Goal: Task Accomplishment & Management: Use online tool/utility

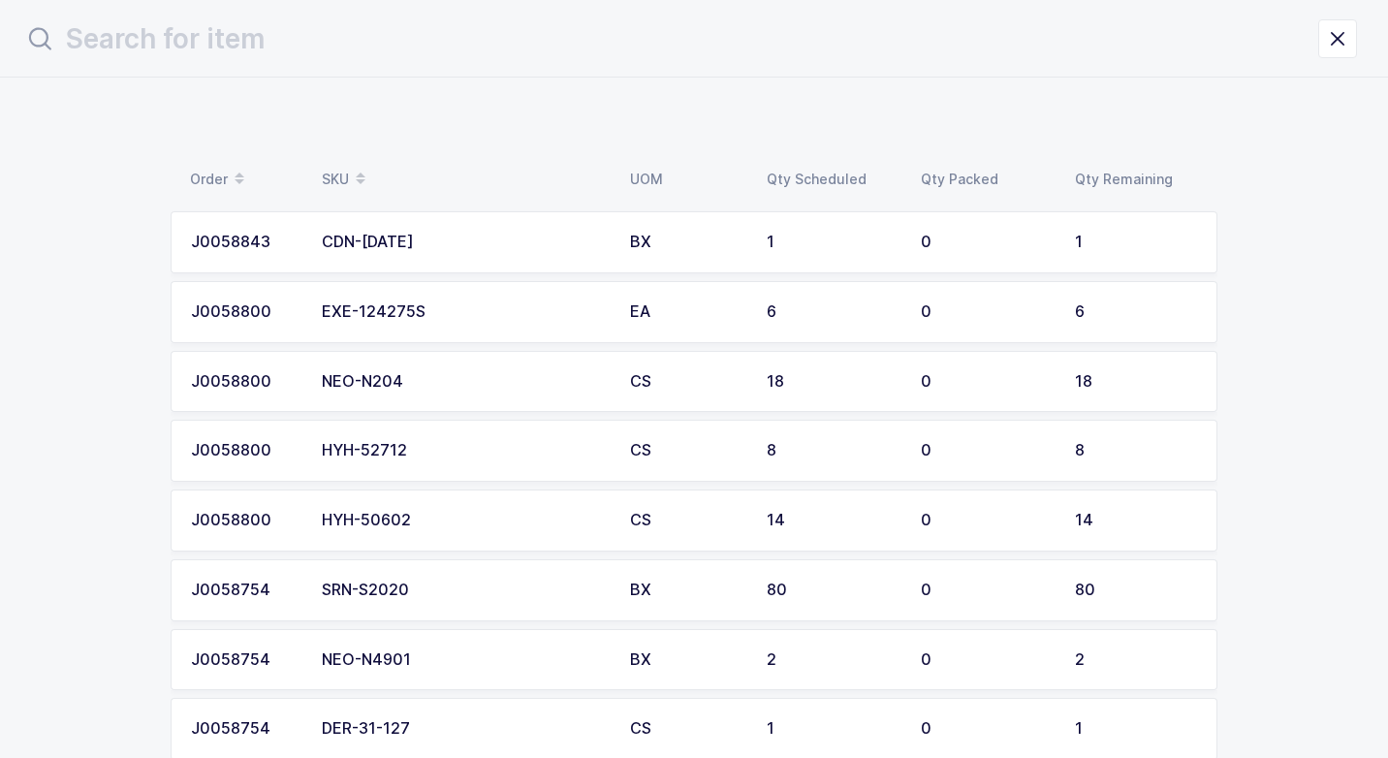
click at [425, 250] on div "CDN-[DATE]" at bounding box center [464, 242] width 285 height 17
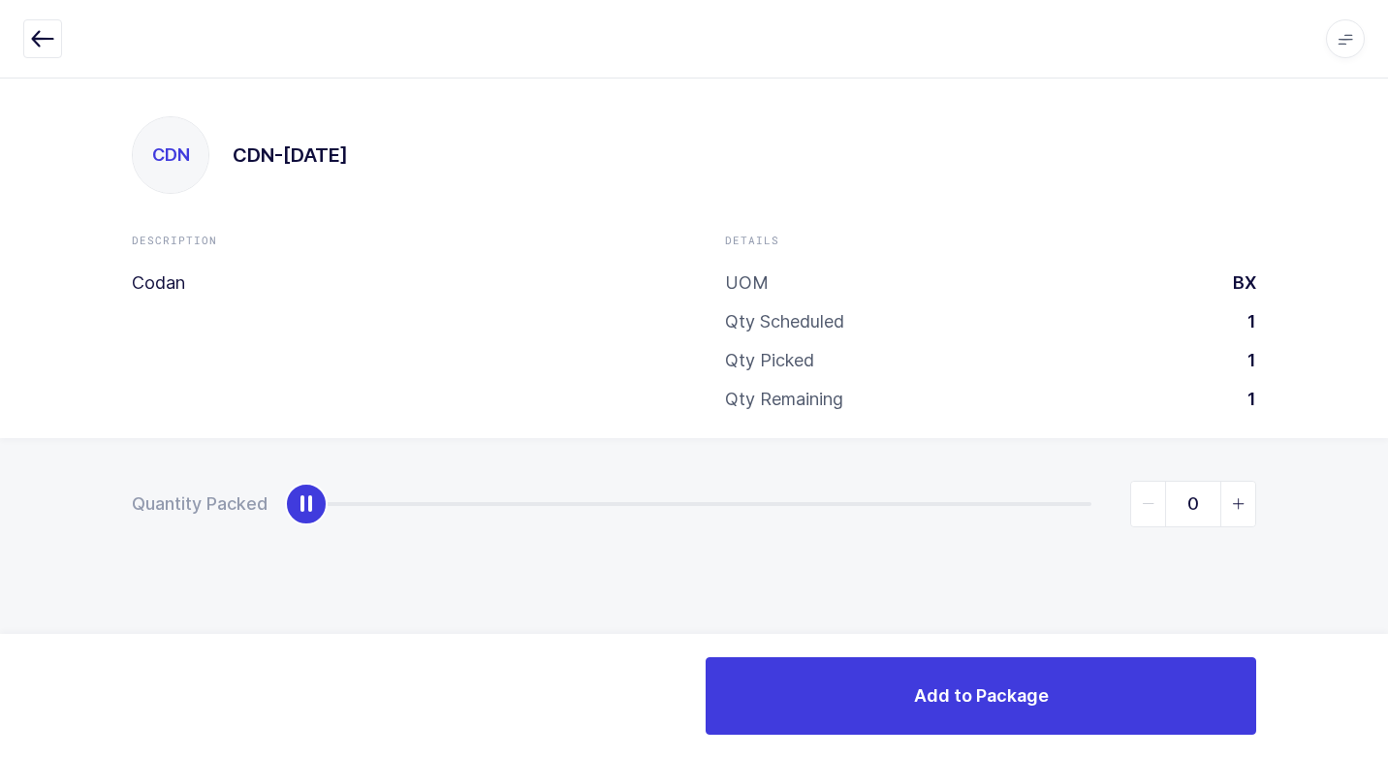
type input "1"
drag, startPoint x: 310, startPoint y: 510, endPoint x: 1123, endPoint y: 636, distance: 823.0
click at [1387, 558] on html "Apps Core [GEOGRAPHIC_DATA] Admin Mission Control Purchasing [PERSON_NAME] Logo…" at bounding box center [694, 379] width 1388 height 758
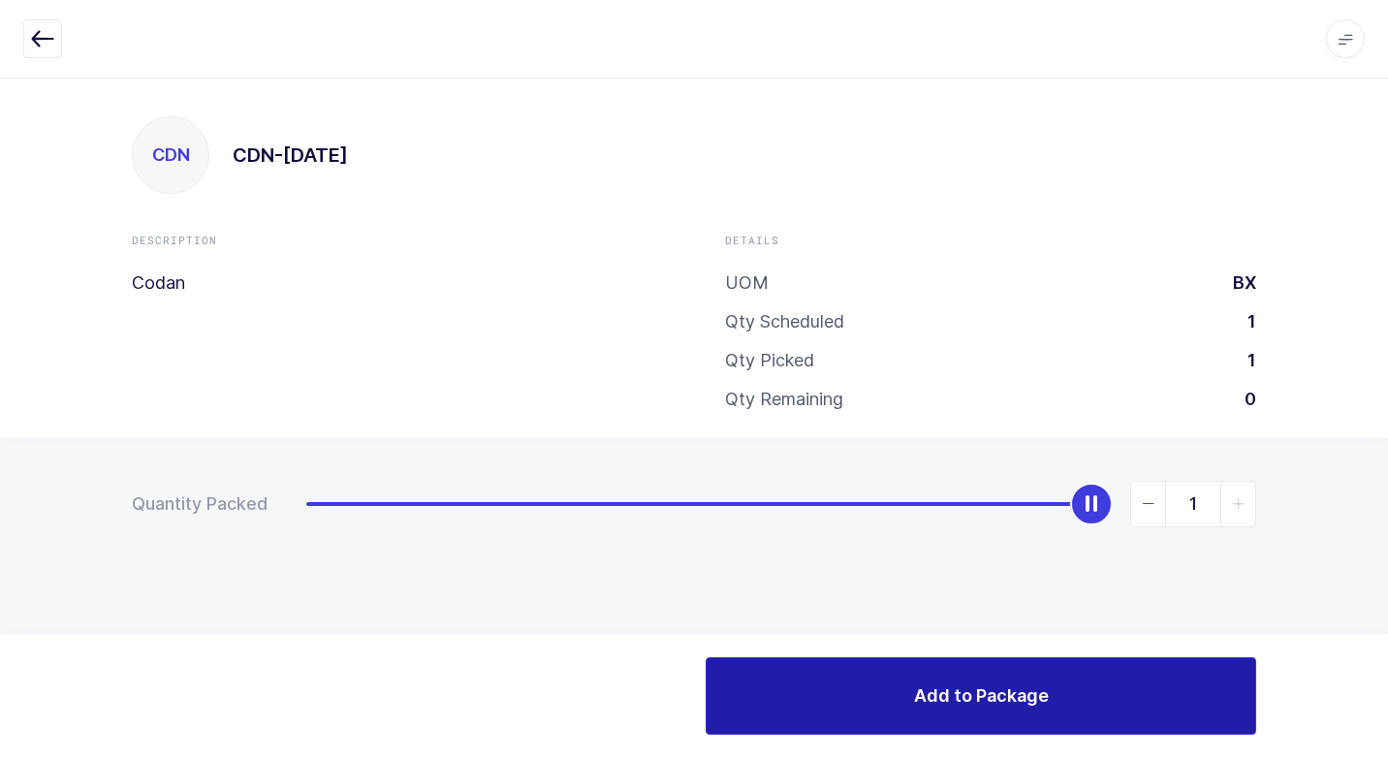
click at [761, 690] on button "Add to Package" at bounding box center [981, 696] width 551 height 78
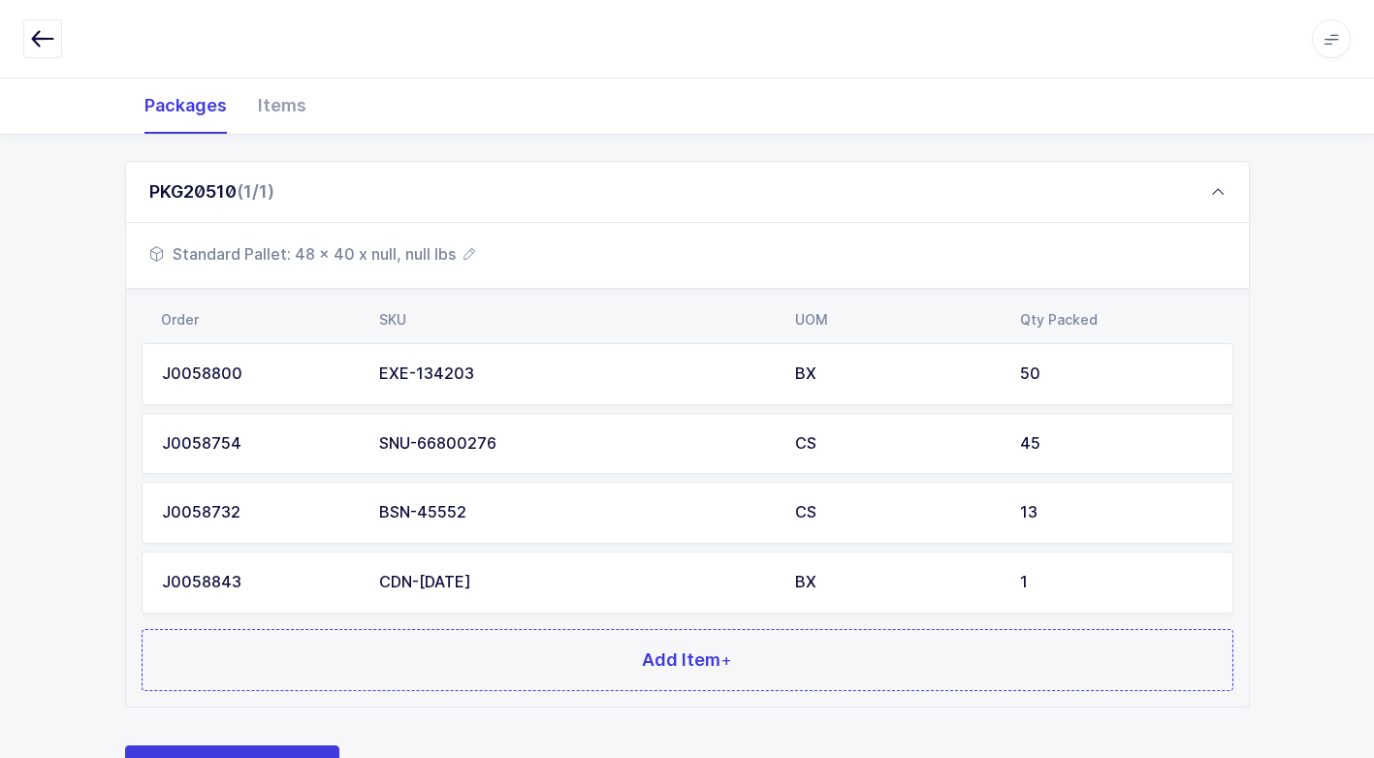
scroll to position [357, 0]
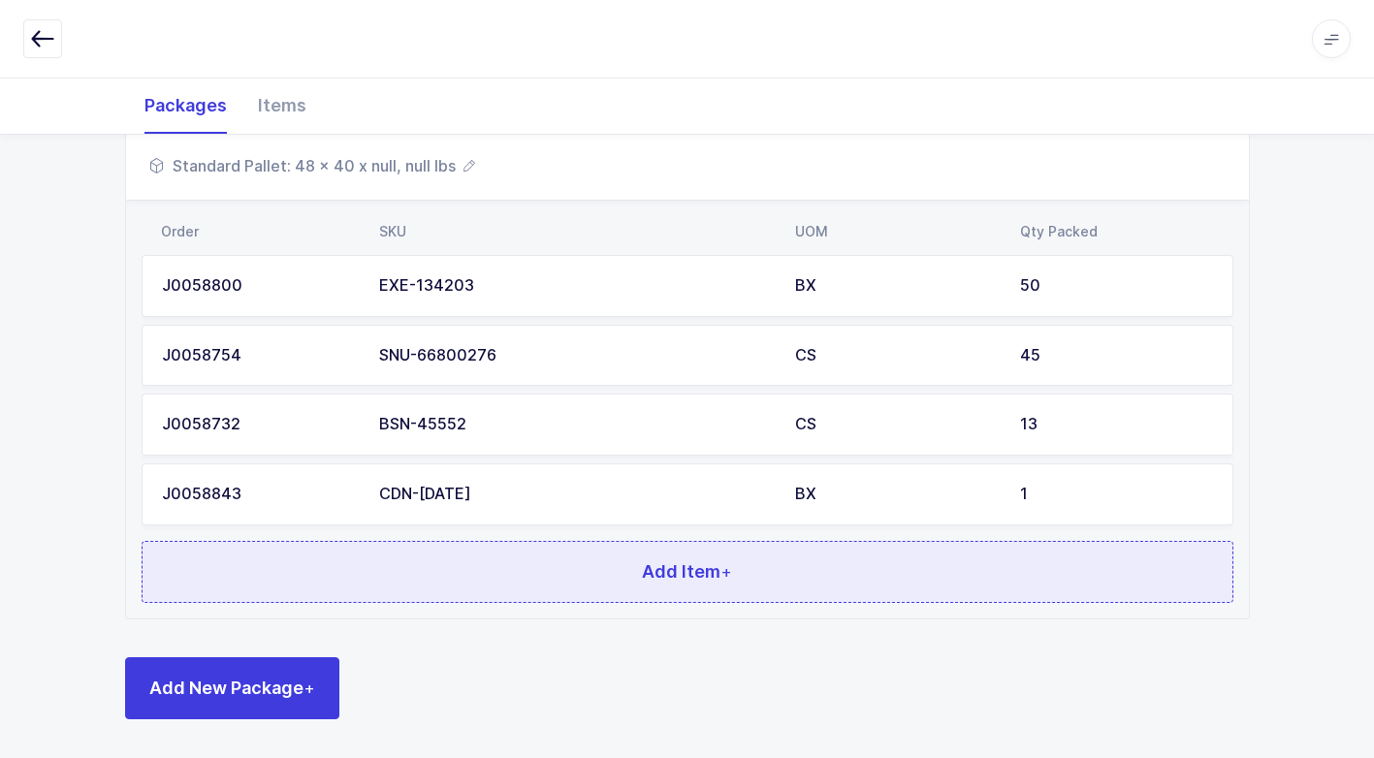
click at [527, 566] on button "Add Item +" at bounding box center [687, 572] width 1091 height 62
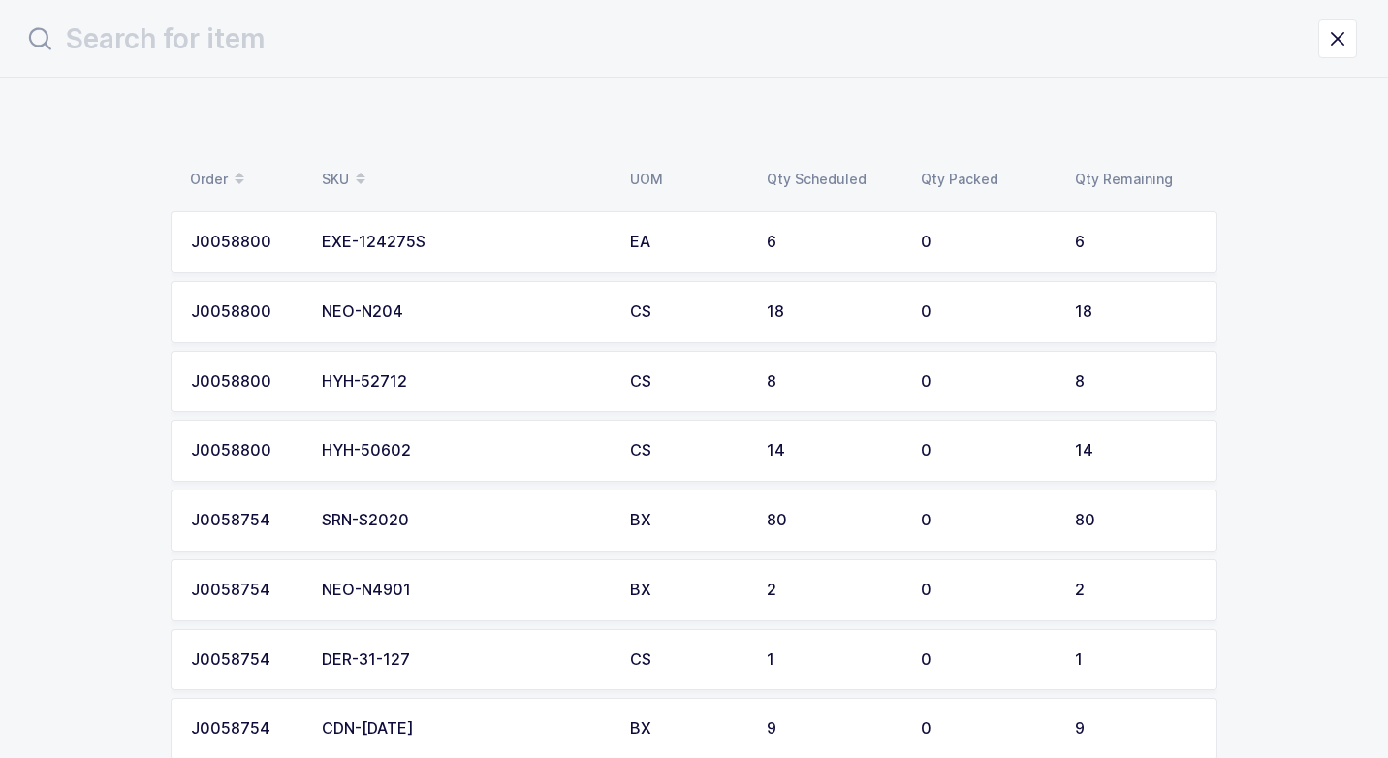
click at [490, 235] on div "EXE-124275S" at bounding box center [464, 242] width 285 height 17
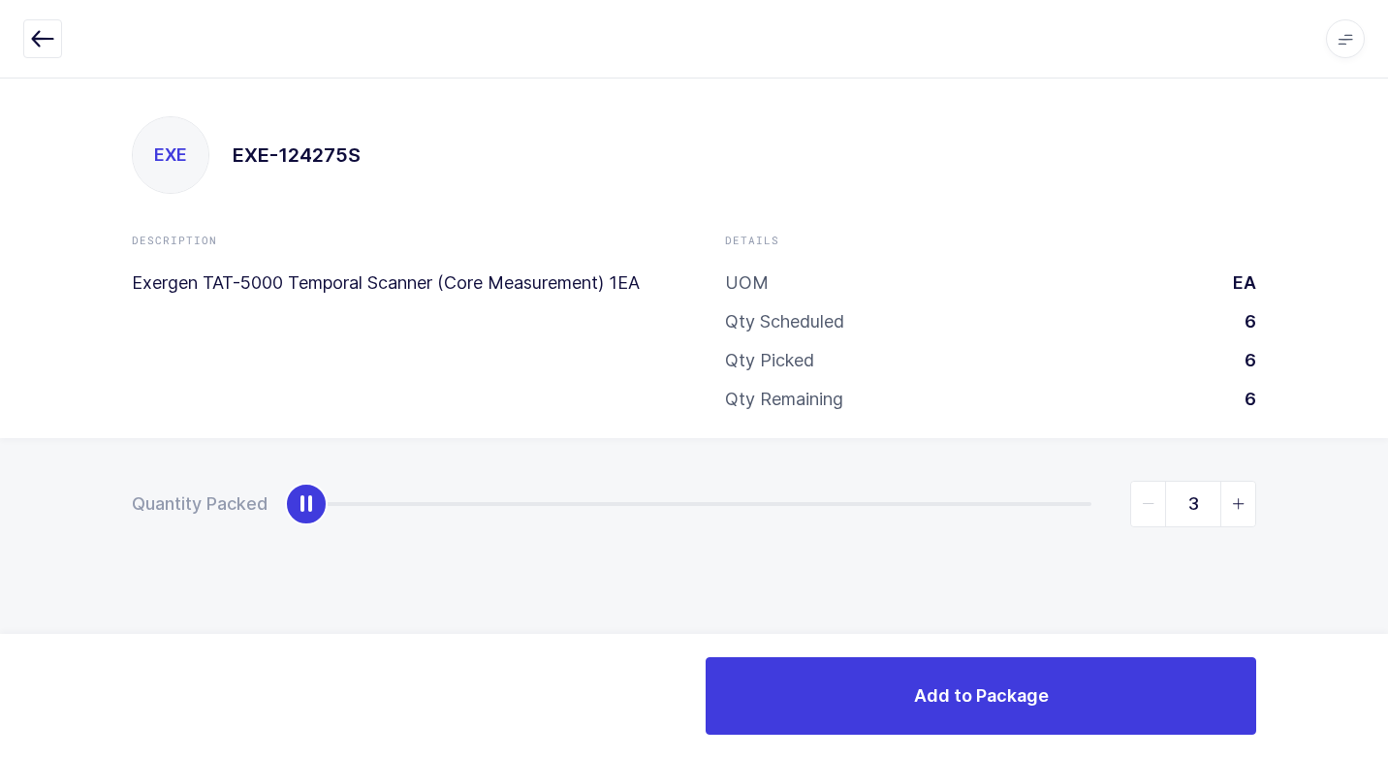
type input "6"
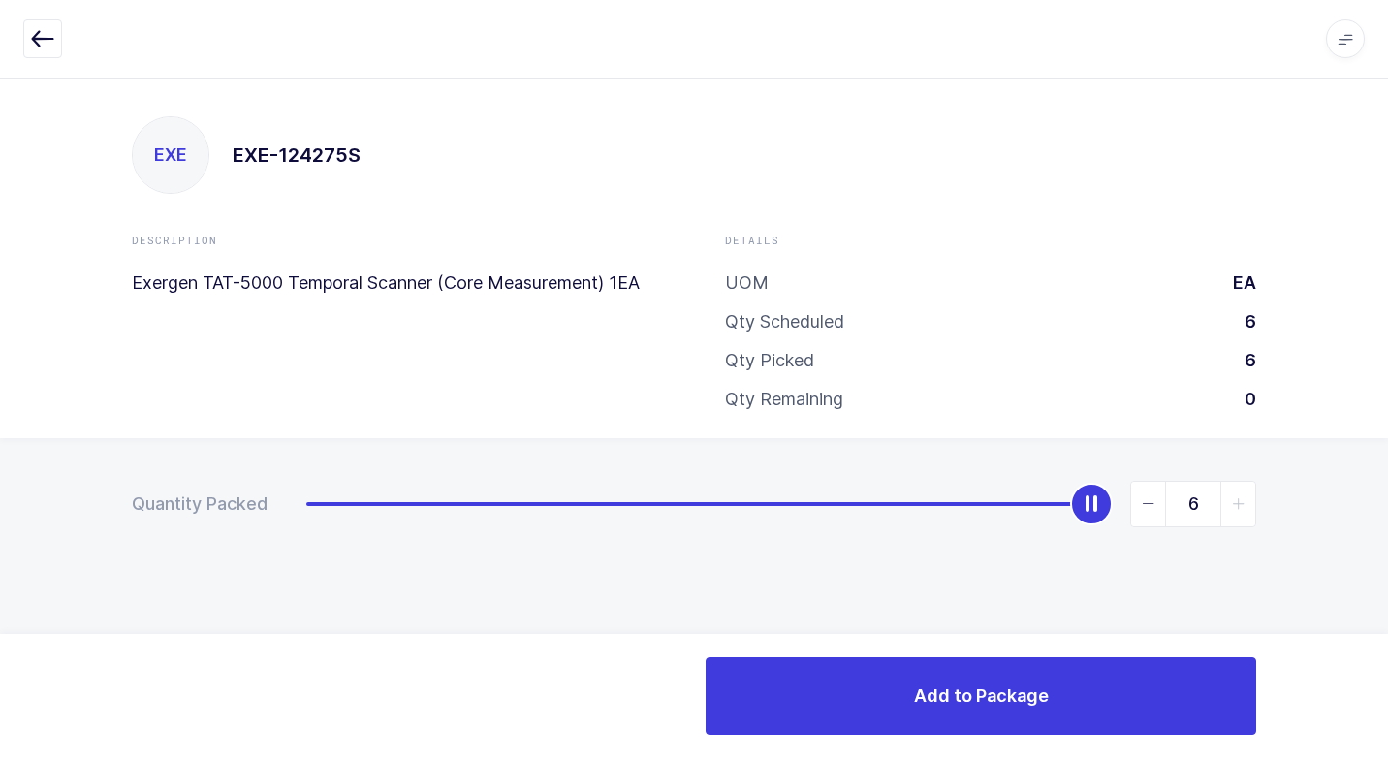
drag, startPoint x: 302, startPoint y: 505, endPoint x: 1073, endPoint y: 589, distance: 775.2
click at [1385, 499] on div "Quantity Packed 6" at bounding box center [694, 572] width 1388 height 268
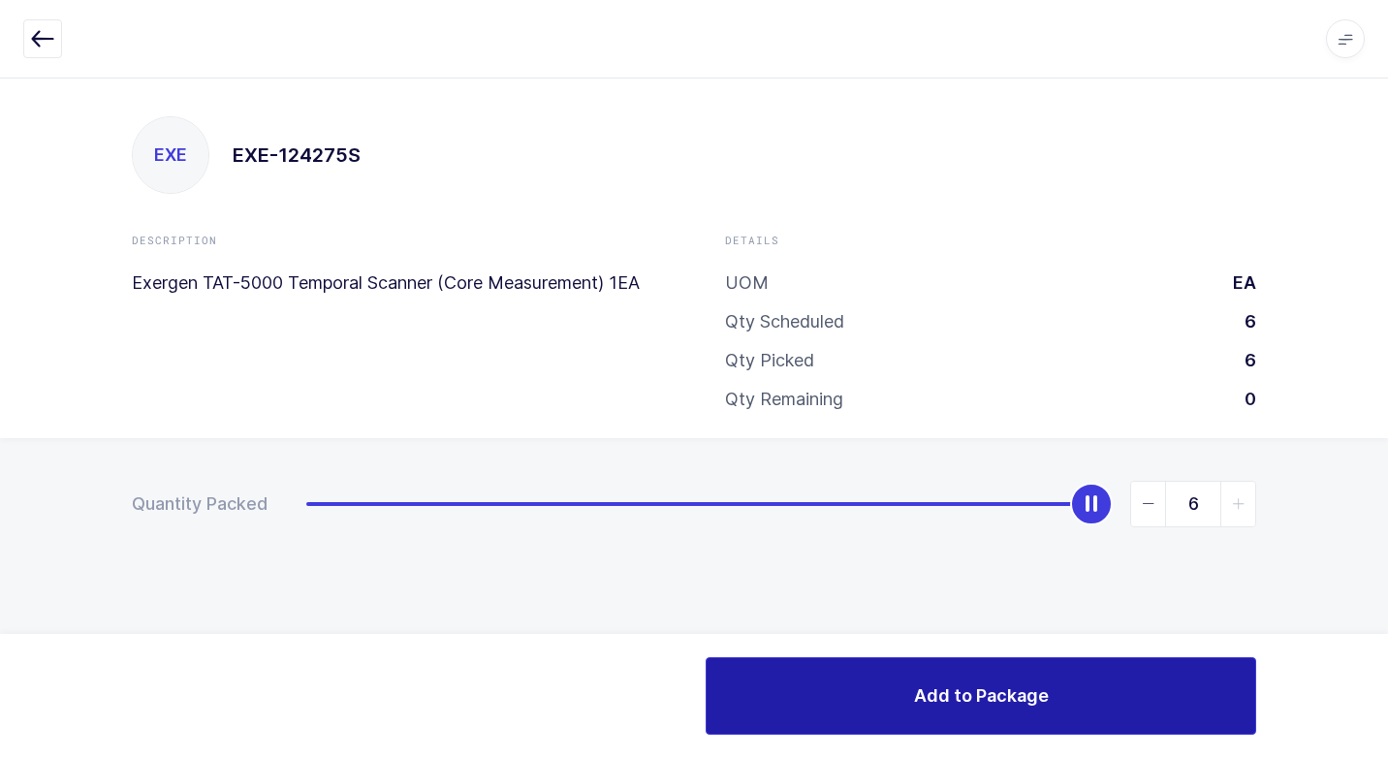
drag, startPoint x: 835, startPoint y: 694, endPoint x: 822, endPoint y: 686, distance: 14.8
click at [823, 686] on button "Add to Package" at bounding box center [981, 696] width 551 height 78
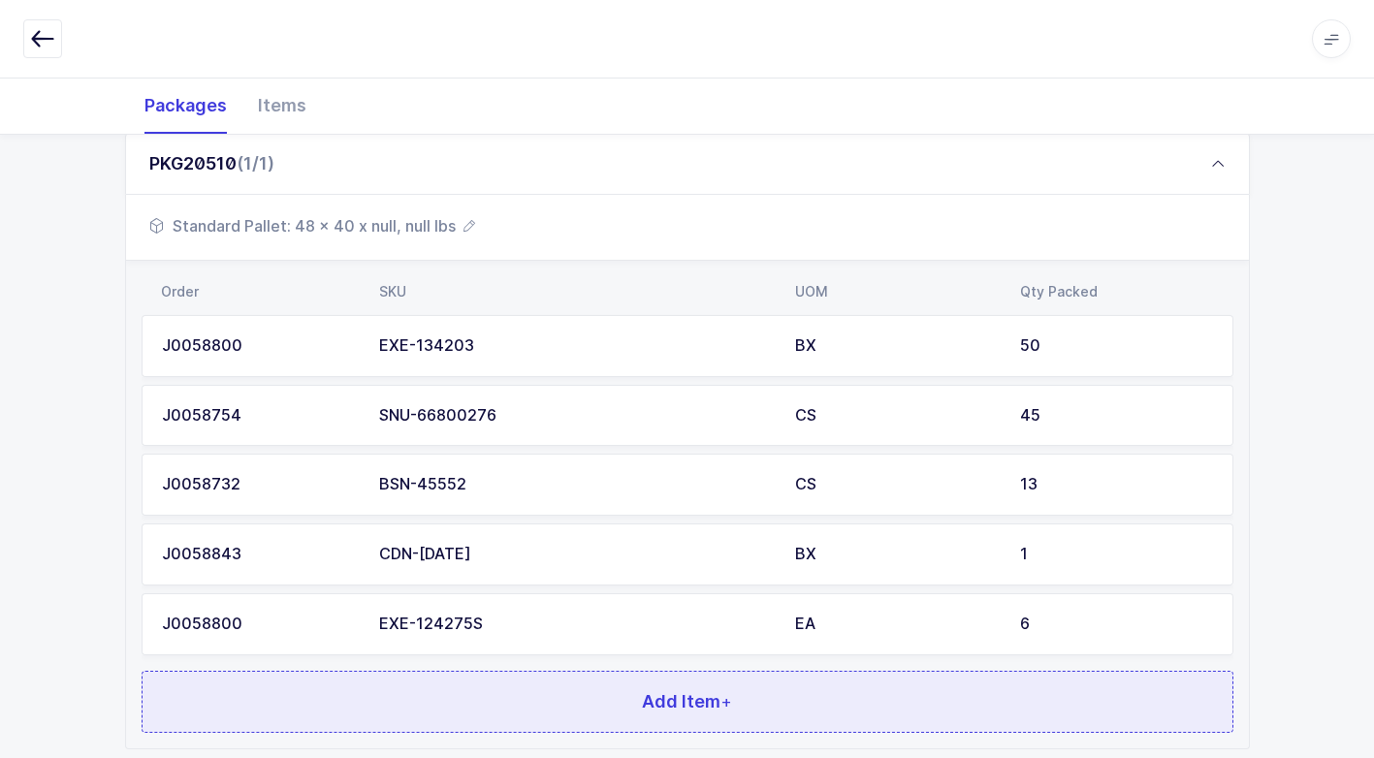
scroll to position [426, 0]
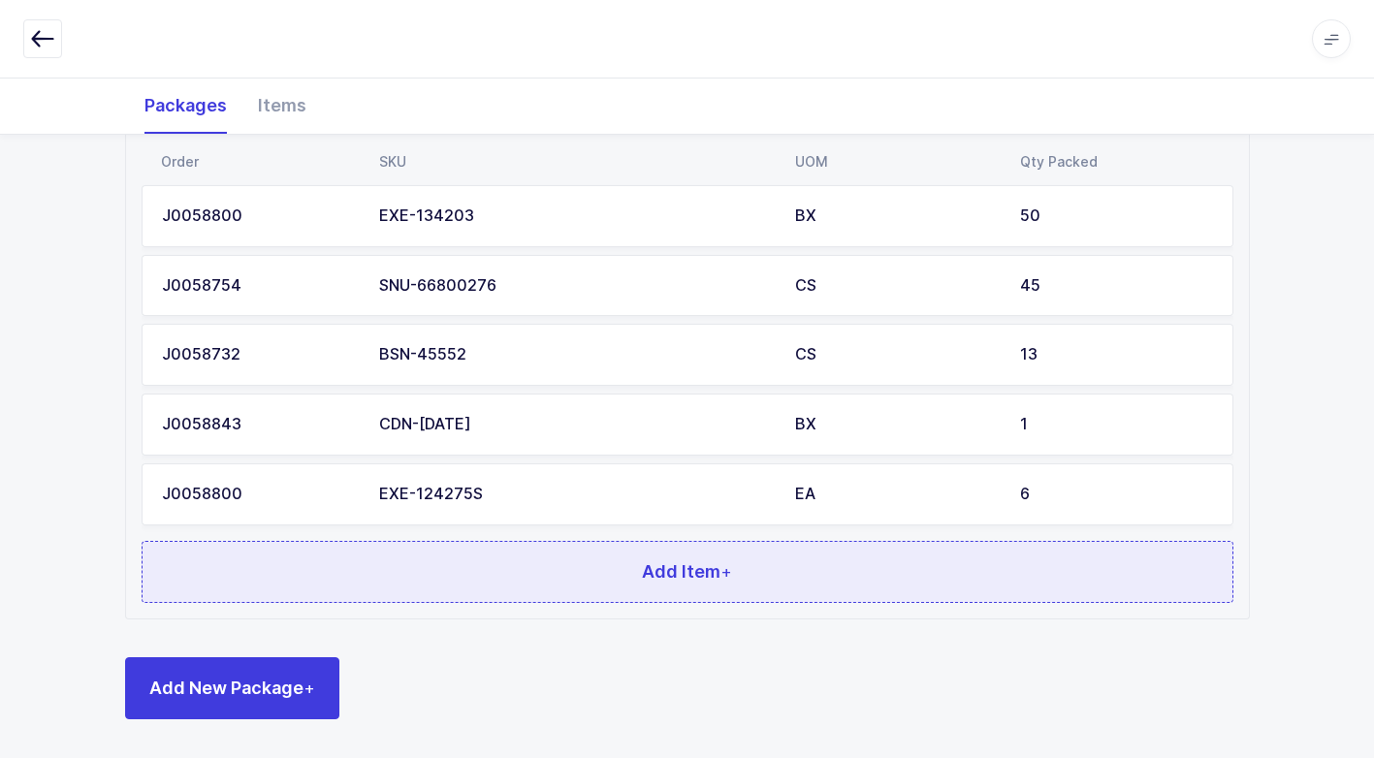
click at [414, 581] on button "Add Item +" at bounding box center [687, 572] width 1091 height 62
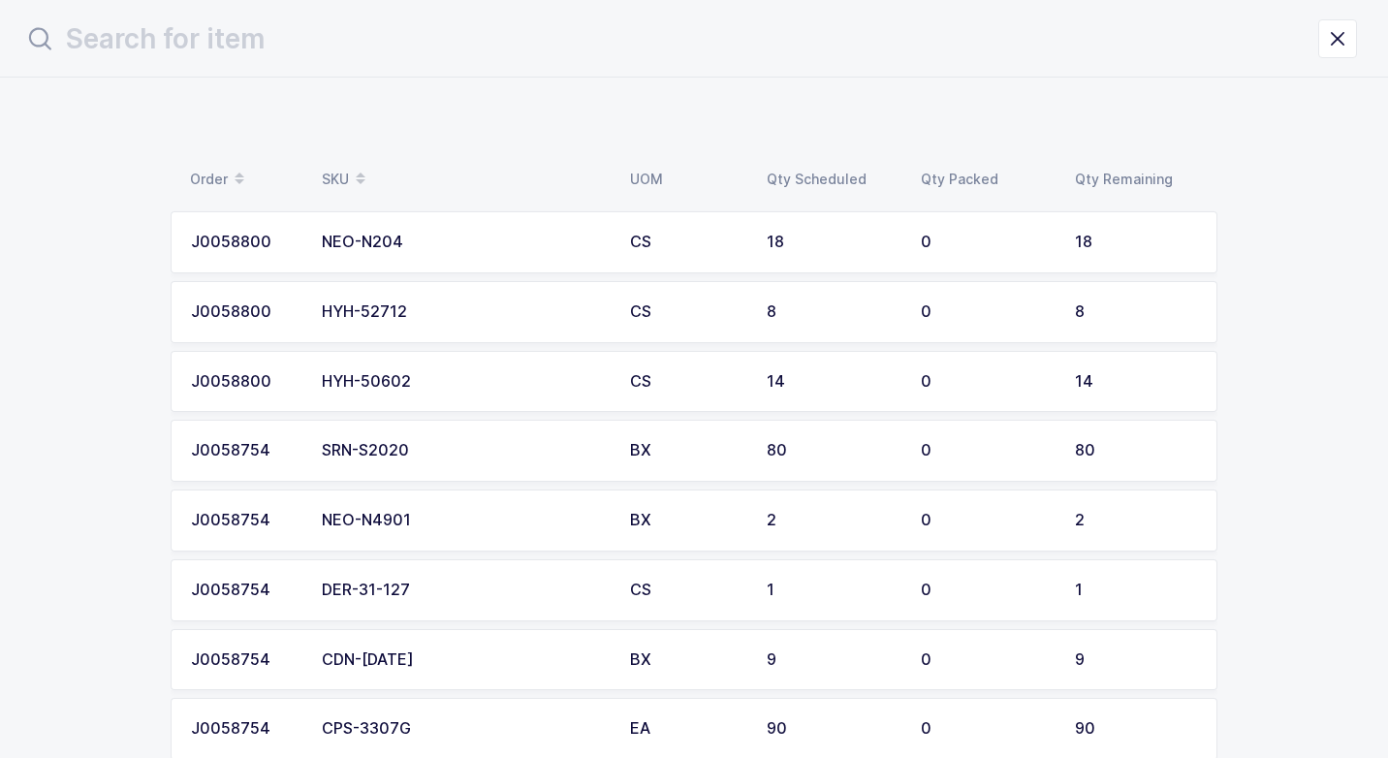
click at [420, 257] on td "NEO-N204" at bounding box center [464, 242] width 308 height 62
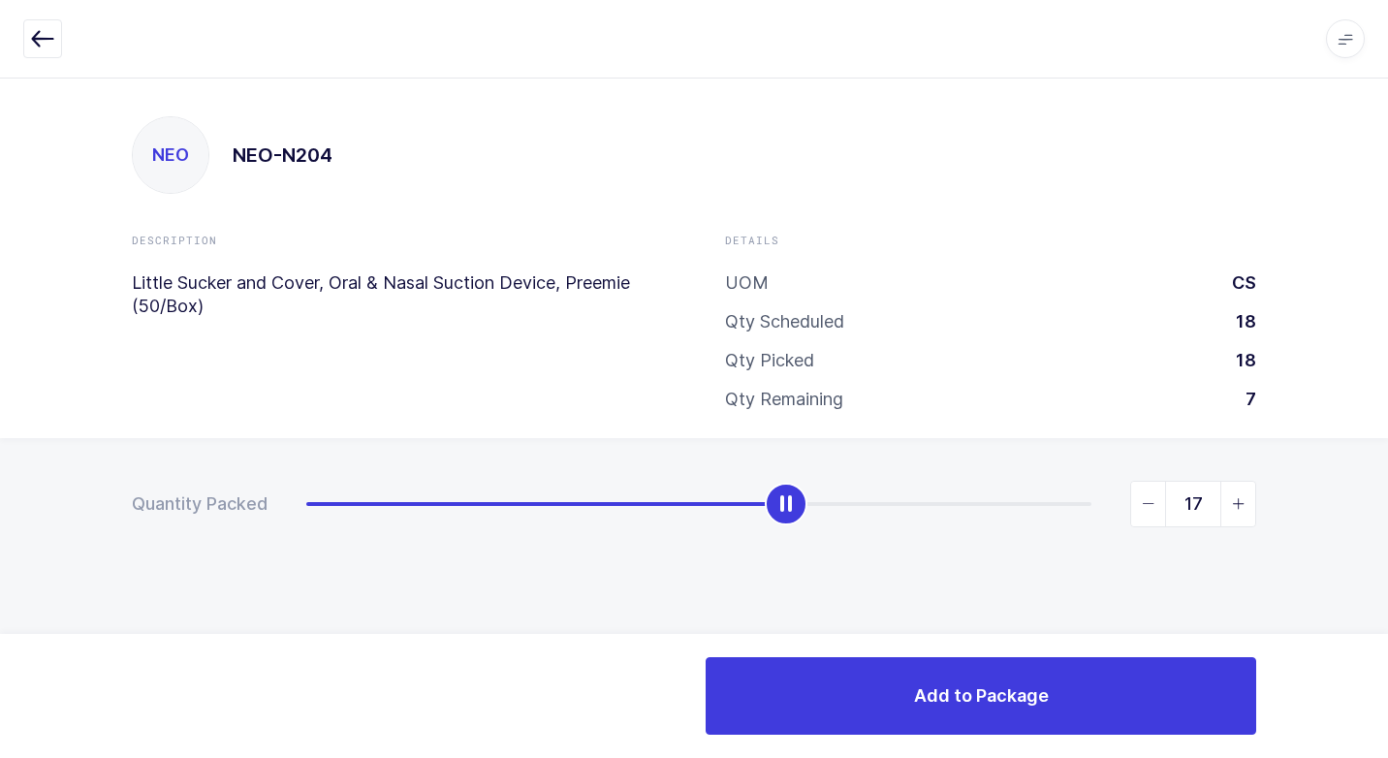
type input "18"
drag, startPoint x: 306, startPoint y: 506, endPoint x: 1125, endPoint y: 638, distance: 829.6
click at [1387, 542] on html "Apps Core [GEOGRAPHIC_DATA] Admin Mission Control Purchasing [PERSON_NAME] Logo…" at bounding box center [694, 379] width 1388 height 758
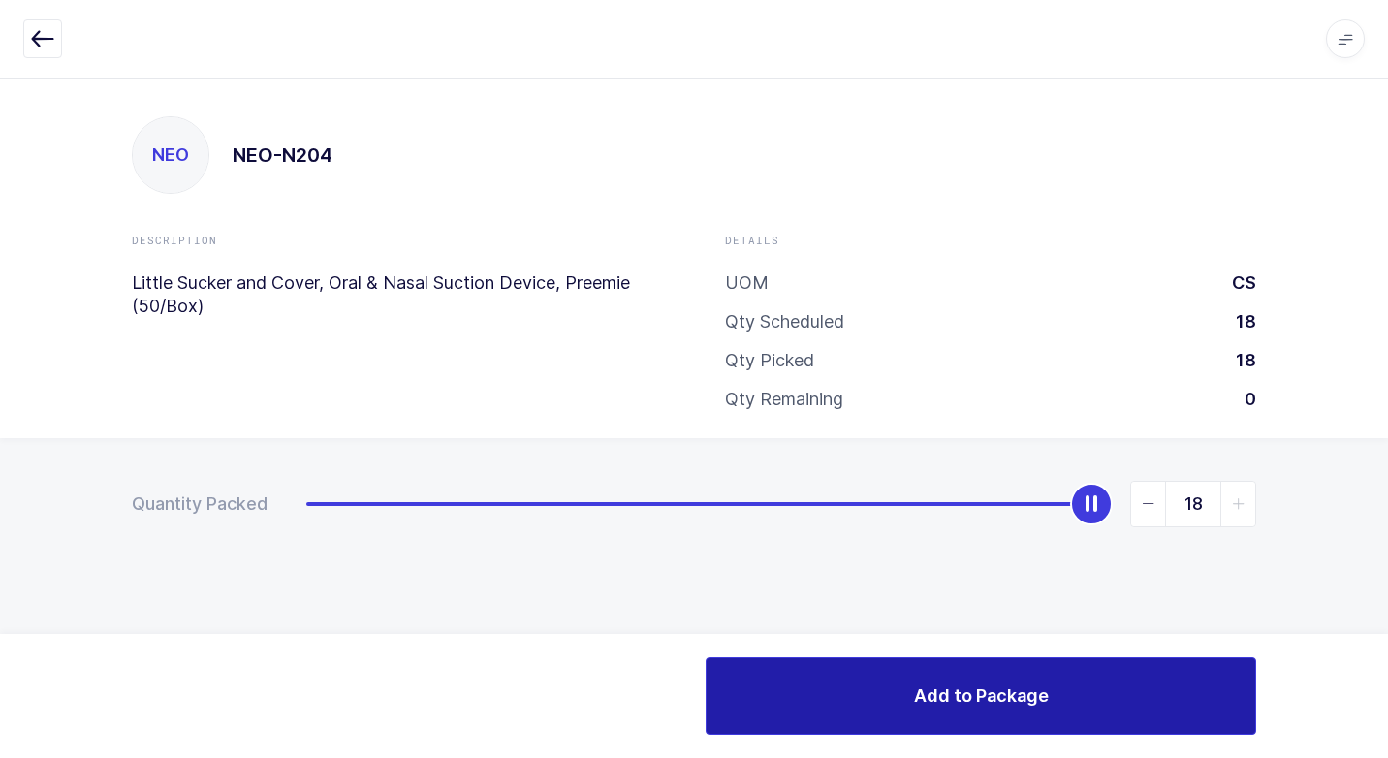
click at [852, 695] on button "Add to Package" at bounding box center [981, 696] width 551 height 78
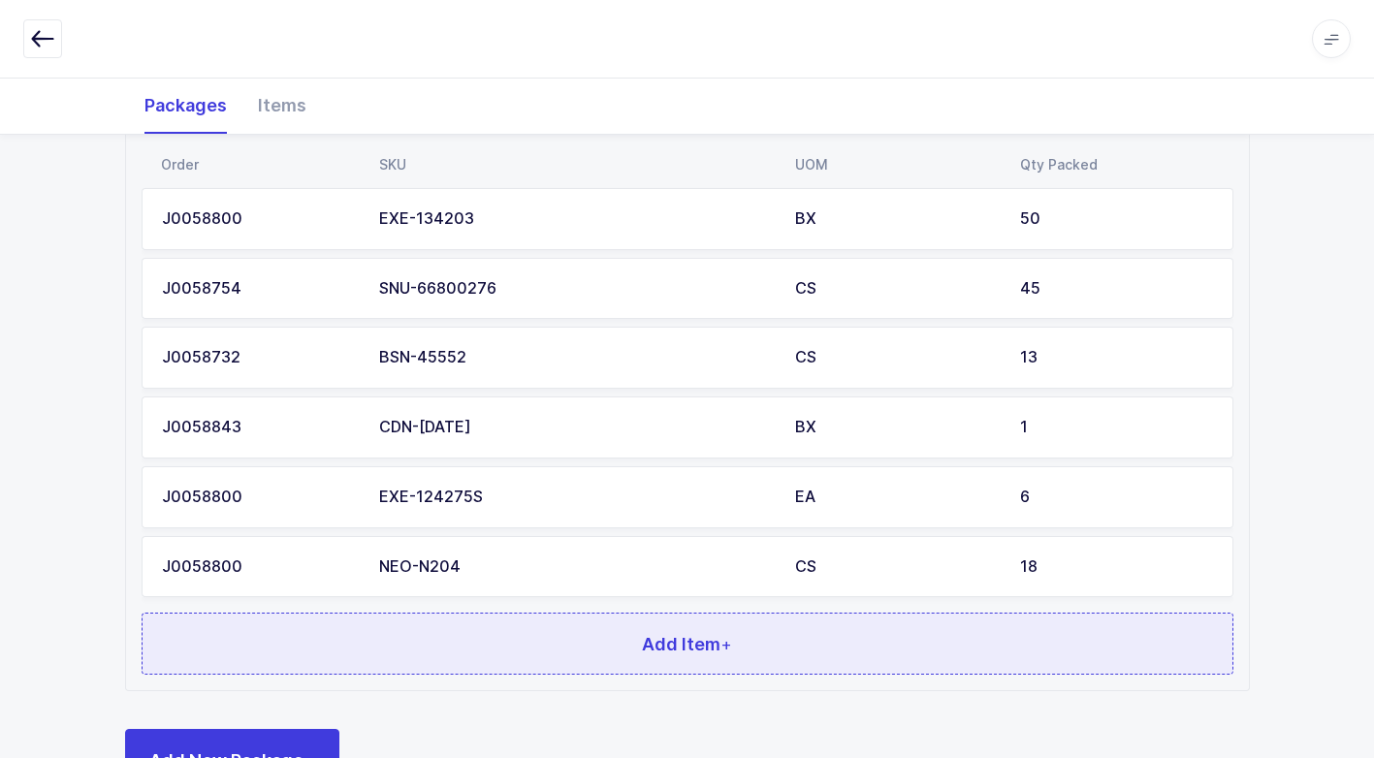
scroll to position [495, 0]
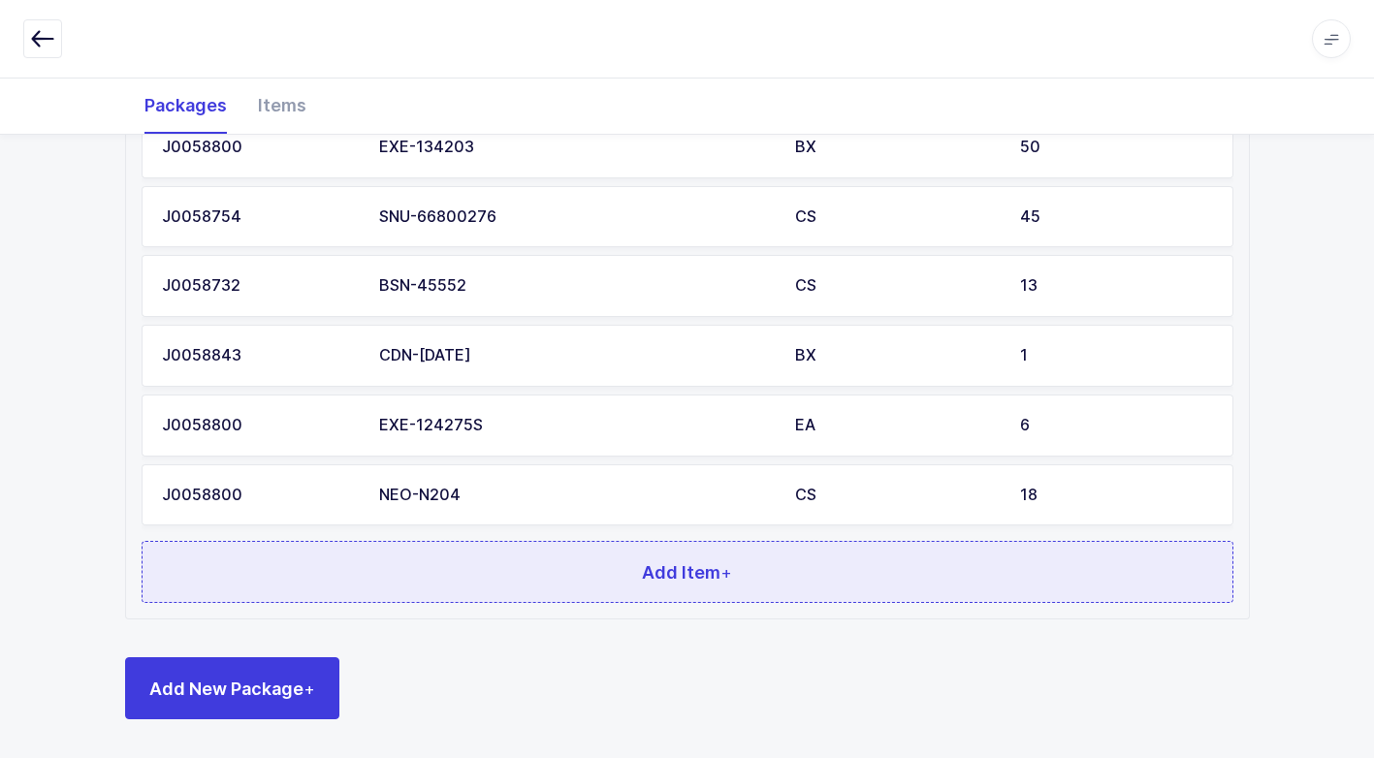
click at [519, 566] on button "Add Item +" at bounding box center [687, 572] width 1091 height 62
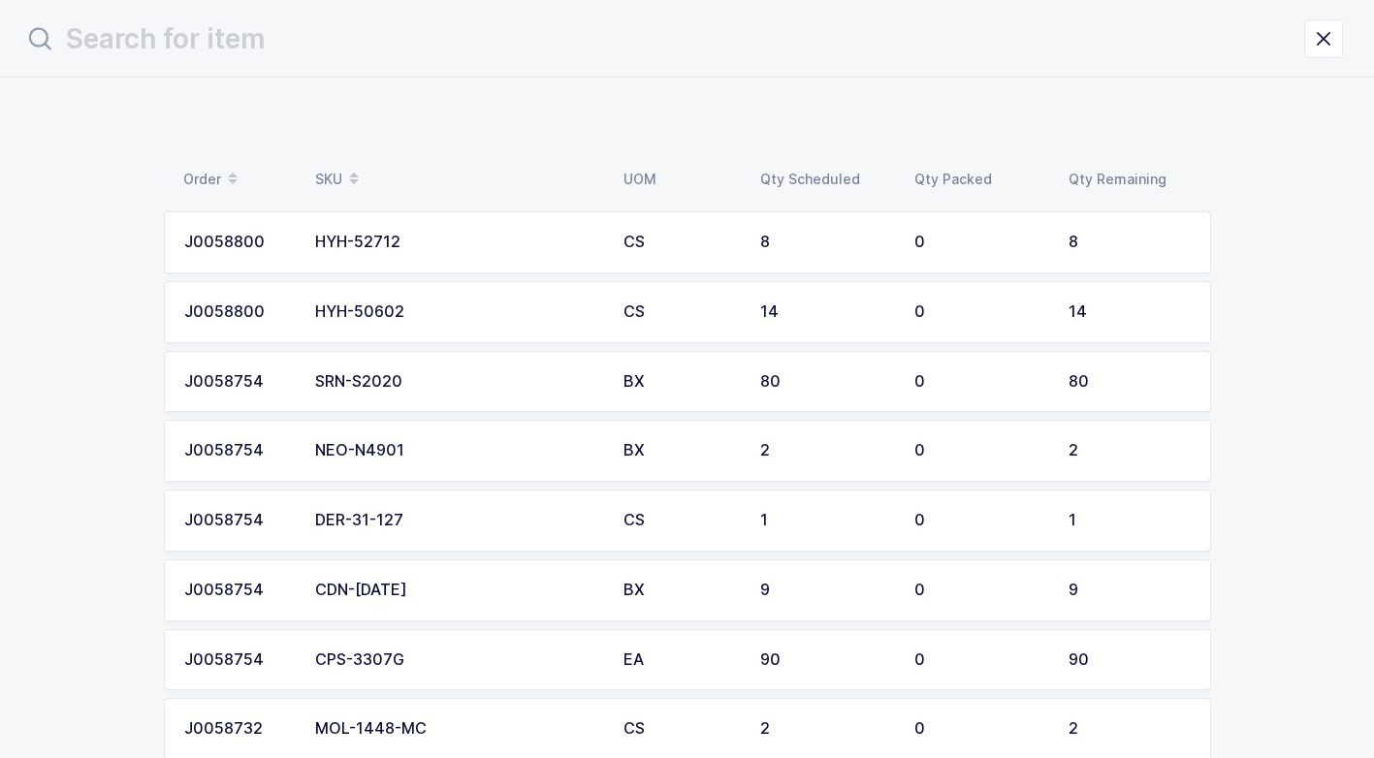
scroll to position [0, 0]
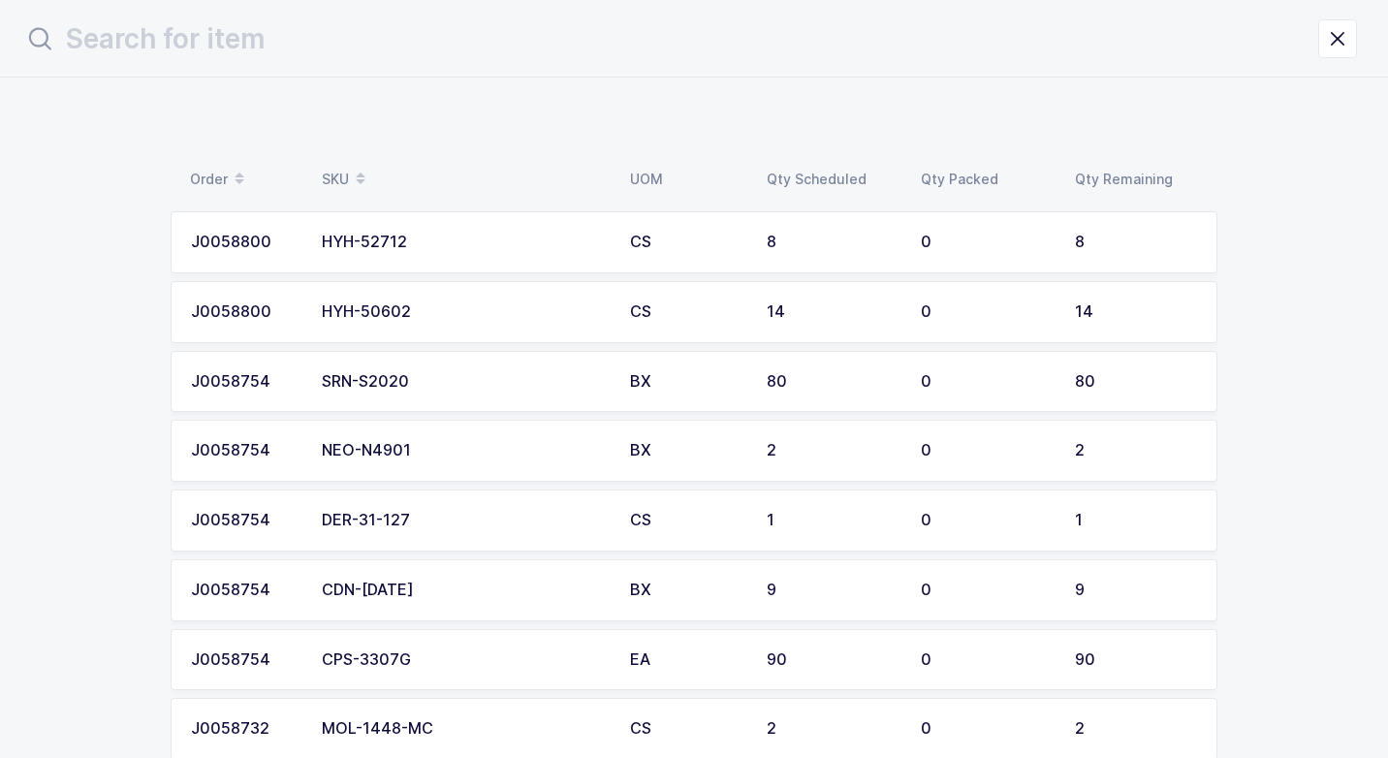
click at [435, 241] on div "HYH-52712" at bounding box center [464, 242] width 285 height 17
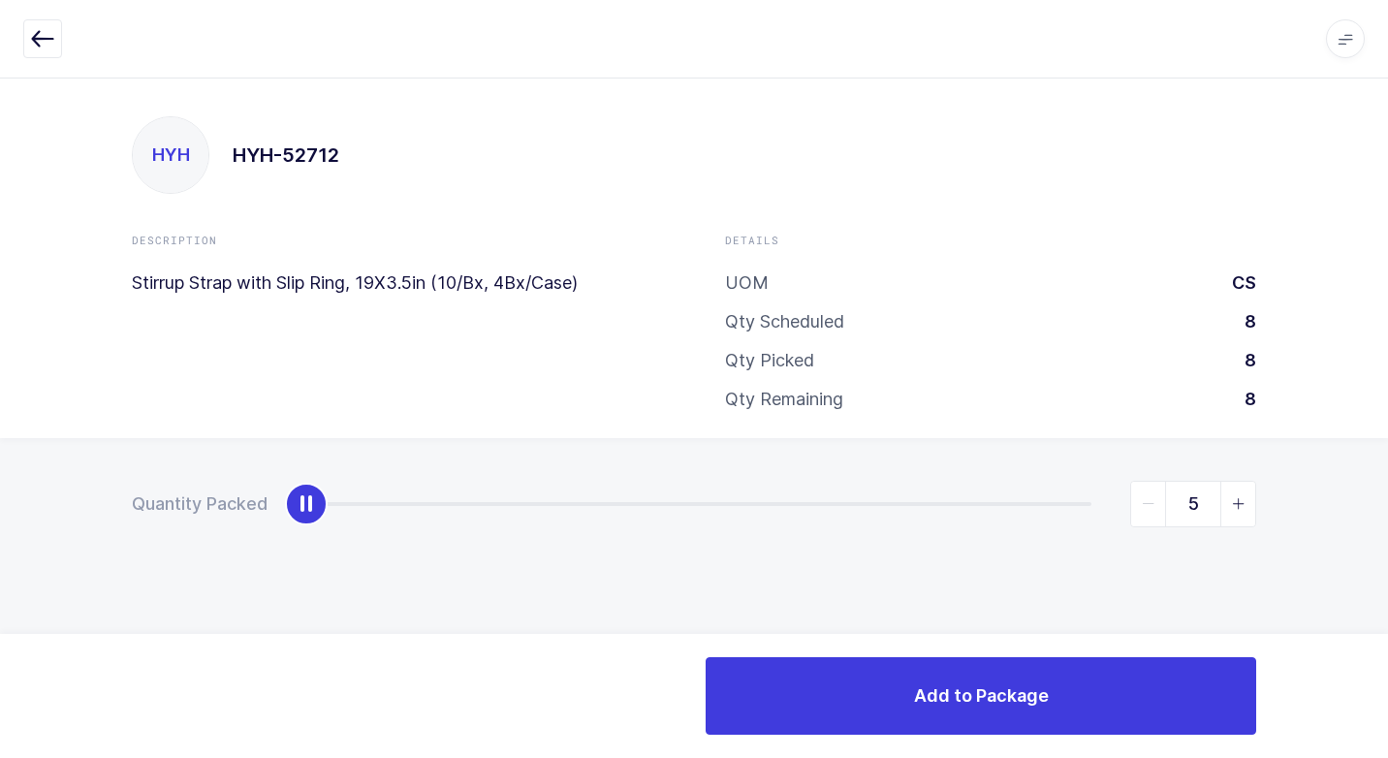
type input "8"
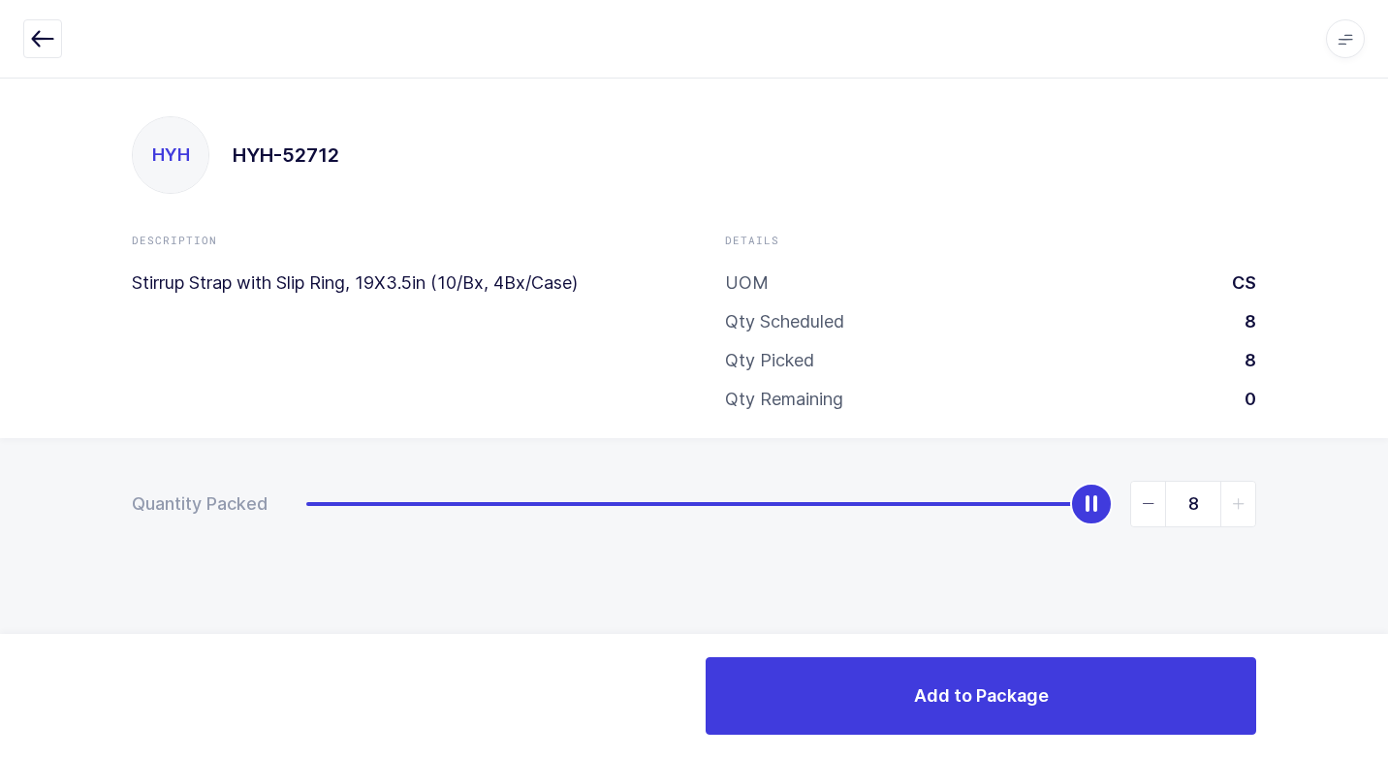
drag, startPoint x: 305, startPoint y: 507, endPoint x: 1267, endPoint y: 616, distance: 967.8
click at [1387, 515] on html "Apps Core [GEOGRAPHIC_DATA] Admin Mission Control Purchasing [PERSON_NAME] Logo…" at bounding box center [694, 379] width 1388 height 758
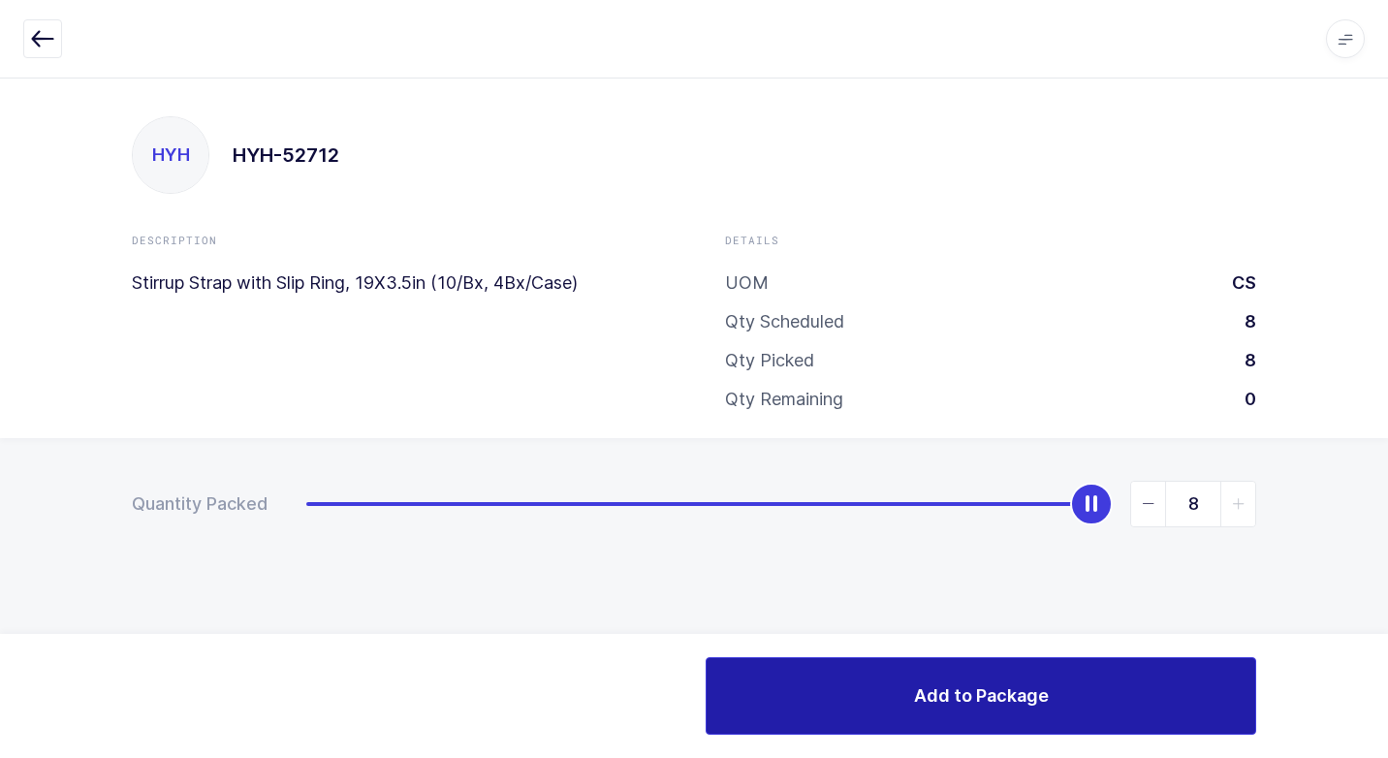
click at [813, 680] on button "Add to Package" at bounding box center [981, 696] width 551 height 78
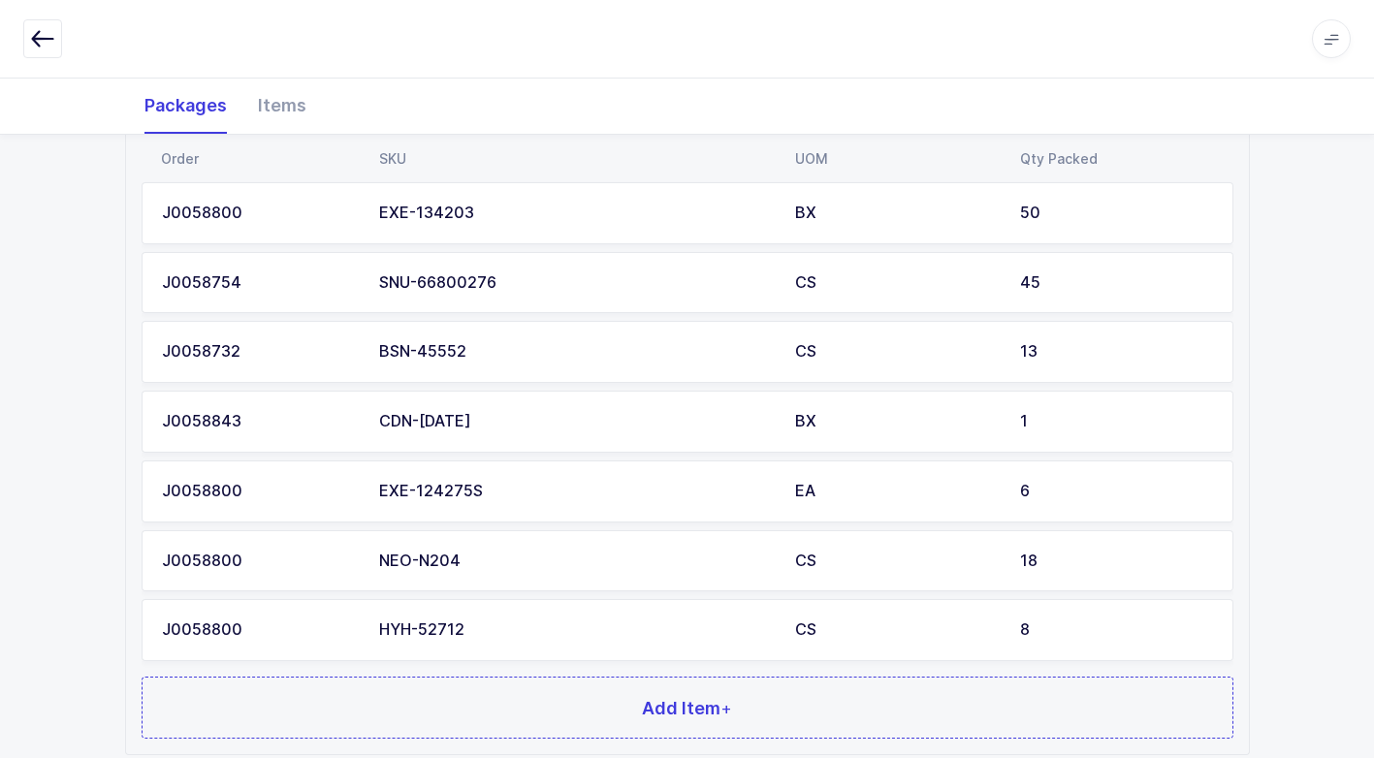
scroll to position [565, 0]
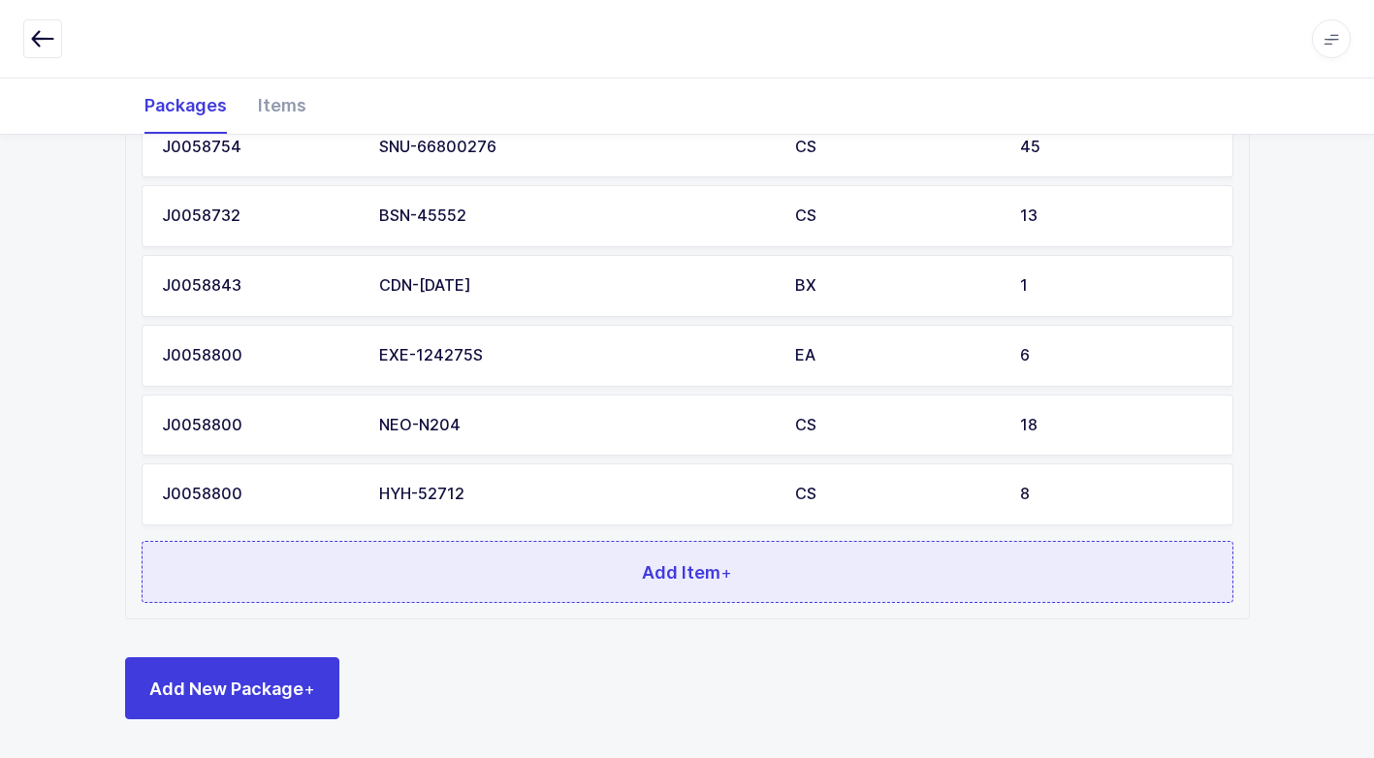
click at [540, 586] on button "Add Item +" at bounding box center [687, 572] width 1091 height 62
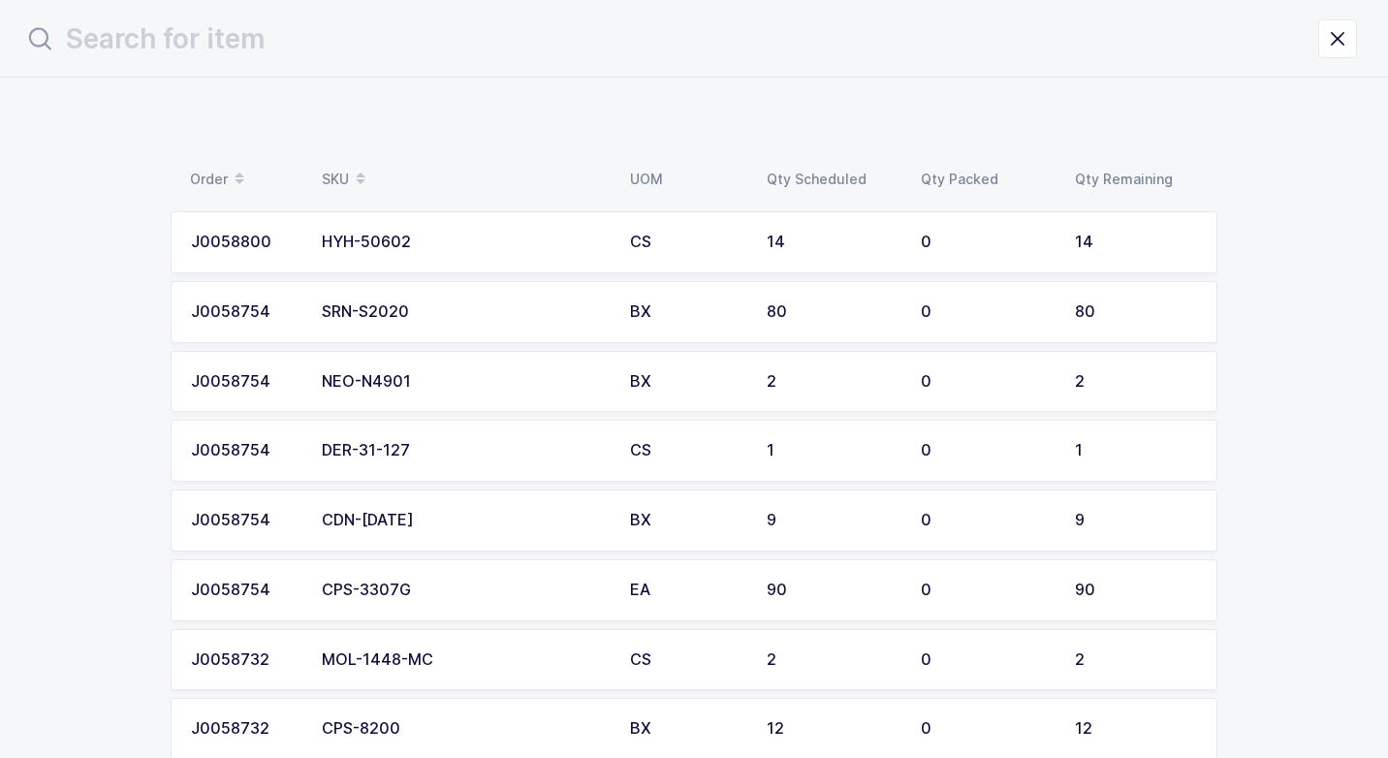
click at [510, 312] on div "SRN-S2020" at bounding box center [464, 311] width 285 height 17
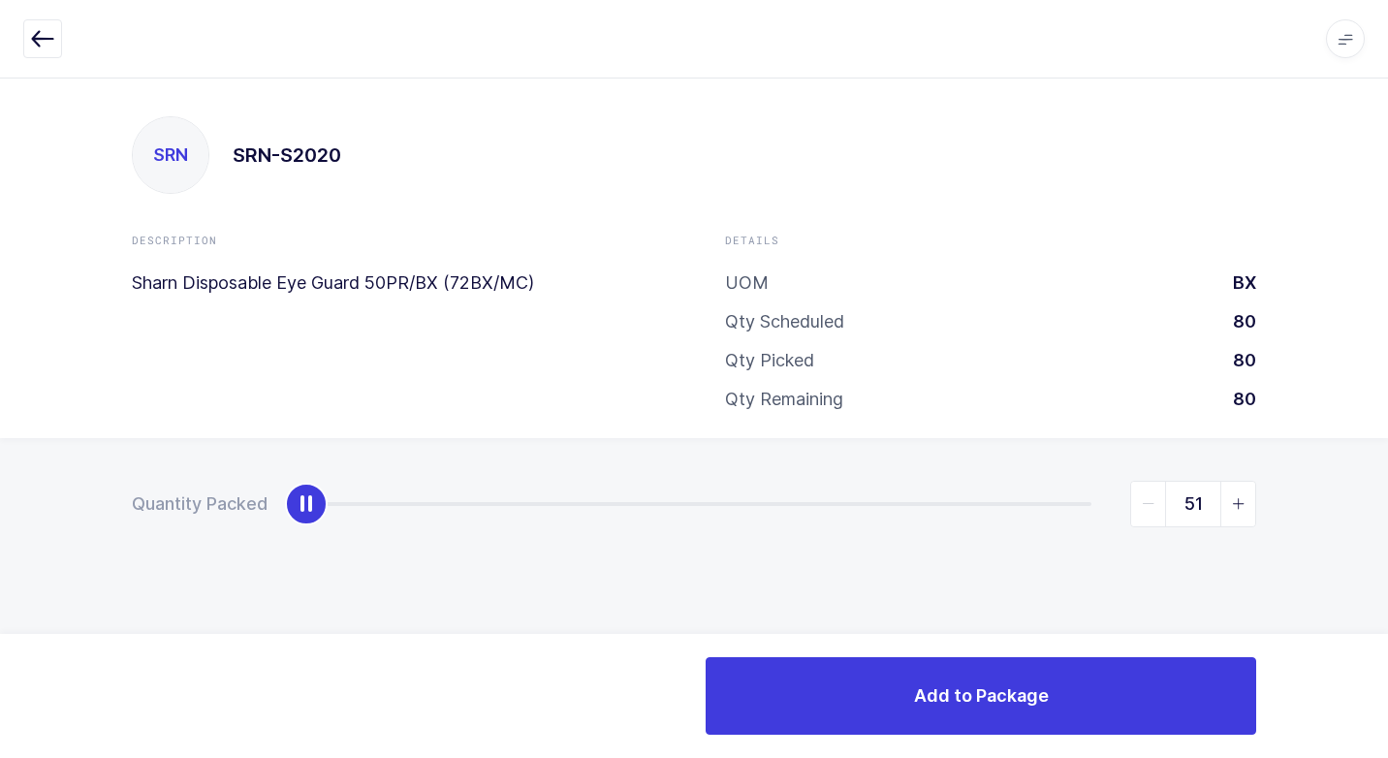
type input "80"
drag, startPoint x: 293, startPoint y: 510, endPoint x: 1391, endPoint y: 665, distance: 1109.1
click at [1387, 665] on html "Apps Core [GEOGRAPHIC_DATA] Admin Mission Control Purchasing [PERSON_NAME] Logo…" at bounding box center [694, 379] width 1388 height 758
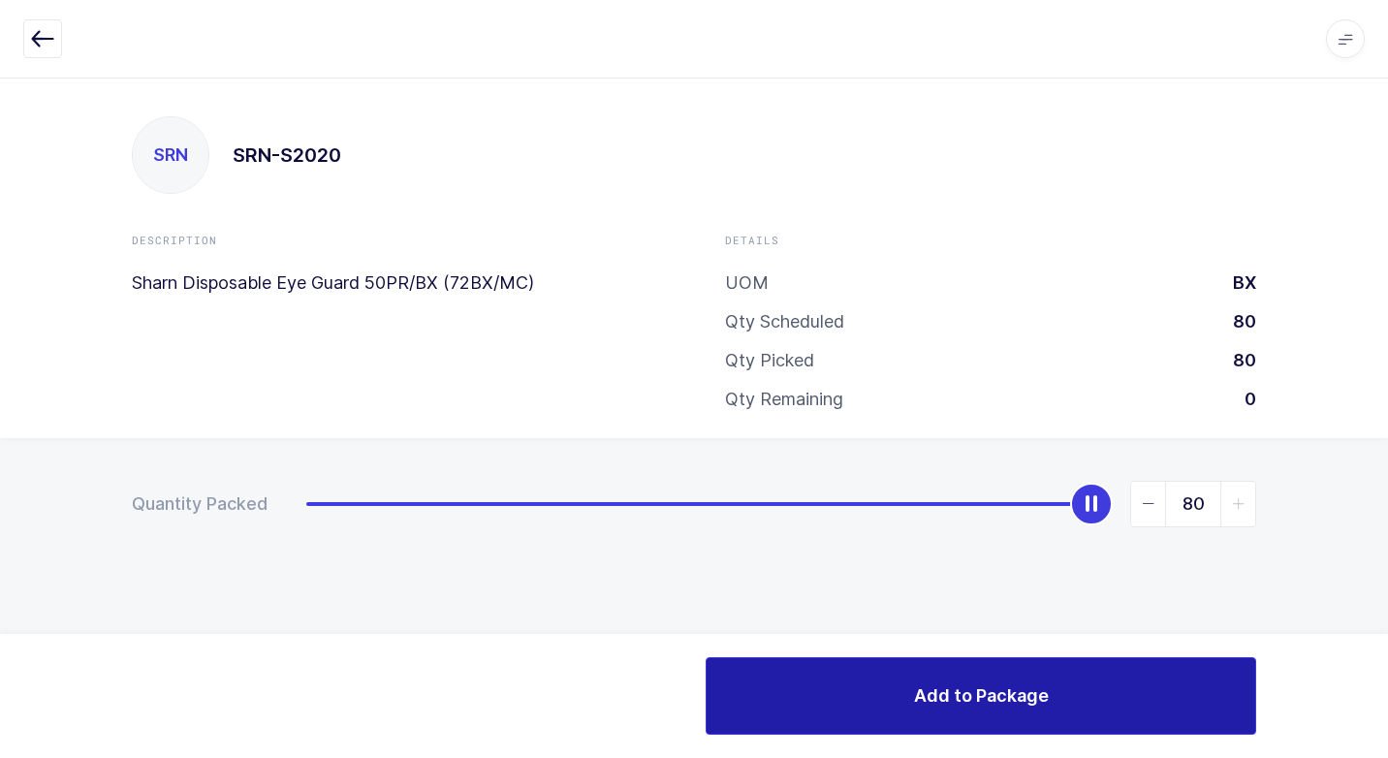
click at [733, 697] on button "Add to Package" at bounding box center [981, 696] width 551 height 78
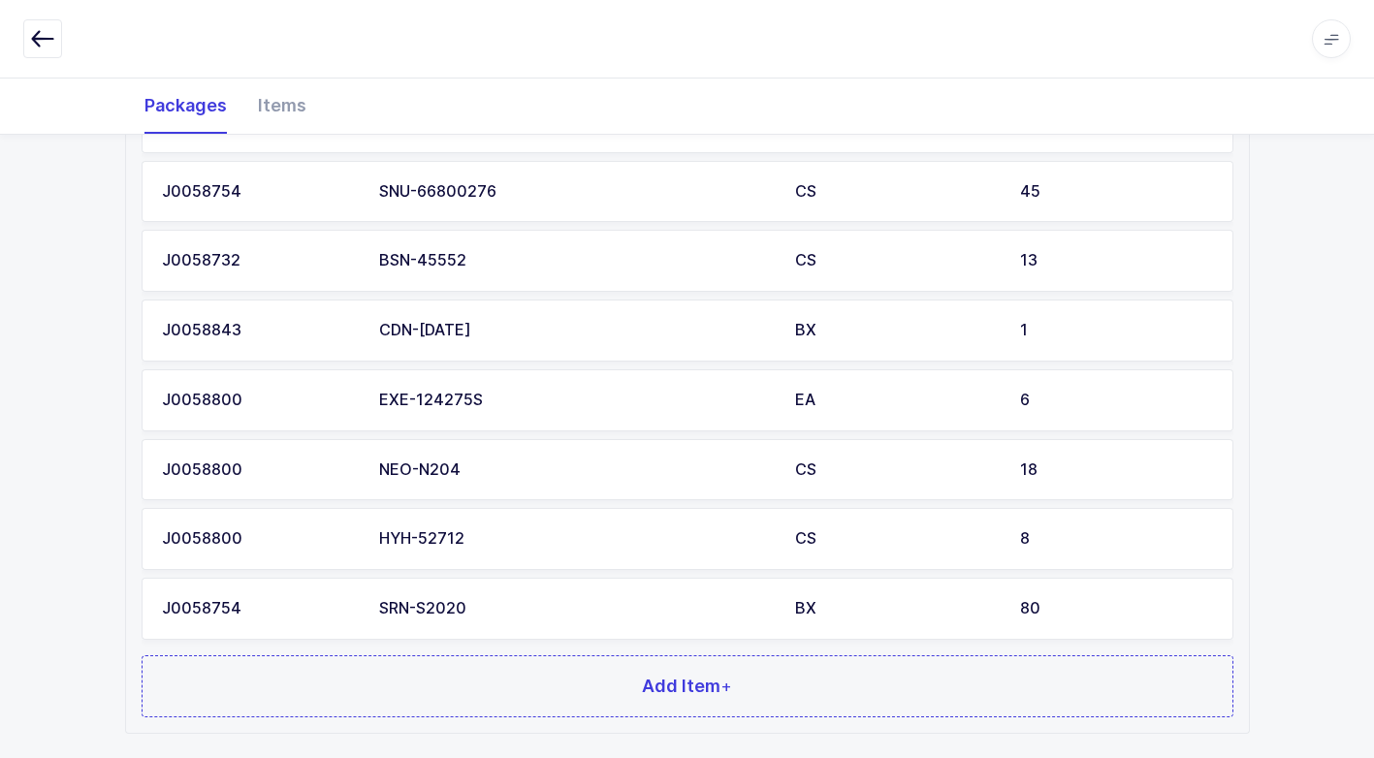
scroll to position [635, 0]
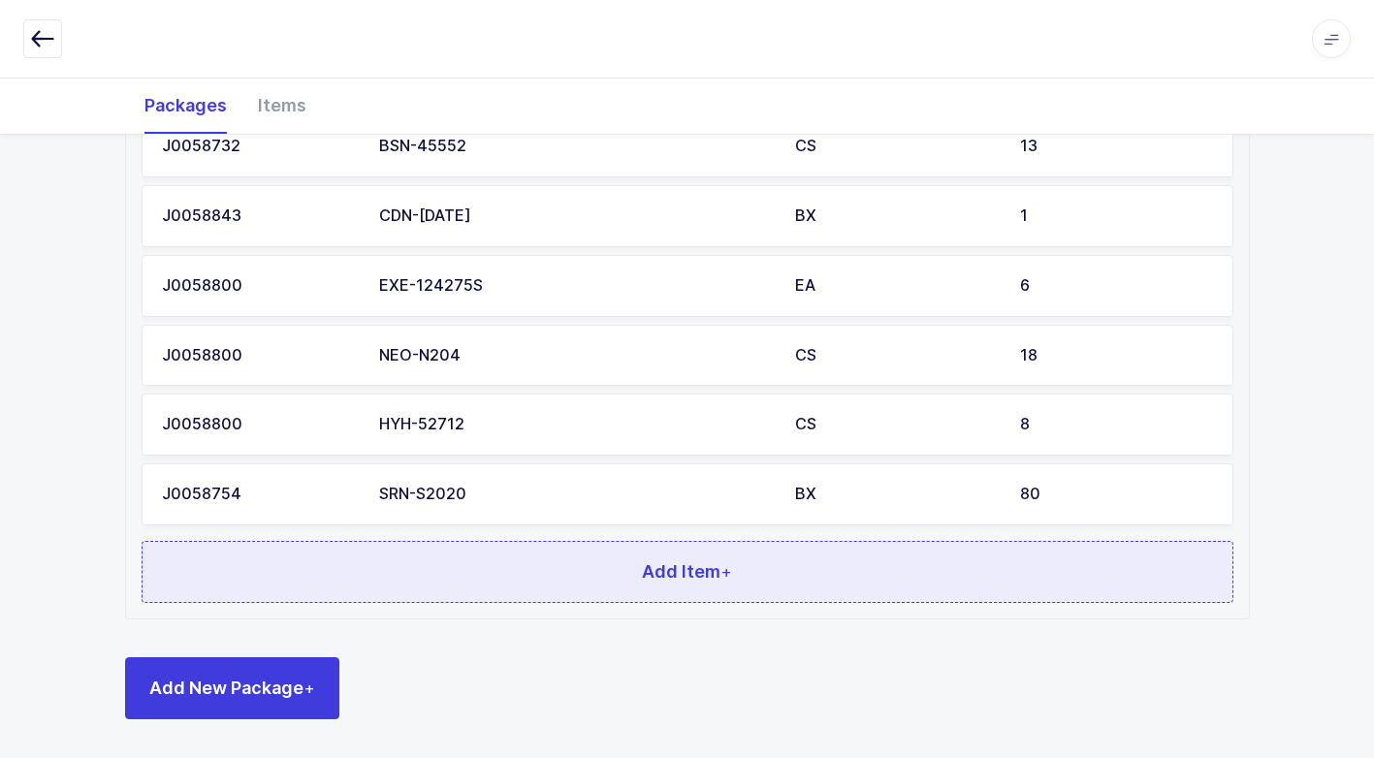
click at [536, 569] on button "Add Item +" at bounding box center [687, 572] width 1091 height 62
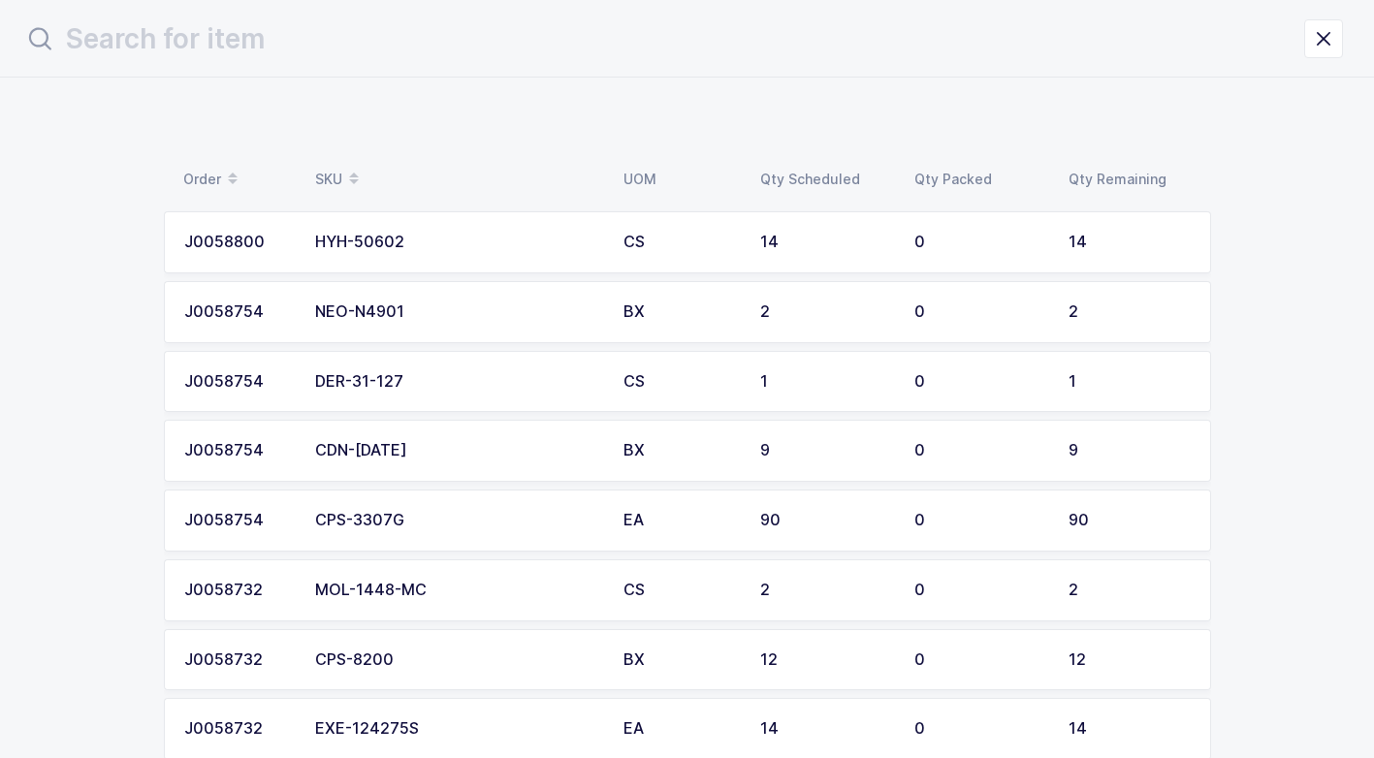
scroll to position [0, 0]
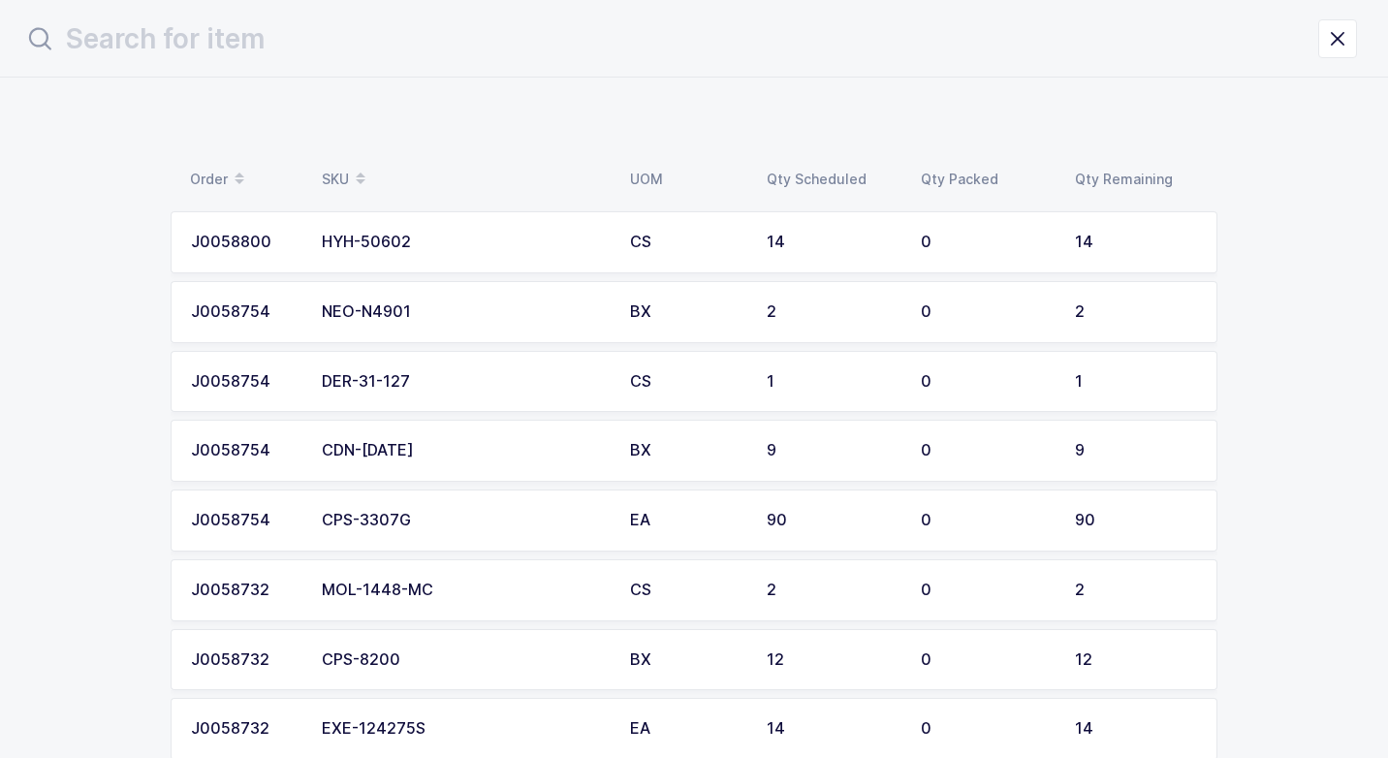
click at [471, 301] on td "NEO-N4901" at bounding box center [464, 312] width 308 height 62
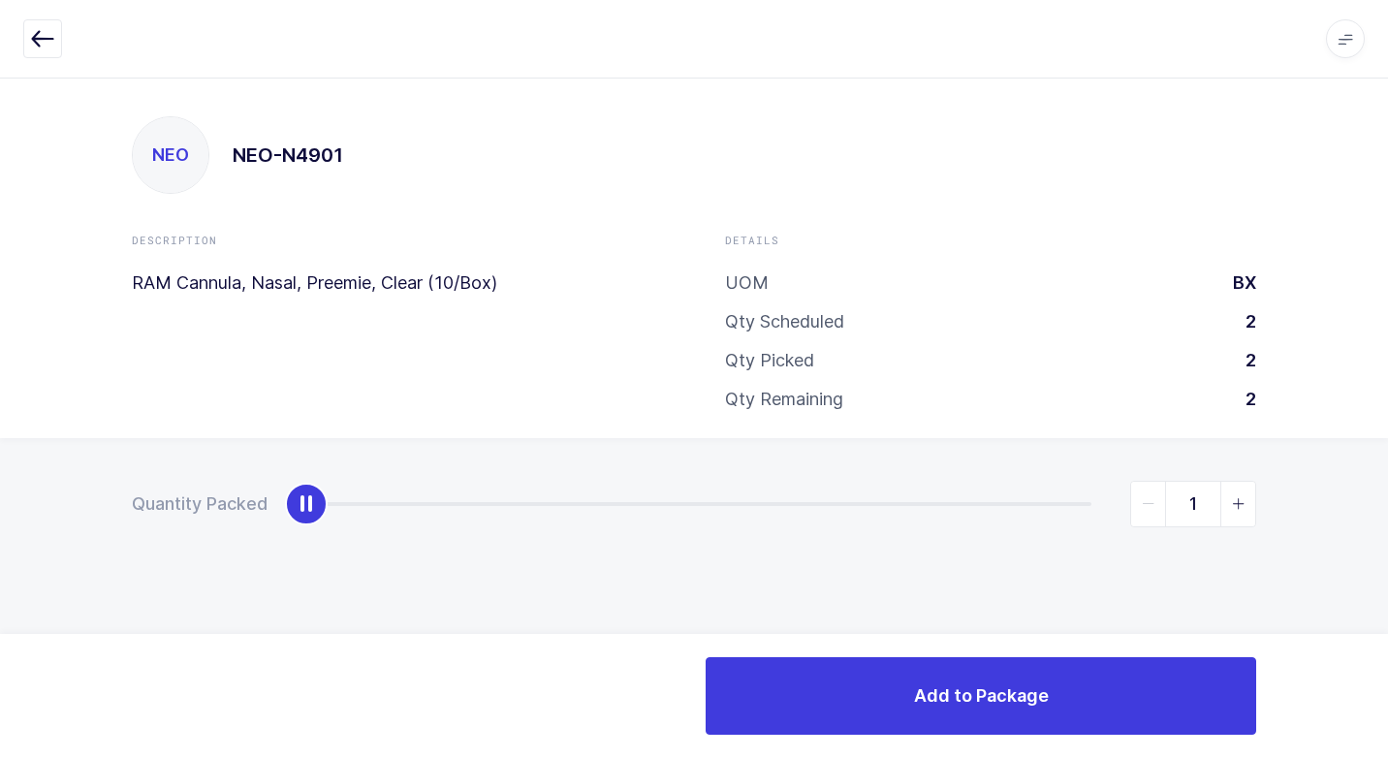
type input "2"
drag, startPoint x: 307, startPoint y: 504, endPoint x: 1334, endPoint y: 569, distance: 1028.6
click at [1387, 543] on html "Apps Core [GEOGRAPHIC_DATA] Admin Mission Control Purchasing [PERSON_NAME] Logo…" at bounding box center [694, 379] width 1388 height 758
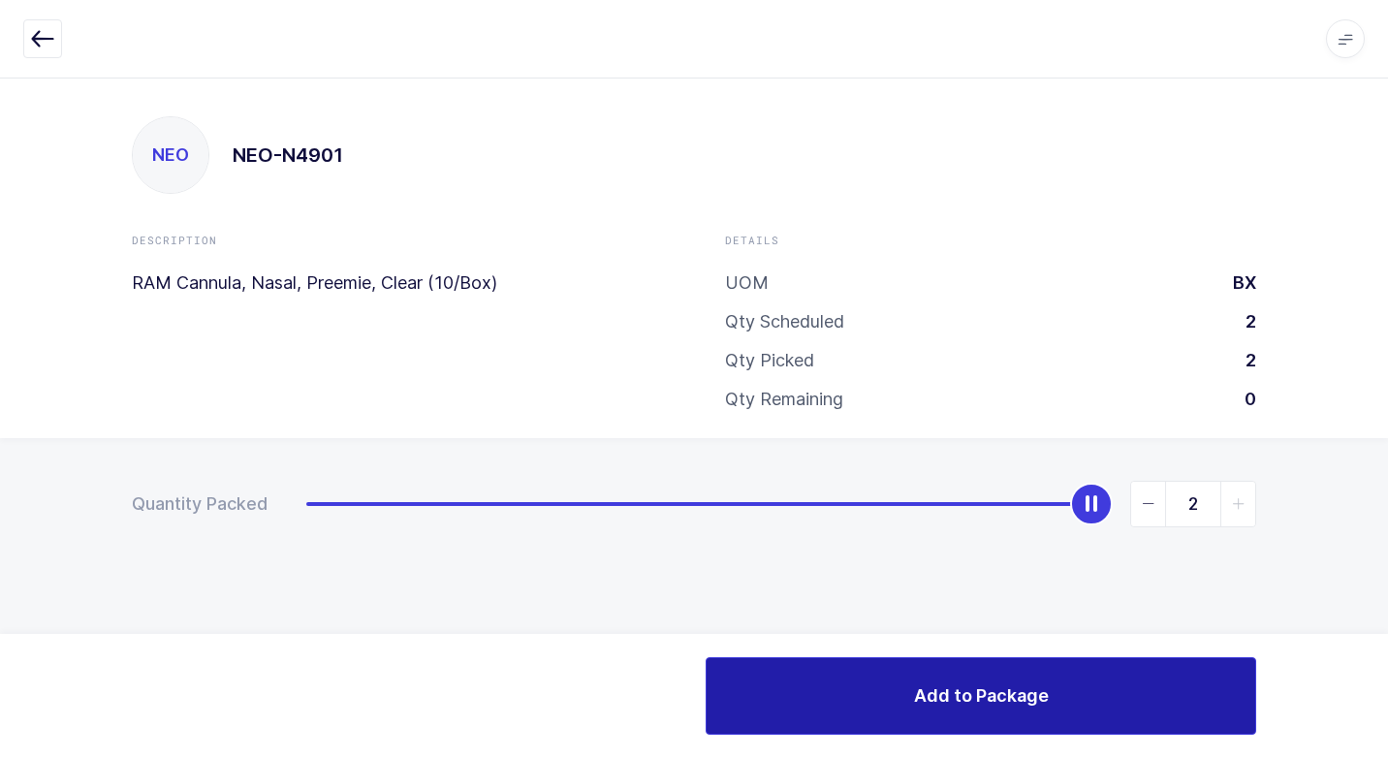
click at [758, 675] on button "Add to Package" at bounding box center [981, 696] width 551 height 78
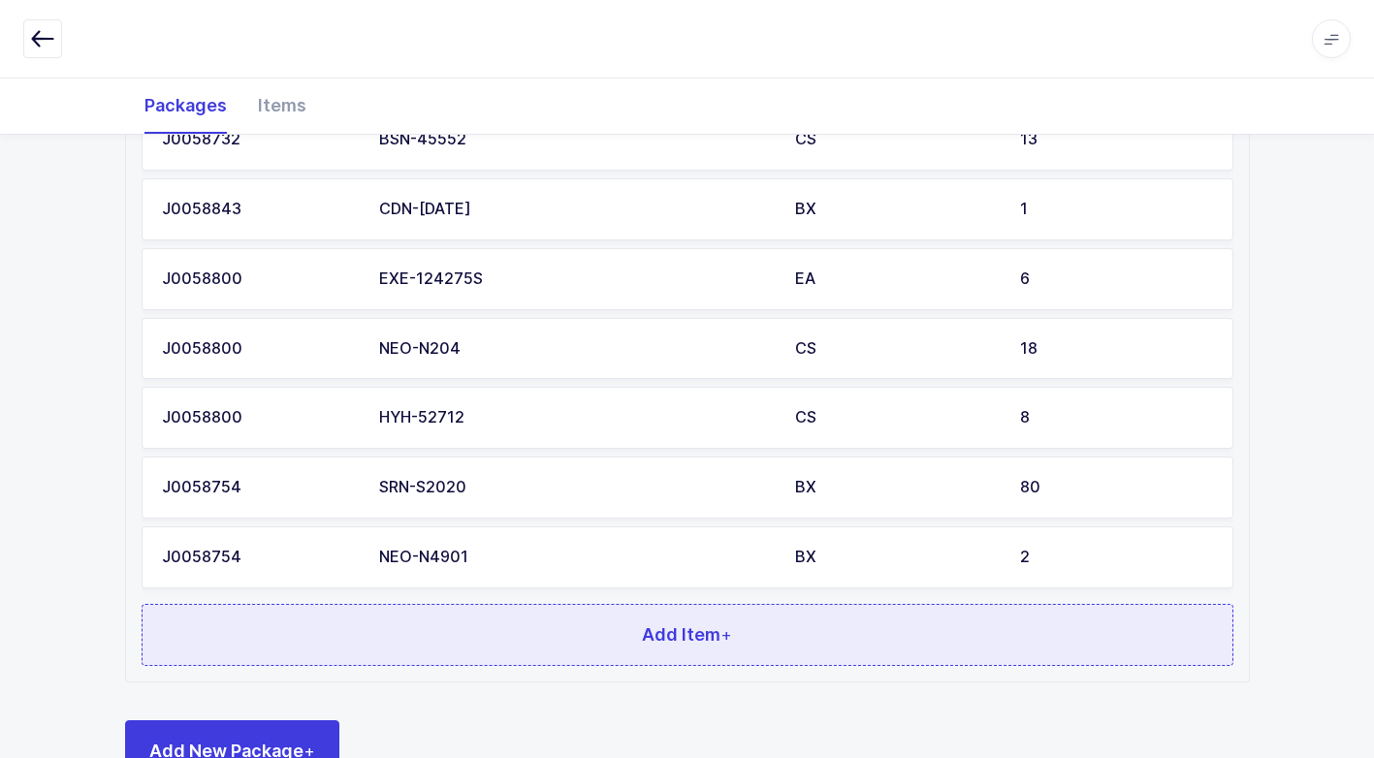
scroll to position [705, 0]
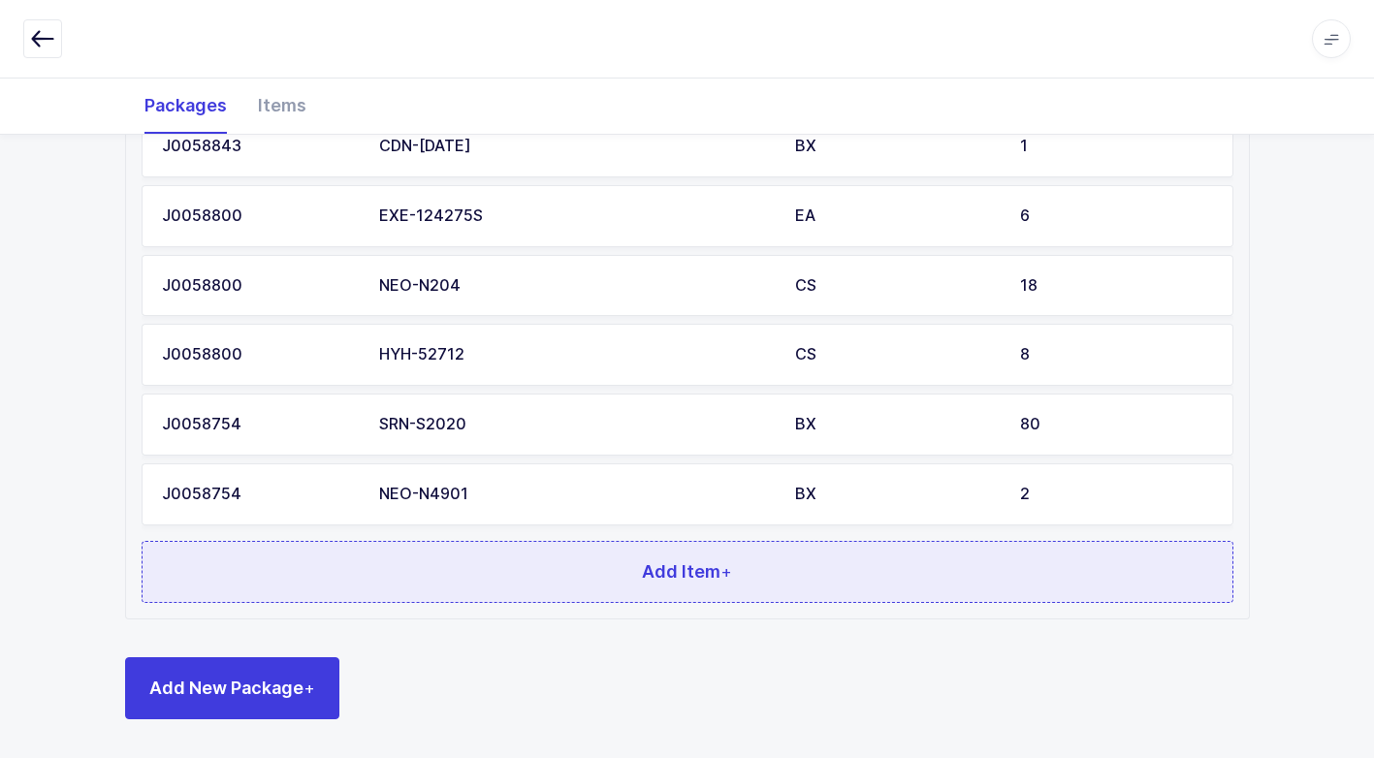
click at [671, 577] on span "Add Item +" at bounding box center [687, 571] width 90 height 24
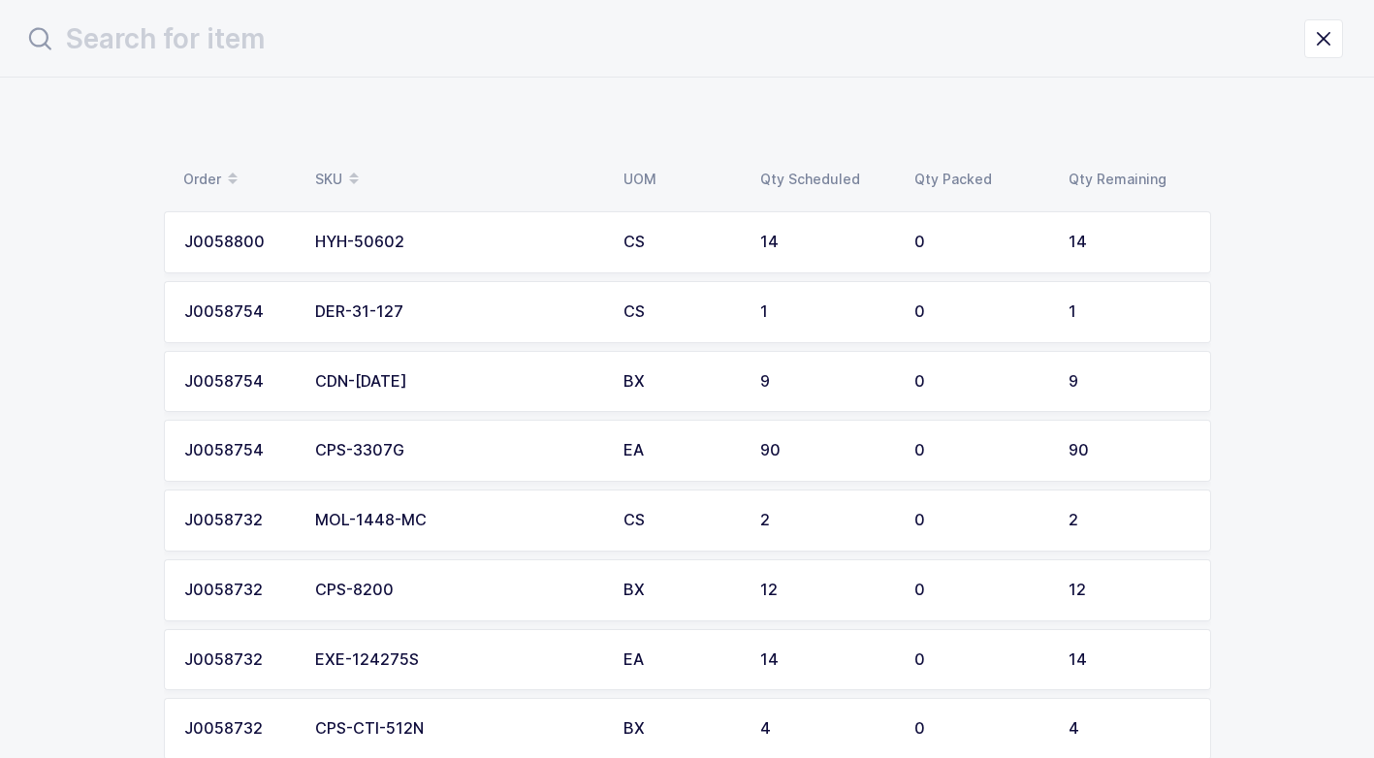
scroll to position [0, 0]
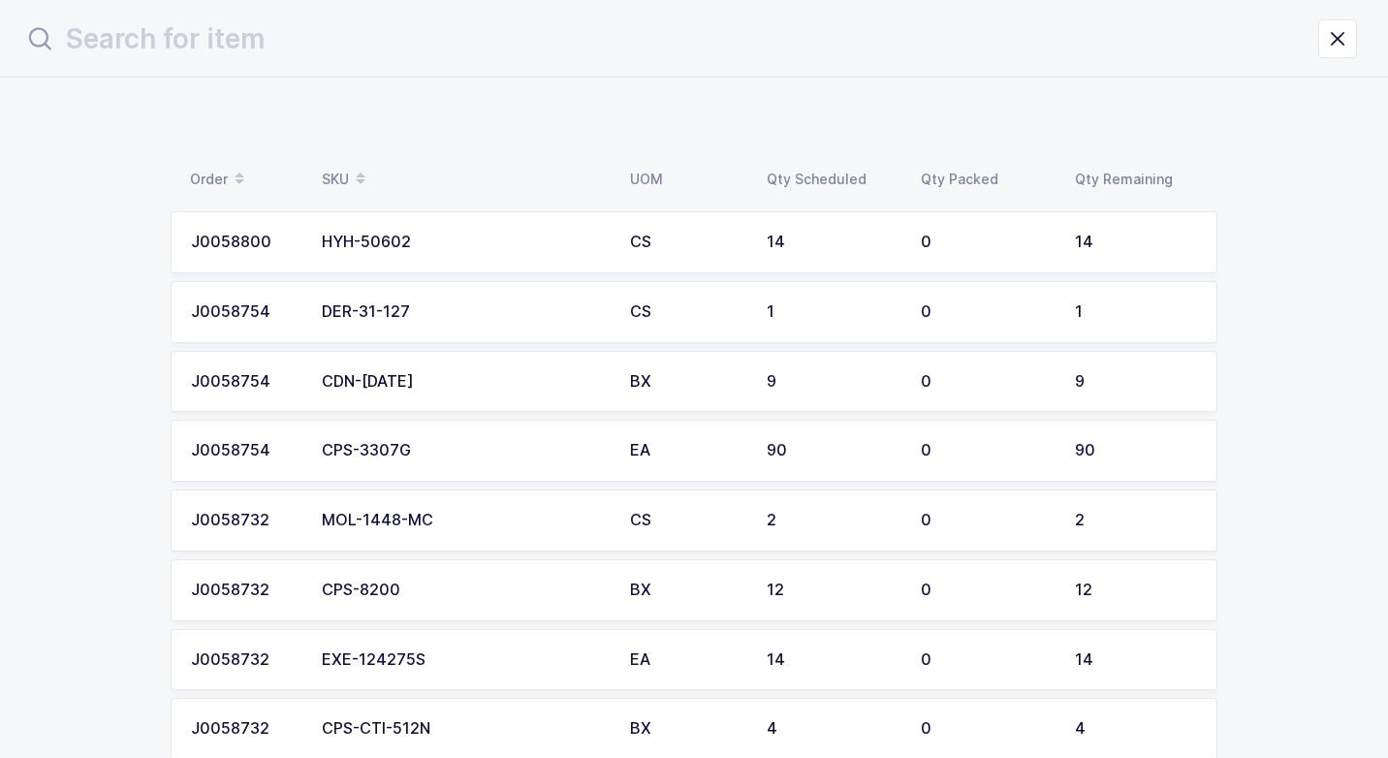
click at [636, 328] on td "CS" at bounding box center [686, 312] width 137 height 62
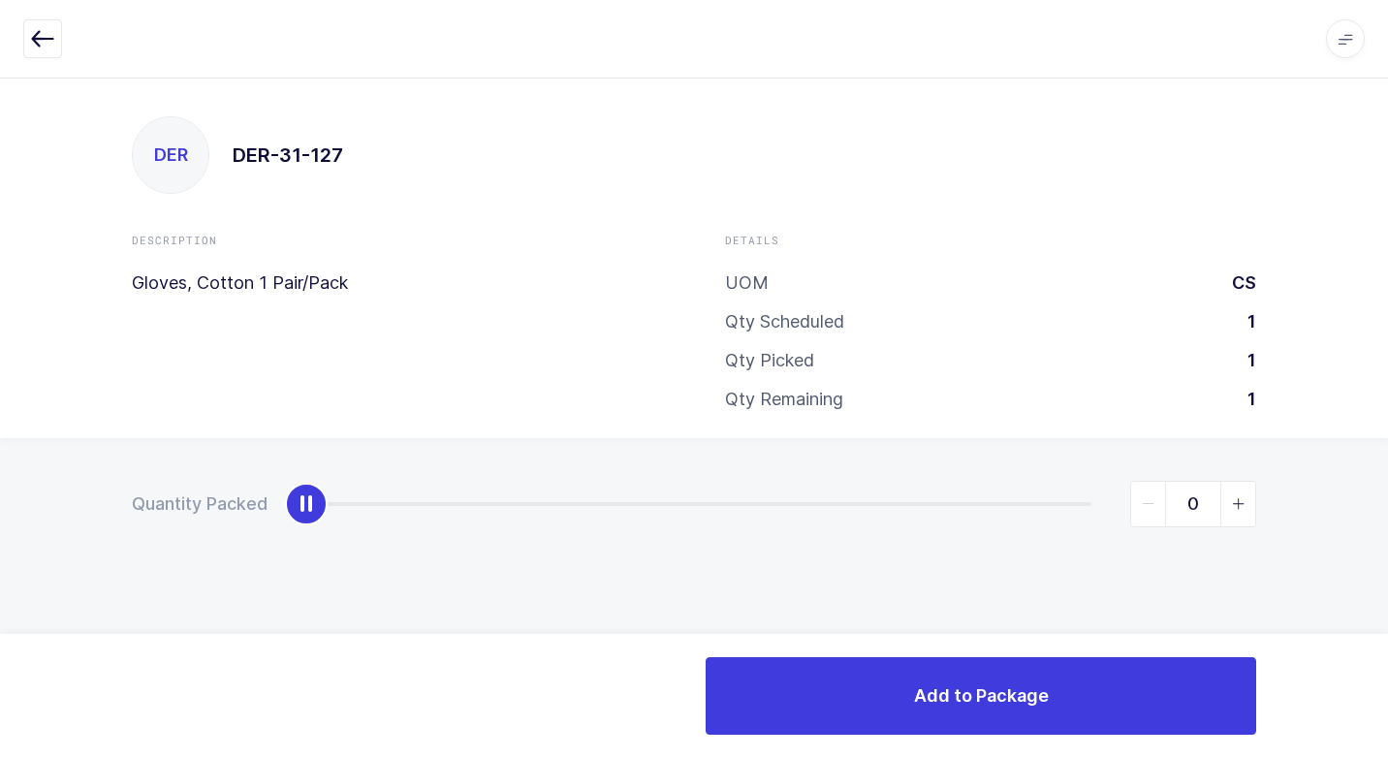
type input "1"
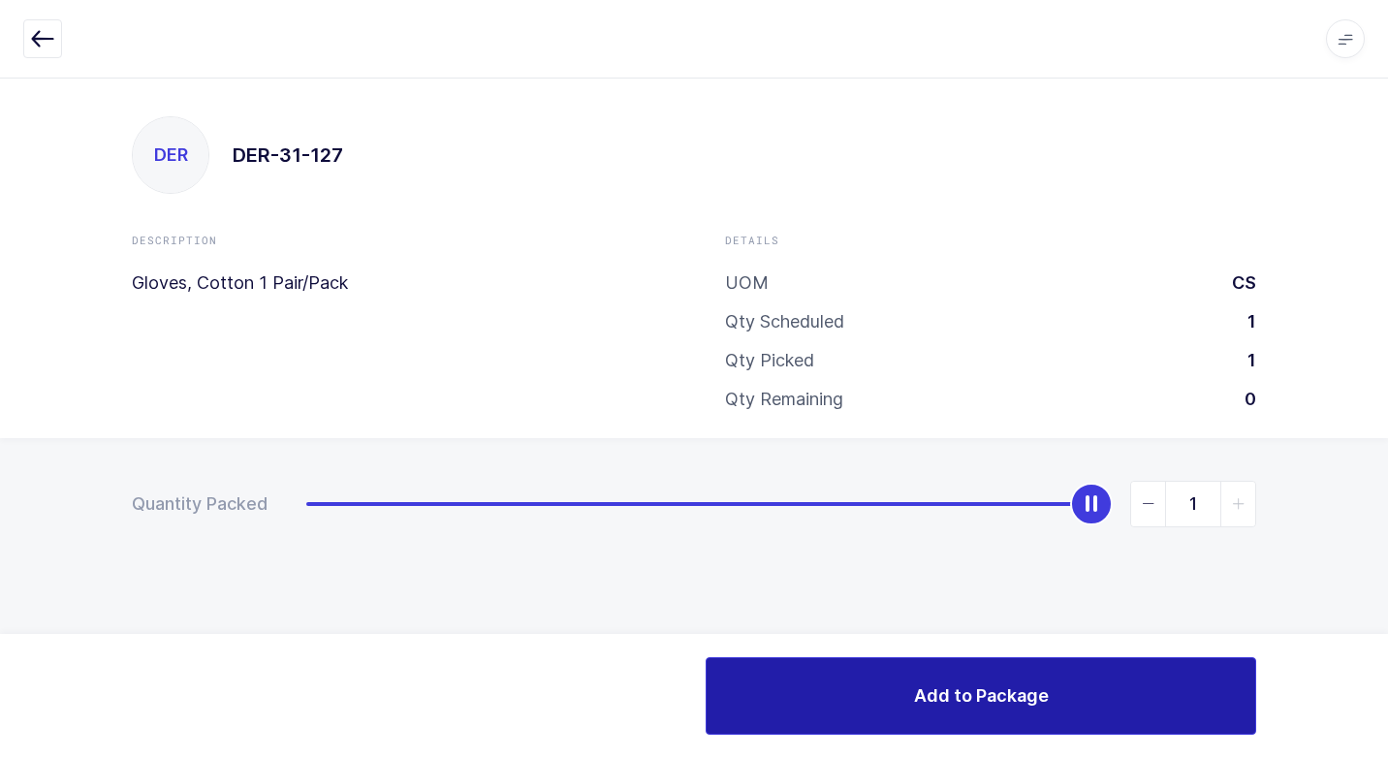
drag, startPoint x: 312, startPoint y: 509, endPoint x: 1029, endPoint y: 673, distance: 735.8
click at [1387, 581] on html "Apps Core [GEOGRAPHIC_DATA] Admin Mission Control Purchasing [PERSON_NAME] Logo…" at bounding box center [694, 379] width 1388 height 758
drag, startPoint x: 870, startPoint y: 689, endPoint x: 684, endPoint y: 611, distance: 202.0
click at [867, 687] on button "Add to Package" at bounding box center [981, 696] width 551 height 78
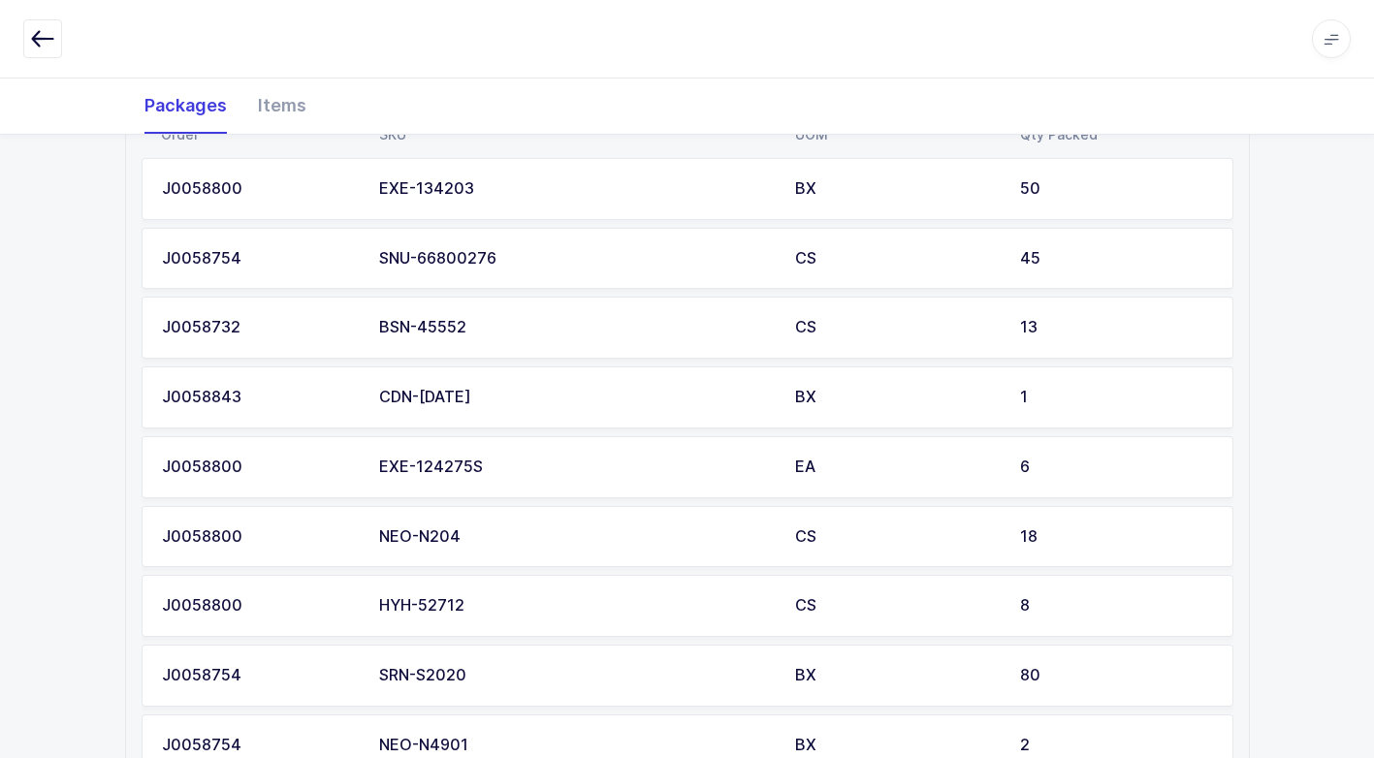
scroll to position [774, 0]
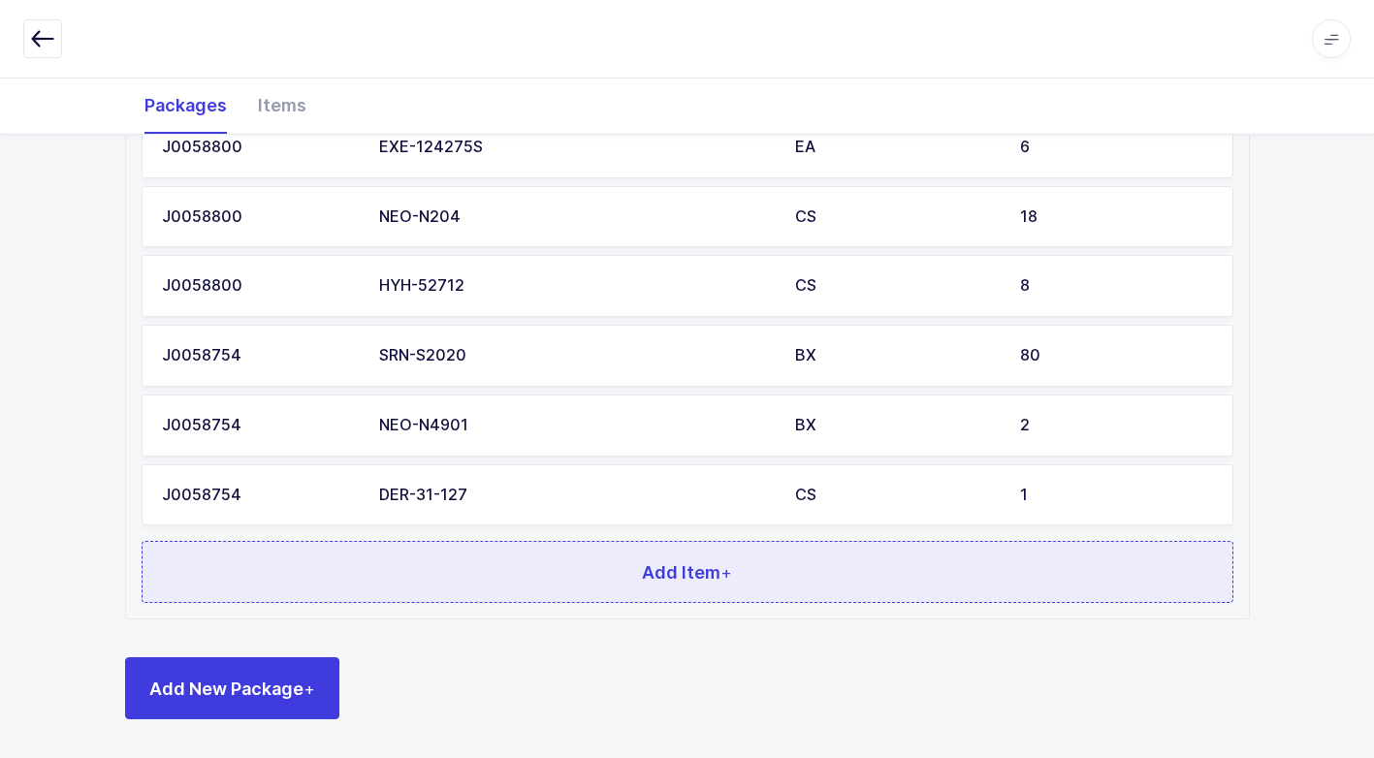
click at [650, 585] on button "Add Item +" at bounding box center [687, 572] width 1091 height 62
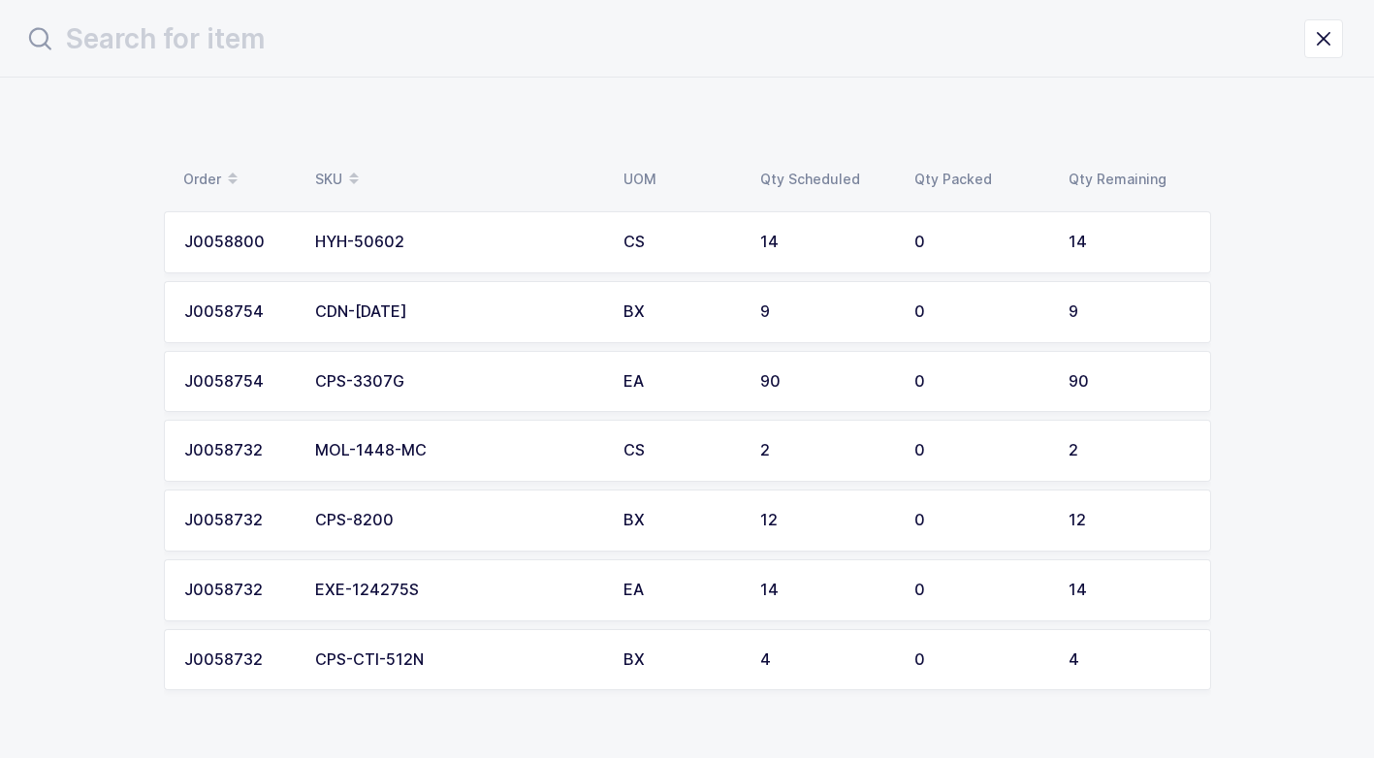
scroll to position [0, 0]
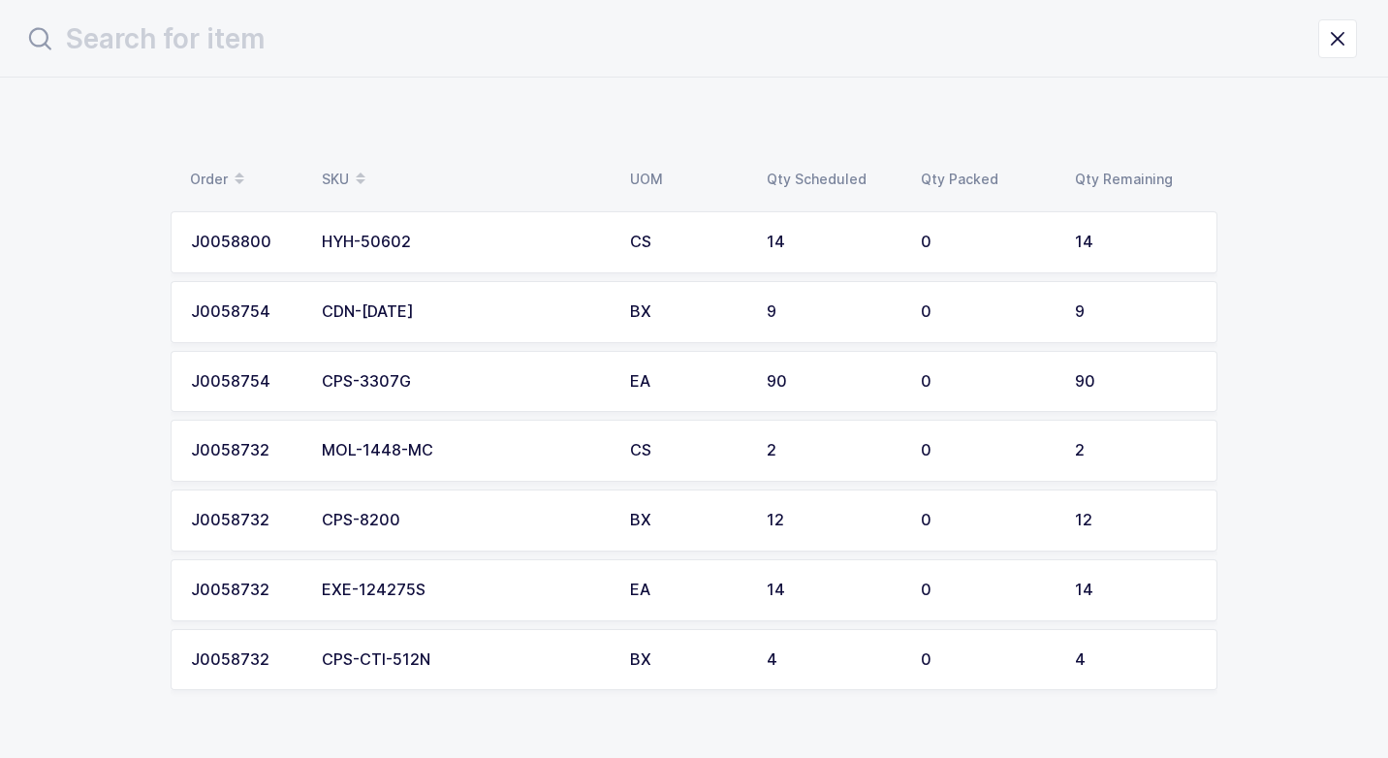
click at [627, 512] on td "BX" at bounding box center [686, 521] width 137 height 62
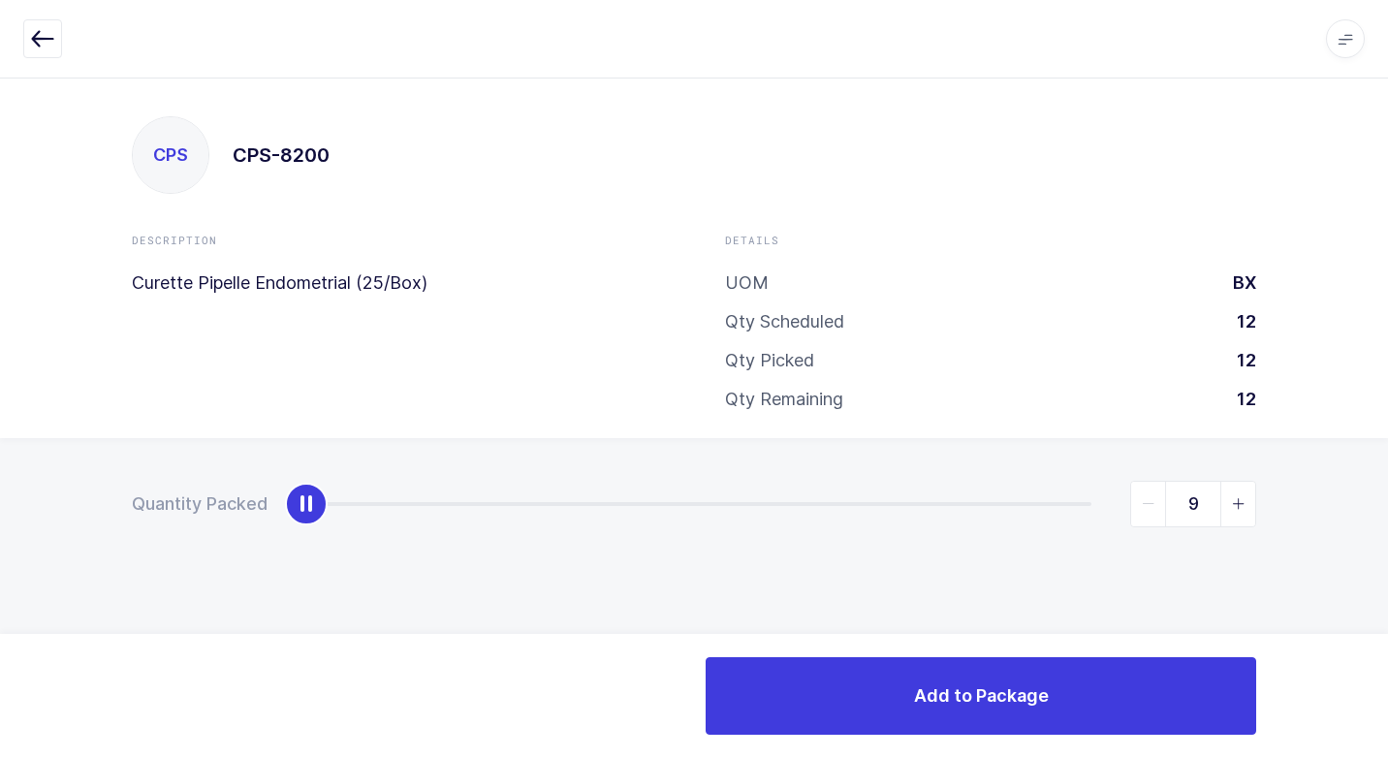
type input "12"
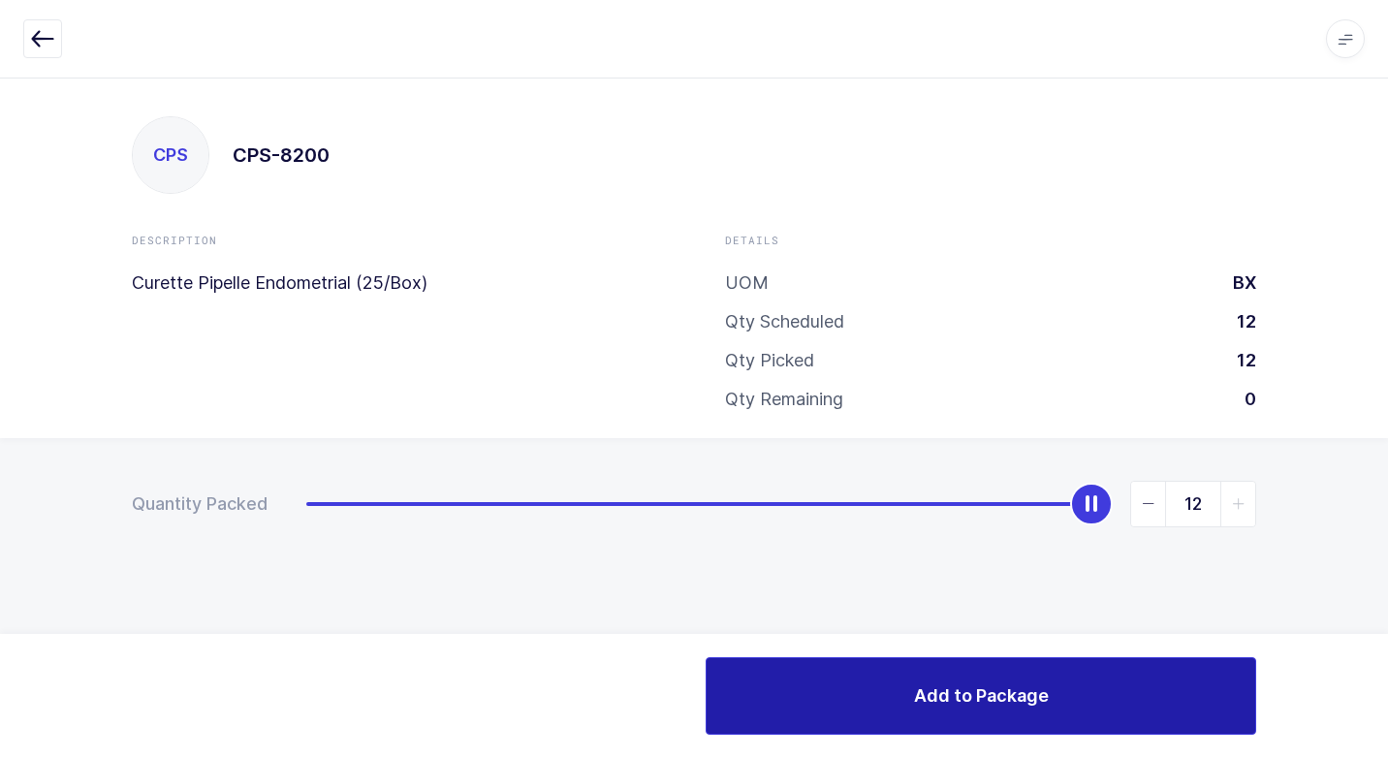
drag, startPoint x: 300, startPoint y: 508, endPoint x: 1016, endPoint y: 715, distance: 745.8
click at [1387, 655] on html "Apps Core [GEOGRAPHIC_DATA] Admin Mission Control Purchasing [PERSON_NAME] Logo…" at bounding box center [694, 379] width 1388 height 758
click at [1002, 707] on span "Add to Package" at bounding box center [981, 695] width 135 height 24
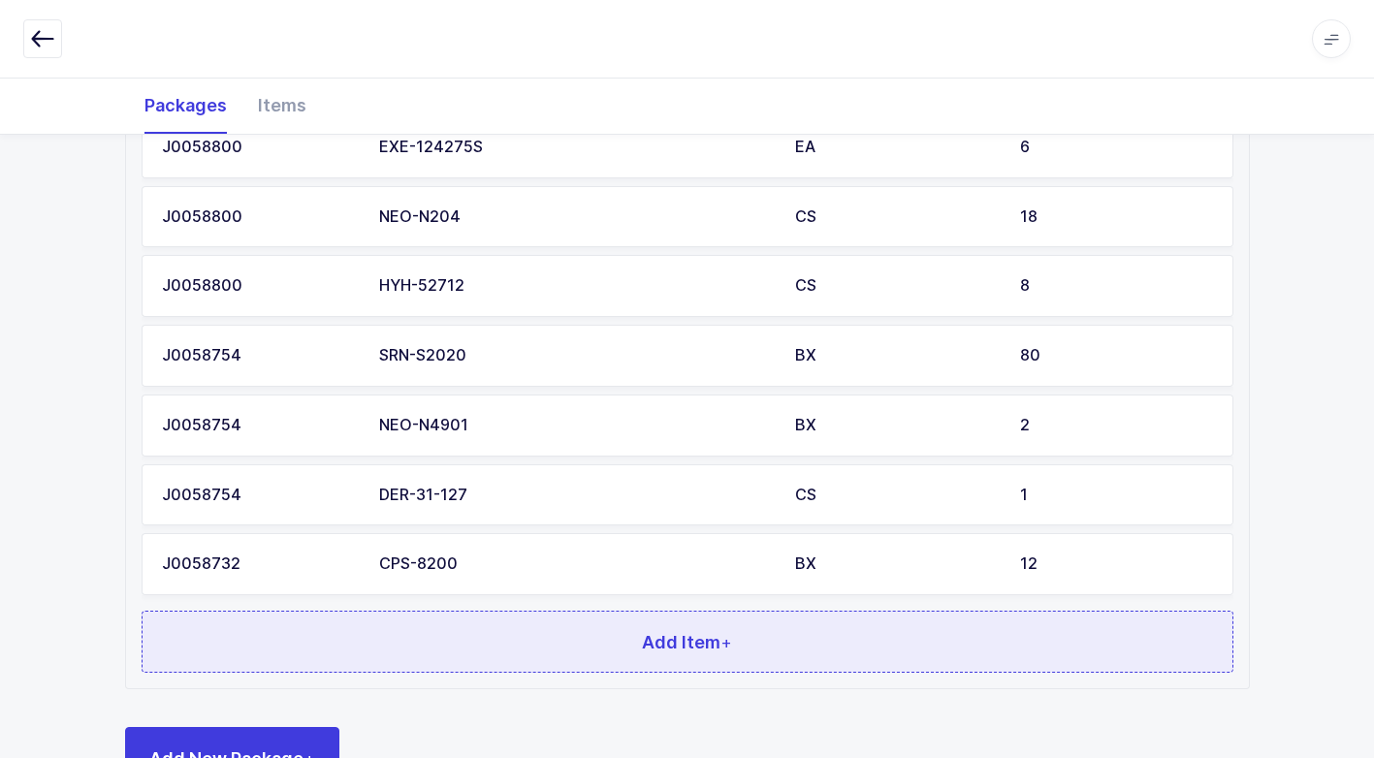
scroll to position [843, 0]
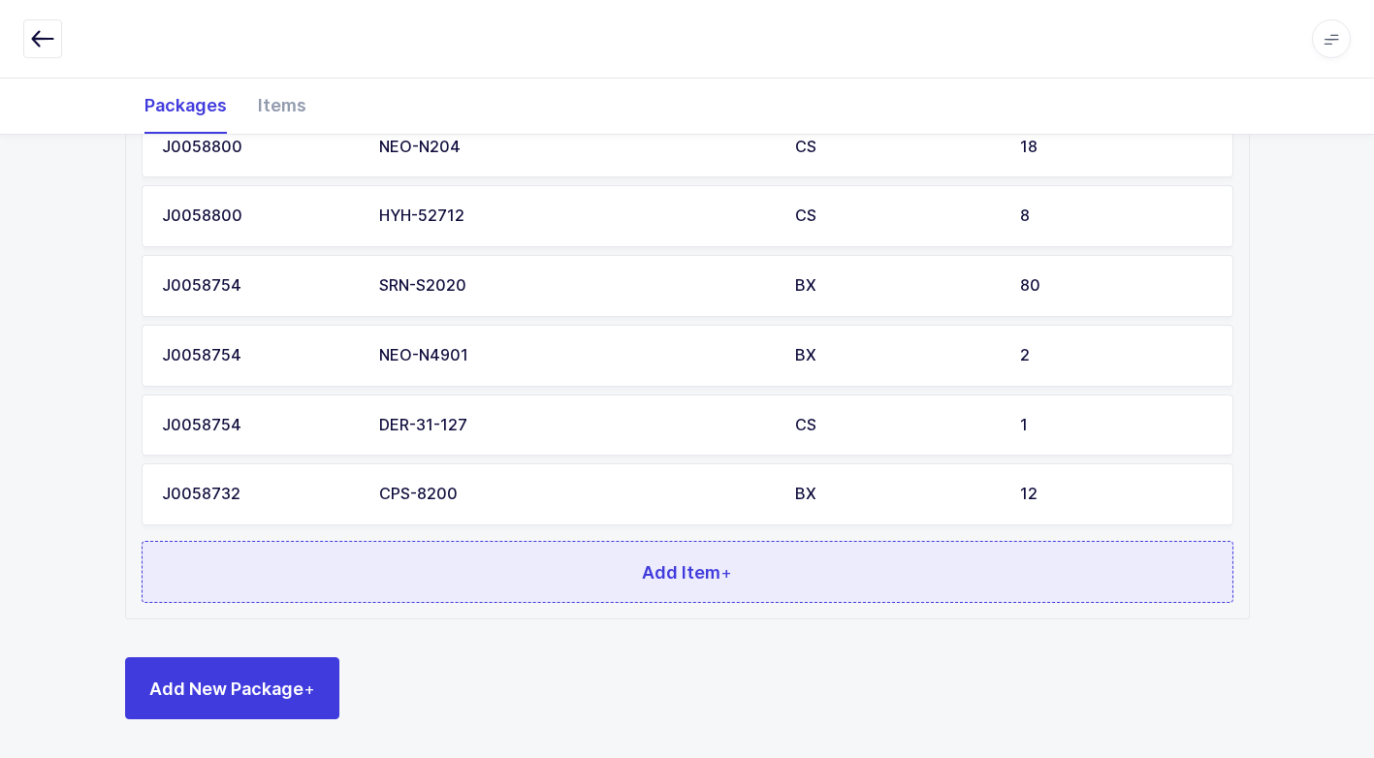
click at [443, 567] on button "Add Item +" at bounding box center [687, 572] width 1091 height 62
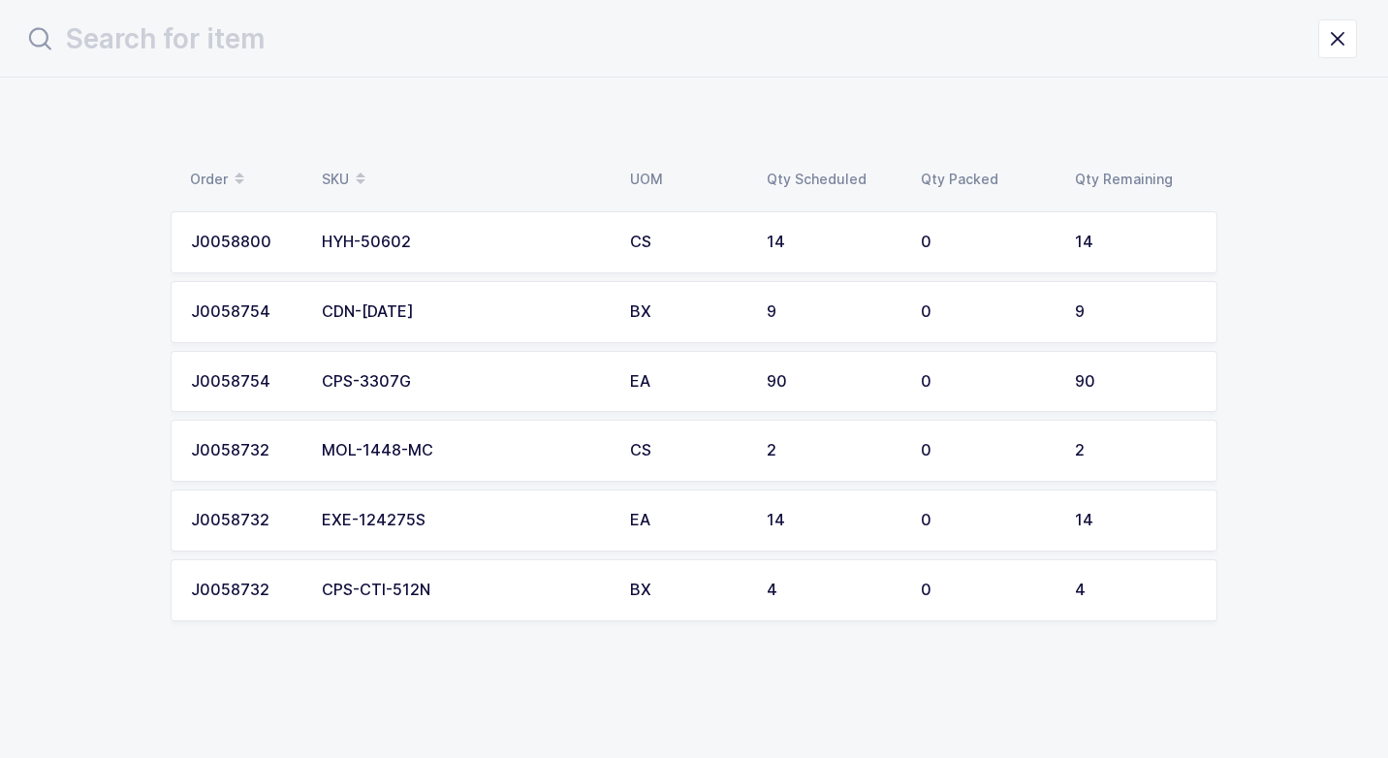
click at [396, 386] on div "CPS-3307G" at bounding box center [464, 381] width 285 height 17
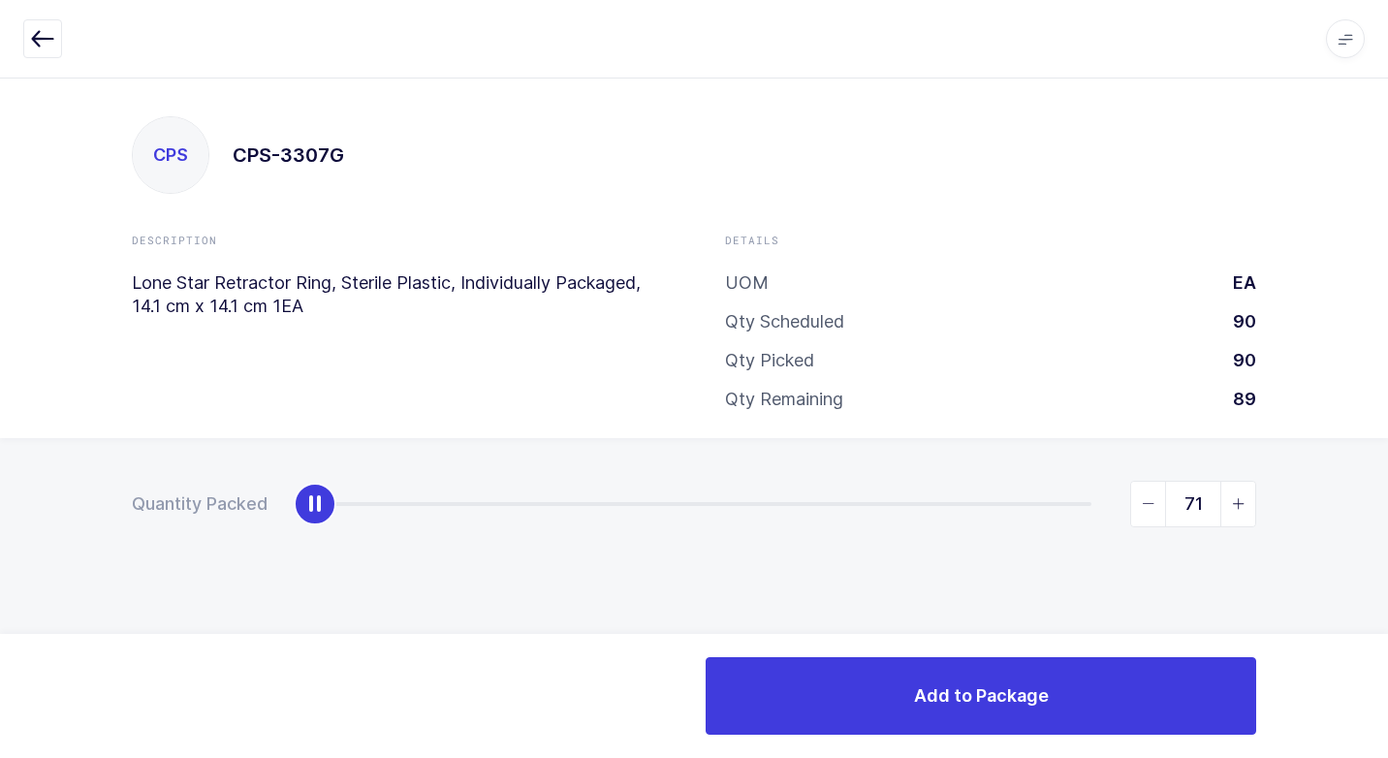
type input "90"
drag, startPoint x: 293, startPoint y: 501, endPoint x: 1387, endPoint y: 722, distance: 1116.5
click at [1387, 722] on html "Apps Core [GEOGRAPHIC_DATA] Admin Mission Control Purchasing [PERSON_NAME] Logo…" at bounding box center [694, 379] width 1388 height 758
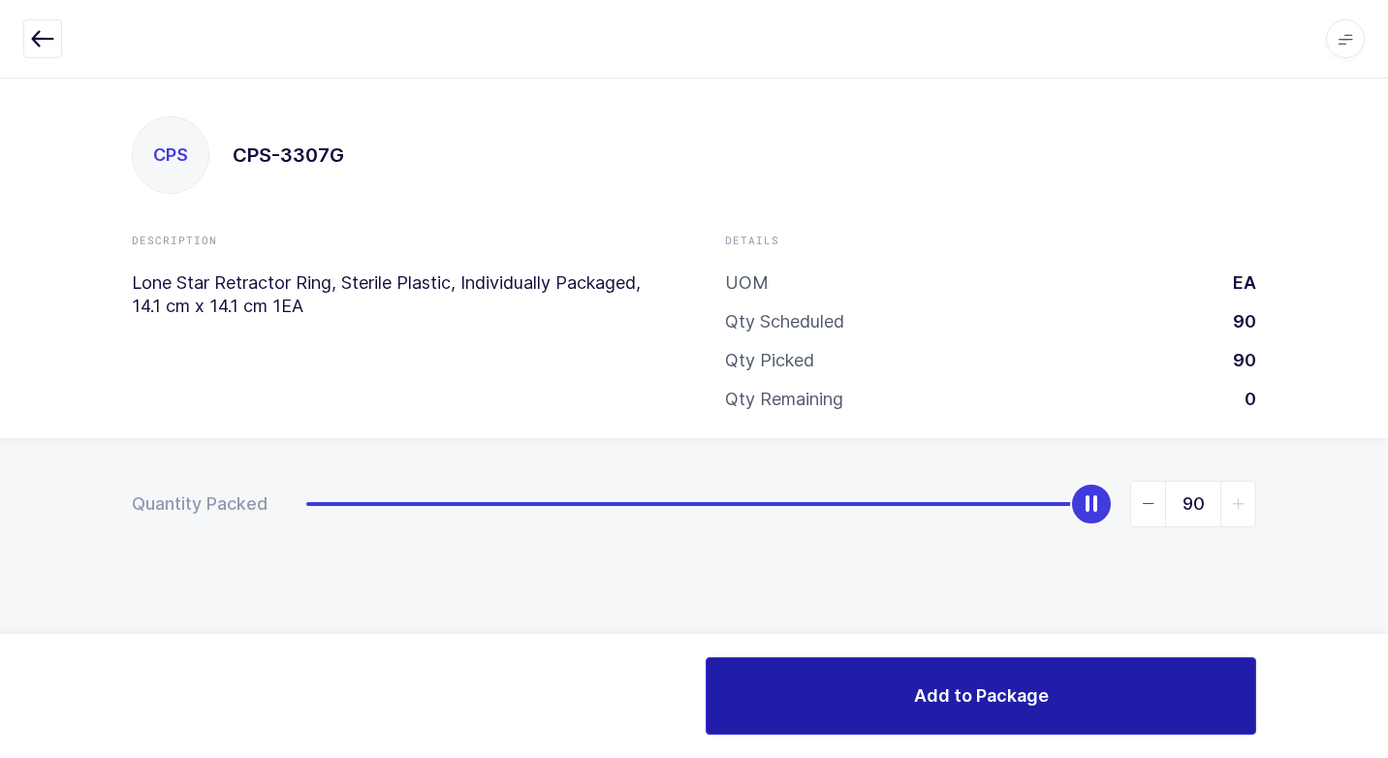
click at [886, 724] on button "Add to Package" at bounding box center [981, 696] width 551 height 78
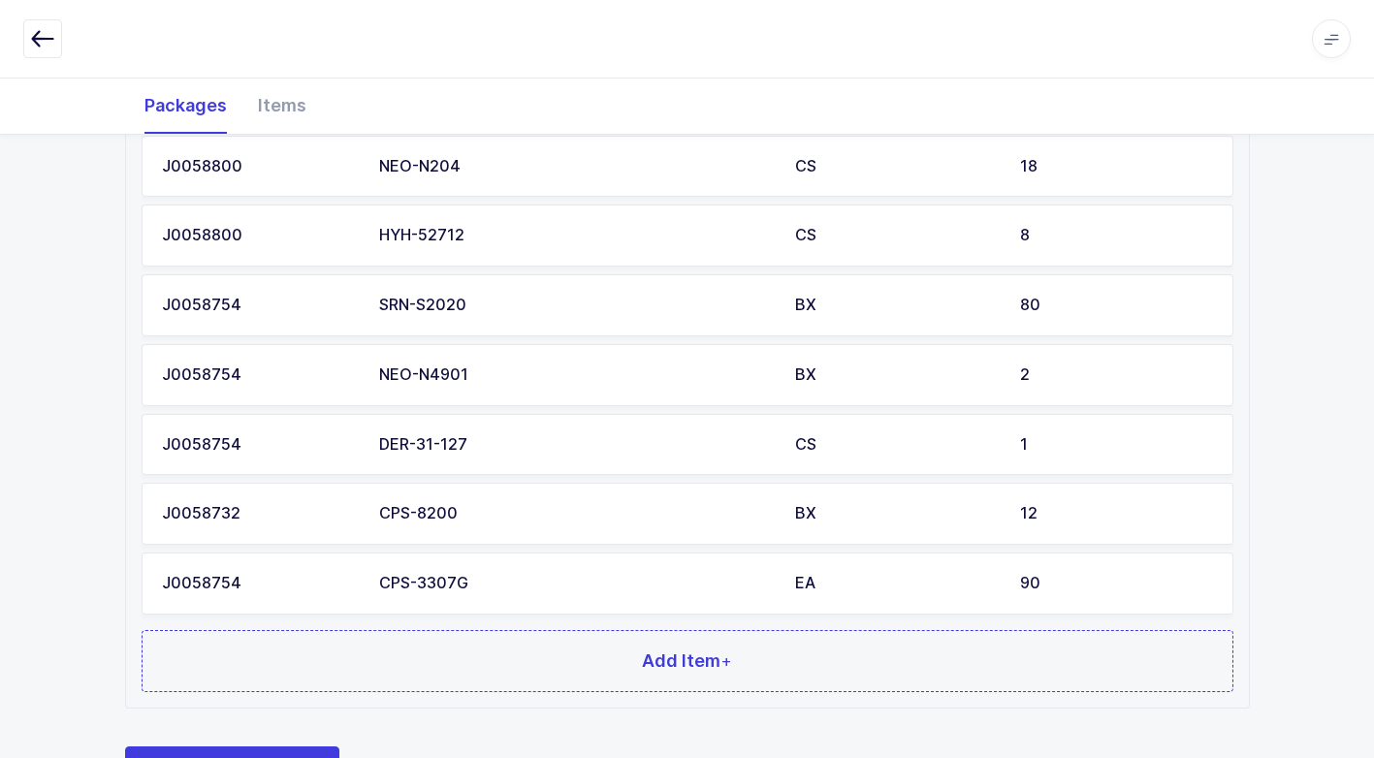
scroll to position [913, 0]
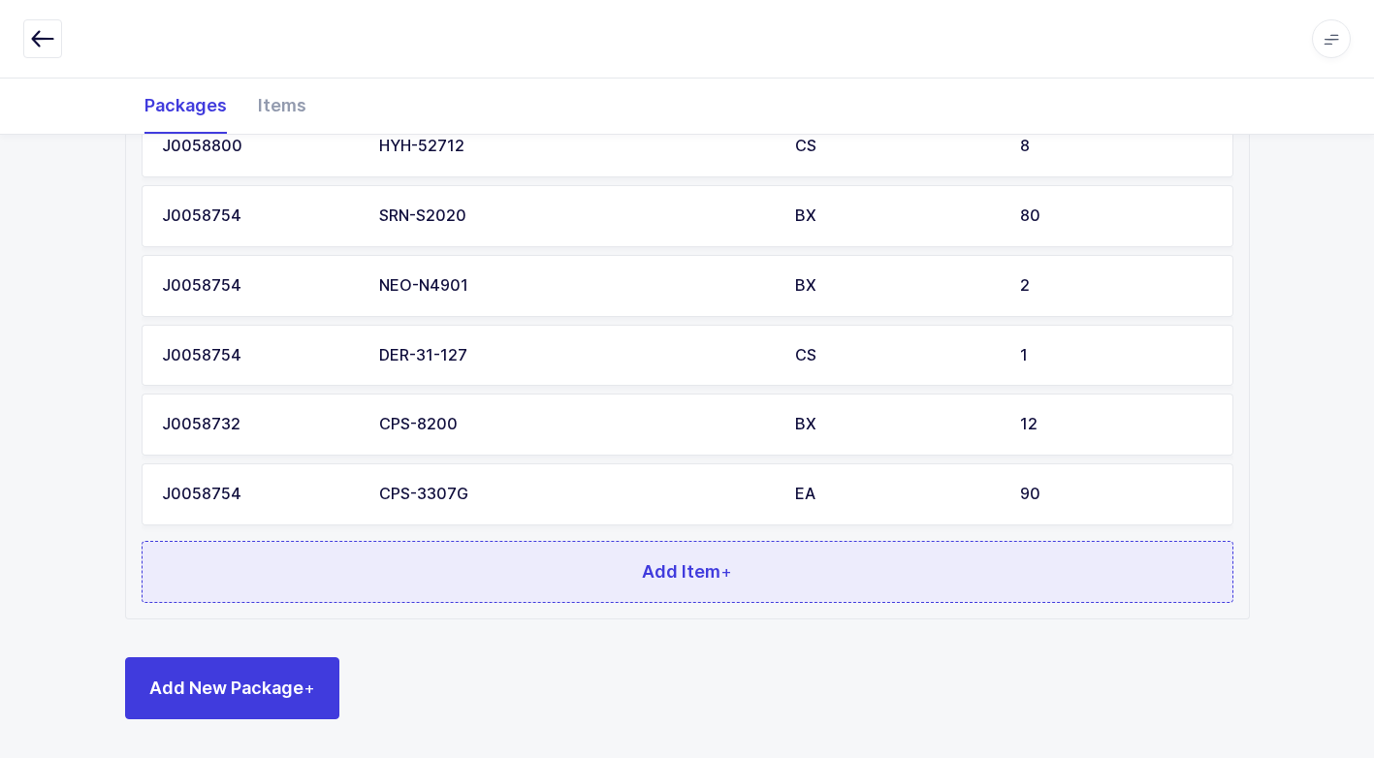
click at [616, 582] on button "Add Item +" at bounding box center [687, 572] width 1091 height 62
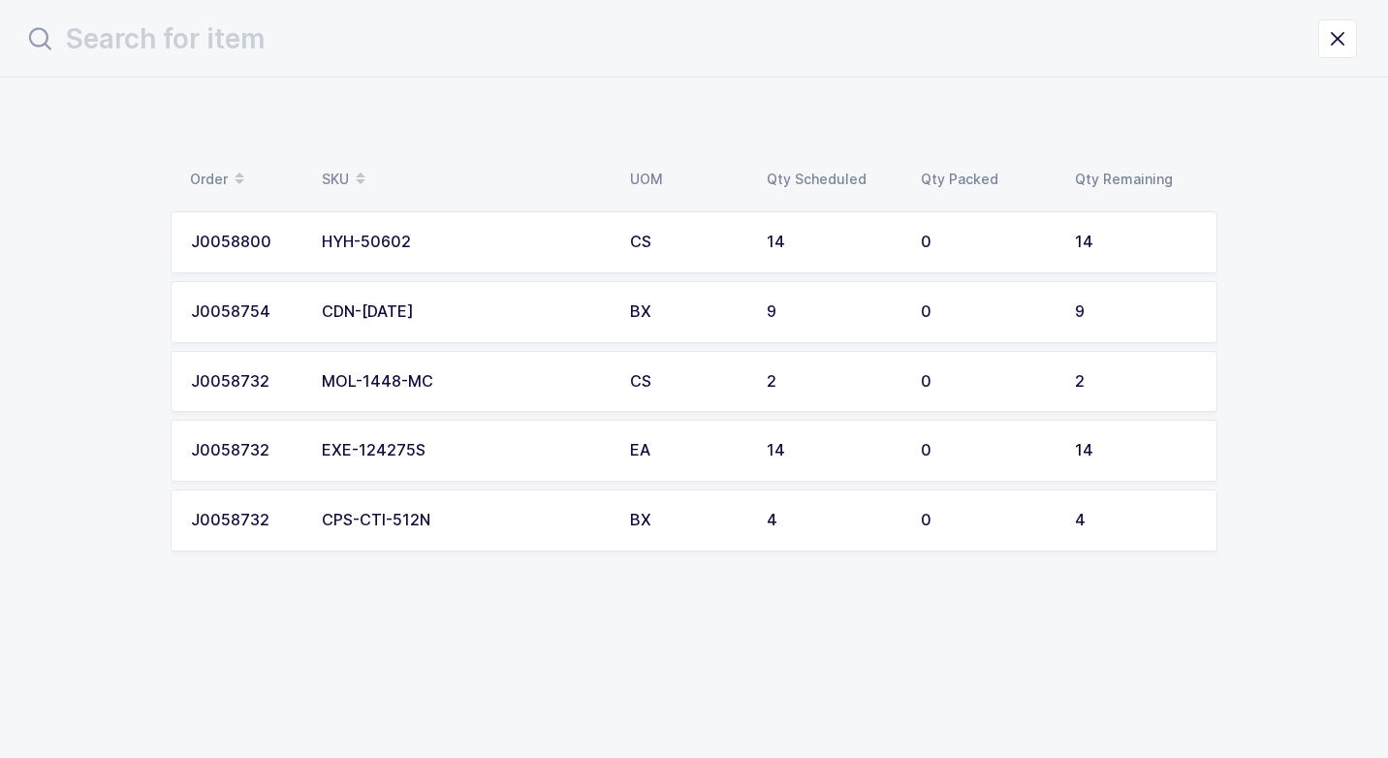
click at [580, 403] on td "MOL-1448-MC" at bounding box center [464, 382] width 308 height 62
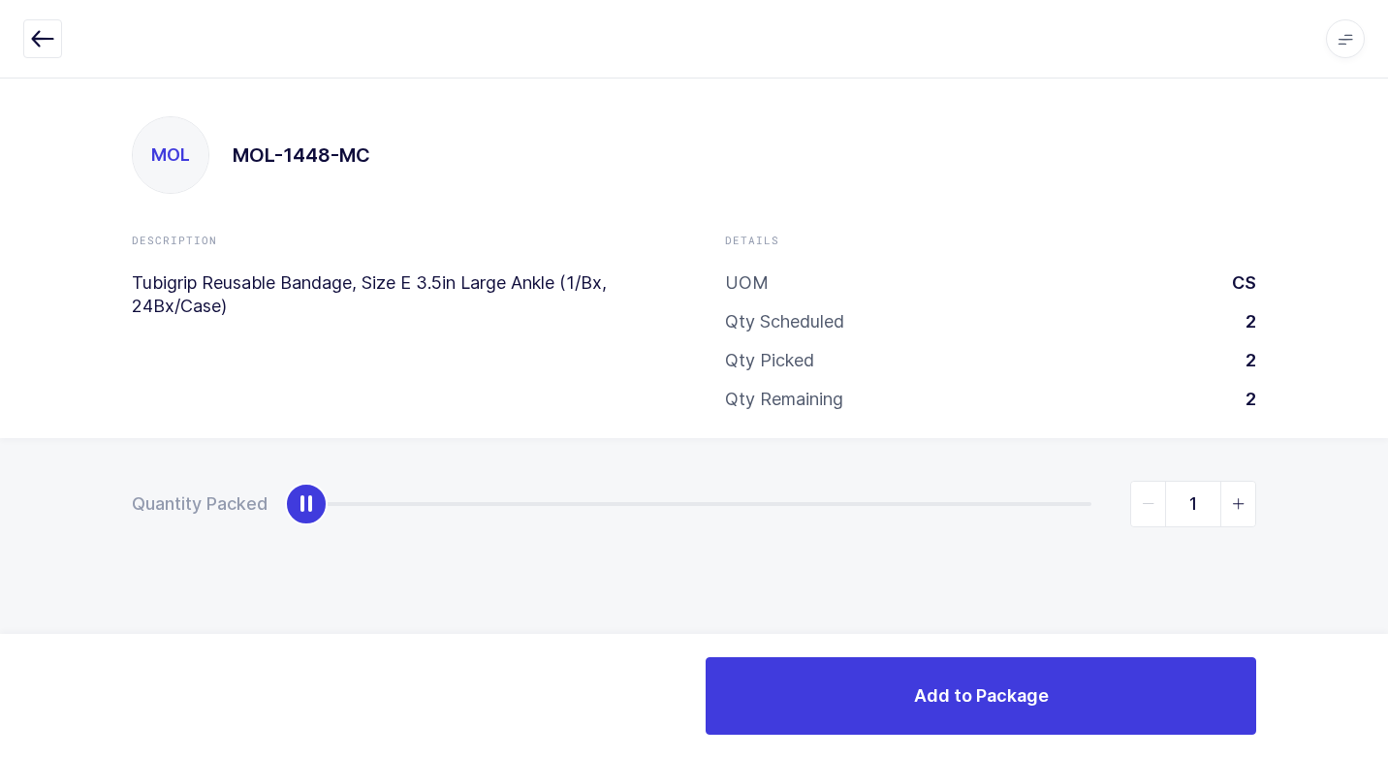
type input "2"
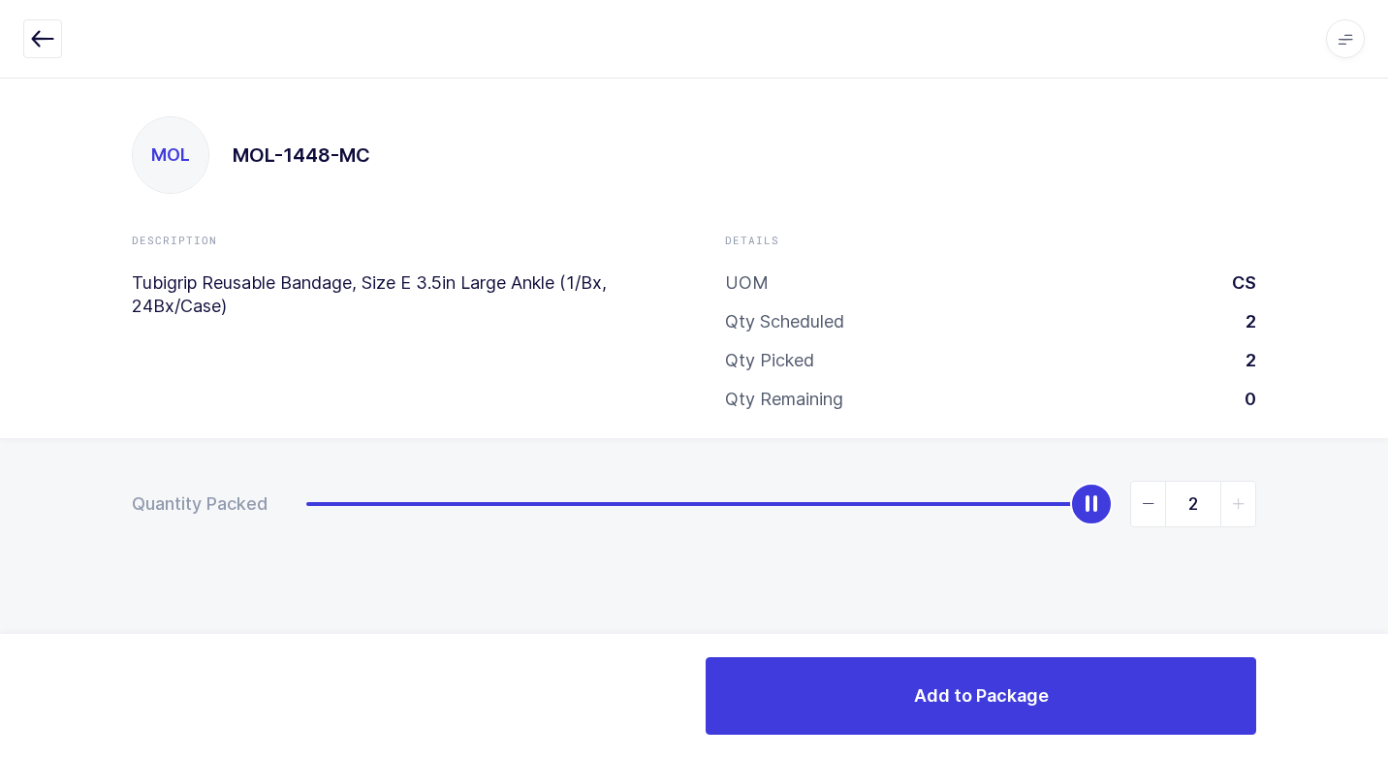
drag, startPoint x: 307, startPoint y: 509, endPoint x: 1391, endPoint y: 625, distance: 1089.9
click at [1387, 625] on html "Apps Core [GEOGRAPHIC_DATA] Admin Mission Control Purchasing [PERSON_NAME] Logo…" at bounding box center [694, 379] width 1388 height 758
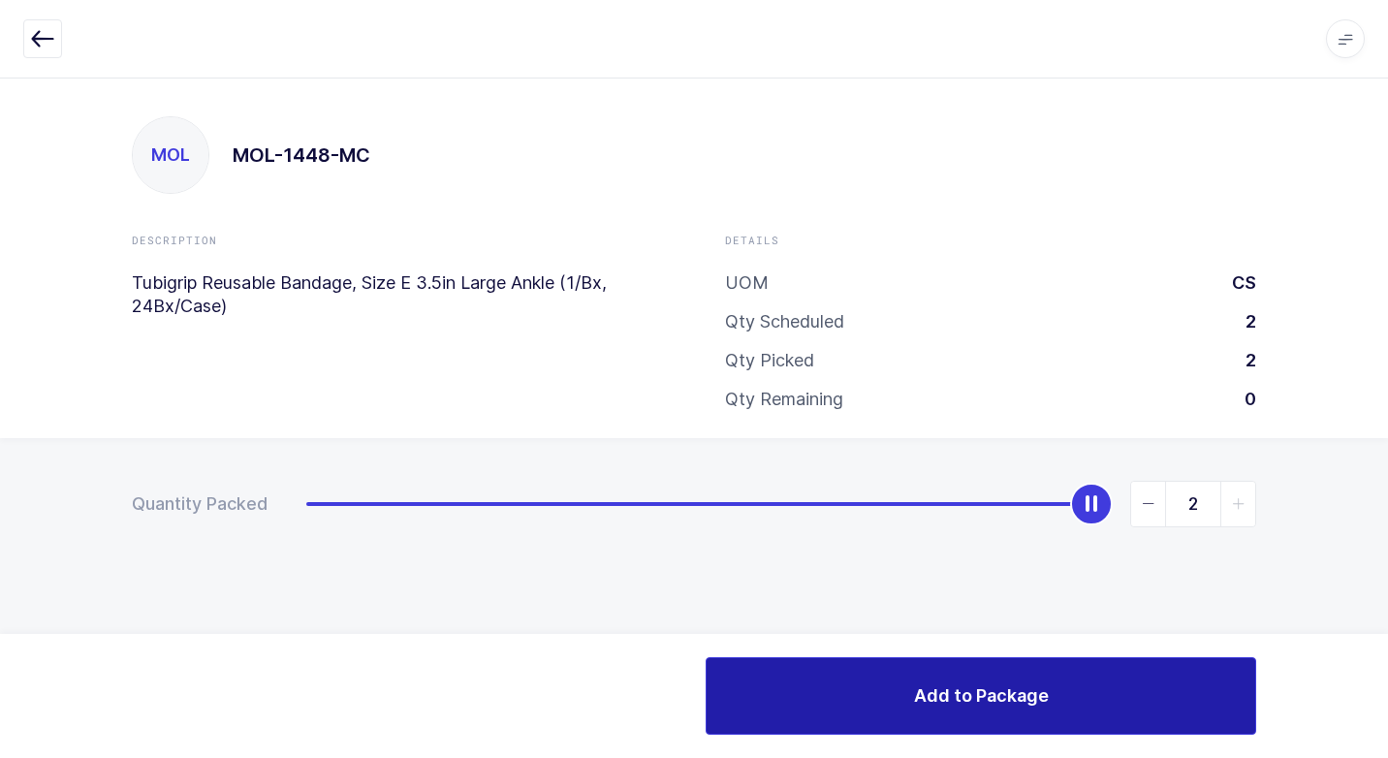
drag, startPoint x: 923, startPoint y: 697, endPoint x: 775, endPoint y: 653, distance: 153.7
click at [894, 678] on button "Add to Package" at bounding box center [981, 696] width 551 height 78
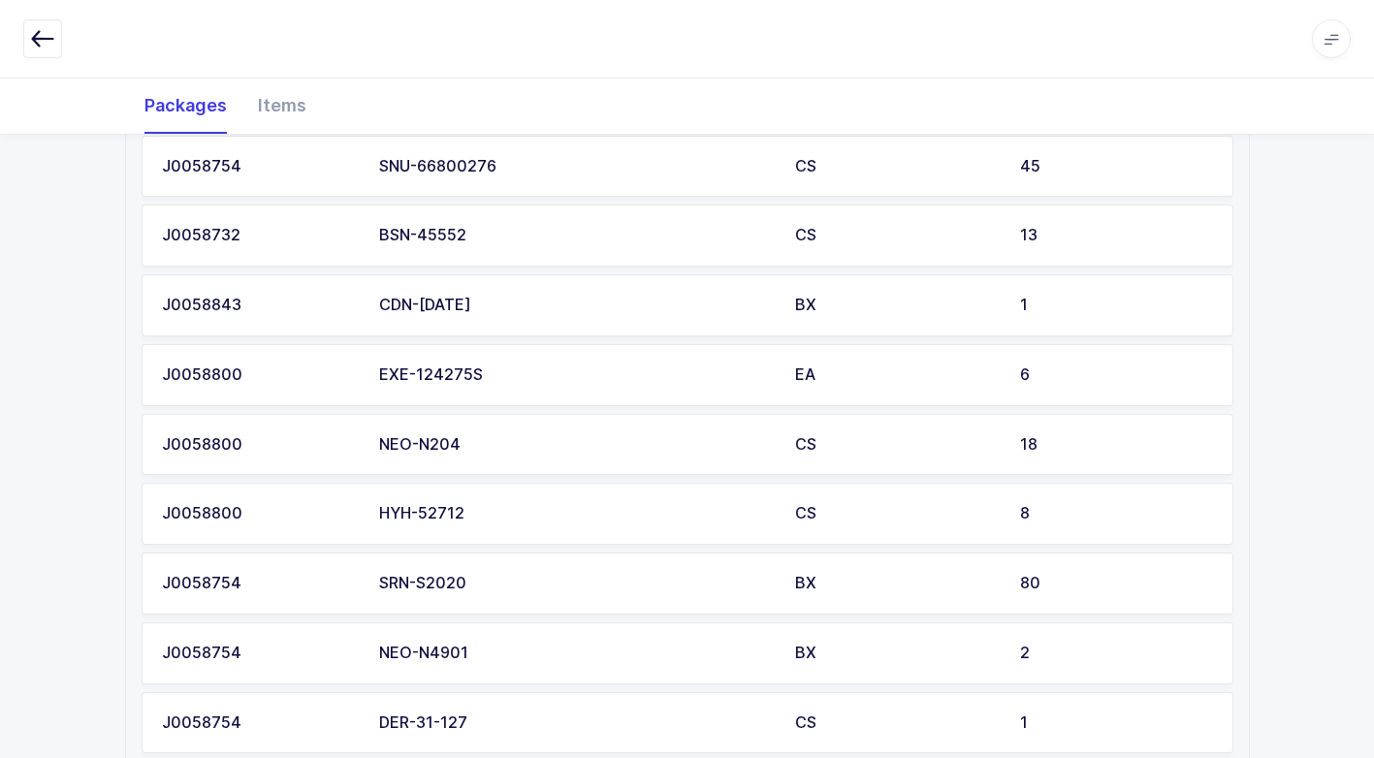
scroll to position [969, 0]
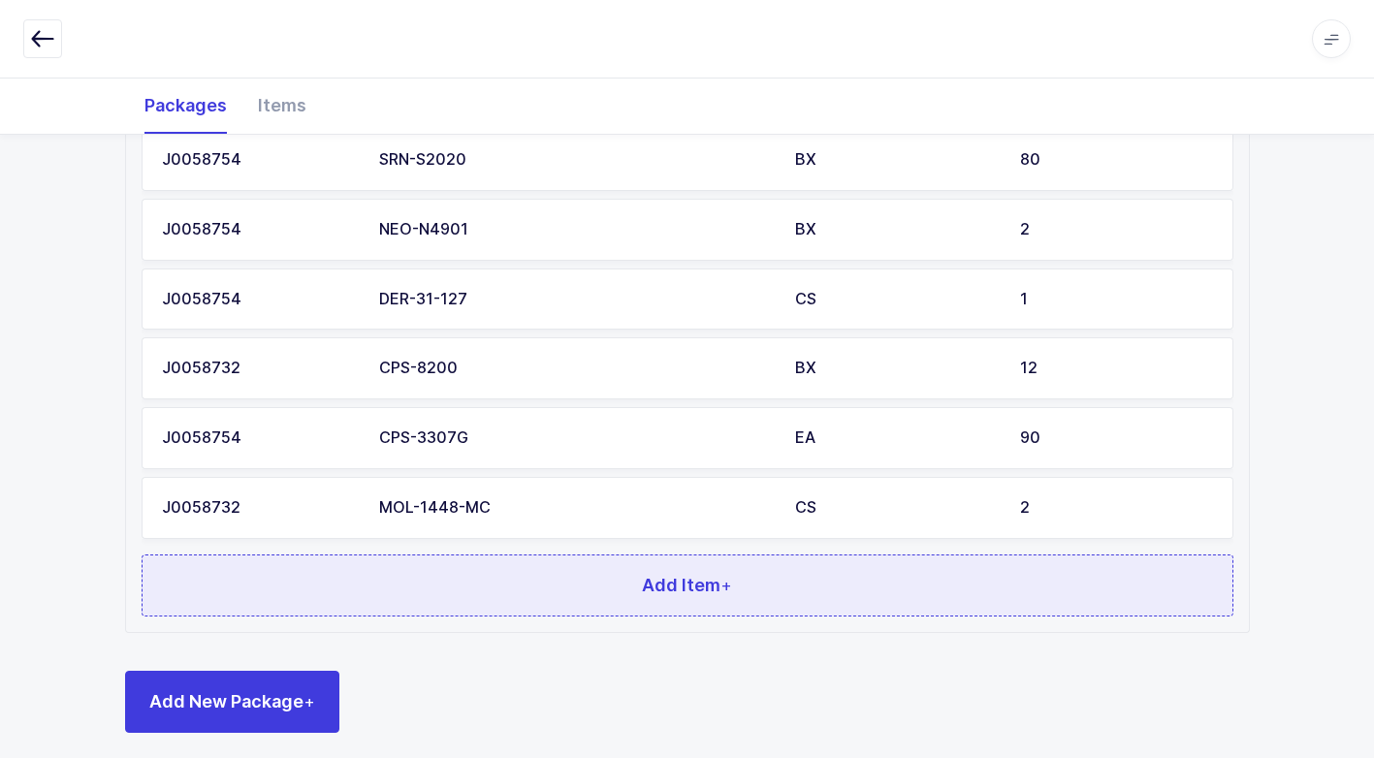
click at [610, 593] on button "Add Item +" at bounding box center [687, 585] width 1091 height 62
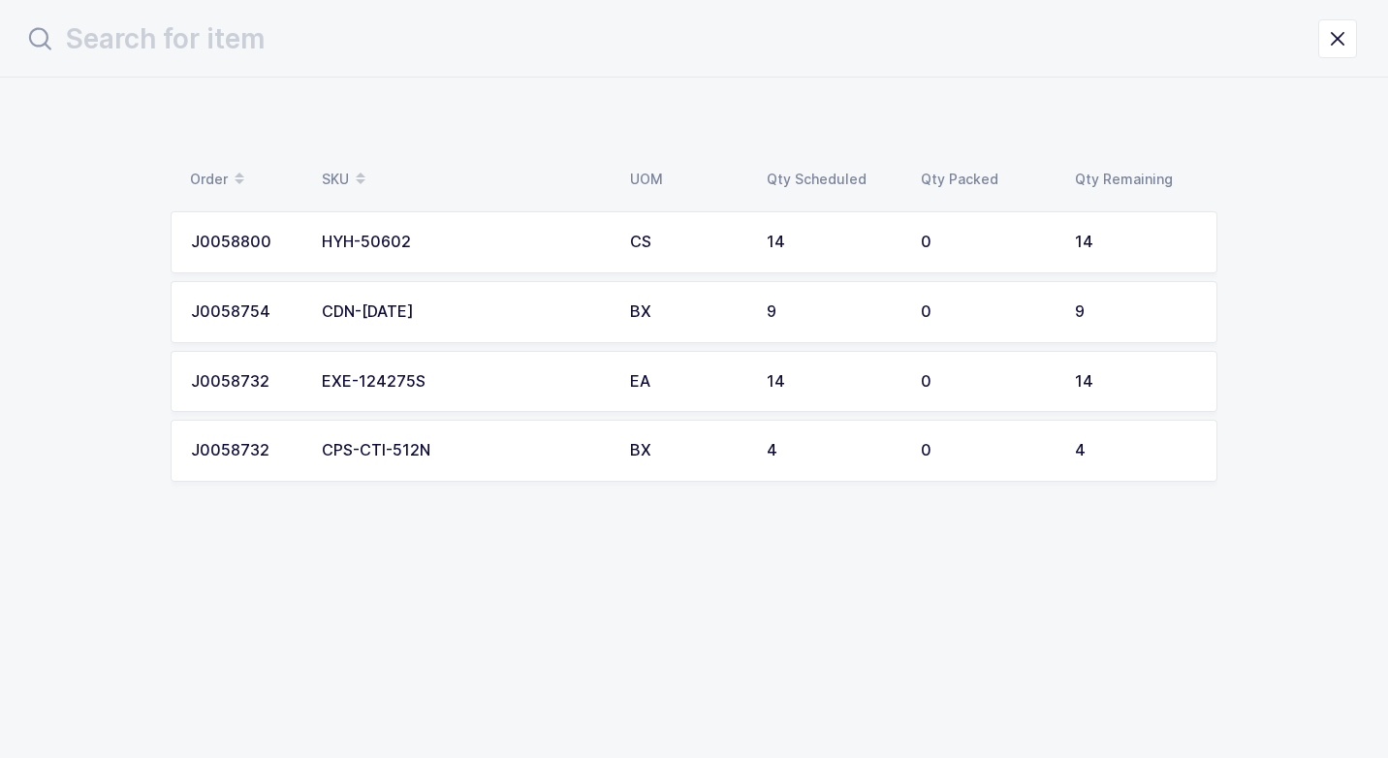
click at [588, 447] on div "CPS-CTI-512N" at bounding box center [464, 450] width 285 height 17
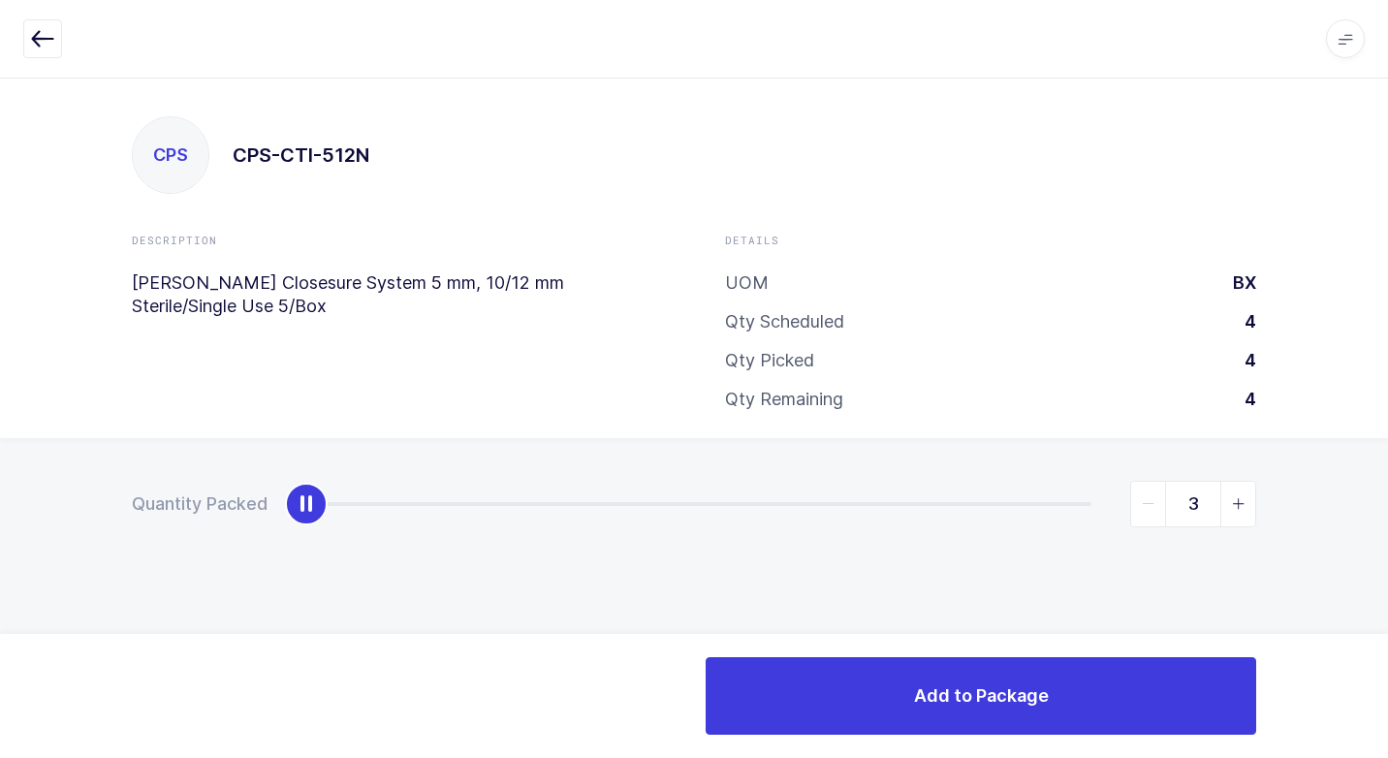
type input "4"
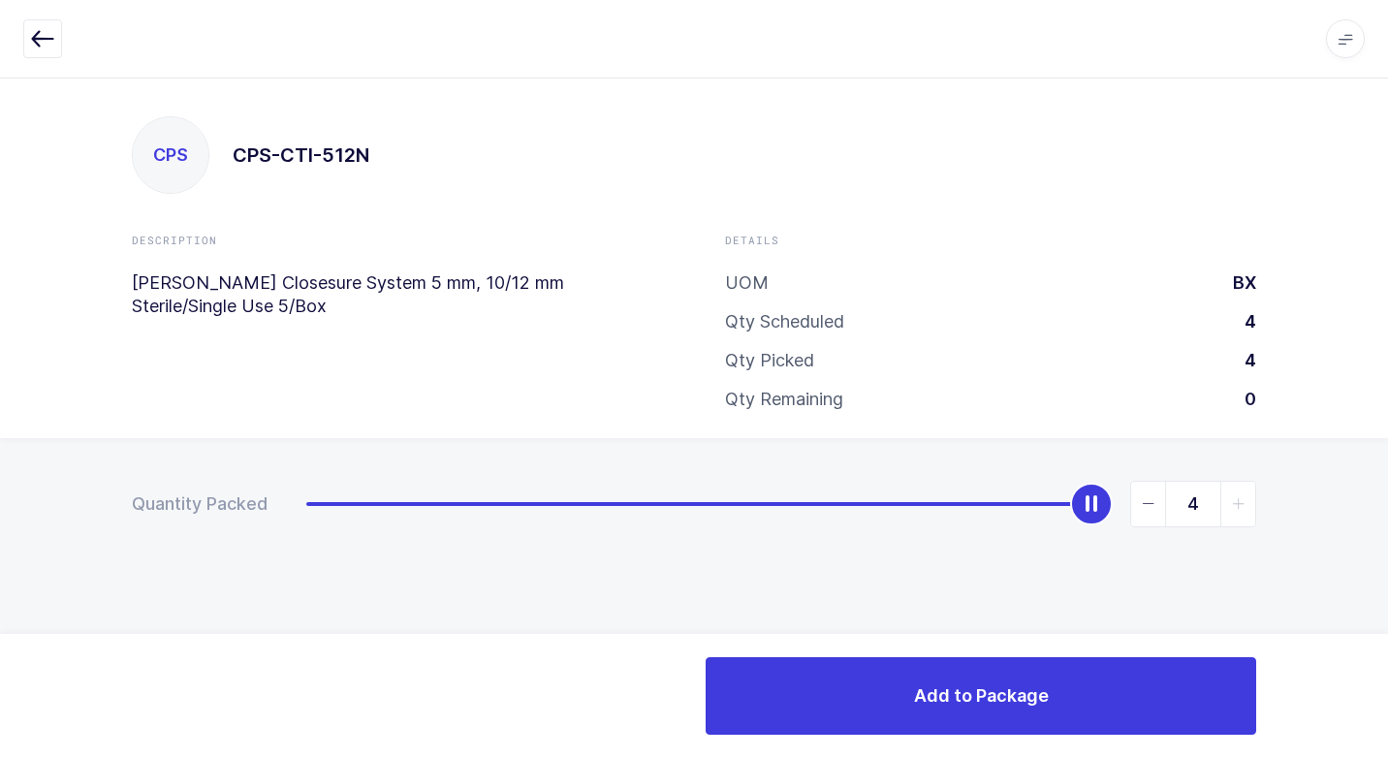
drag, startPoint x: 312, startPoint y: 511, endPoint x: 1391, endPoint y: 507, distance: 1078.9
click at [1387, 507] on html "Apps Core [GEOGRAPHIC_DATA] Admin Mission Control Purchasing [PERSON_NAME] Logo…" at bounding box center [694, 379] width 1388 height 758
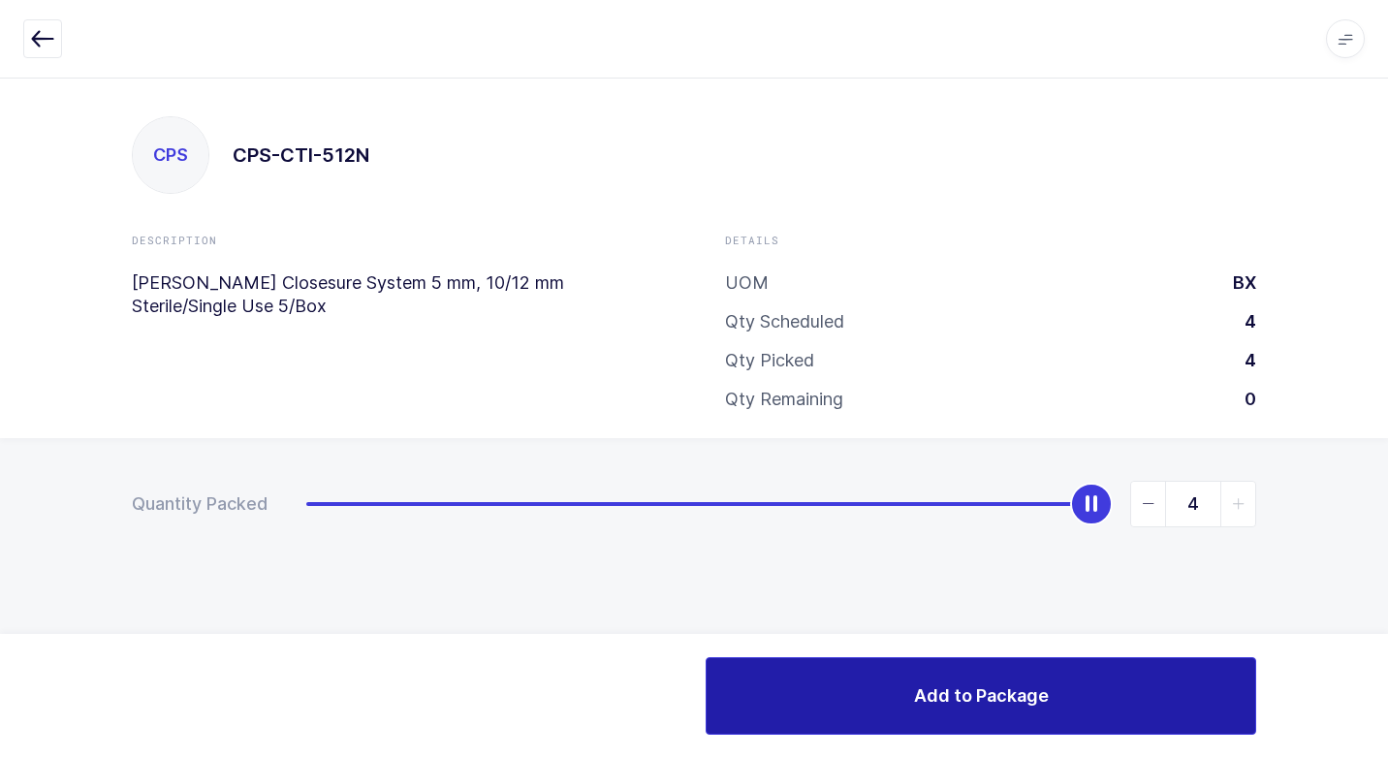
click at [837, 689] on button "Add to Package" at bounding box center [981, 696] width 551 height 78
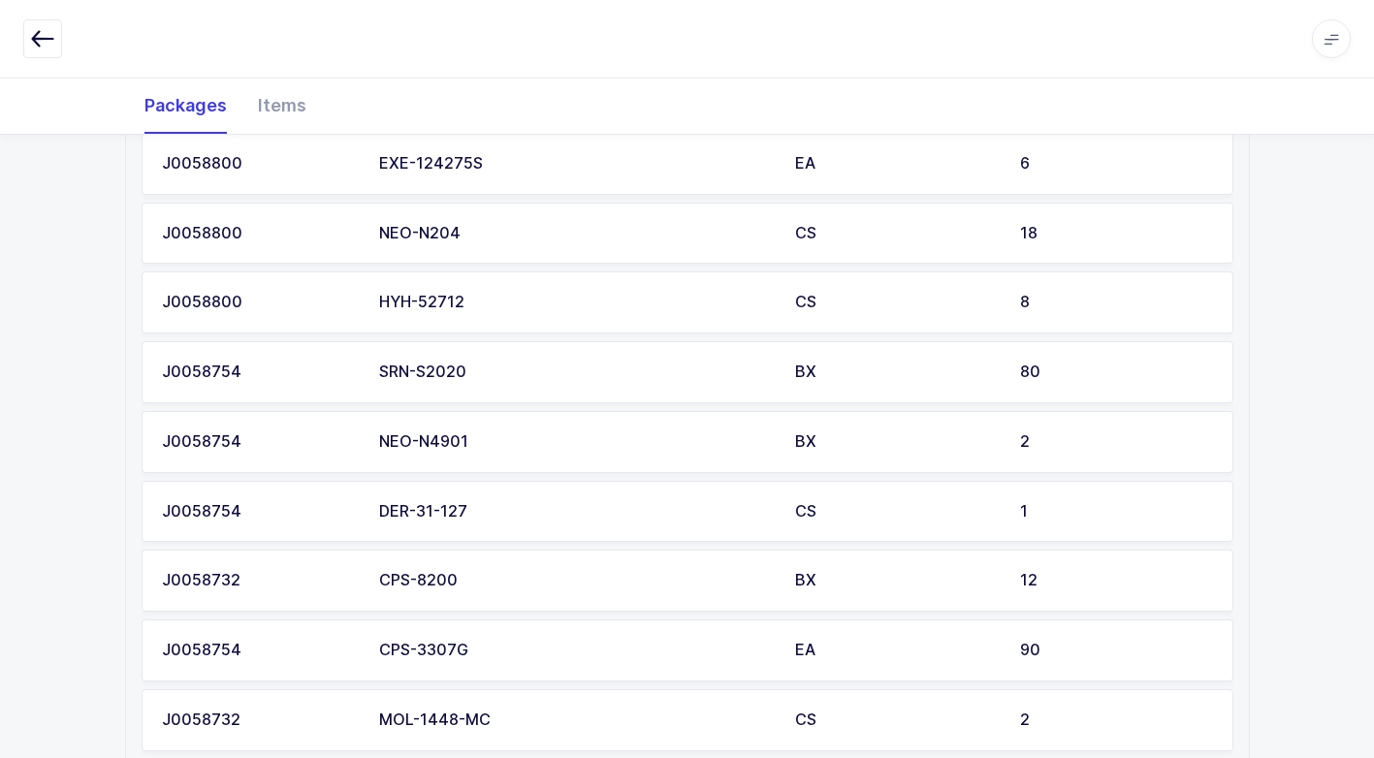
scroll to position [1052, 0]
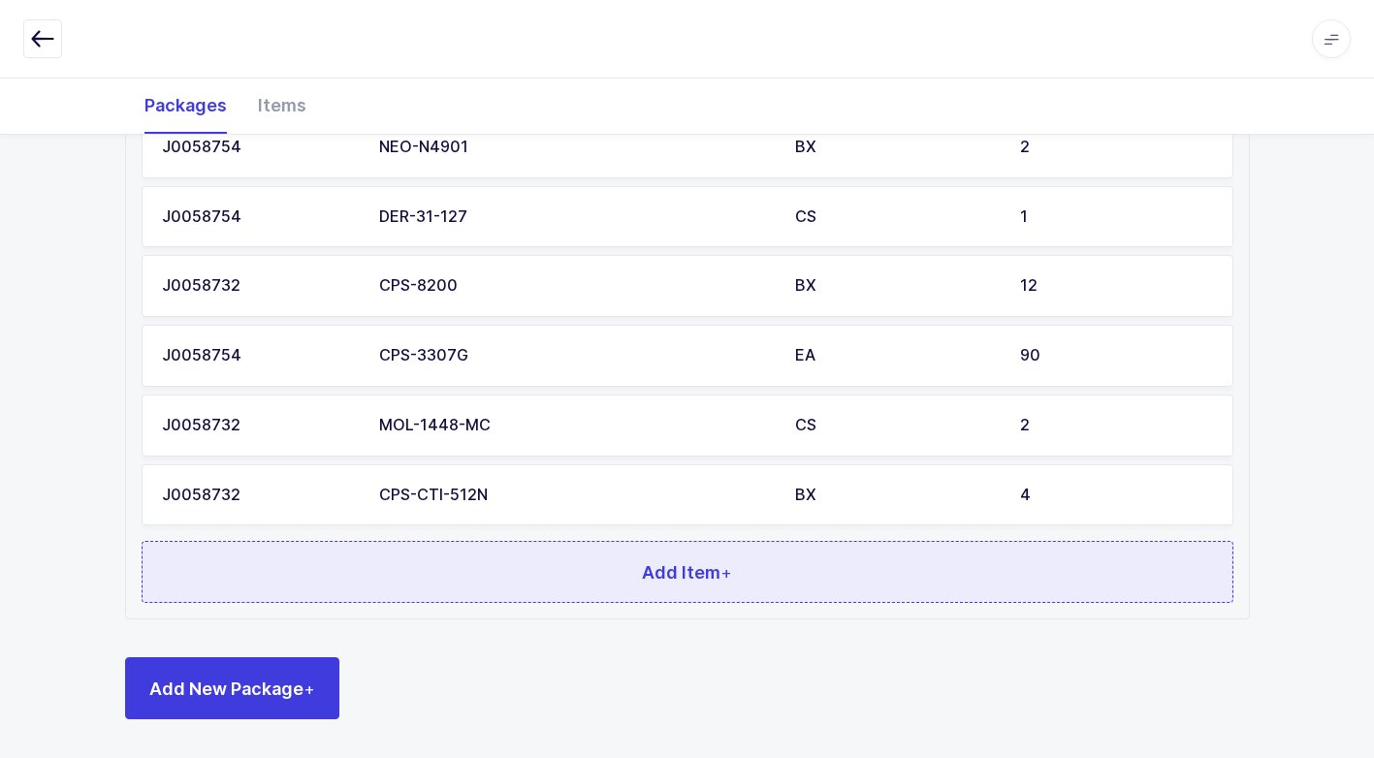
click at [617, 557] on button "Add Item +" at bounding box center [687, 572] width 1091 height 62
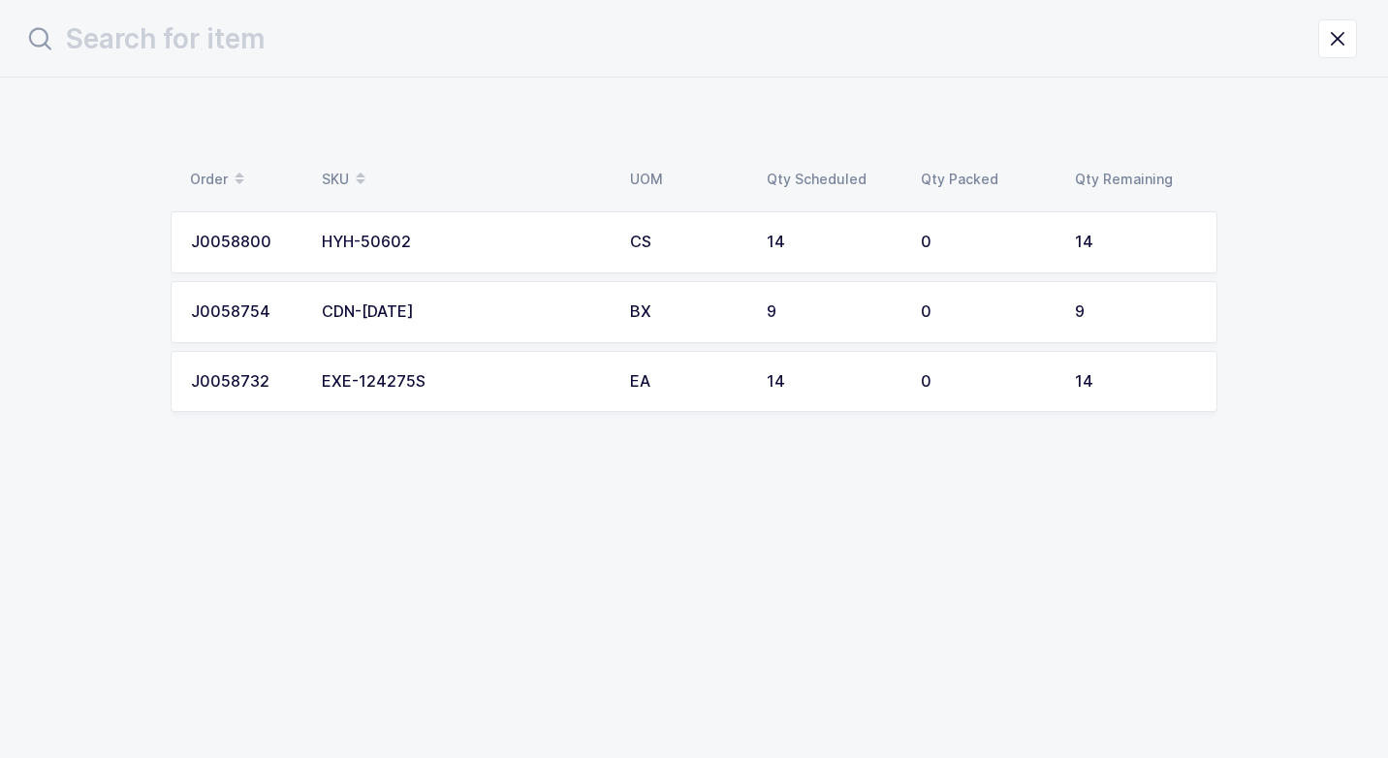
click at [548, 393] on td "EXE-124275S" at bounding box center [464, 382] width 308 height 62
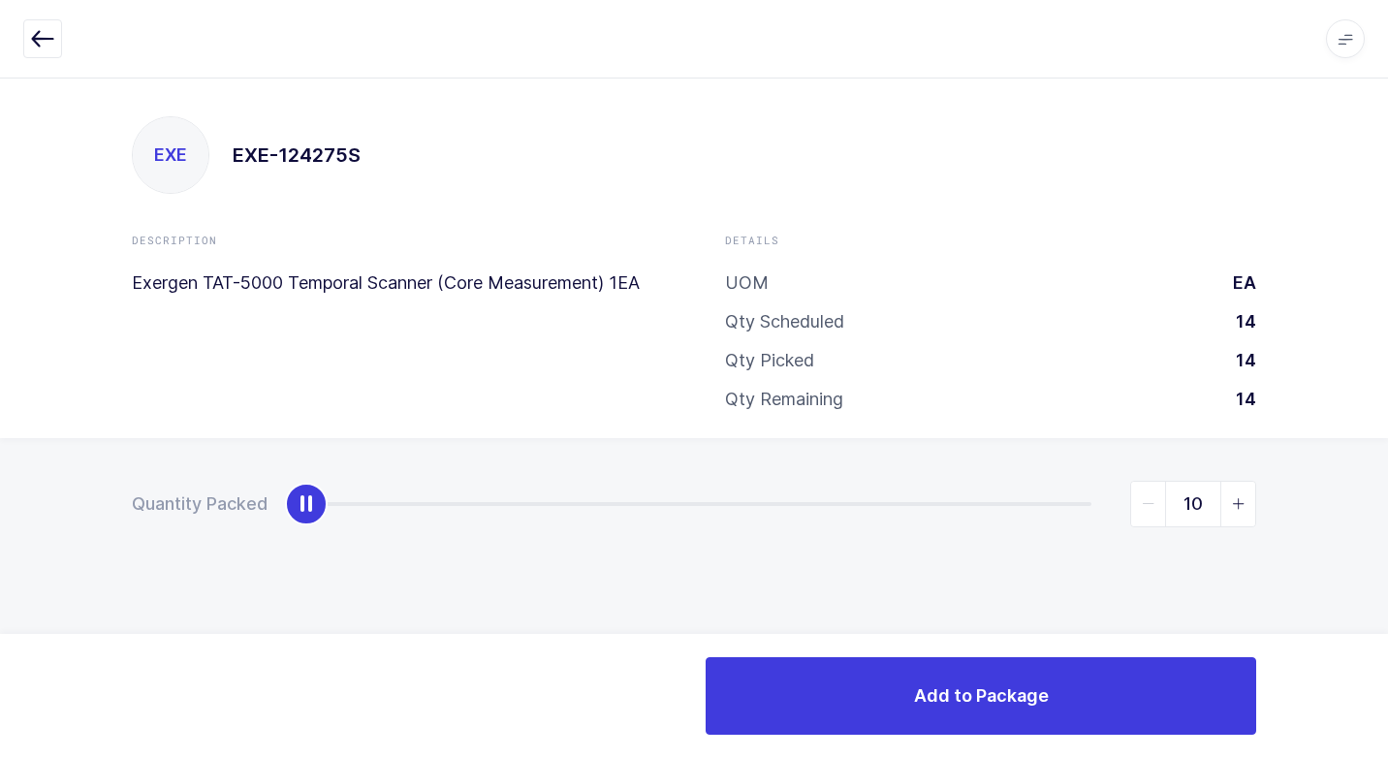
type input "14"
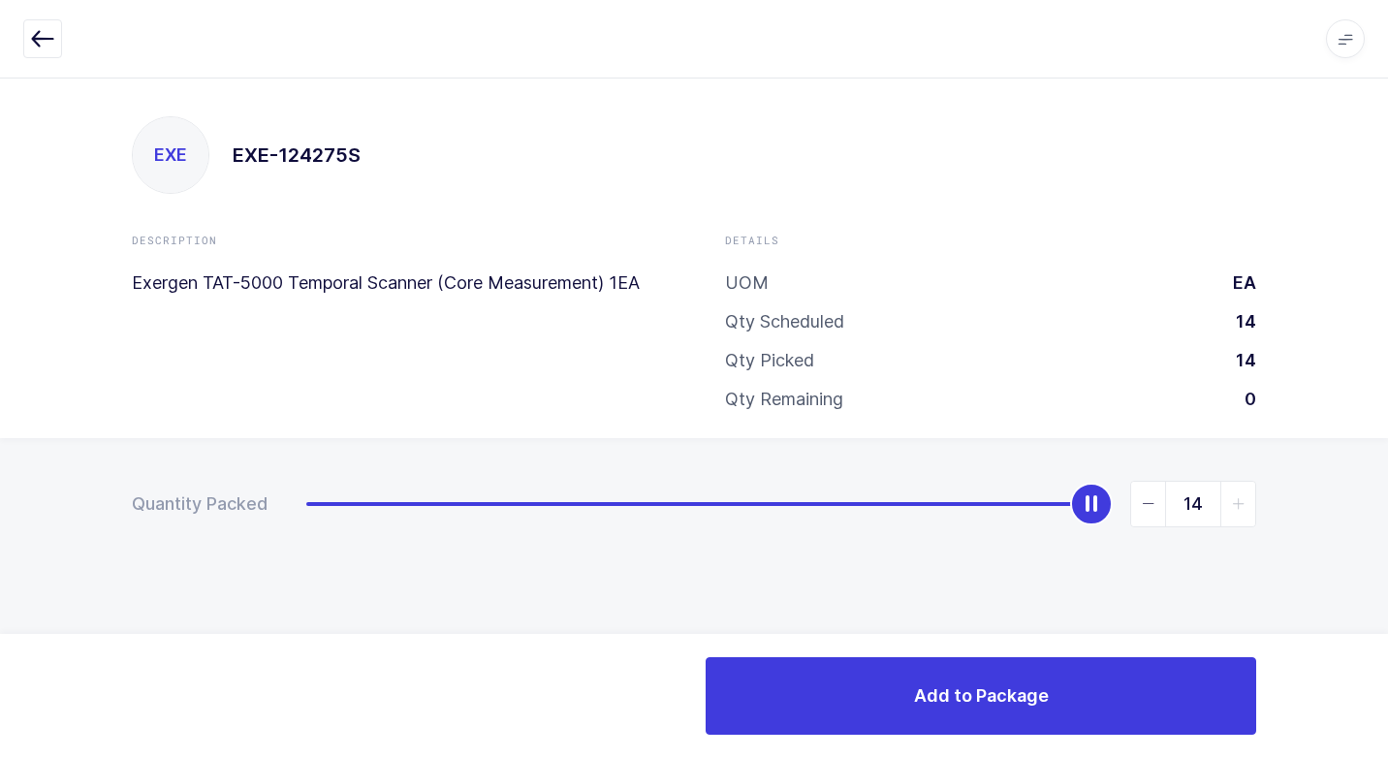
drag, startPoint x: 314, startPoint y: 502, endPoint x: 1391, endPoint y: 610, distance: 1082.3
click at [1387, 610] on html "Apps Core [GEOGRAPHIC_DATA] Admin Mission Control Purchasing [PERSON_NAME] Logo…" at bounding box center [694, 379] width 1388 height 758
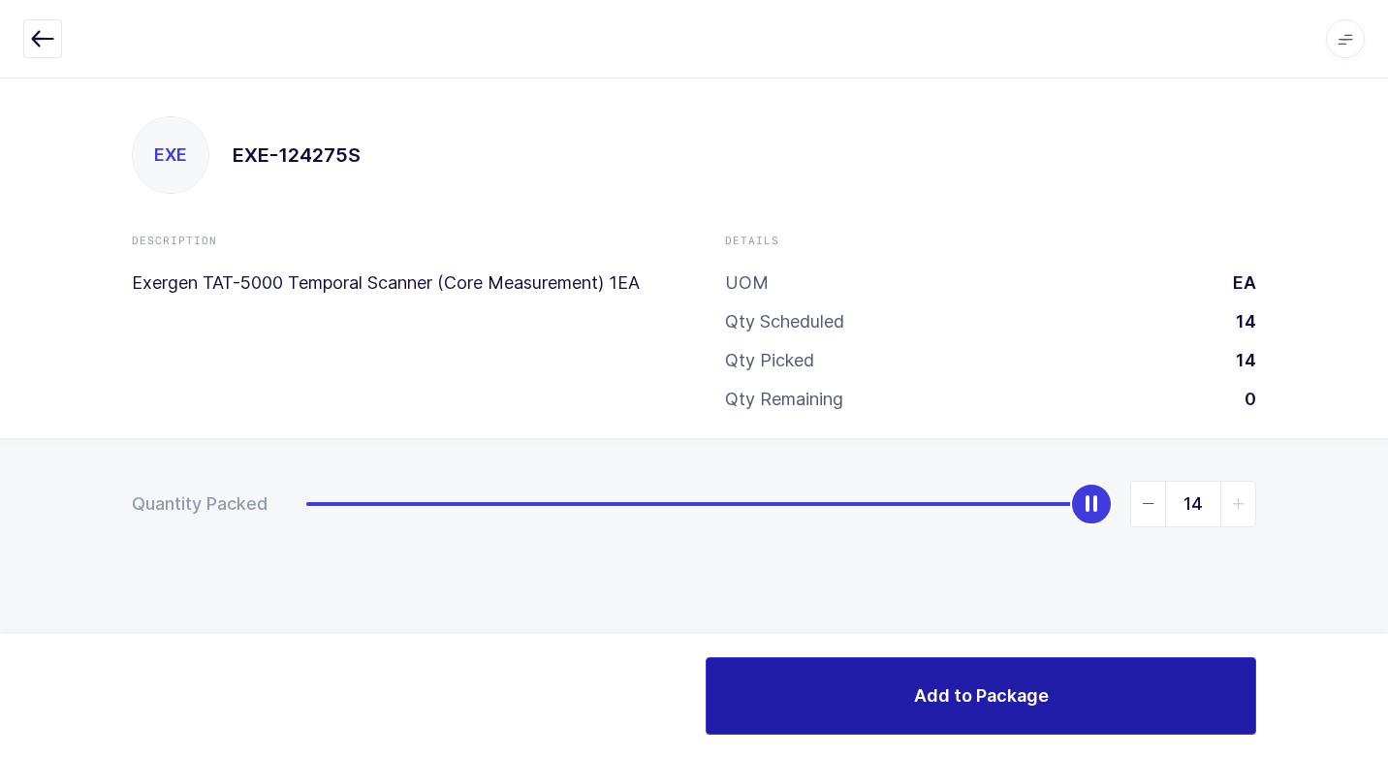
drag, startPoint x: 752, startPoint y: 683, endPoint x: 739, endPoint y: 668, distance: 20.6
click at [749, 683] on button "Add to Package" at bounding box center [981, 696] width 551 height 78
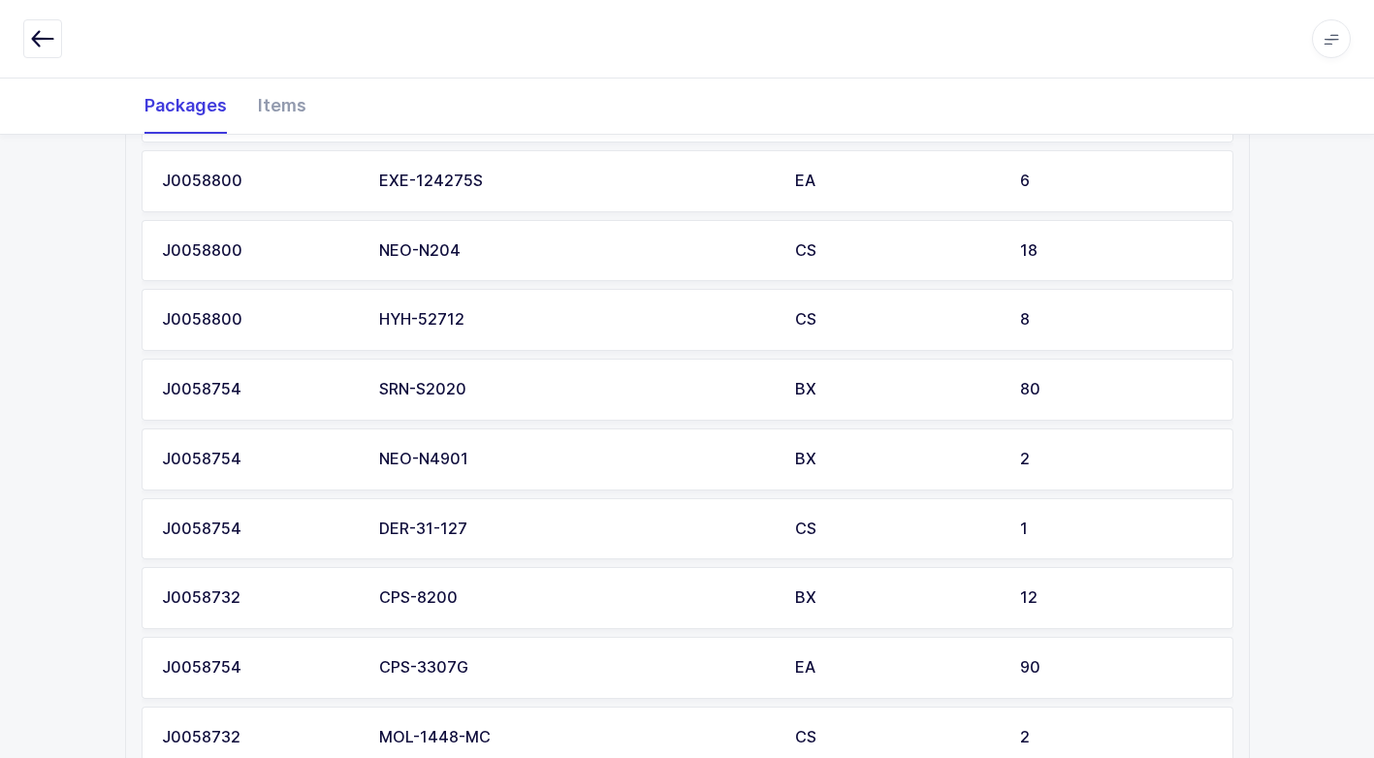
scroll to position [1066, 0]
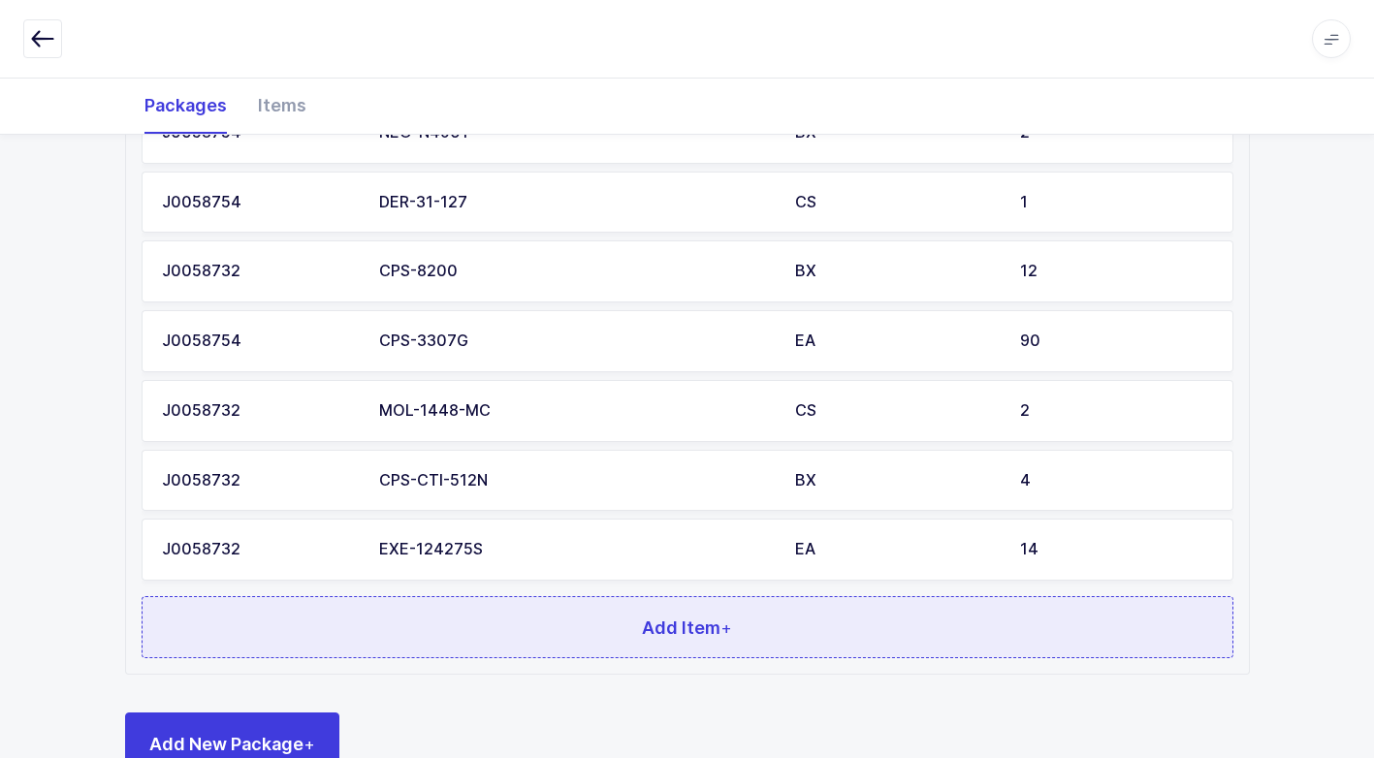
click at [579, 614] on button "Add Item +" at bounding box center [687, 627] width 1091 height 62
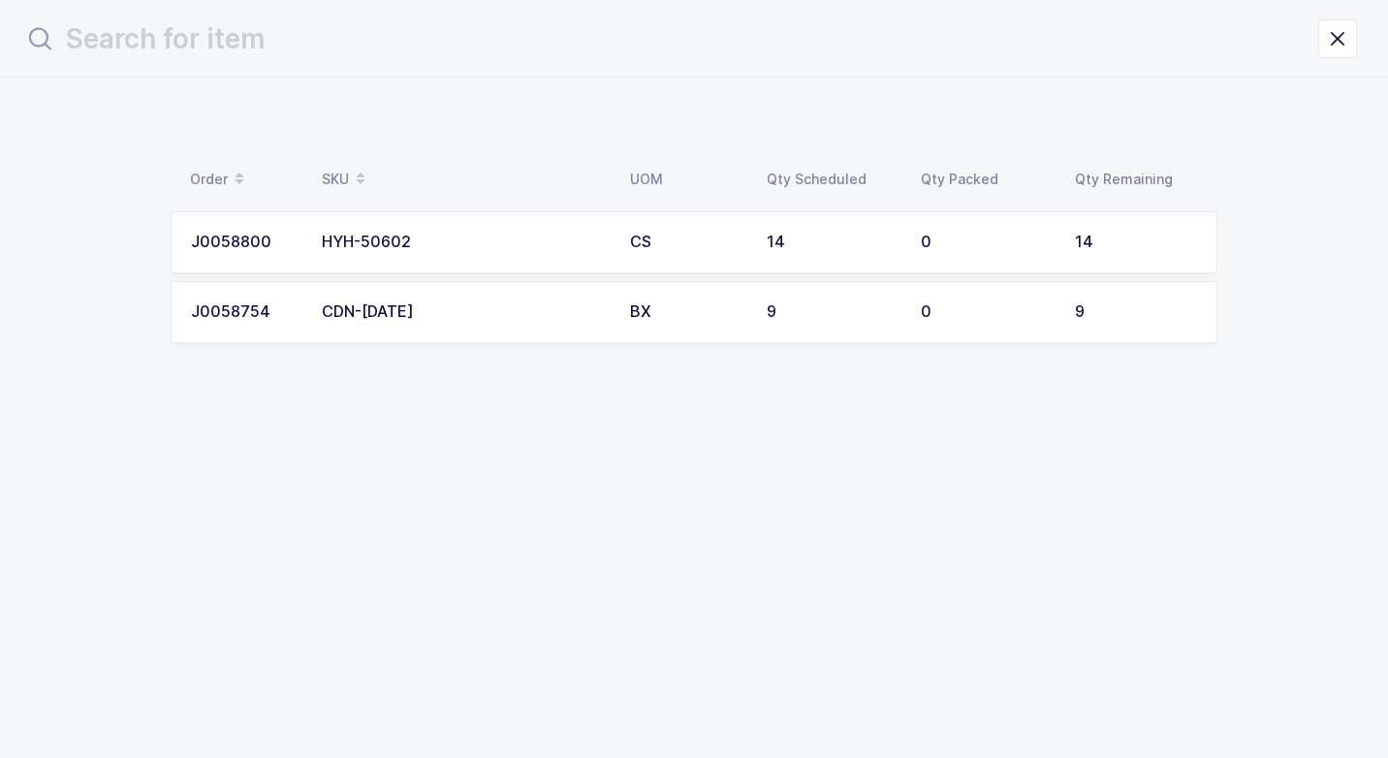
click at [536, 328] on td "CDN-[DATE]" at bounding box center [464, 312] width 308 height 62
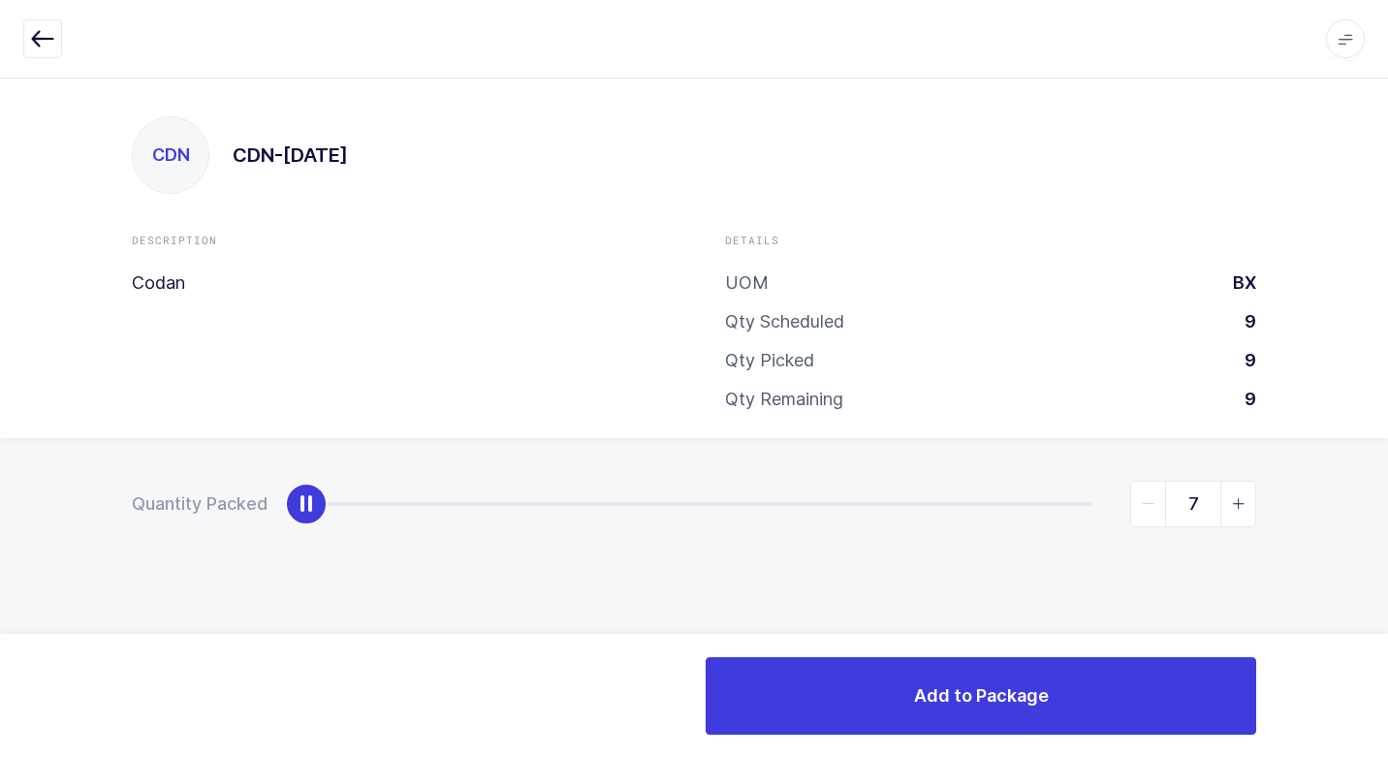
type input "9"
drag, startPoint x: 314, startPoint y: 507, endPoint x: 1391, endPoint y: 506, distance: 1076.9
click at [1387, 506] on html "Apps Core [GEOGRAPHIC_DATA] Admin Mission Control Purchasing [PERSON_NAME] Logo…" at bounding box center [694, 379] width 1388 height 758
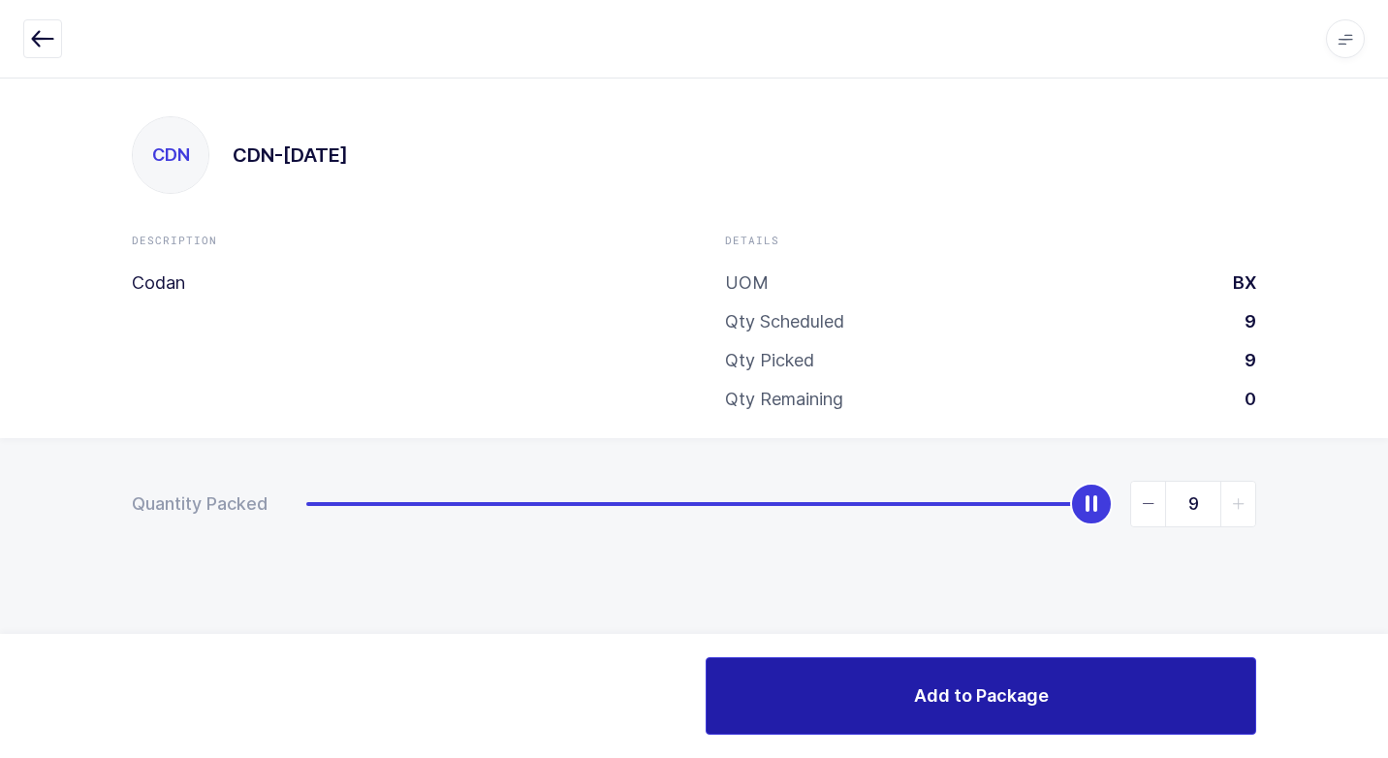
drag, startPoint x: 827, startPoint y: 697, endPoint x: 798, endPoint y: 683, distance: 32.1
click at [825, 697] on button "Add to Package" at bounding box center [981, 696] width 551 height 78
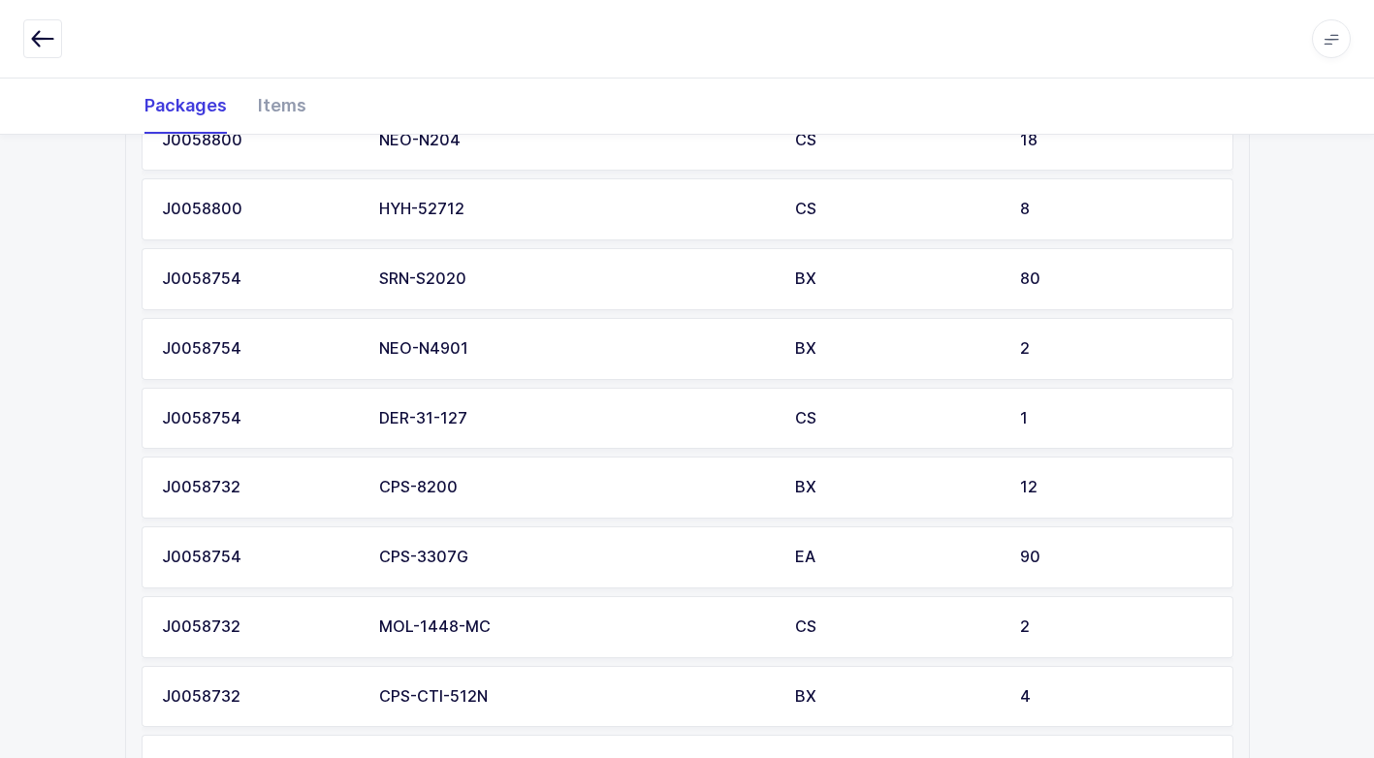
scroll to position [1066, 0]
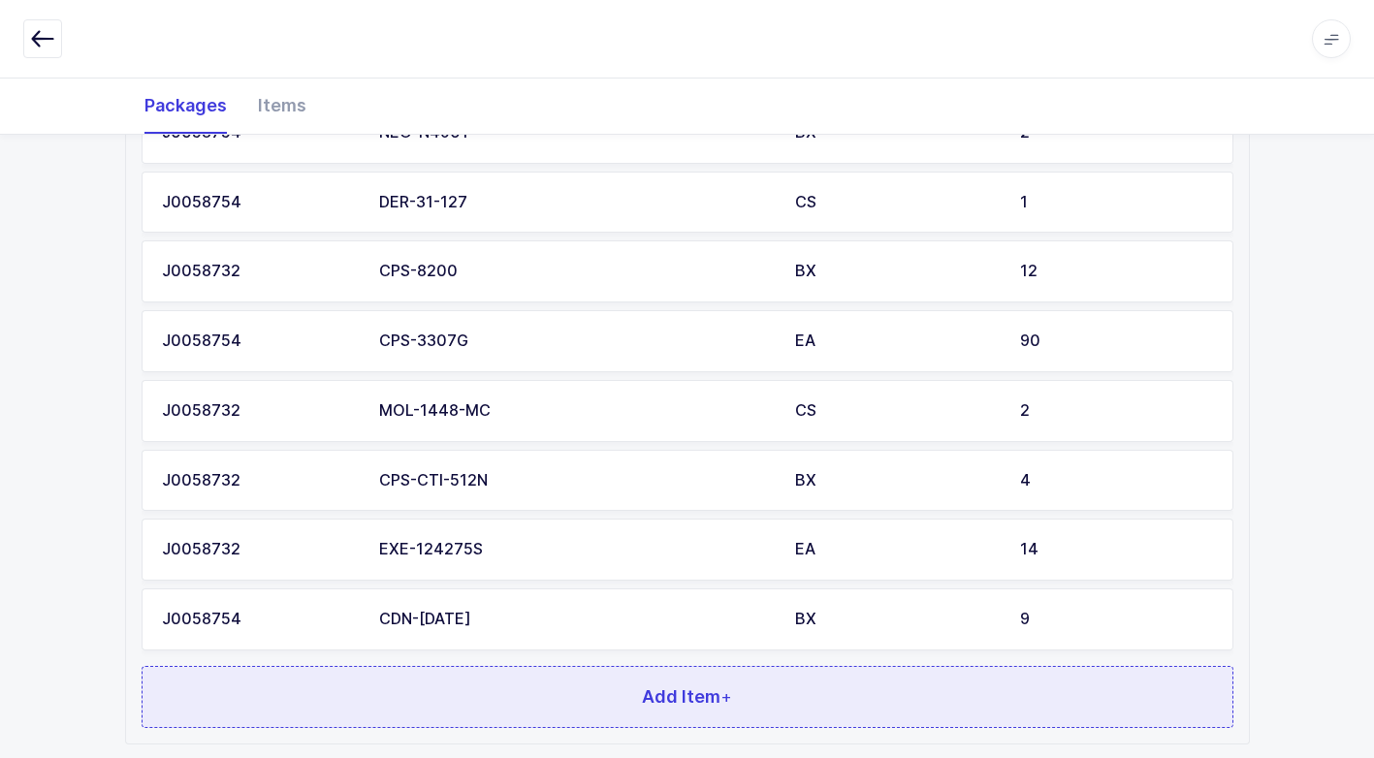
click at [520, 676] on button "Add Item +" at bounding box center [687, 697] width 1091 height 62
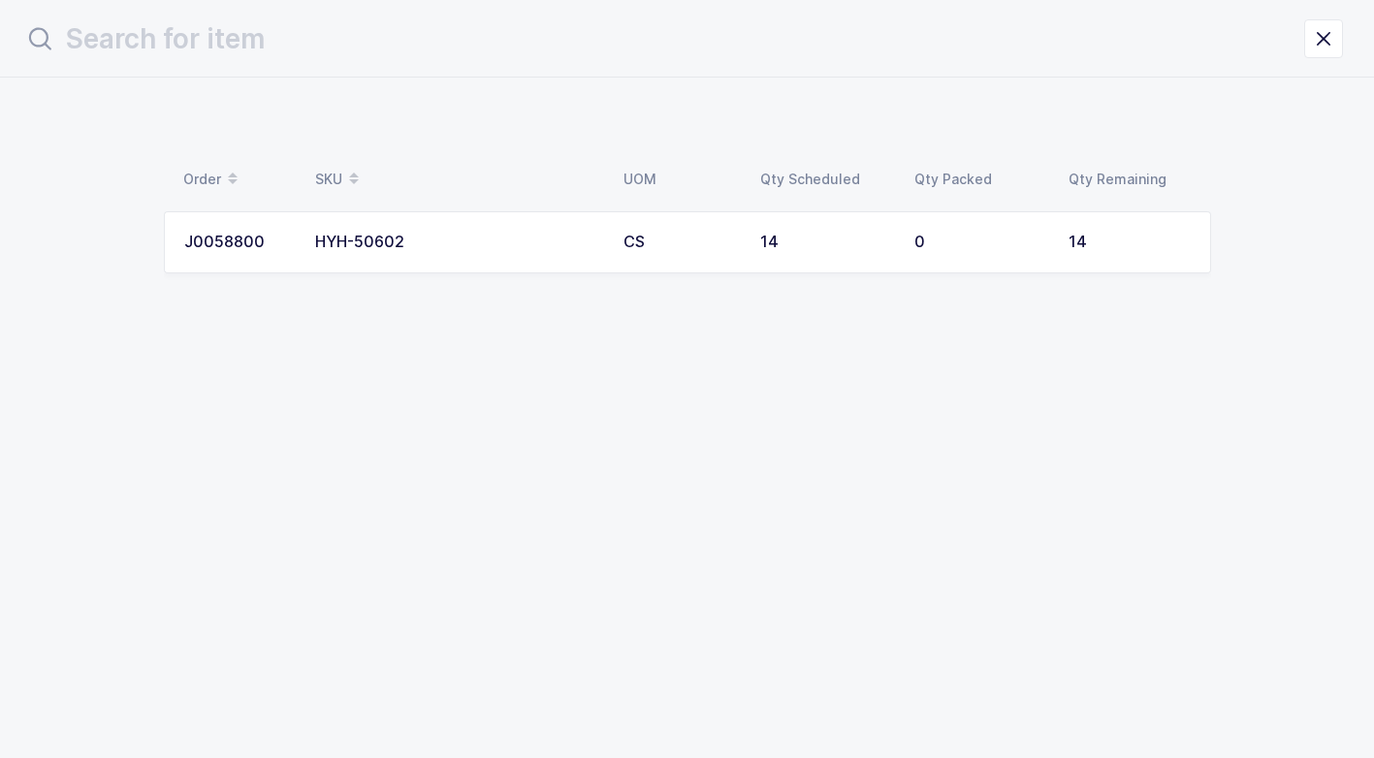
scroll to position [0, 0]
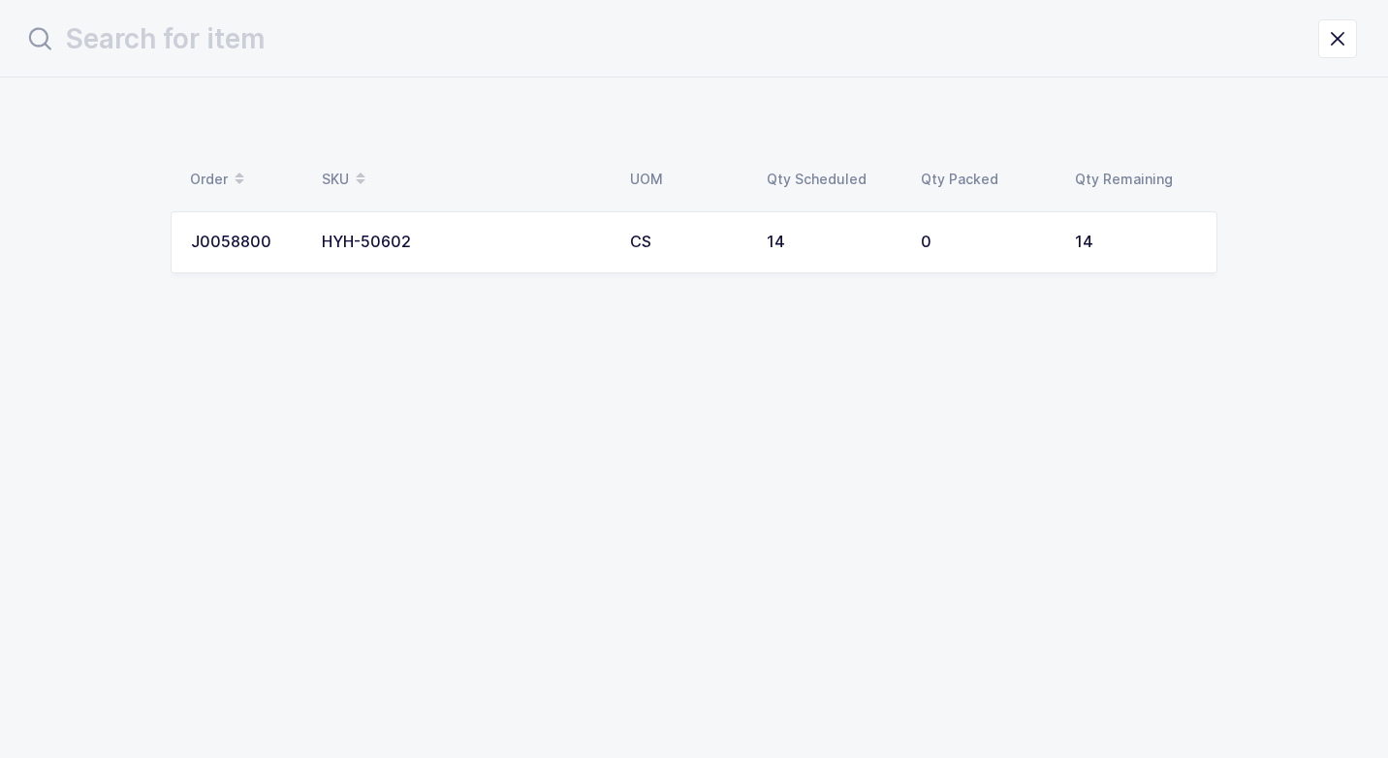
click at [577, 257] on td "HYH-50602" at bounding box center [464, 242] width 308 height 62
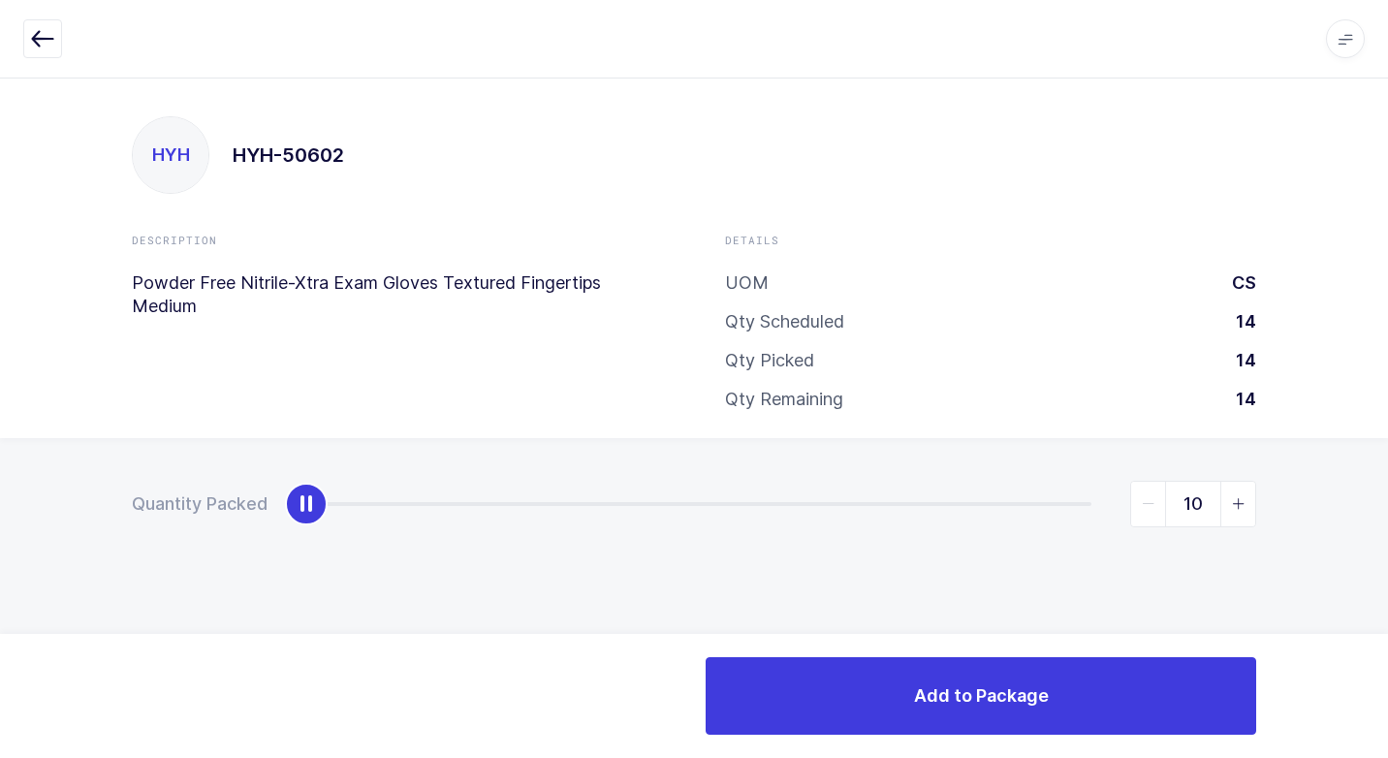
type input "14"
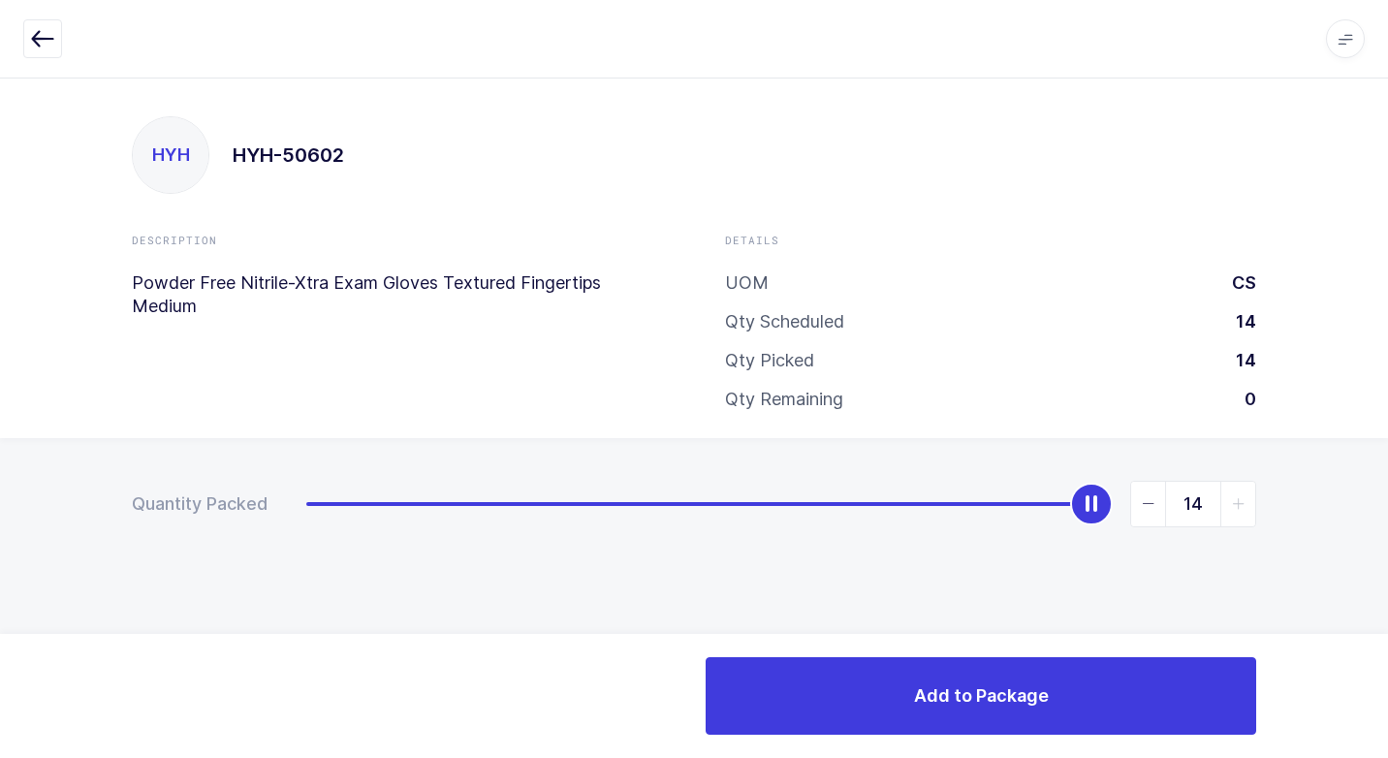
drag, startPoint x: 292, startPoint y: 511, endPoint x: 1326, endPoint y: 528, distance: 1034.4
click at [1387, 522] on html "Apps Core [GEOGRAPHIC_DATA] Admin Mission Control Purchasing [PERSON_NAME] Logo…" at bounding box center [694, 379] width 1388 height 758
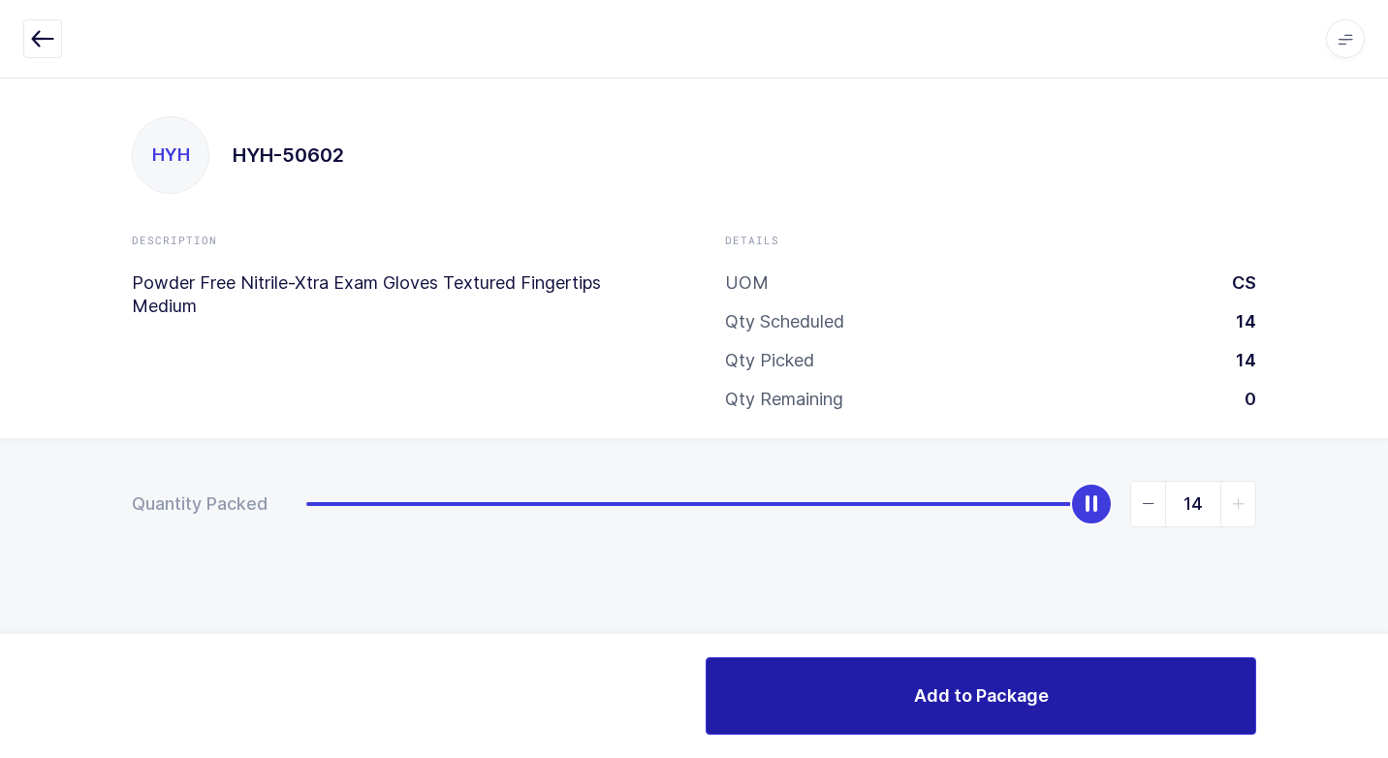
click at [878, 709] on button "Add to Package" at bounding box center [981, 696] width 551 height 78
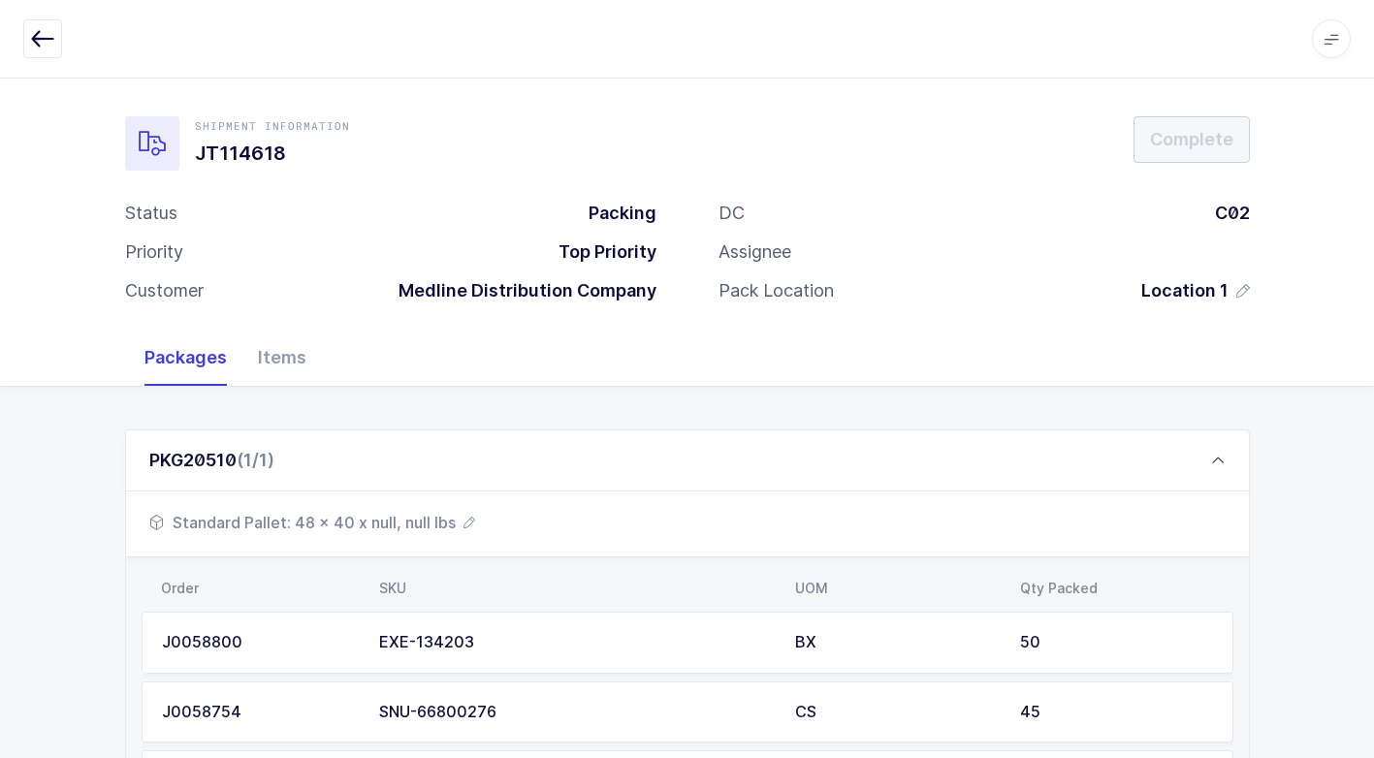
click at [381, 523] on span "Standard Pallet: 48 x 40 x null, null lbs" at bounding box center [312, 522] width 326 height 23
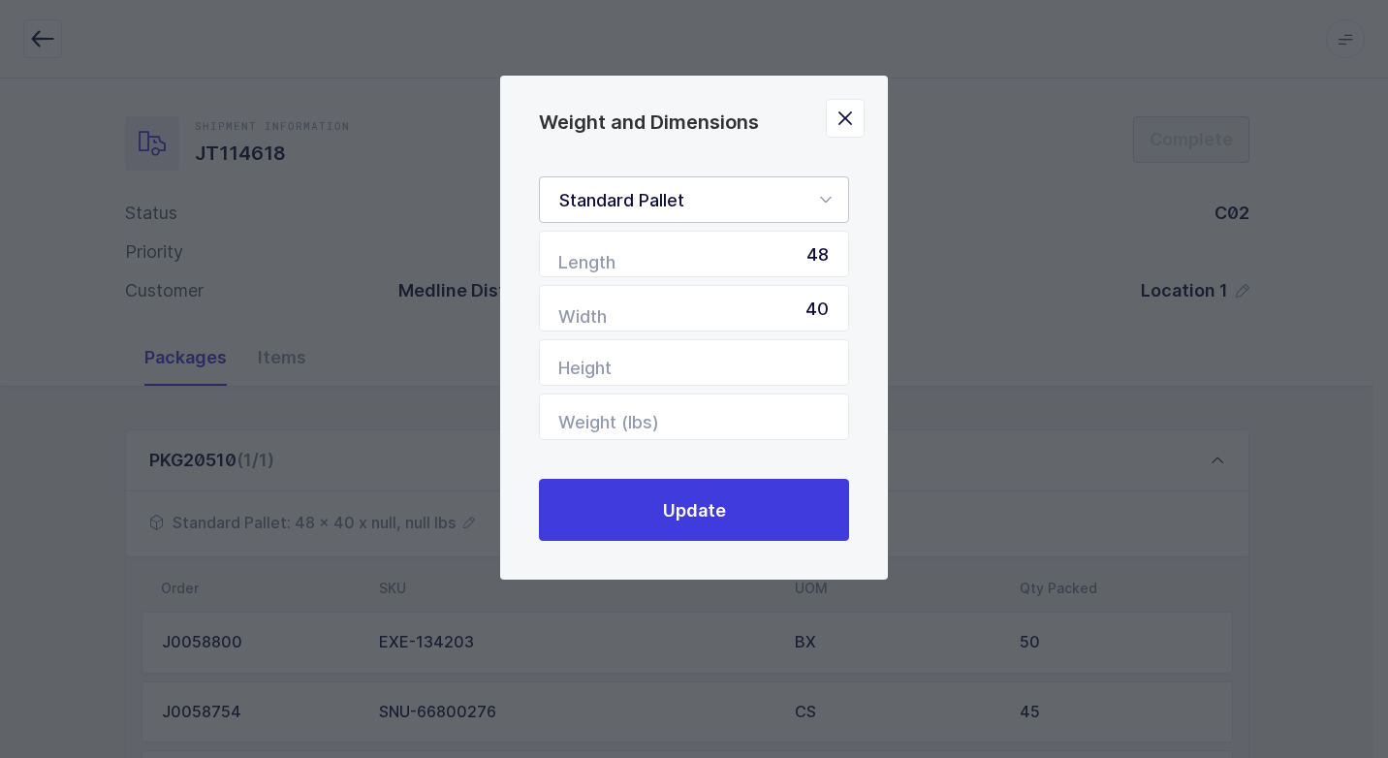
click at [824, 199] on icon "Weight and Dimensions" at bounding box center [825, 199] width 24 height 47
click at [759, 248] on li "Standard Pallet" at bounding box center [701, 255] width 307 height 37
click at [752, 372] on input "Height" at bounding box center [694, 362] width 310 height 47
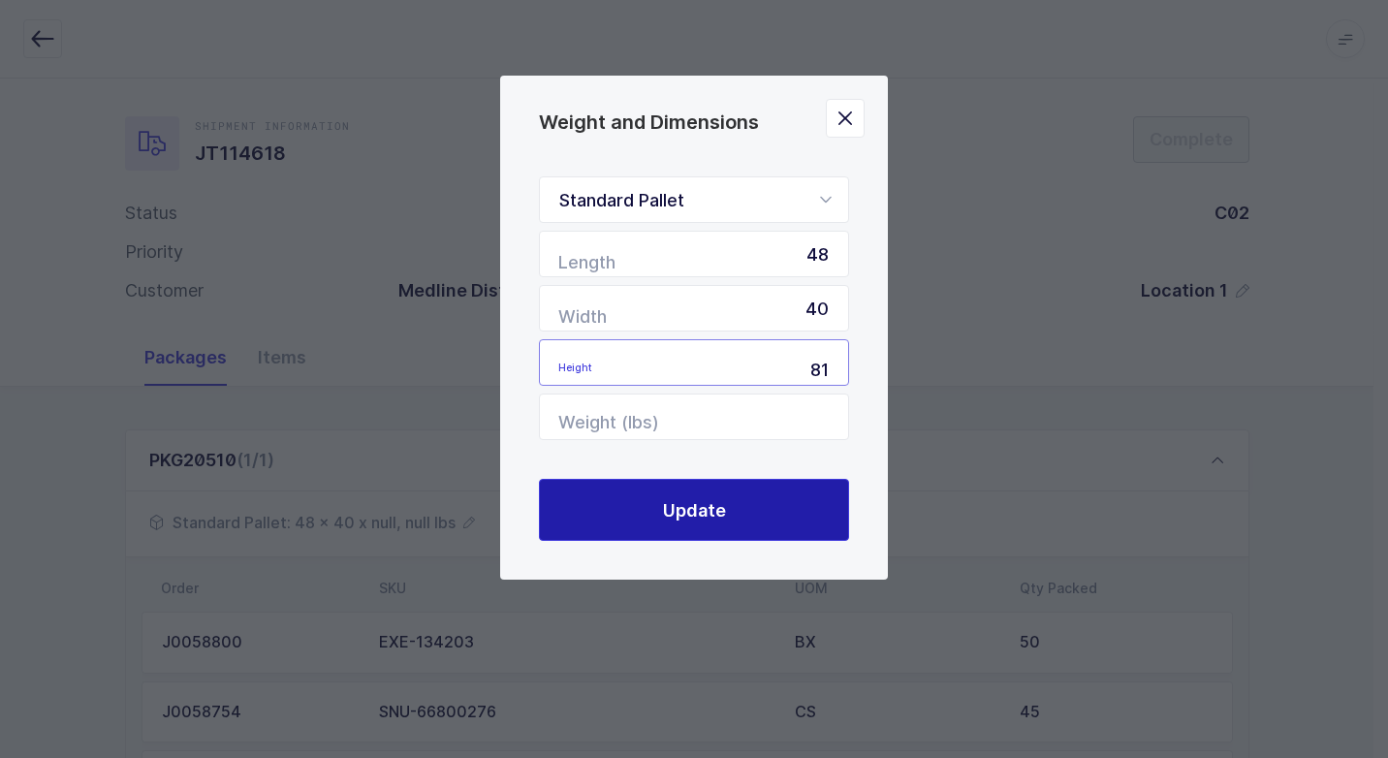
type input "81"
click at [732, 498] on button "Update" at bounding box center [694, 510] width 310 height 62
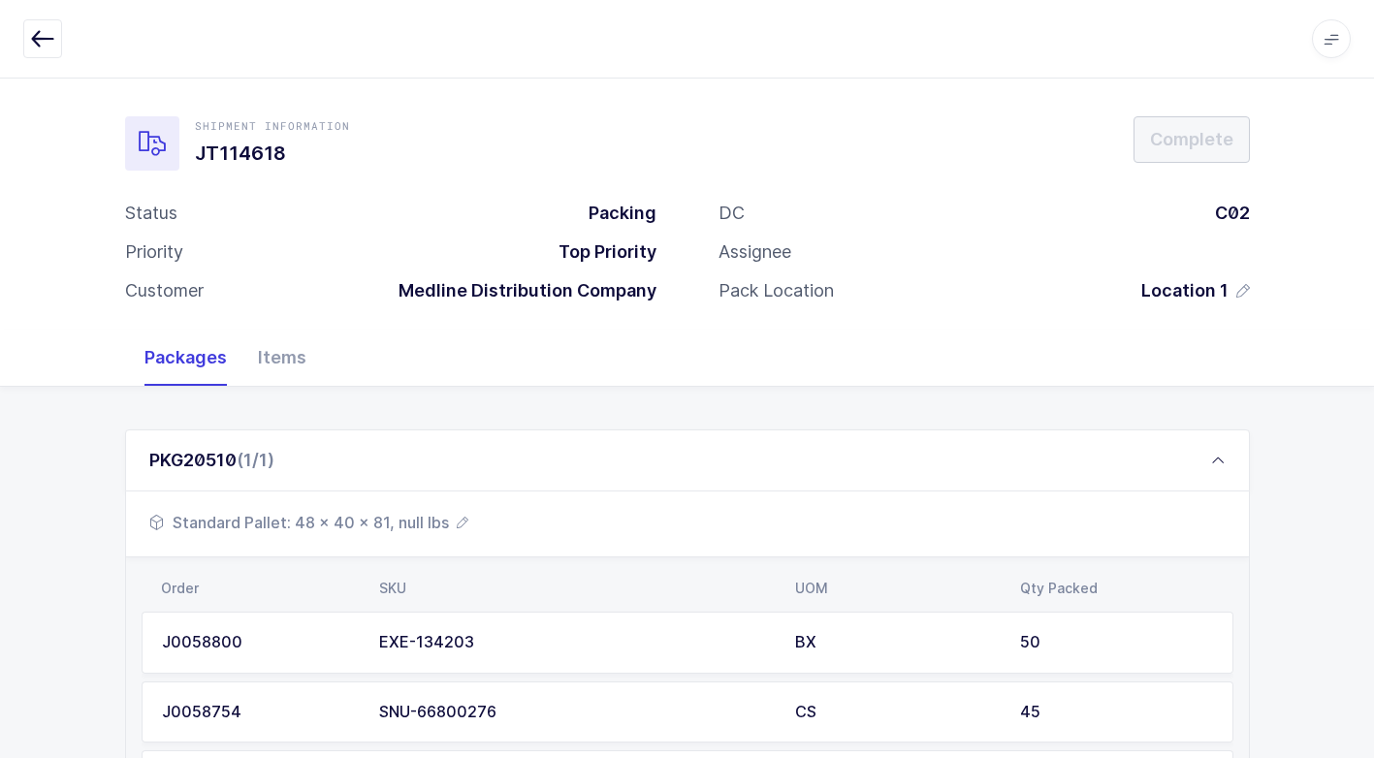
click at [403, 528] on span "Standard Pallet: 48 x 40 x 81, null lbs" at bounding box center [308, 522] width 319 height 23
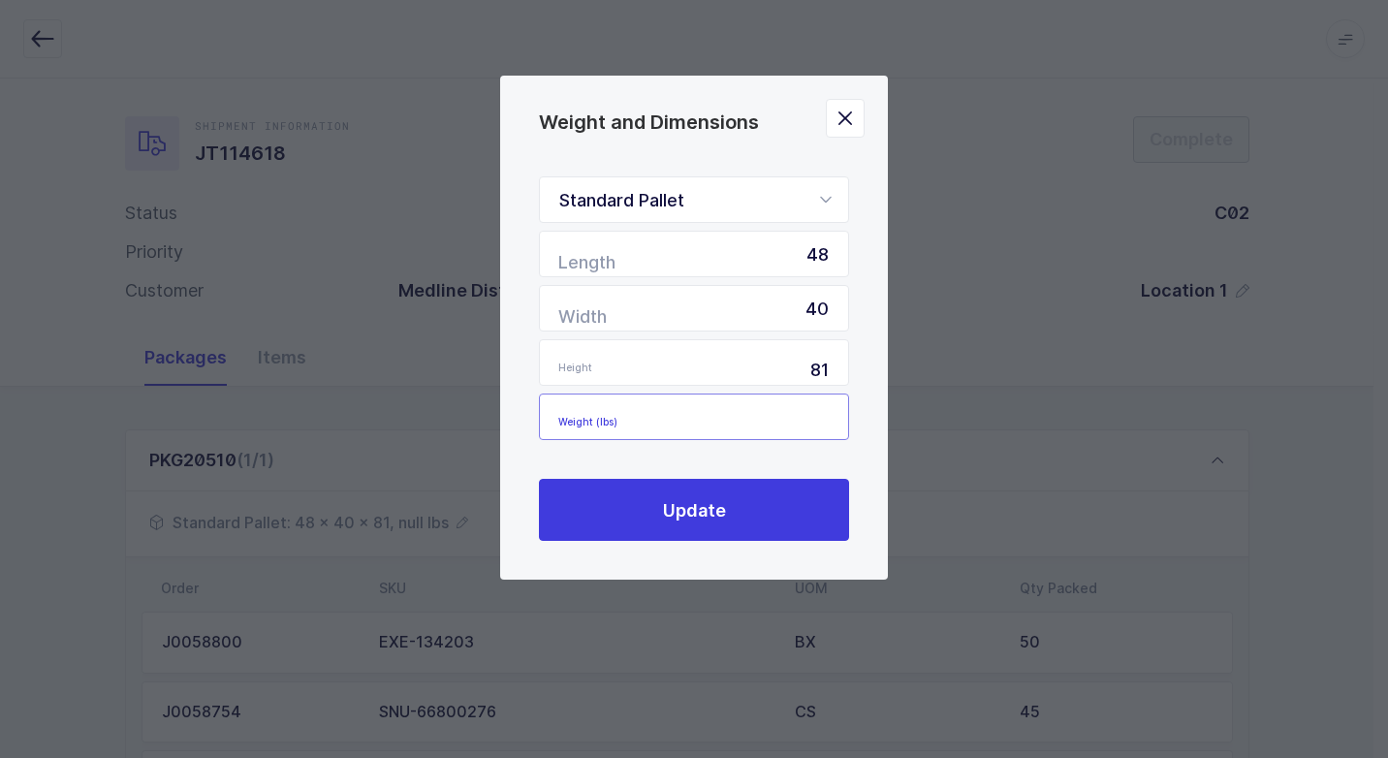
click at [748, 417] on input "Weight (lbs)" at bounding box center [694, 417] width 310 height 47
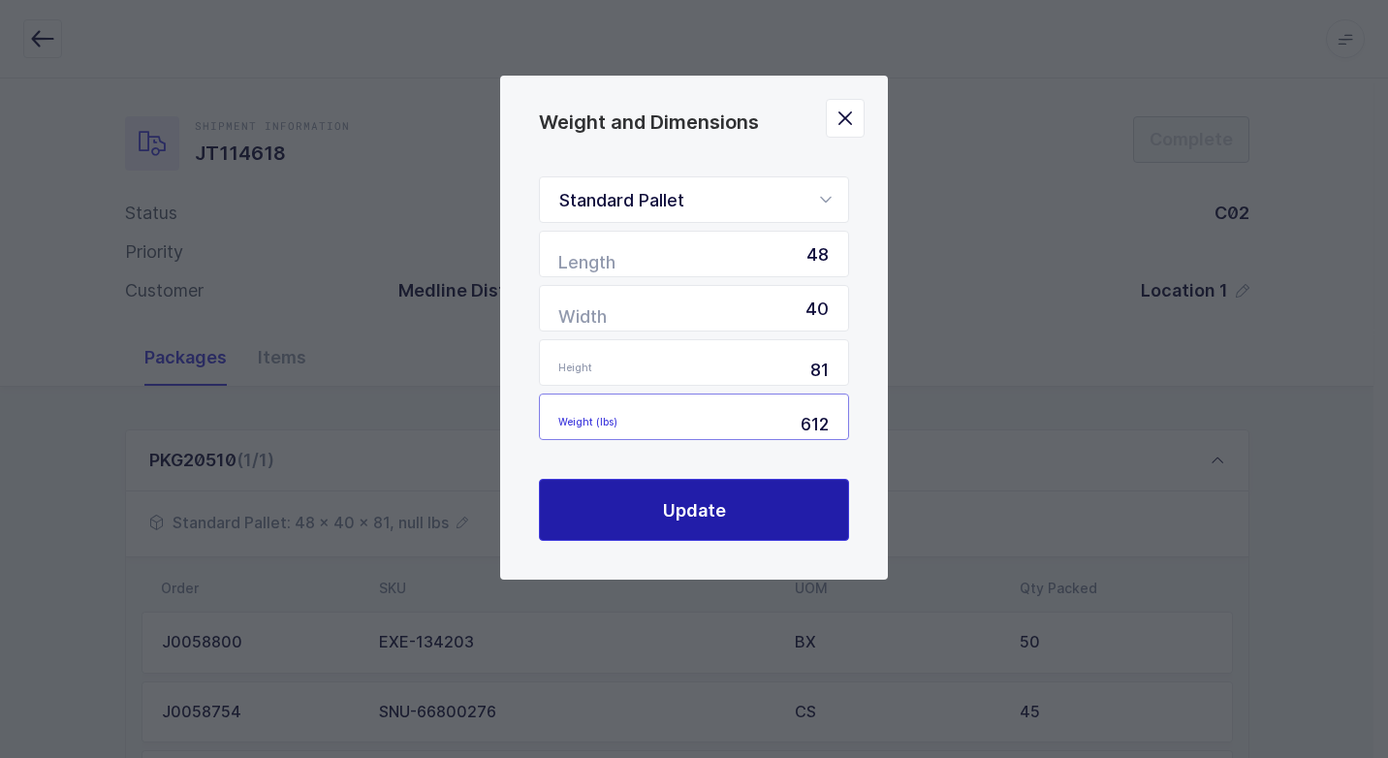
type input "612"
click at [742, 488] on button "Update" at bounding box center [694, 510] width 310 height 62
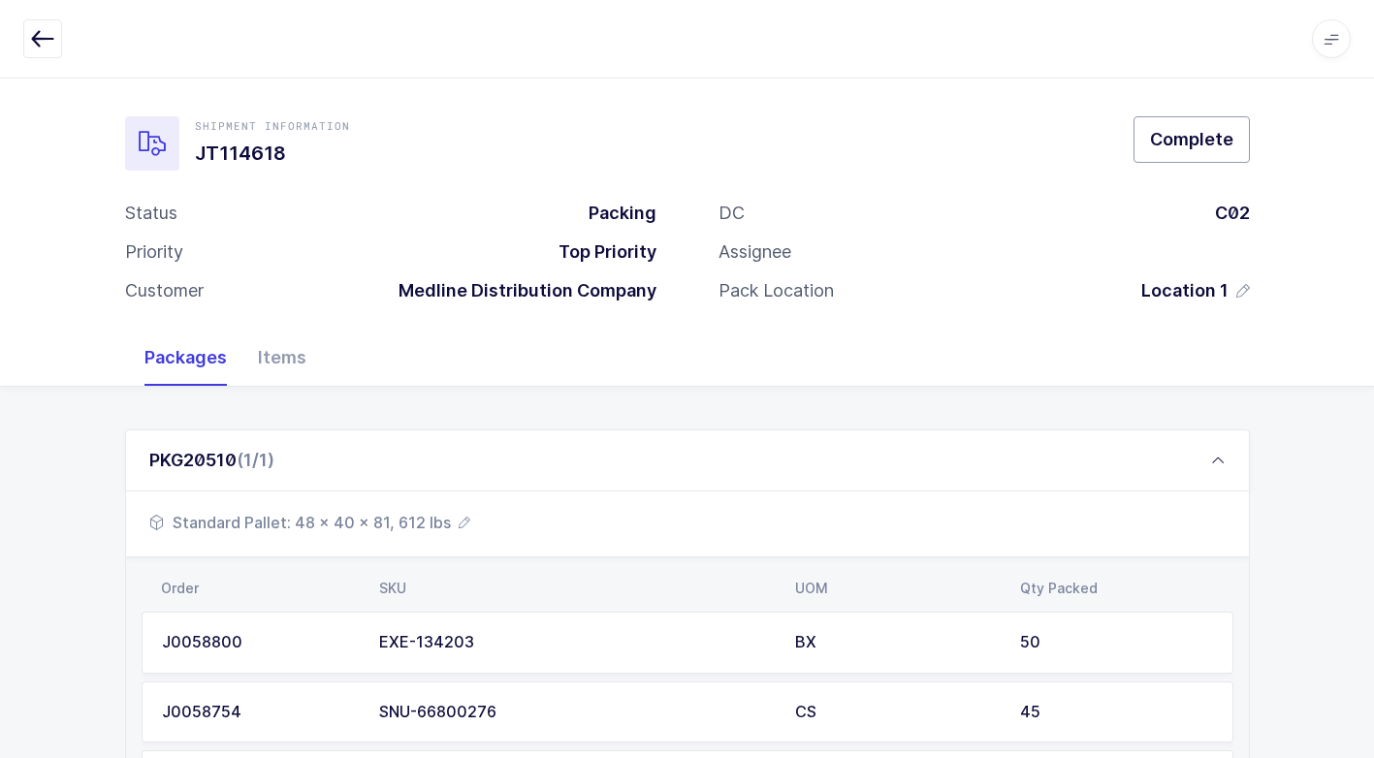
click at [1174, 148] on span "Complete" at bounding box center [1191, 139] width 83 height 24
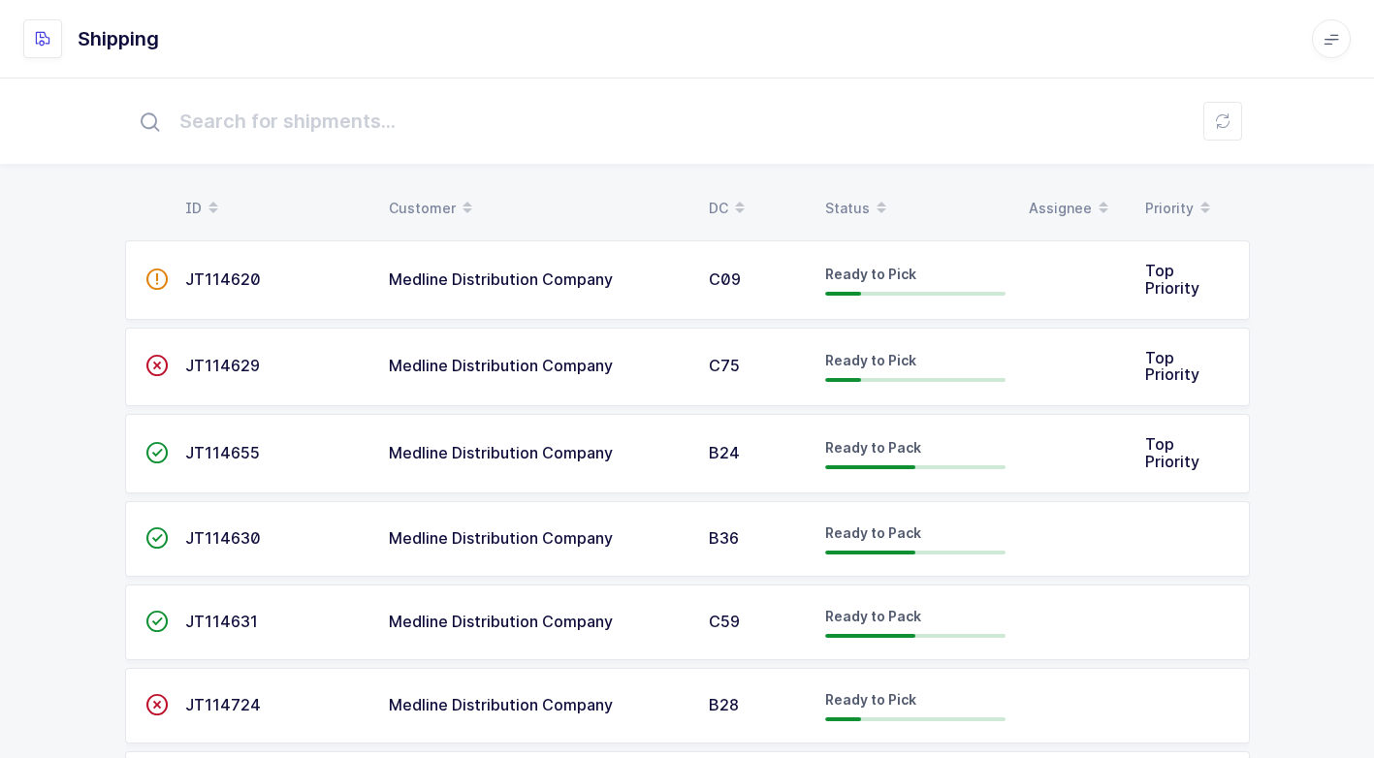
click at [489, 541] on span "Medline Distribution Company" at bounding box center [501, 537] width 224 height 19
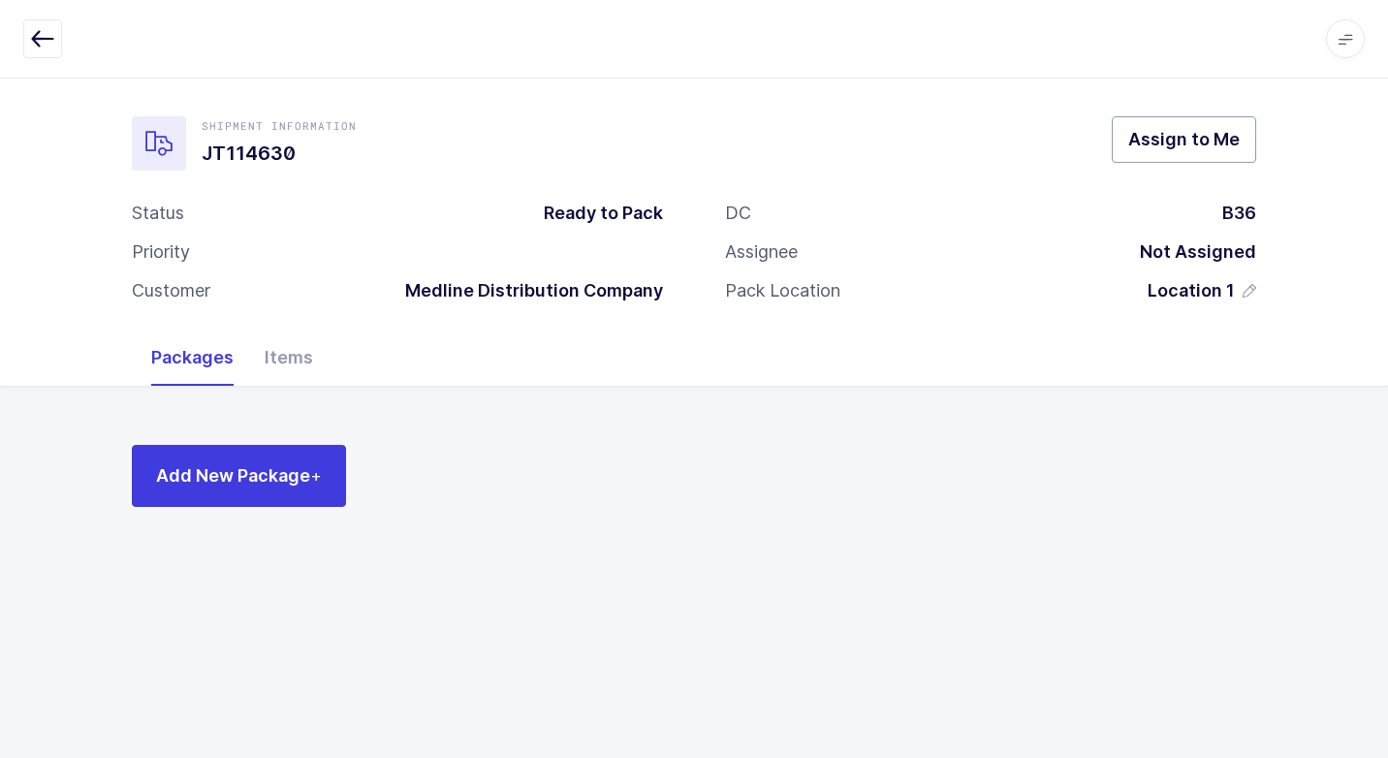
click at [1134, 137] on span "Assign to Me" at bounding box center [1183, 139] width 111 height 24
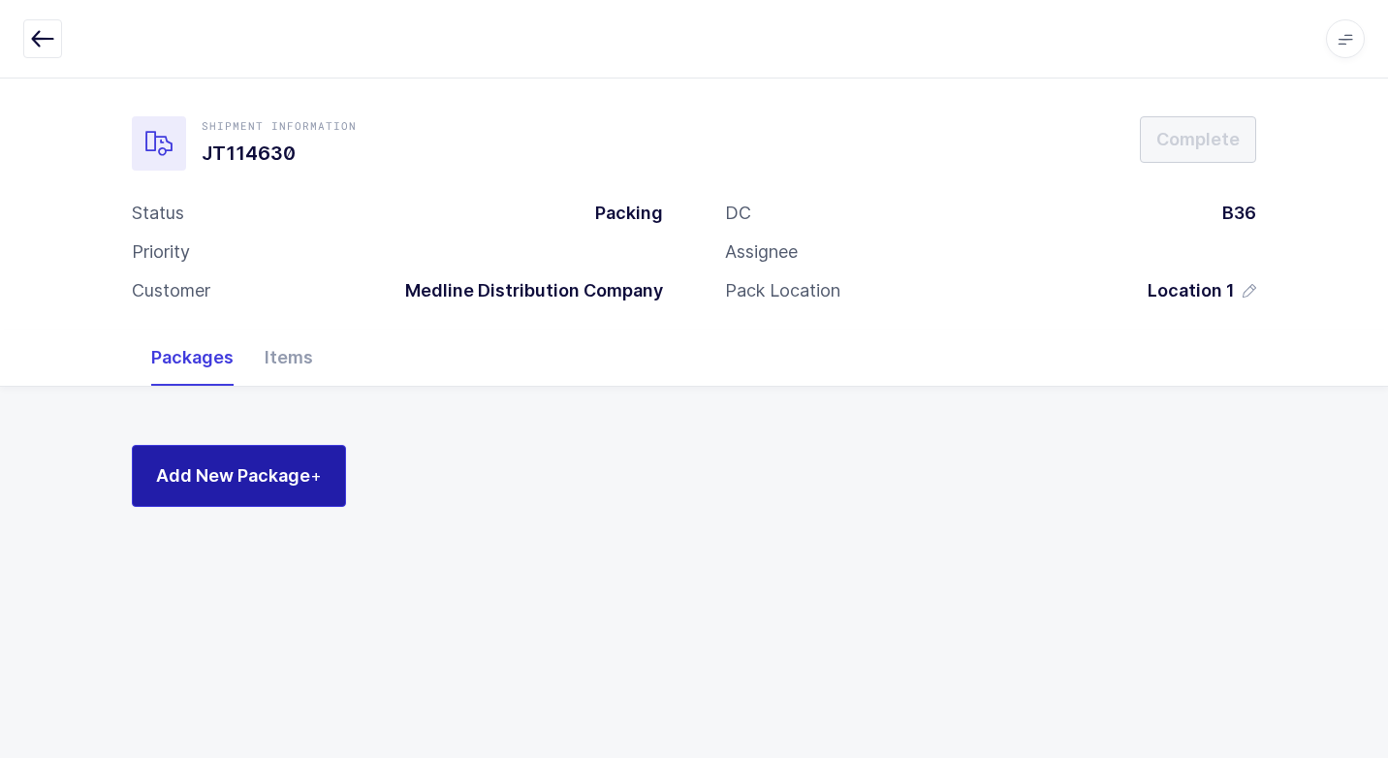
click at [207, 483] on span "Add New Package +" at bounding box center [239, 475] width 166 height 24
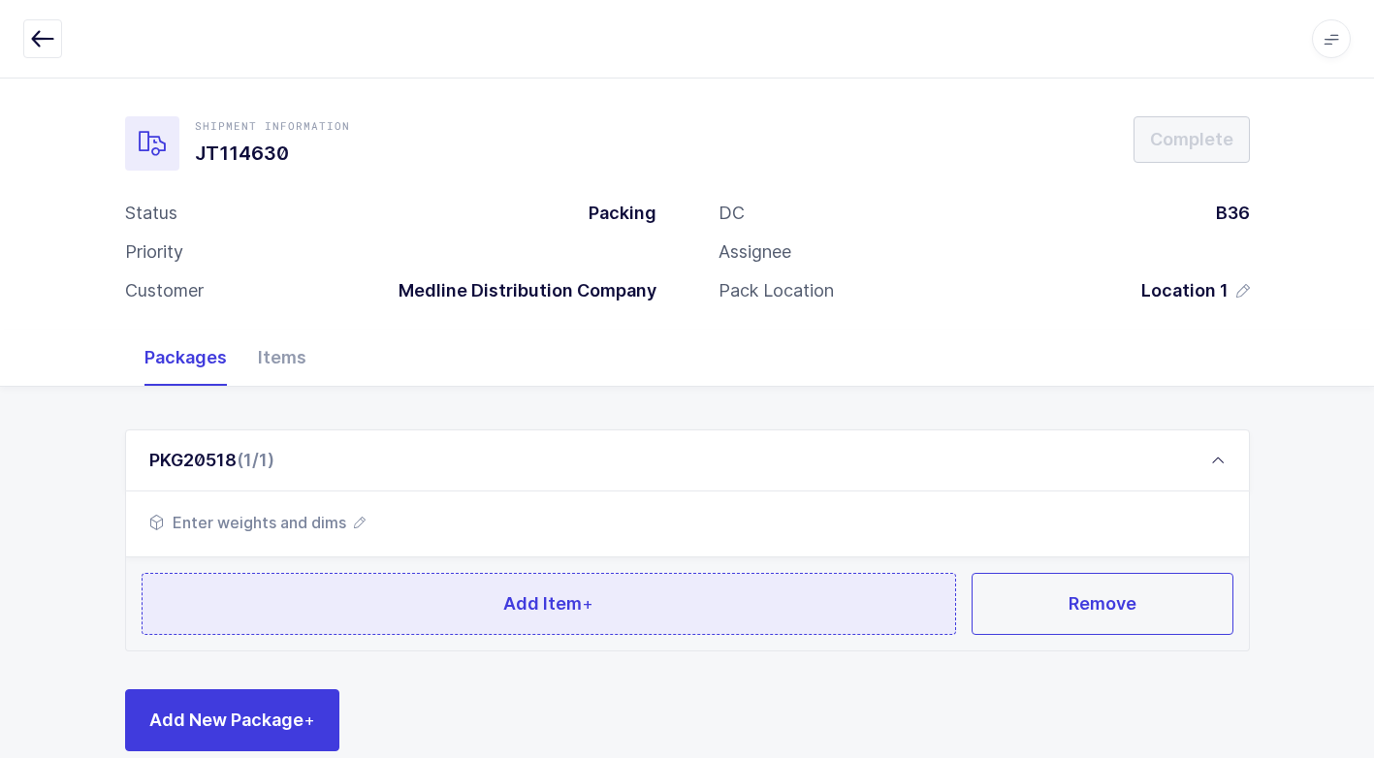
click at [358, 582] on button "Add Item +" at bounding box center [549, 604] width 815 height 62
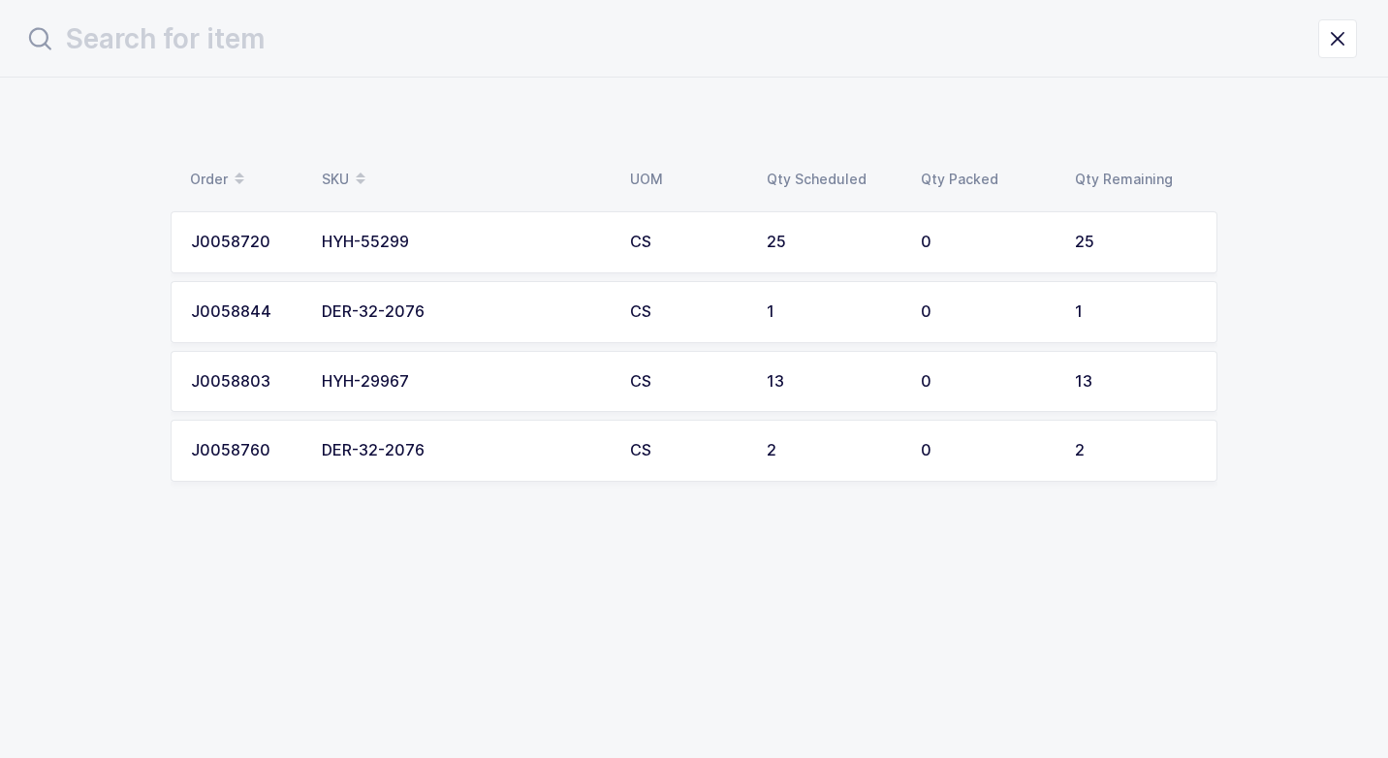
click at [428, 451] on div "DER-32-2076" at bounding box center [464, 450] width 285 height 17
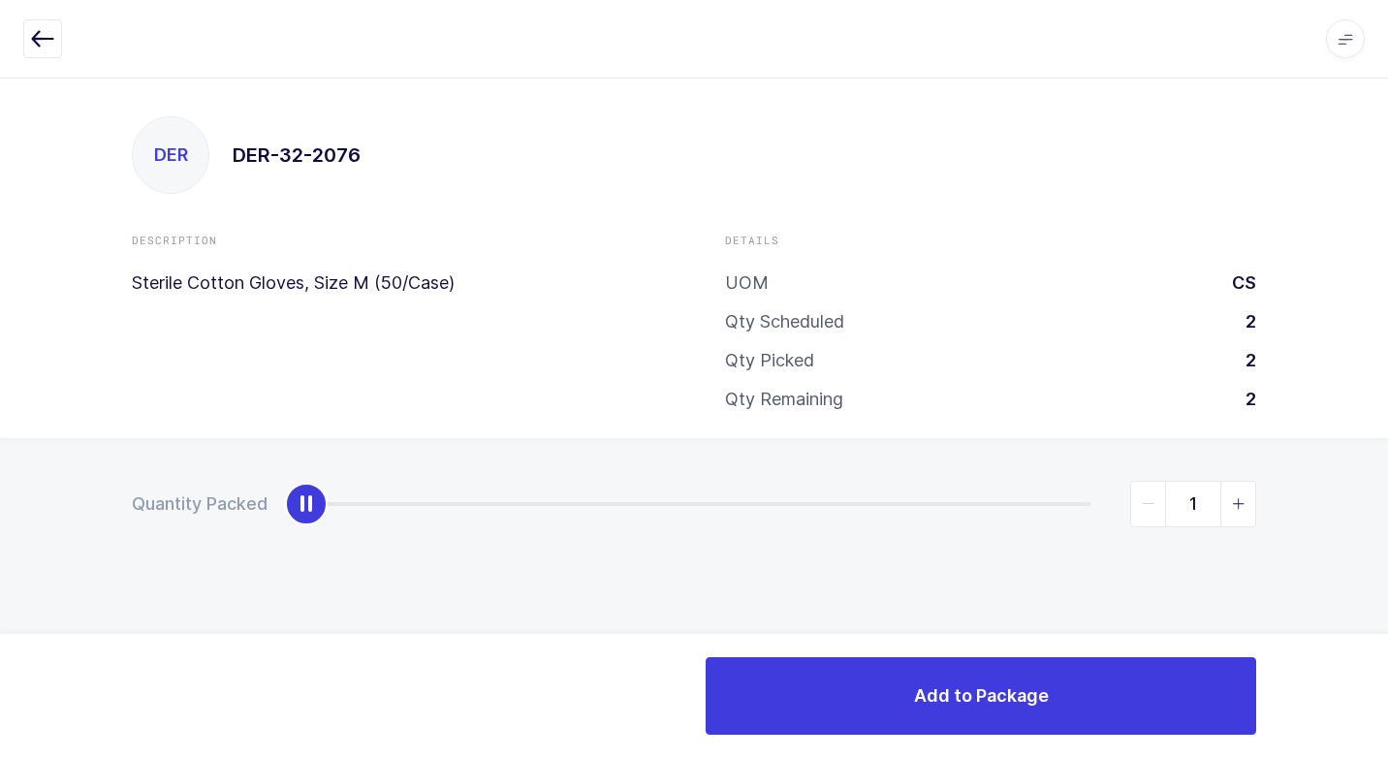
type input "2"
drag, startPoint x: 311, startPoint y: 514, endPoint x: 1370, endPoint y: 677, distance: 1070.9
click at [1387, 659] on html "Apps Core [GEOGRAPHIC_DATA] Admin Mission Control Purchasing [PERSON_NAME] Logo…" at bounding box center [694, 379] width 1388 height 758
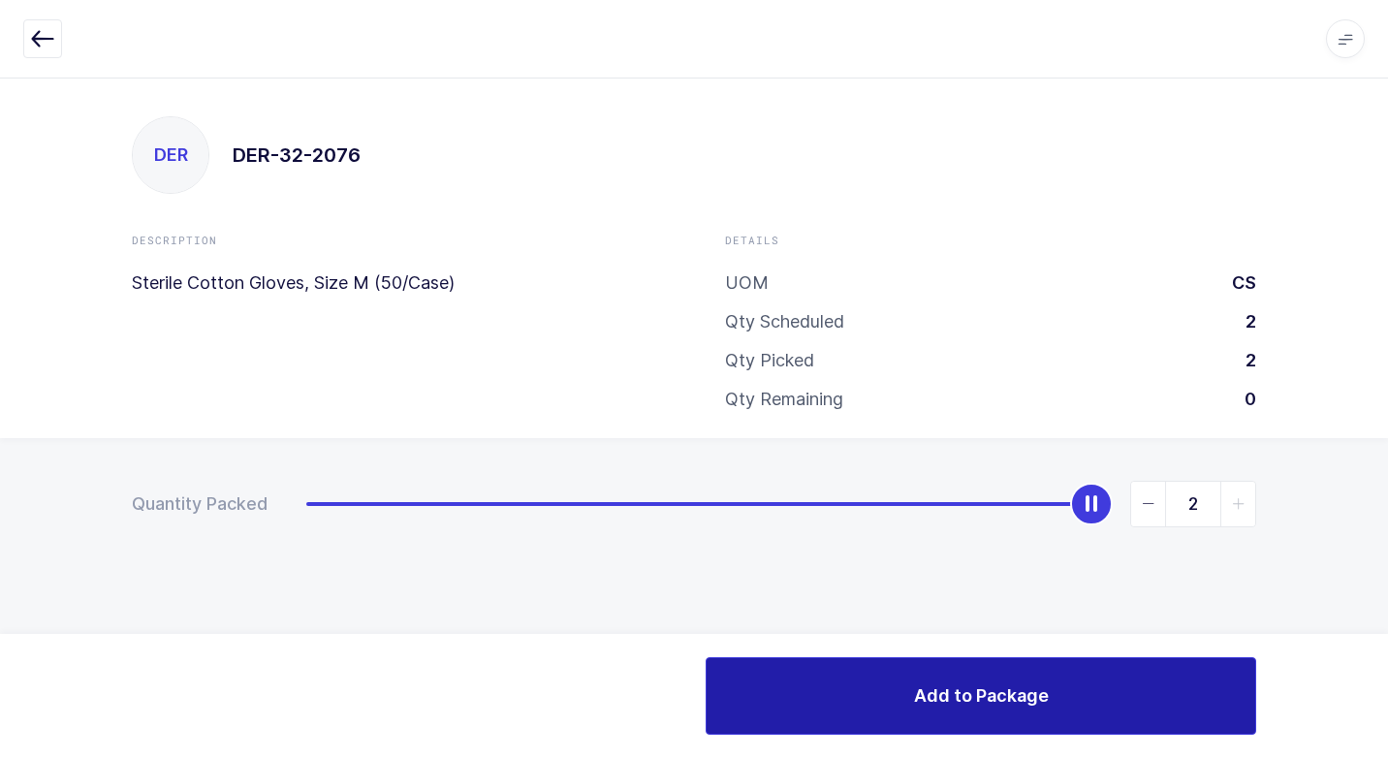
click at [849, 691] on button "Add to Package" at bounding box center [981, 696] width 551 height 78
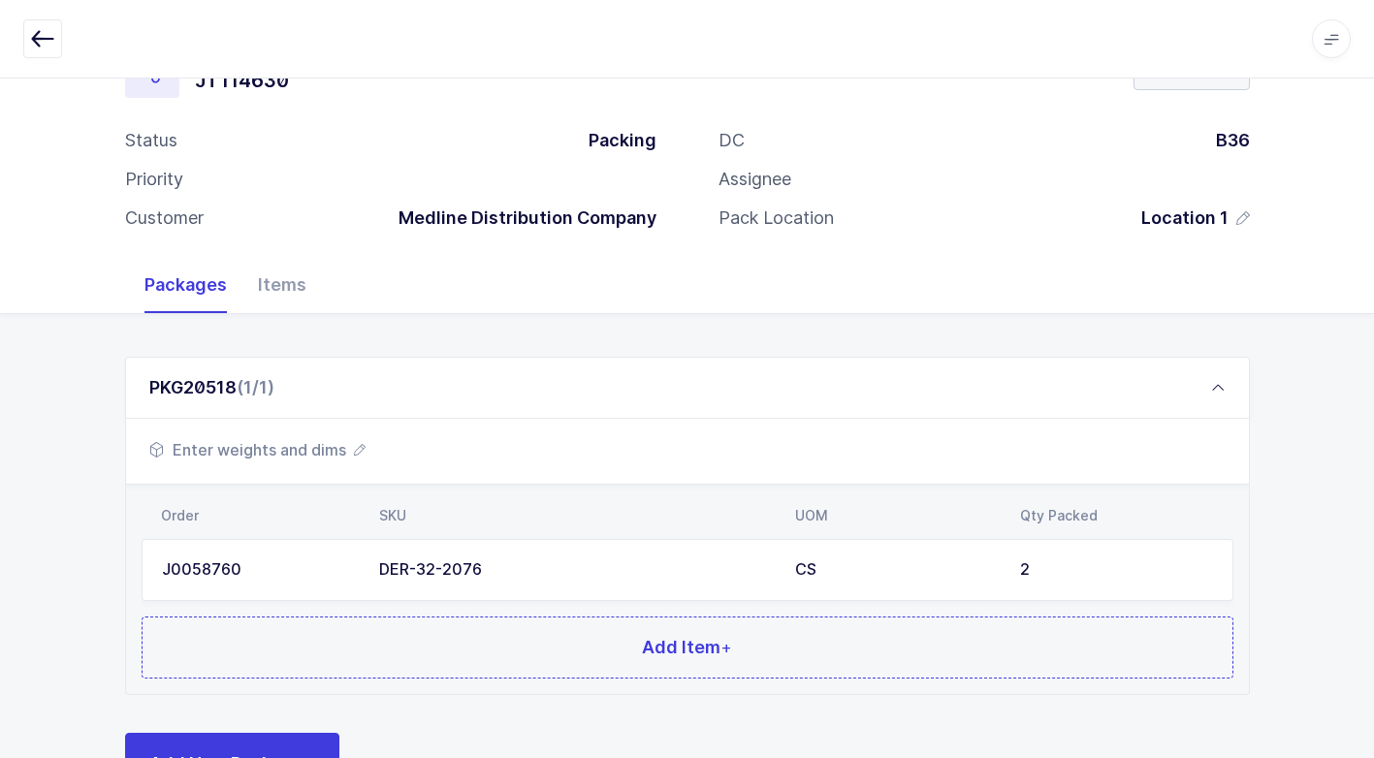
scroll to position [148, 0]
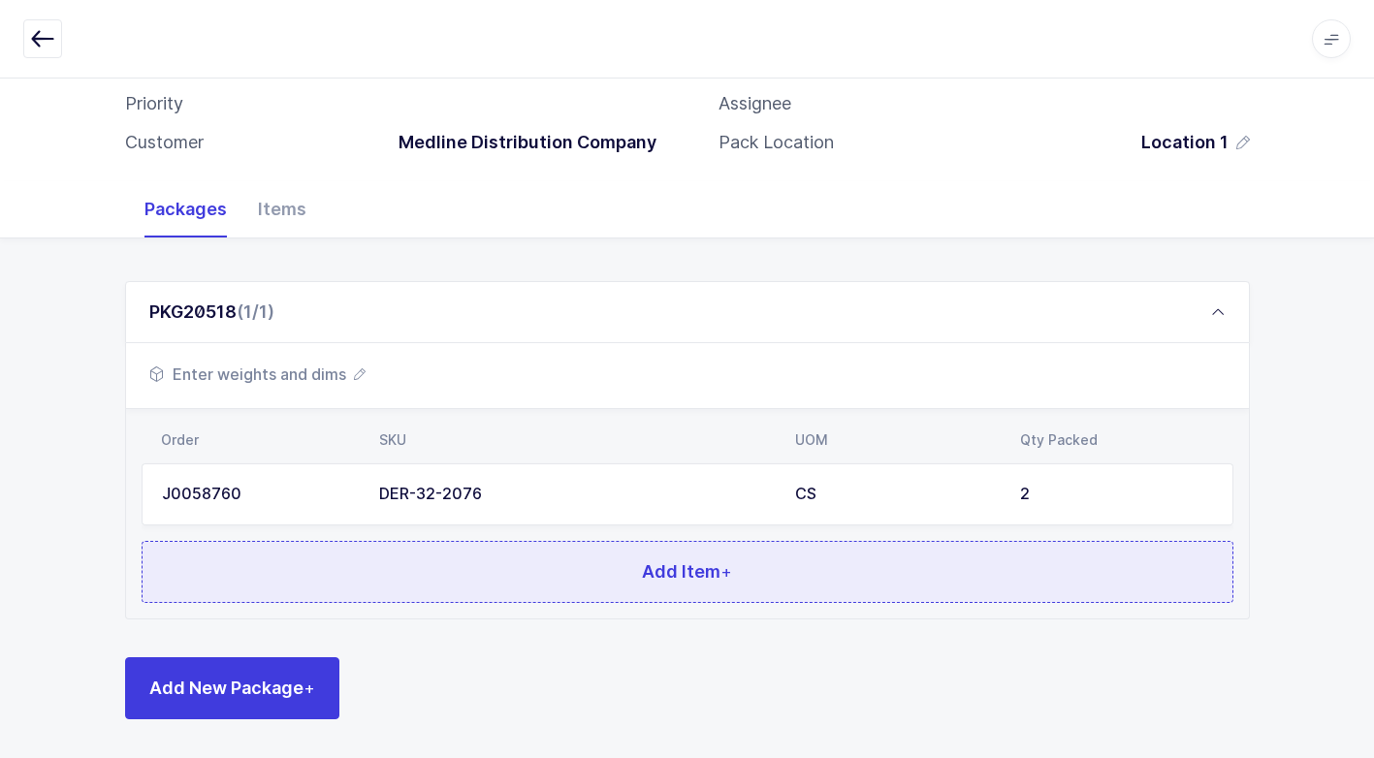
click at [566, 575] on button "Add Item +" at bounding box center [687, 572] width 1091 height 62
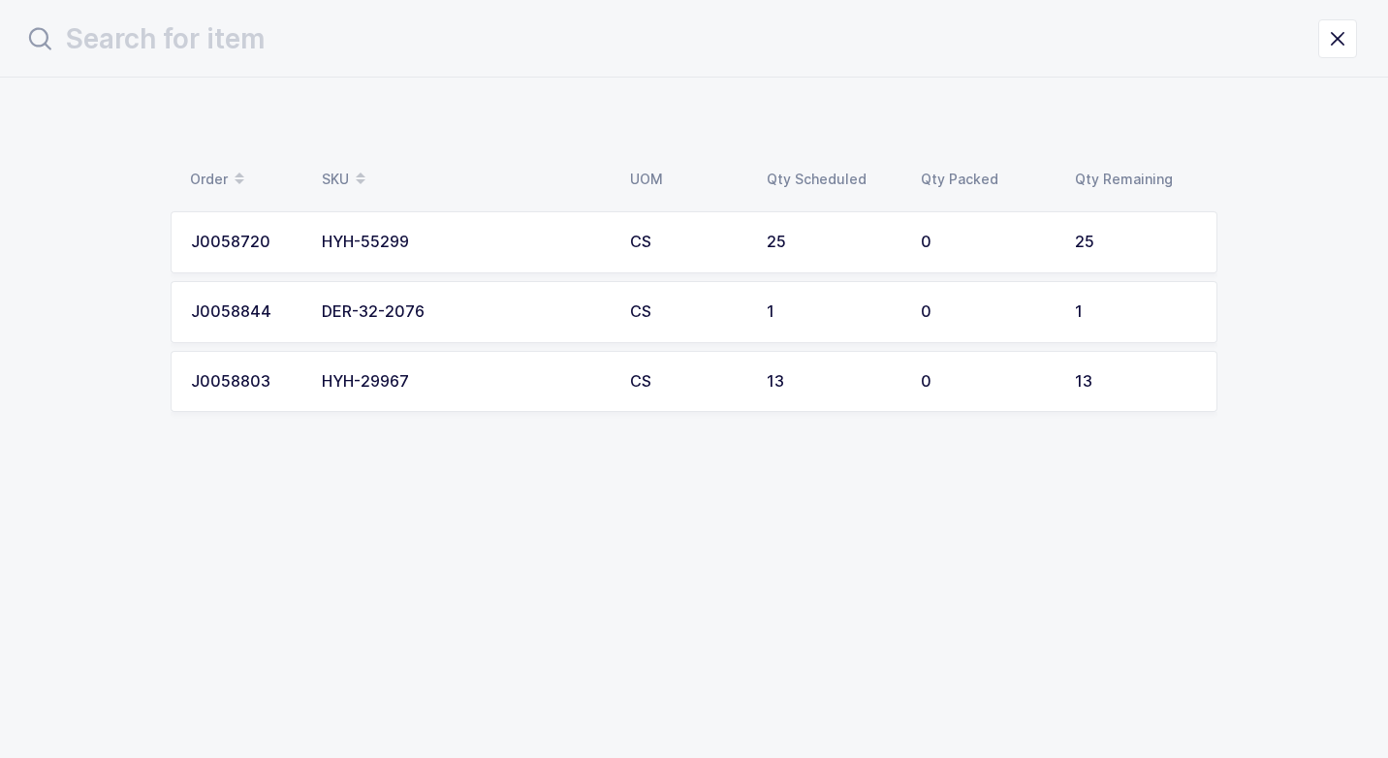
click at [480, 307] on div "DER-32-2076" at bounding box center [464, 311] width 285 height 17
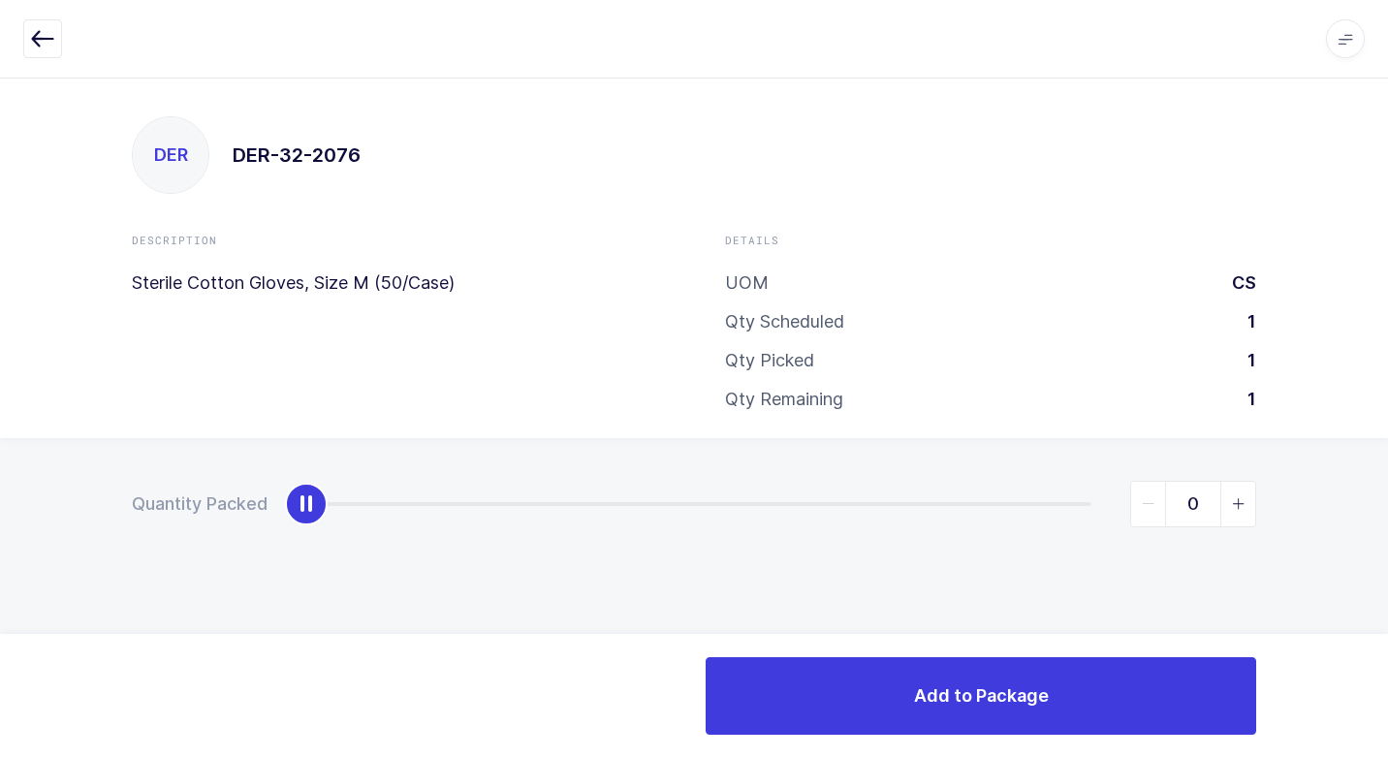
type input "1"
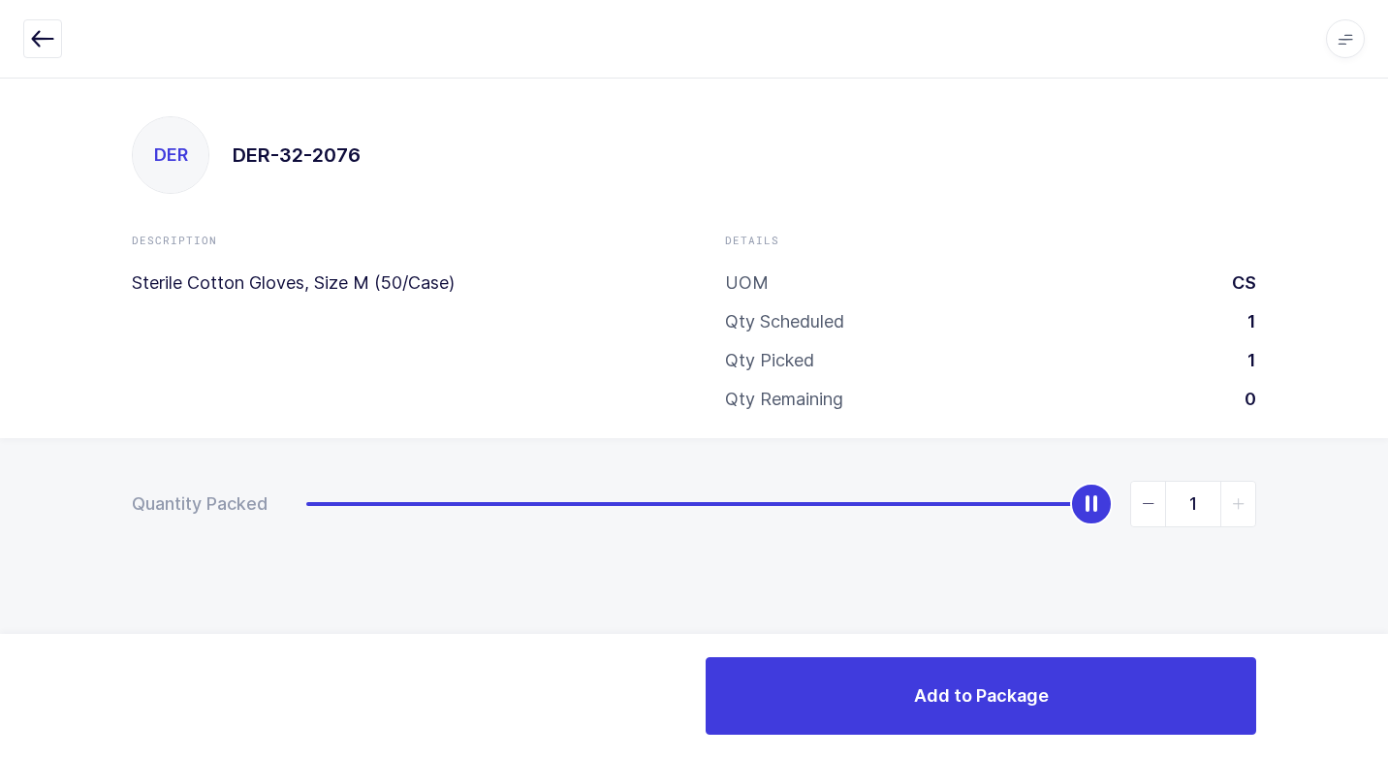
drag, startPoint x: 300, startPoint y: 505, endPoint x: 1350, endPoint y: 530, distance: 1050.1
click at [1387, 498] on html "Apps Core [GEOGRAPHIC_DATA] Admin Mission Control Purchasing [PERSON_NAME] Logo…" at bounding box center [694, 379] width 1388 height 758
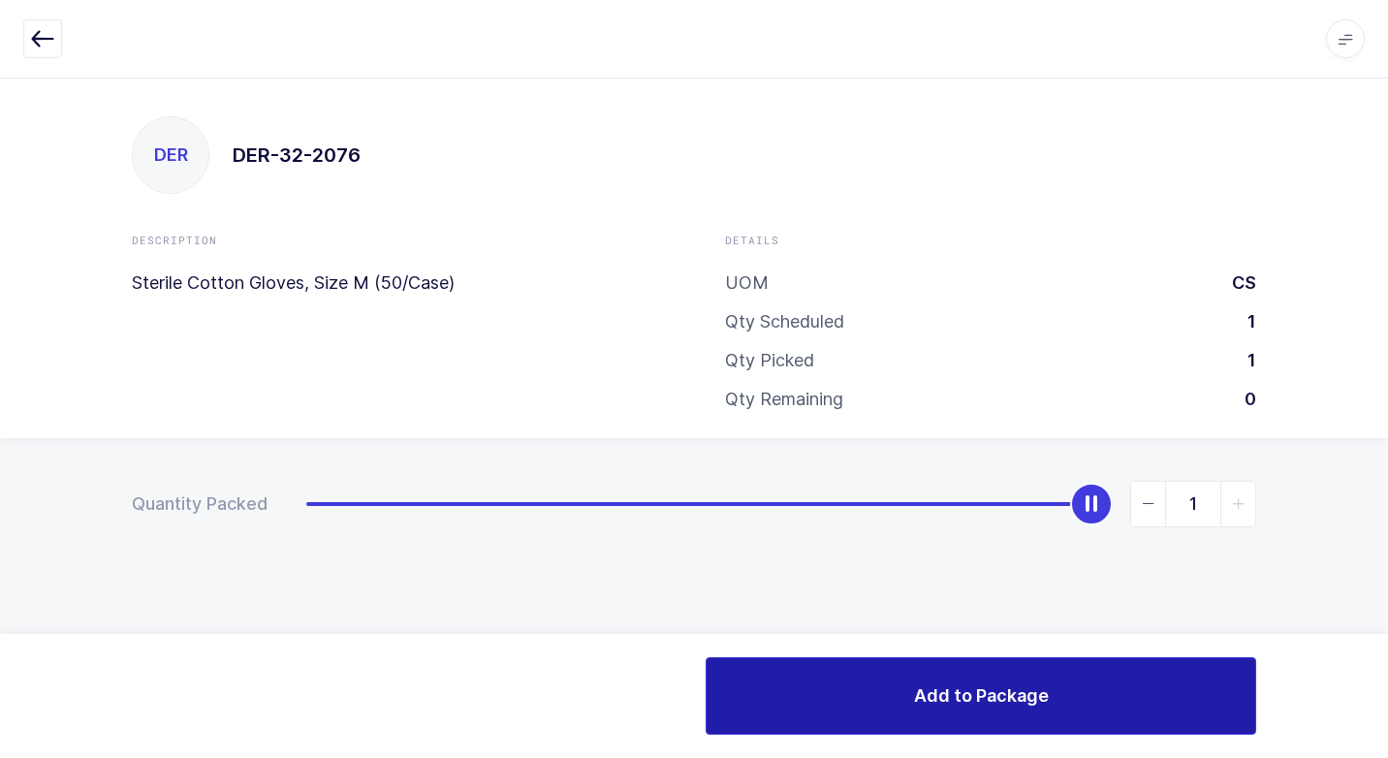
drag, startPoint x: 856, startPoint y: 691, endPoint x: 705, endPoint y: 683, distance: 151.4
click at [840, 687] on button "Add to Package" at bounding box center [981, 696] width 551 height 78
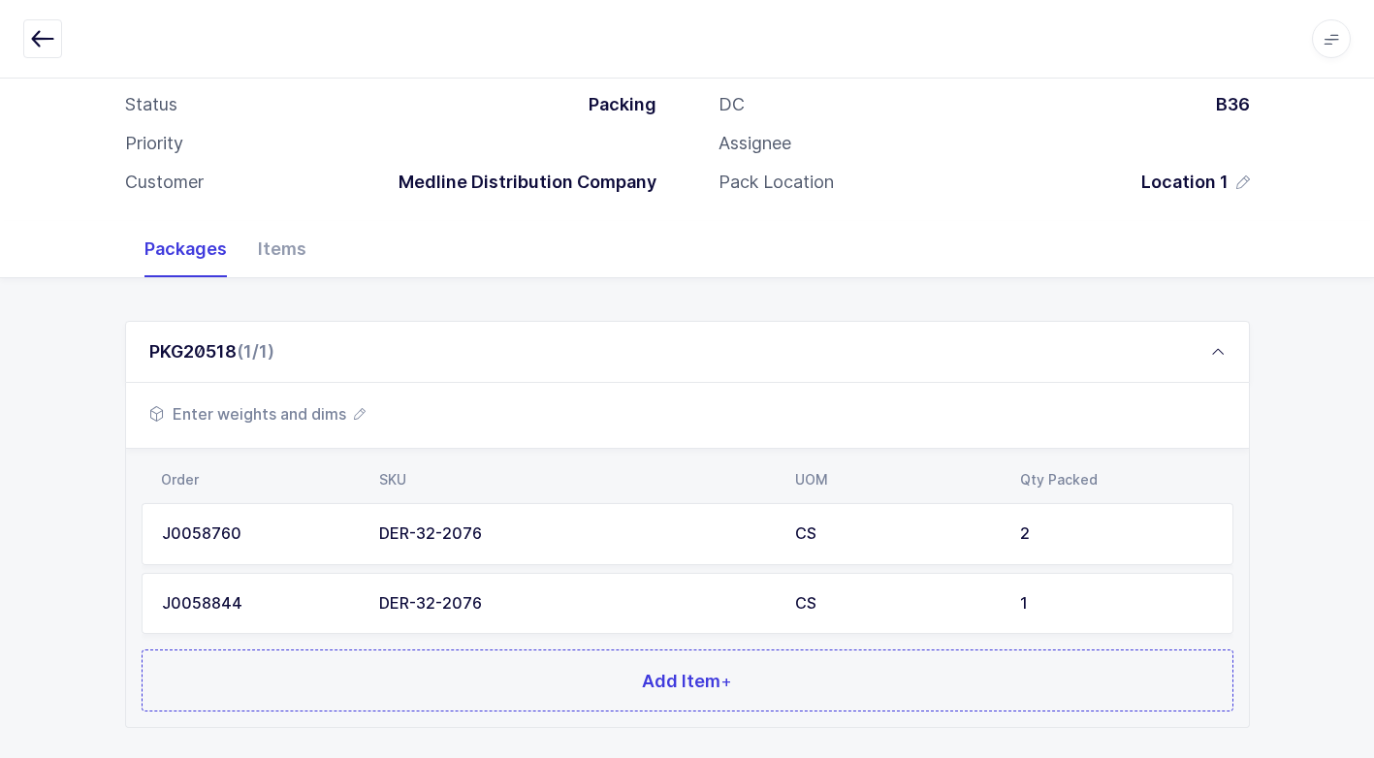
scroll to position [217, 0]
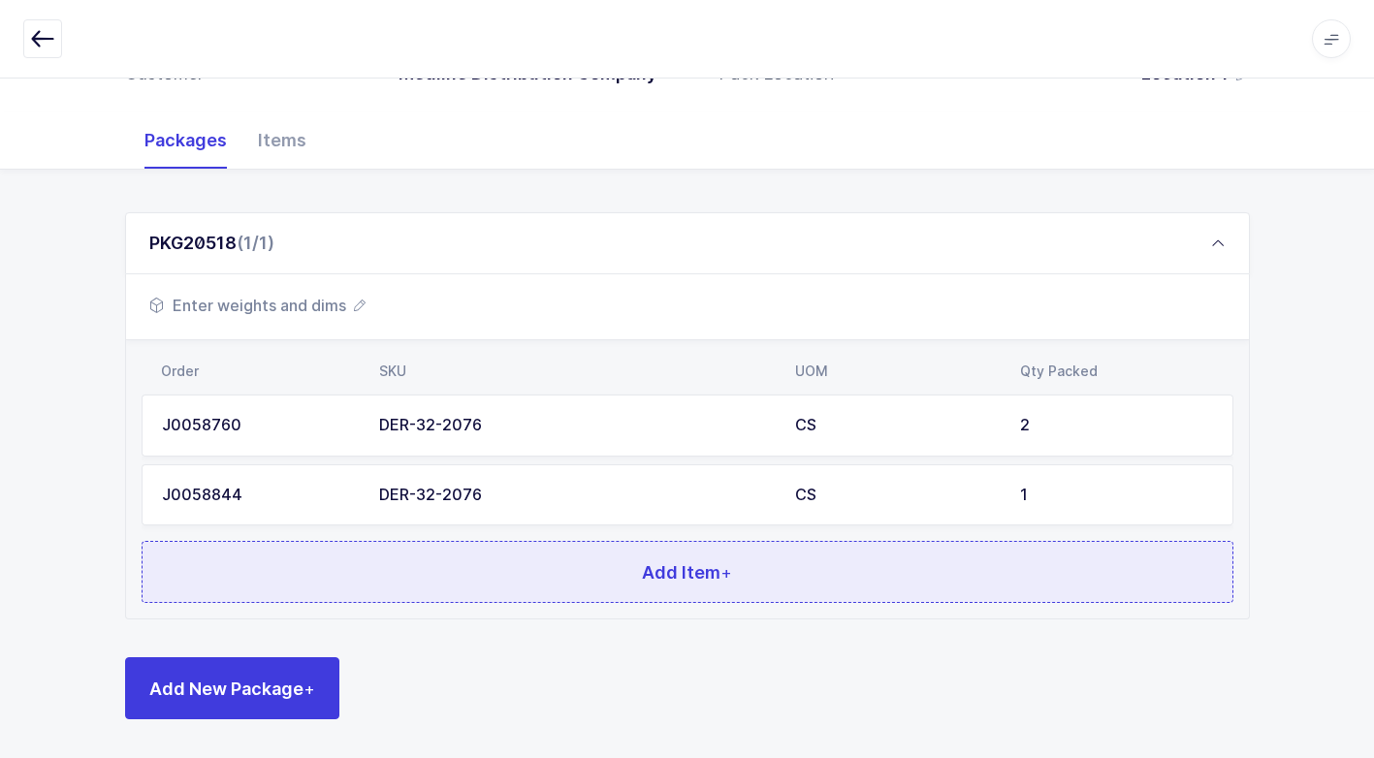
click at [421, 565] on button "Add Item +" at bounding box center [687, 572] width 1091 height 62
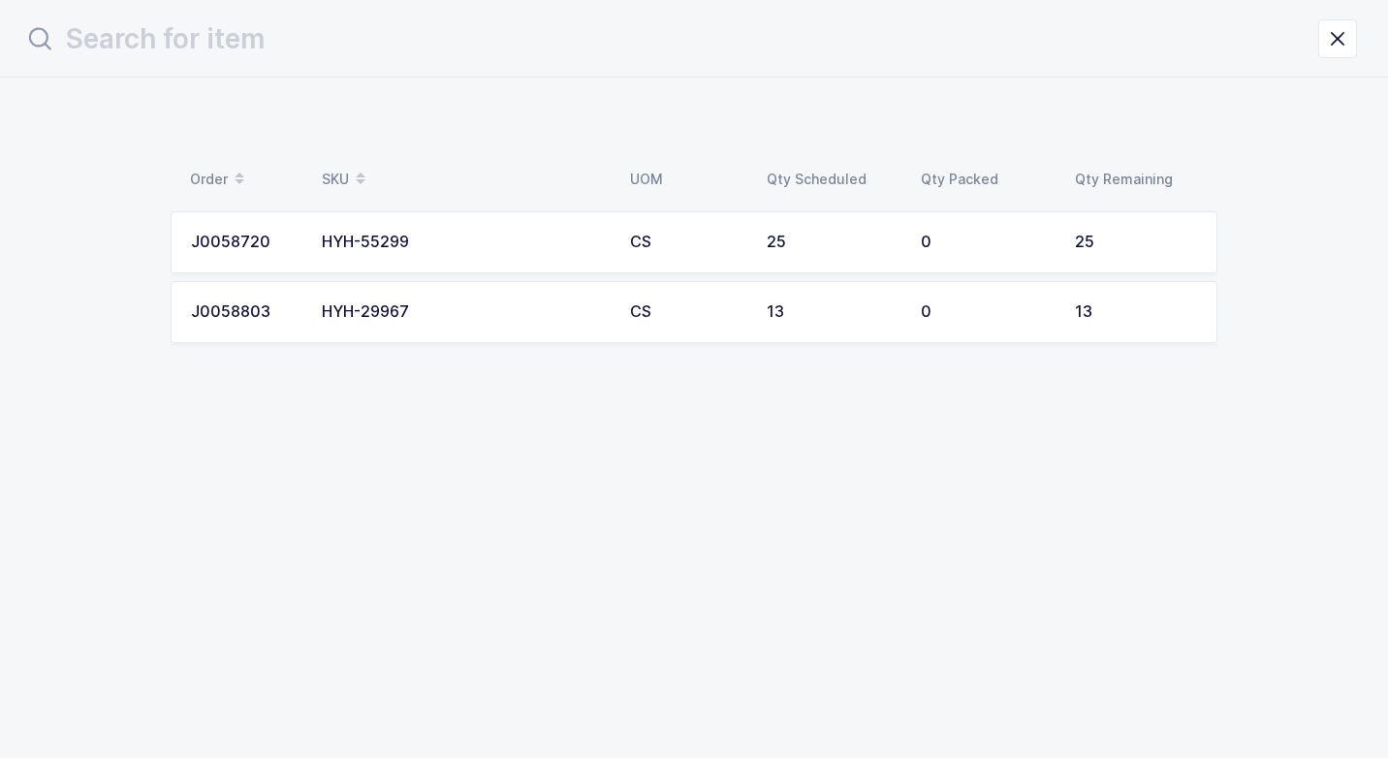
click at [436, 314] on div "HYH-29967" at bounding box center [464, 311] width 285 height 17
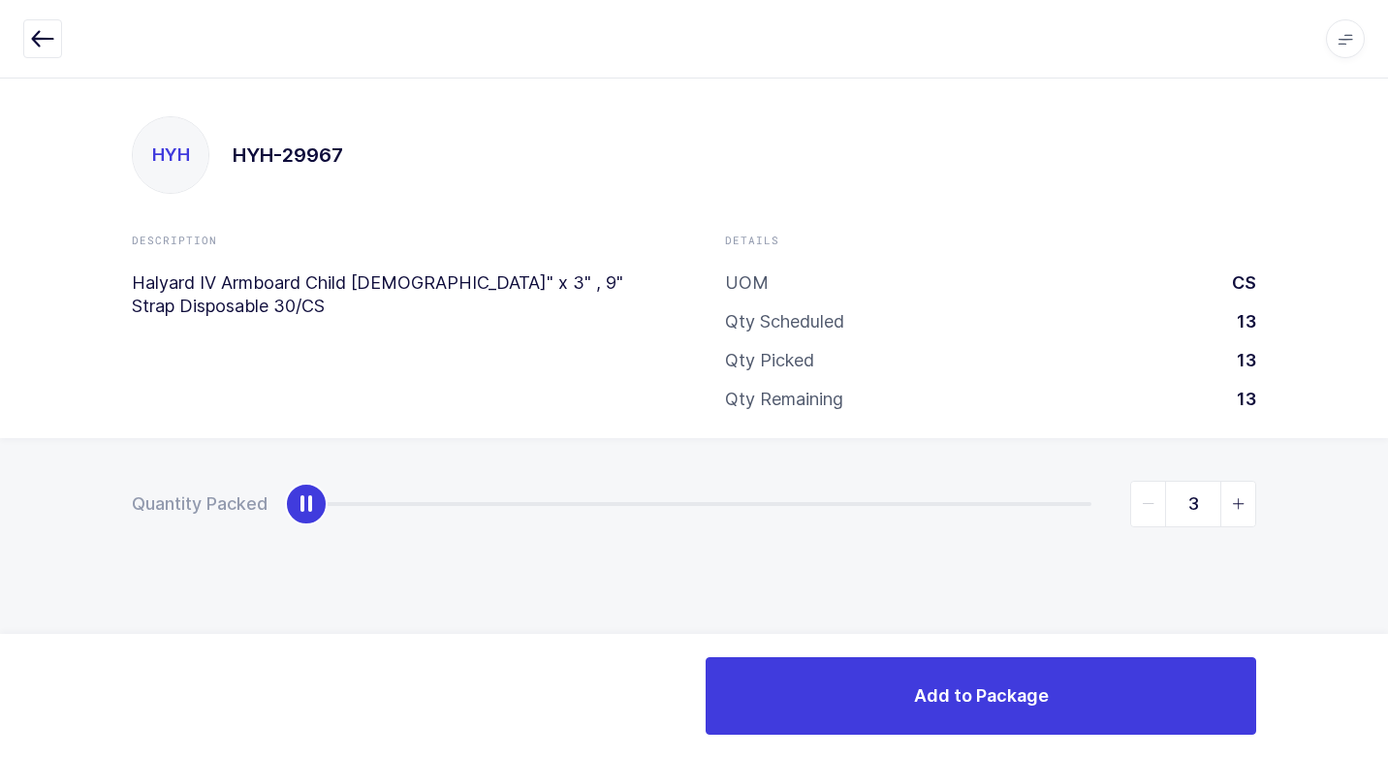
type input "13"
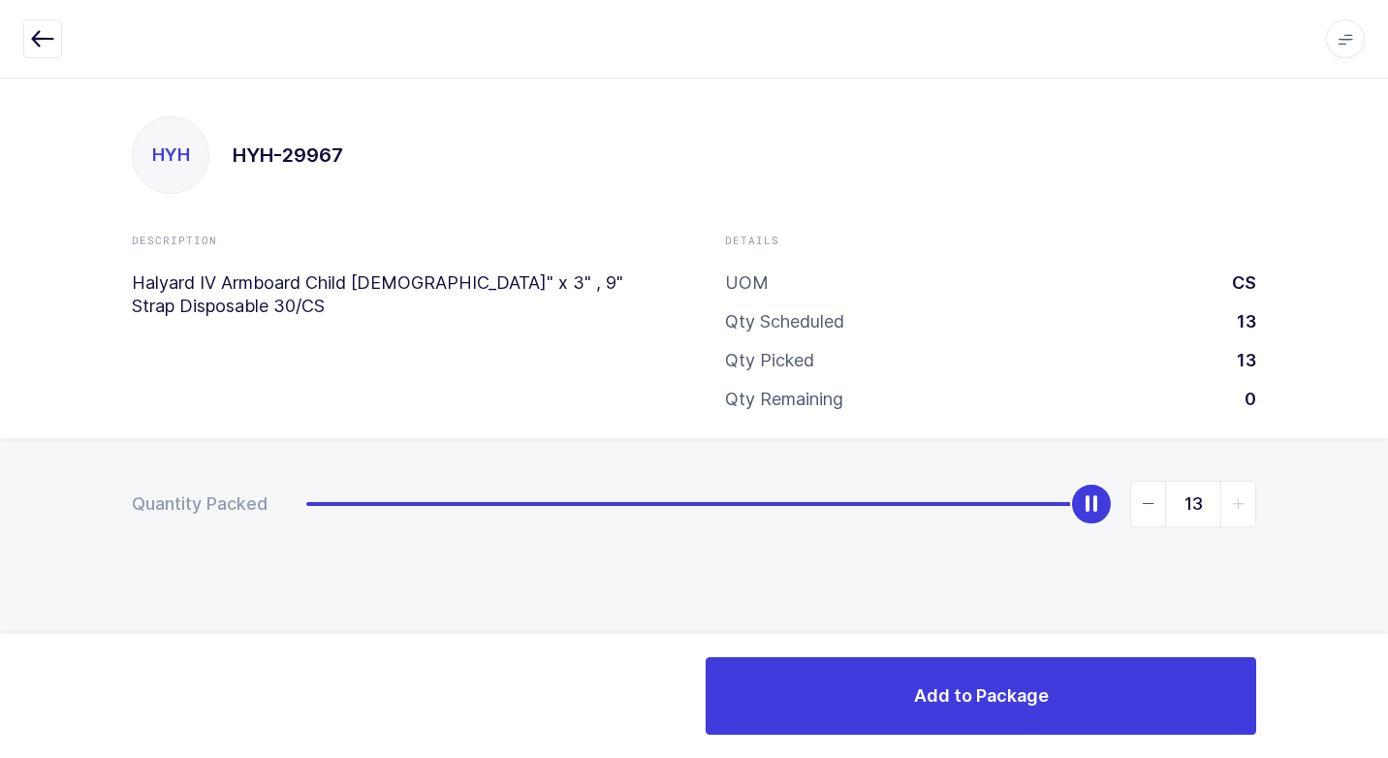
drag, startPoint x: 308, startPoint y: 513, endPoint x: 1391, endPoint y: 598, distance: 1086.1
click at [1387, 598] on html "Apps Core [GEOGRAPHIC_DATA] Admin Mission Control Purchasing [PERSON_NAME] Logo…" at bounding box center [694, 379] width 1388 height 758
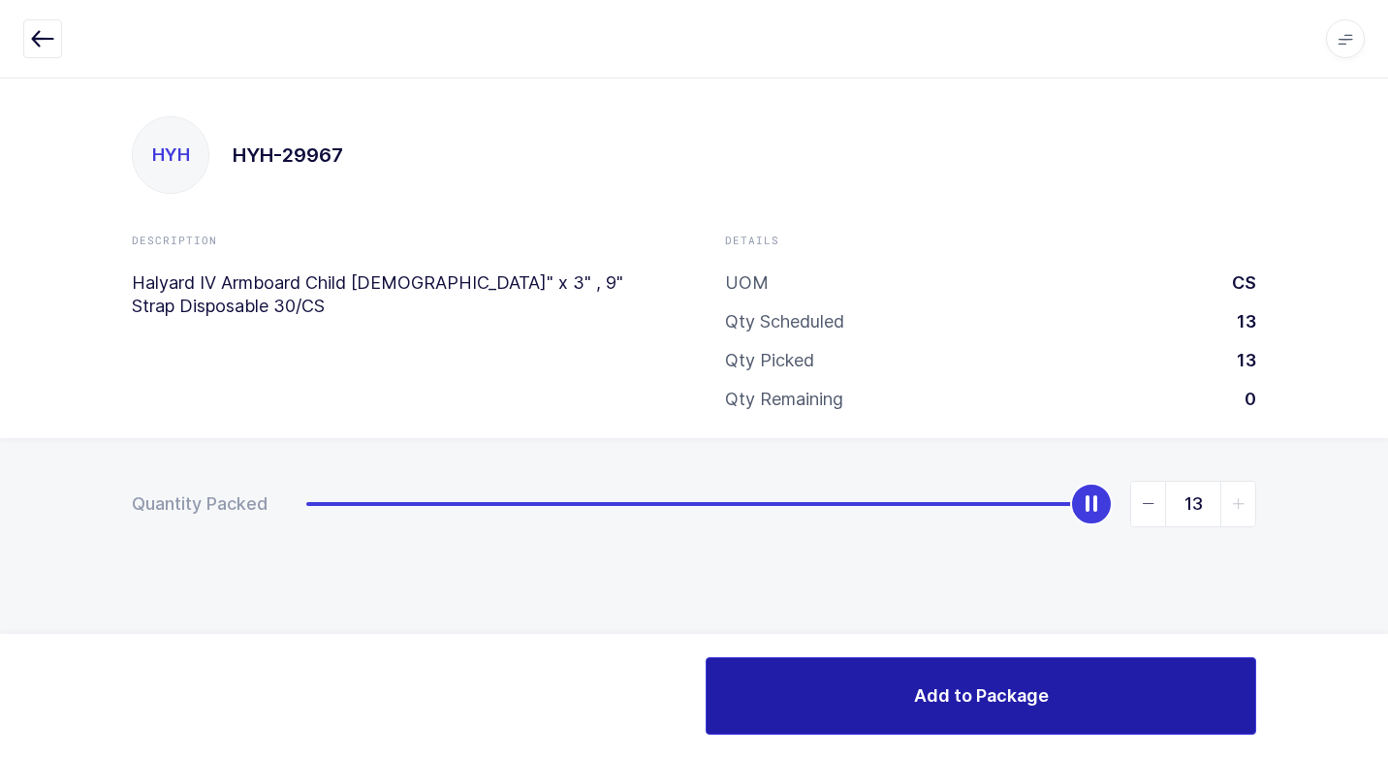
click at [956, 702] on span "Add to Package" at bounding box center [981, 695] width 135 height 24
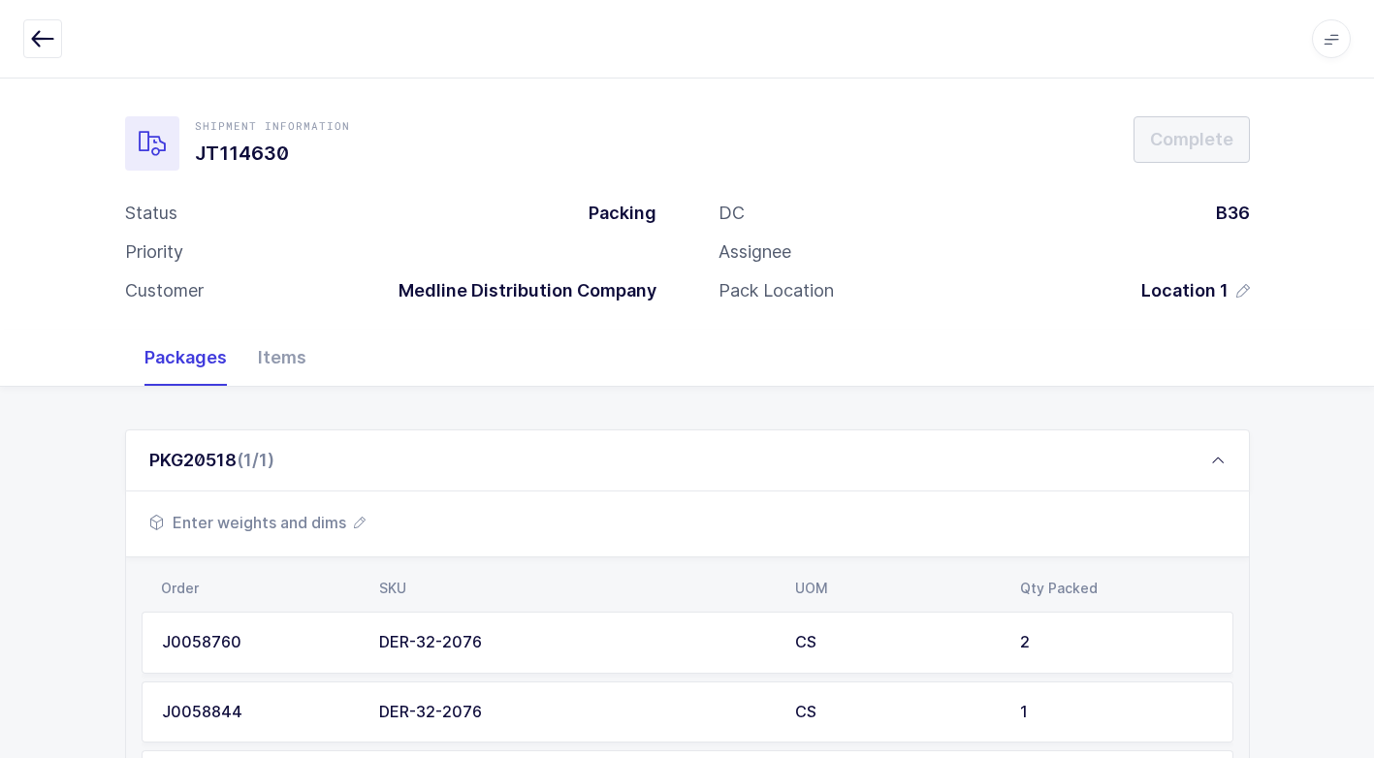
click at [300, 521] on span "Enter weights and dims" at bounding box center [257, 522] width 216 height 23
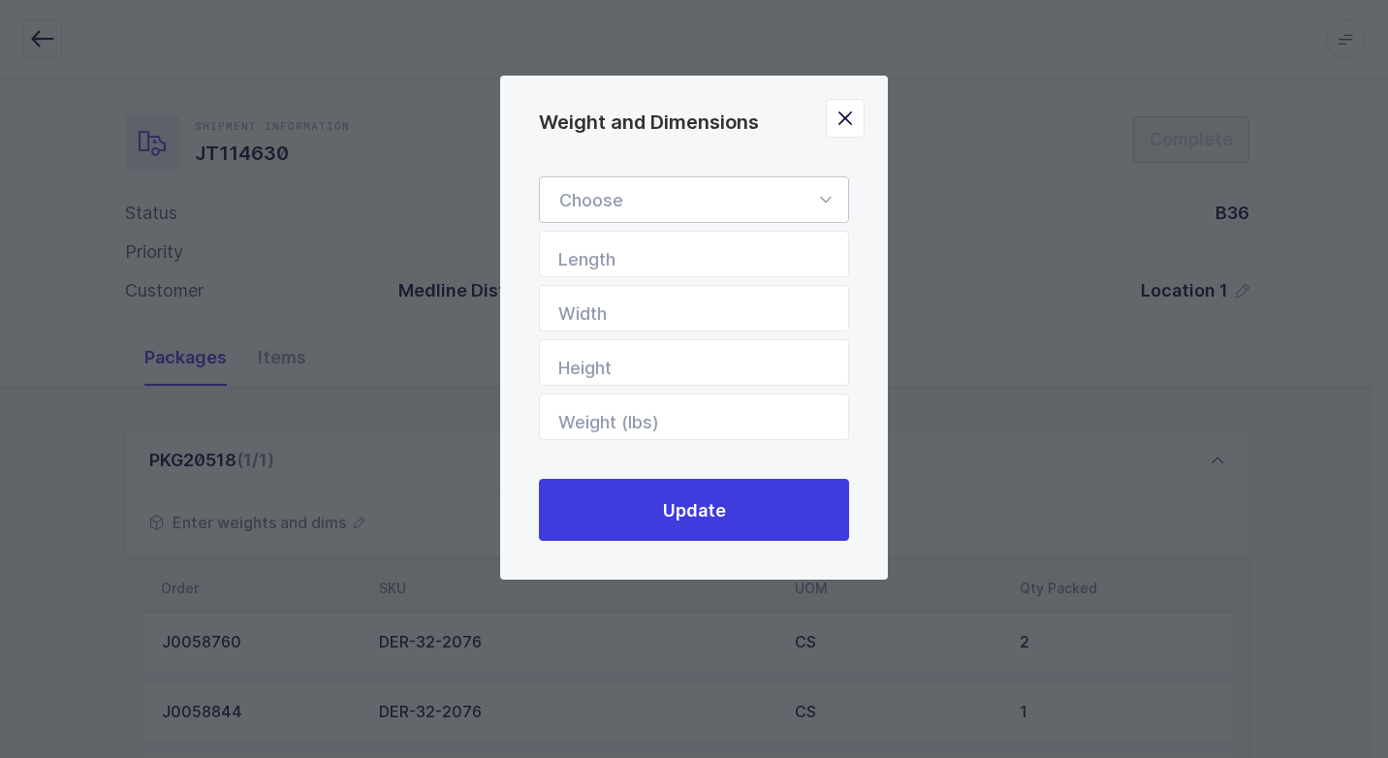
drag, startPoint x: 829, startPoint y: 196, endPoint x: 818, endPoint y: 199, distance: 11.1
click at [826, 196] on icon "Weight and Dimensions" at bounding box center [825, 199] width 24 height 47
click at [674, 327] on li "Box" at bounding box center [701, 329] width 307 height 37
type input "Box"
click at [727, 252] on input "Length" at bounding box center [694, 254] width 310 height 47
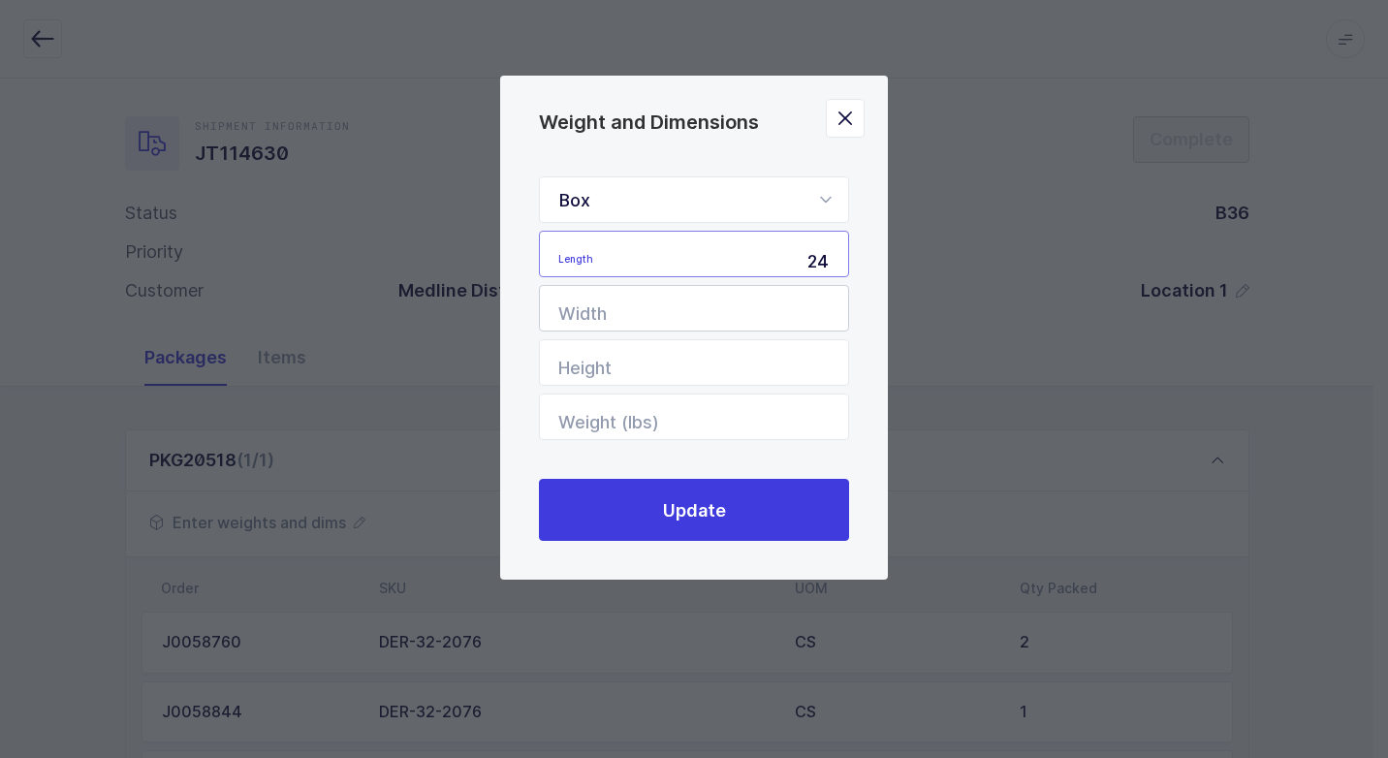
type input "24"
click at [729, 311] on input "Width" at bounding box center [694, 308] width 310 height 47
type input "24"
click at [735, 351] on input "Height" at bounding box center [694, 362] width 310 height 47
type input "24"
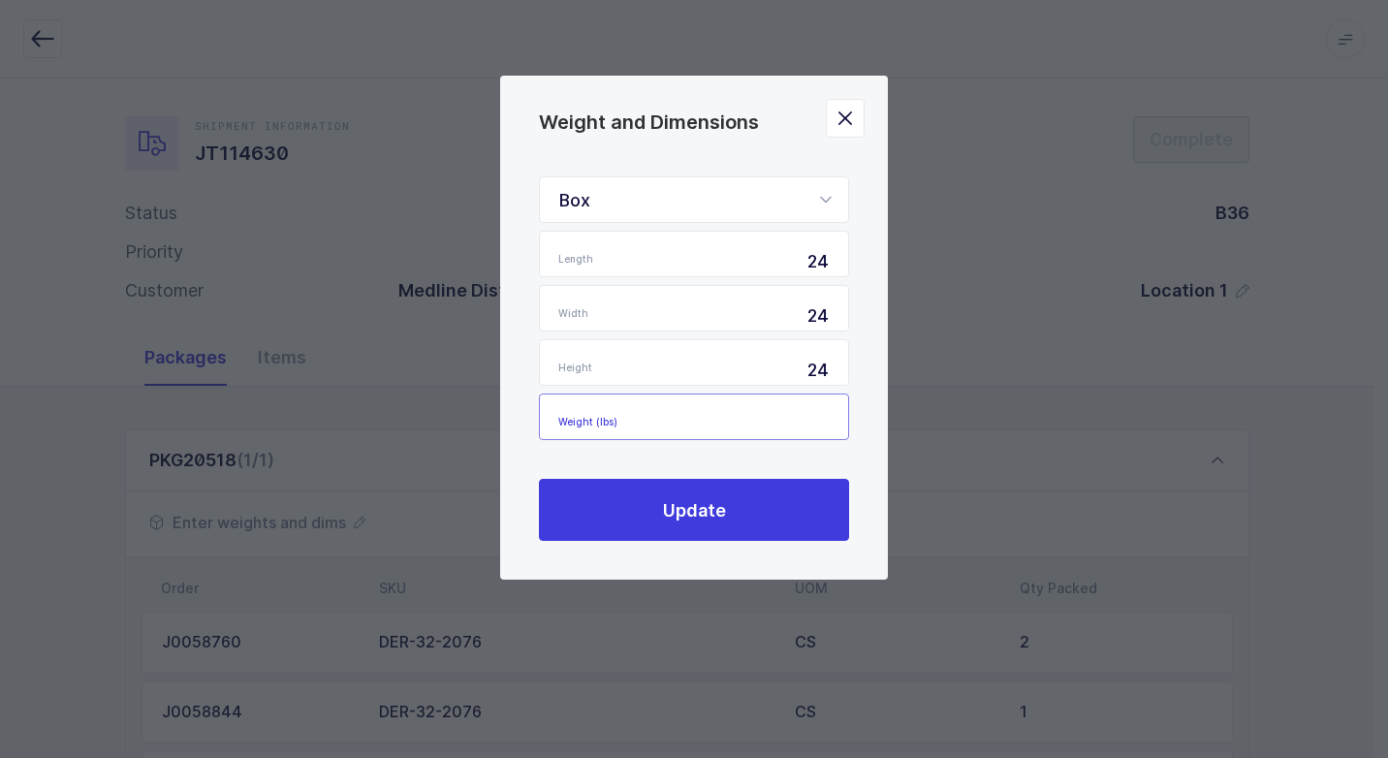
click at [774, 425] on input "Weight (lbs)" at bounding box center [694, 417] width 310 height 47
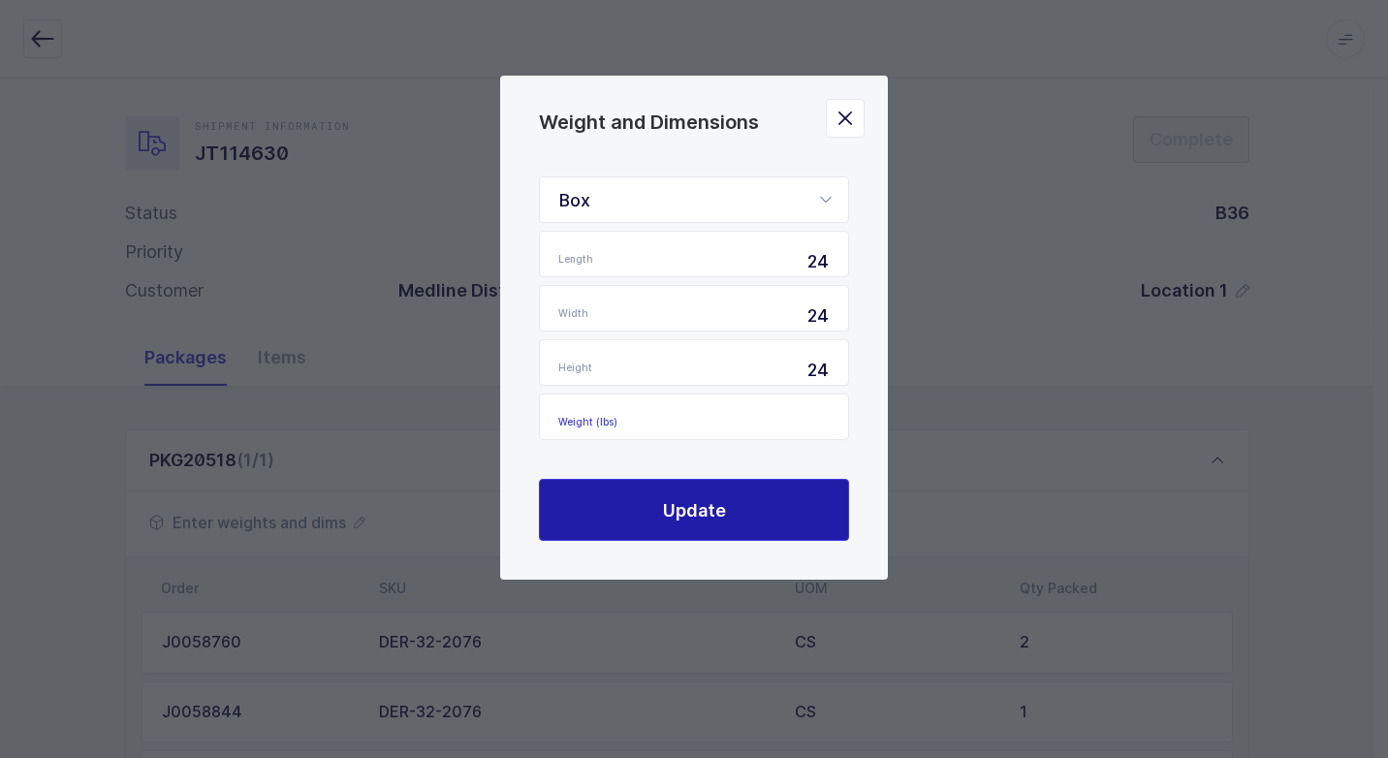
click at [756, 510] on button "Update" at bounding box center [694, 510] width 310 height 62
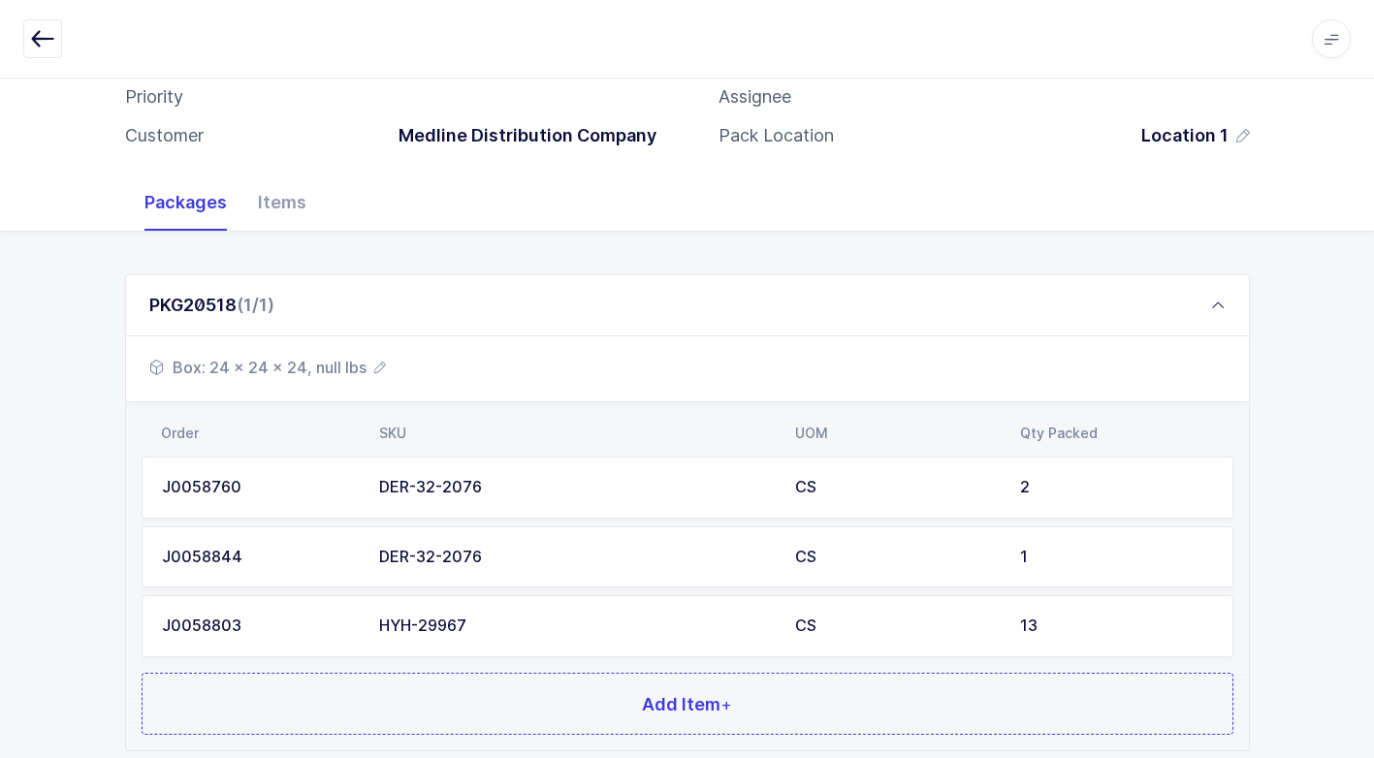
scroll to position [287, 0]
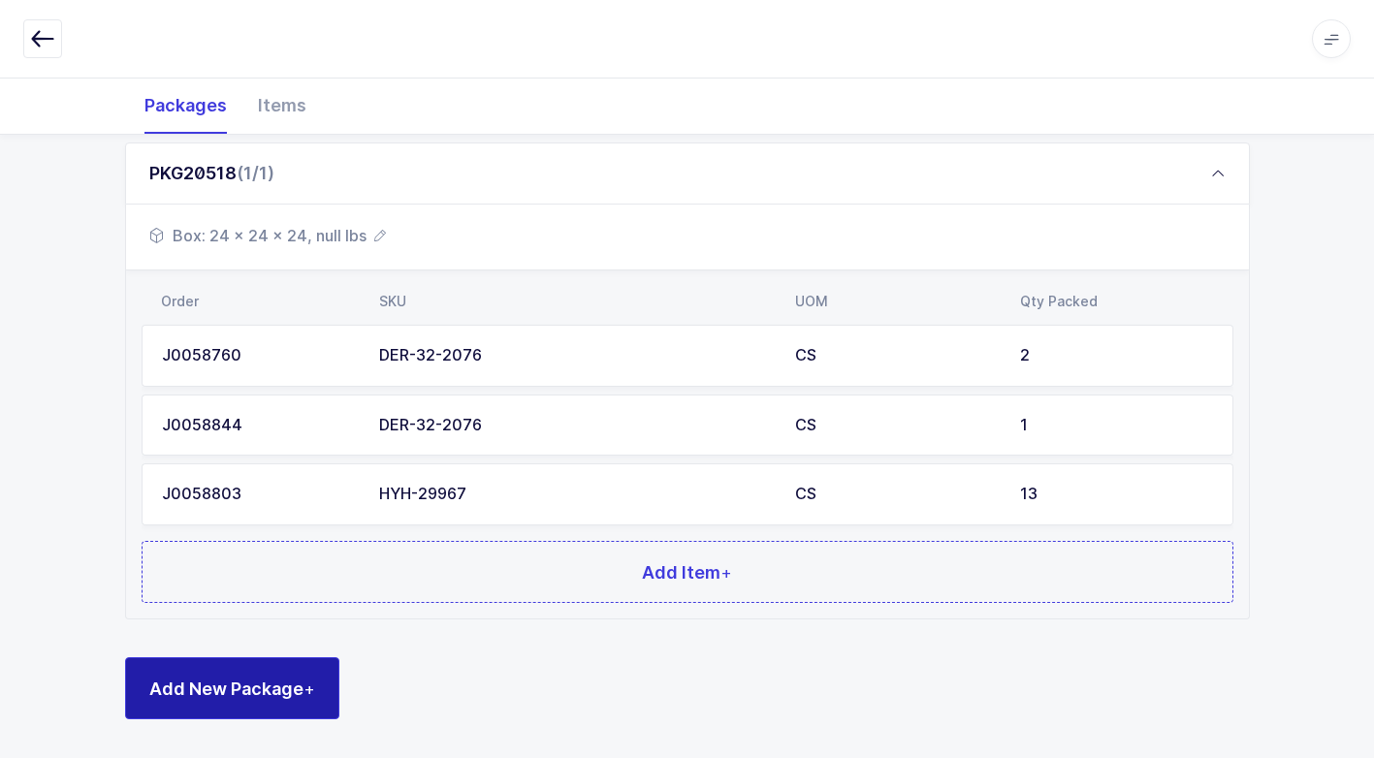
click at [292, 696] on span "Add New Package +" at bounding box center [232, 689] width 166 height 24
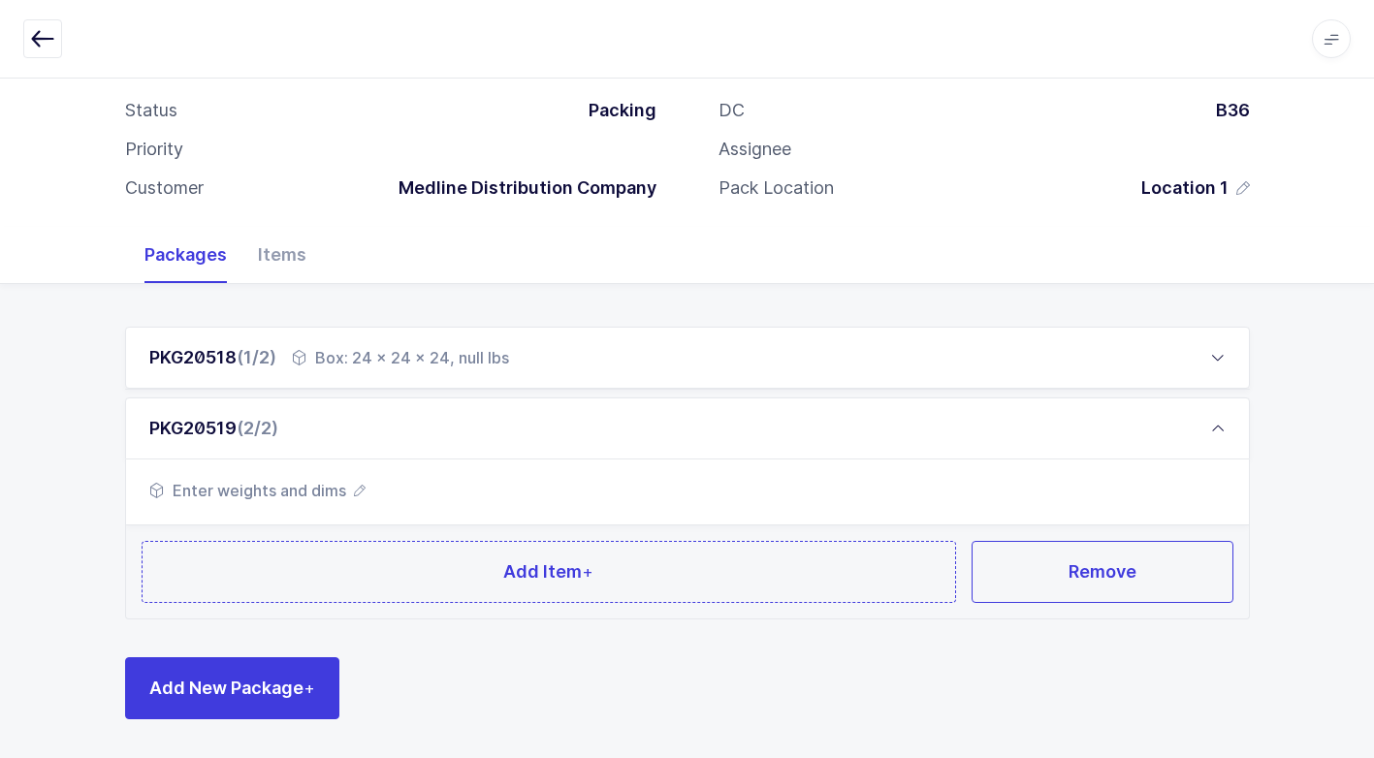
scroll to position [102, 0]
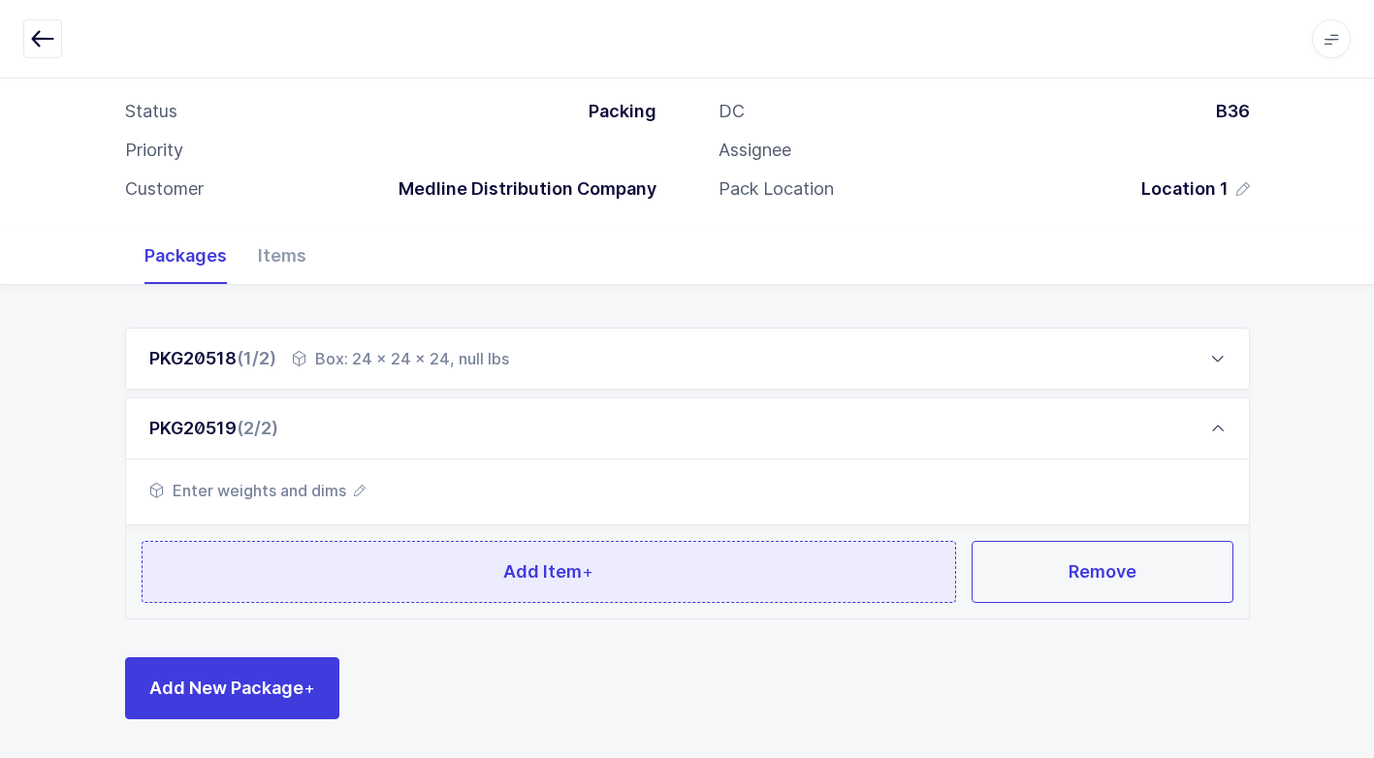
click at [336, 572] on button "Add Item +" at bounding box center [549, 572] width 815 height 62
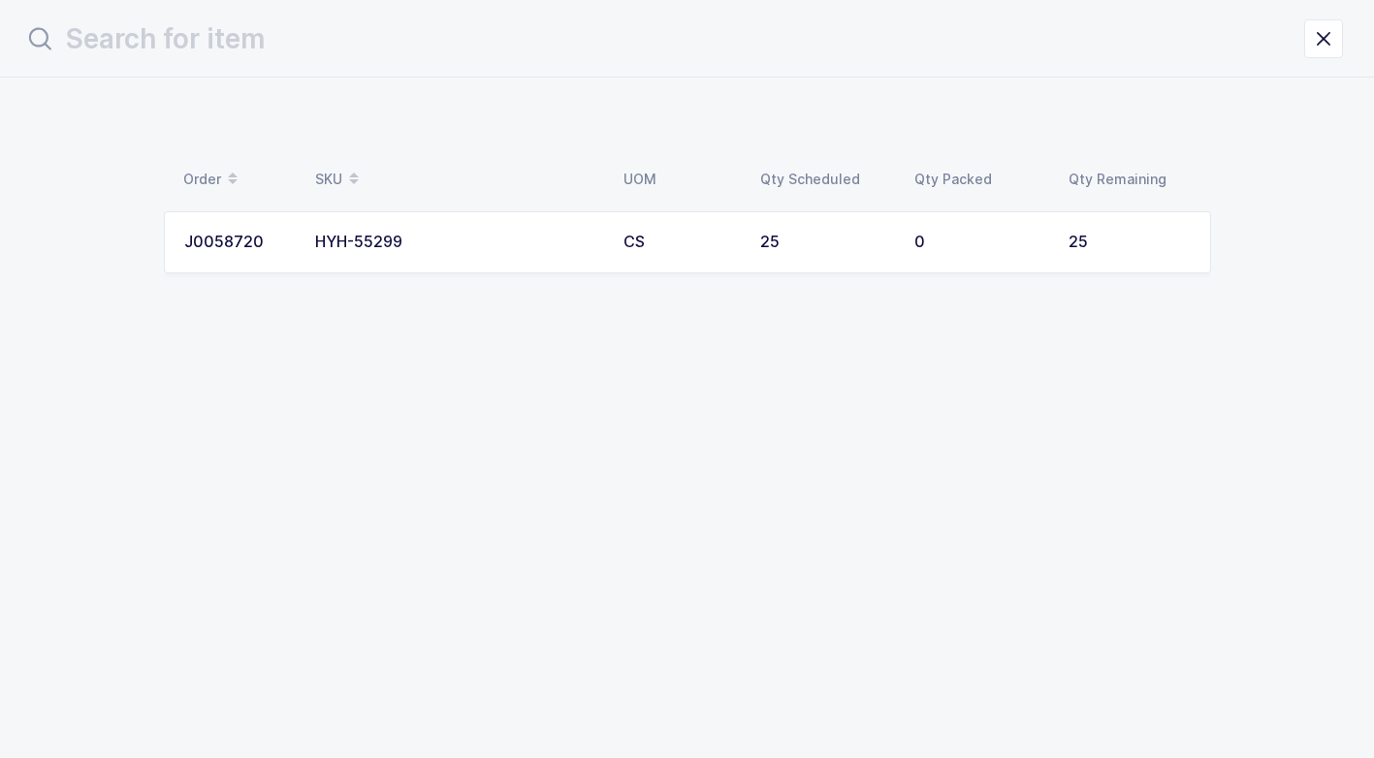
scroll to position [0, 0]
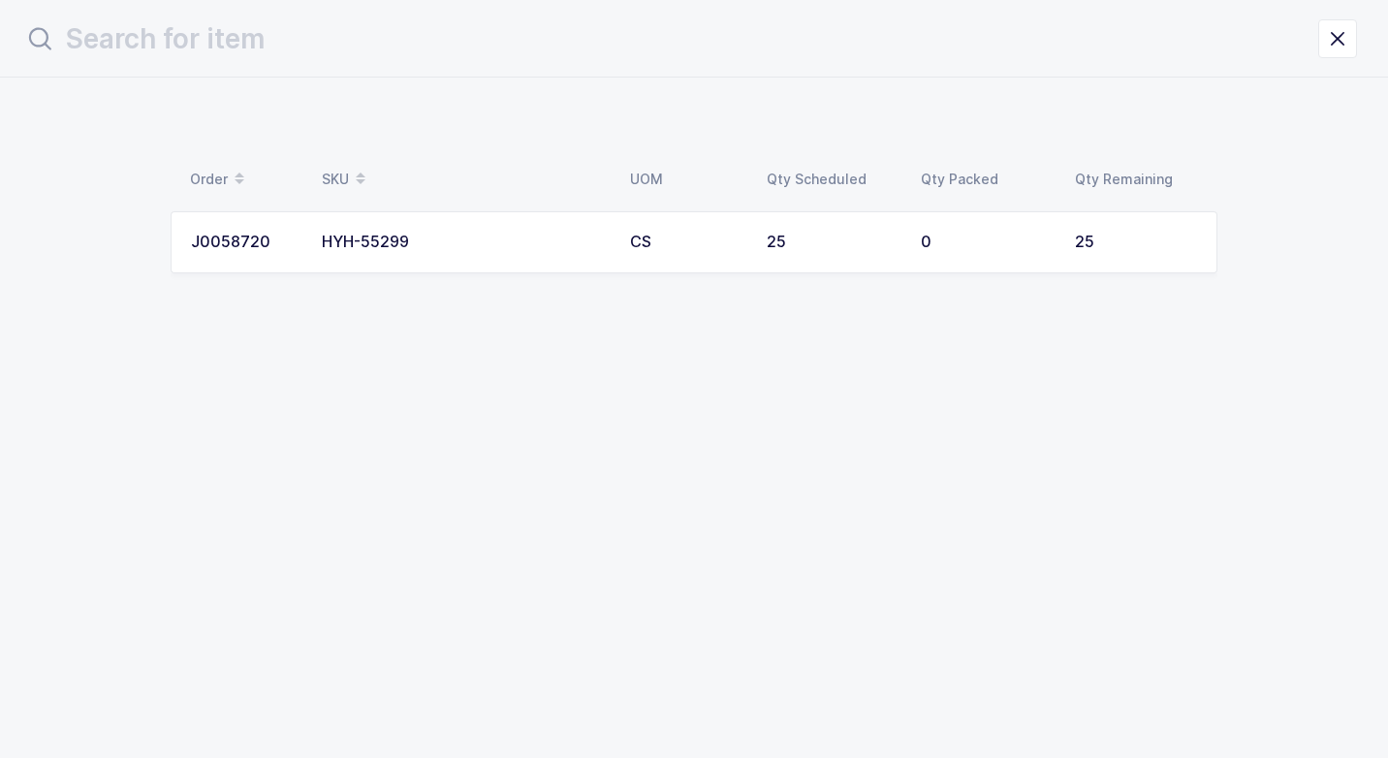
click at [475, 248] on div "HYH-55299" at bounding box center [464, 242] width 285 height 17
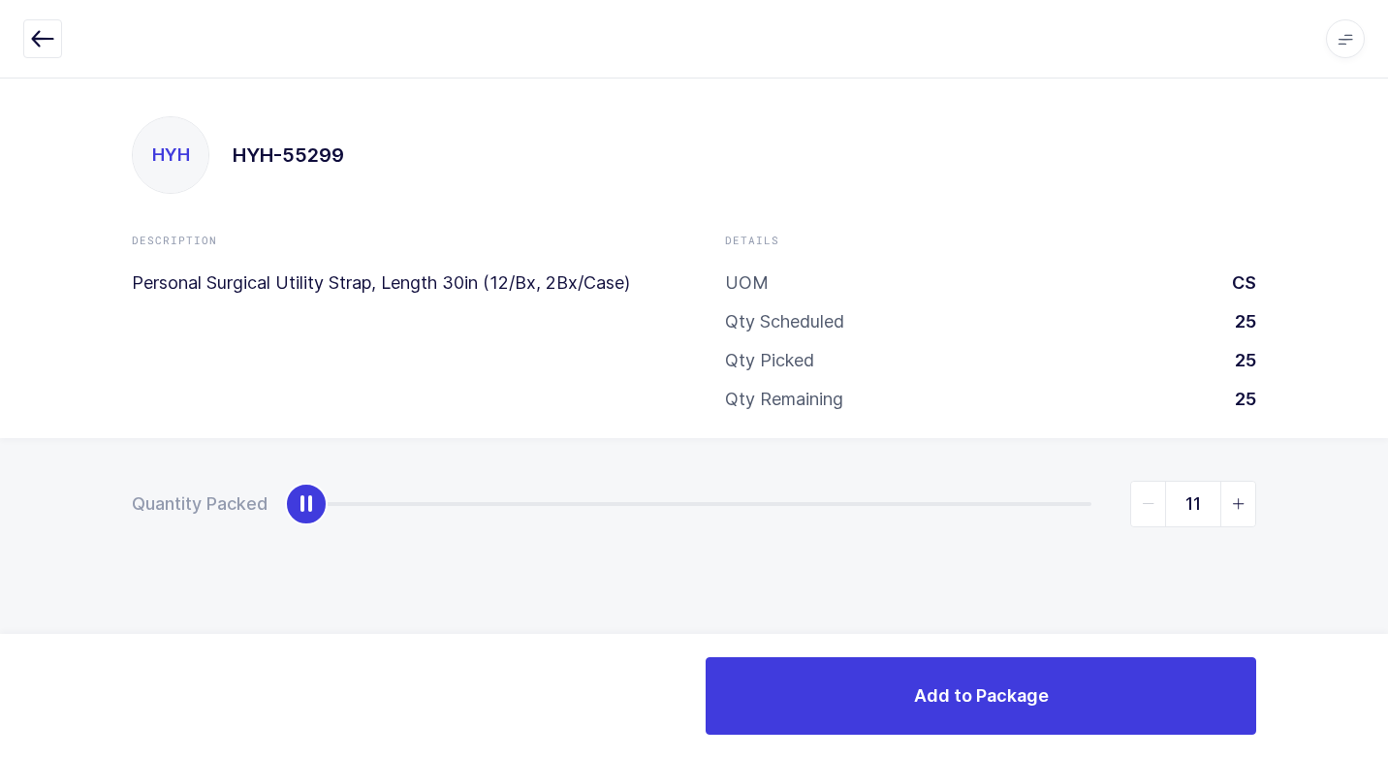
type input "25"
drag, startPoint x: 321, startPoint y: 502, endPoint x: 1391, endPoint y: 464, distance: 1070.8
click at [1387, 464] on html "Apps Core [GEOGRAPHIC_DATA] Admin Mission Control Purchasing [PERSON_NAME] Logo…" at bounding box center [694, 379] width 1388 height 758
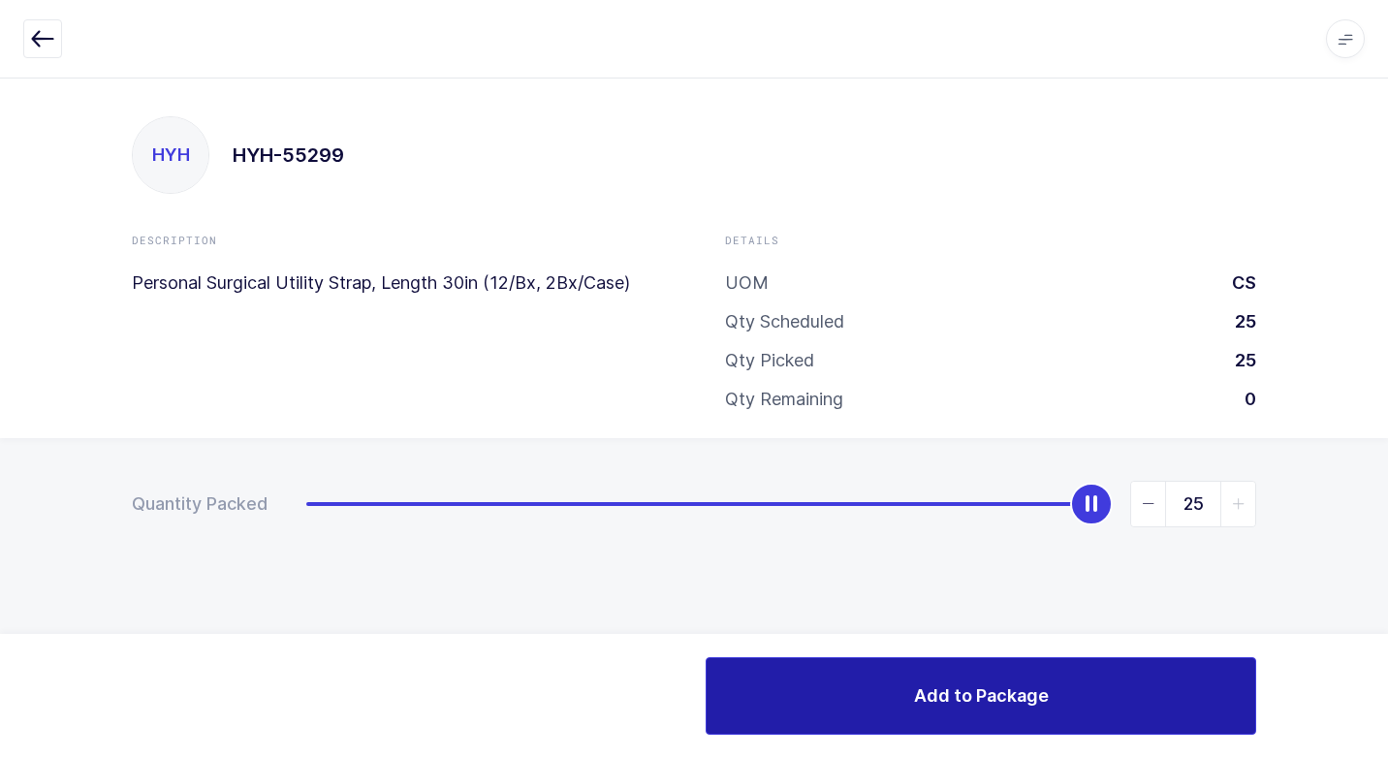
drag, startPoint x: 773, startPoint y: 702, endPoint x: 766, endPoint y: 684, distance: 18.7
click at [768, 689] on button "Add to Package" at bounding box center [981, 696] width 551 height 78
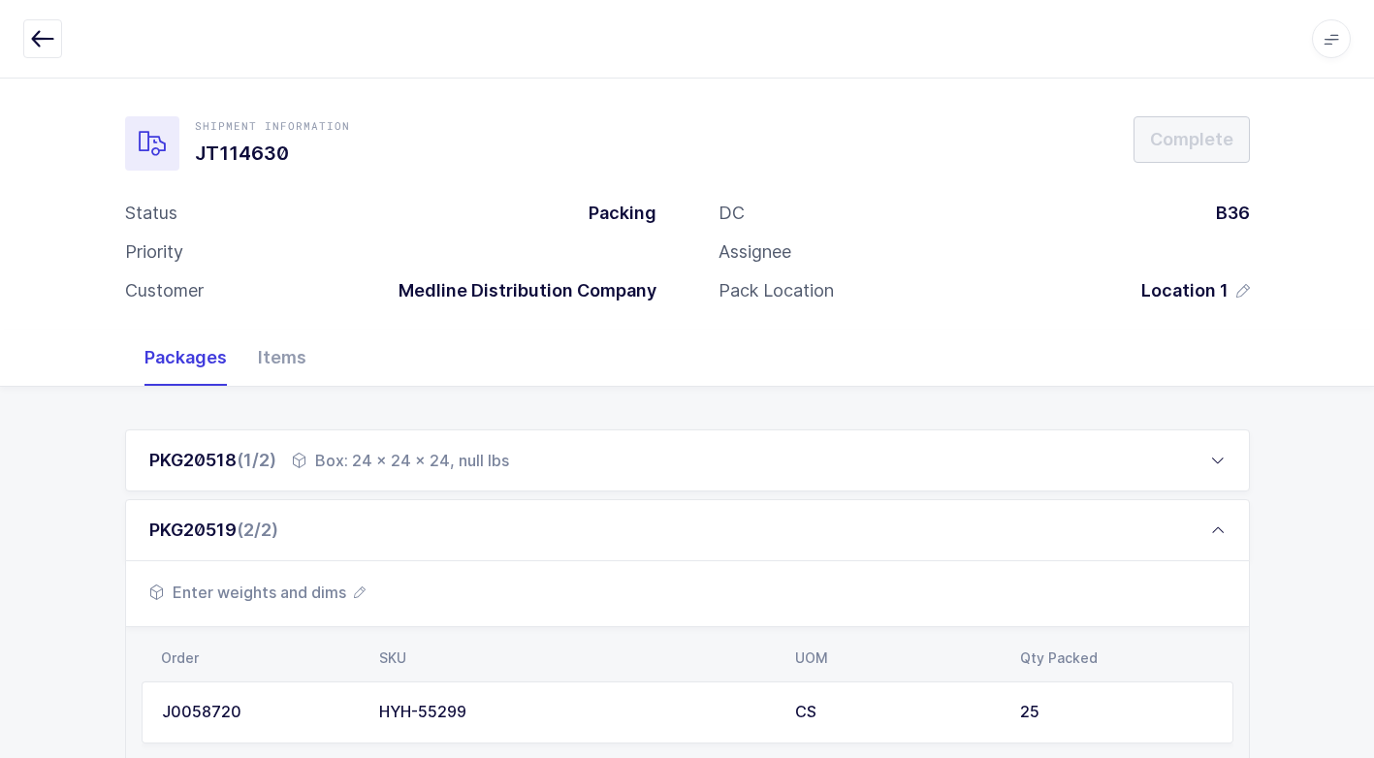
click at [340, 585] on span "Enter weights and dims" at bounding box center [257, 592] width 216 height 23
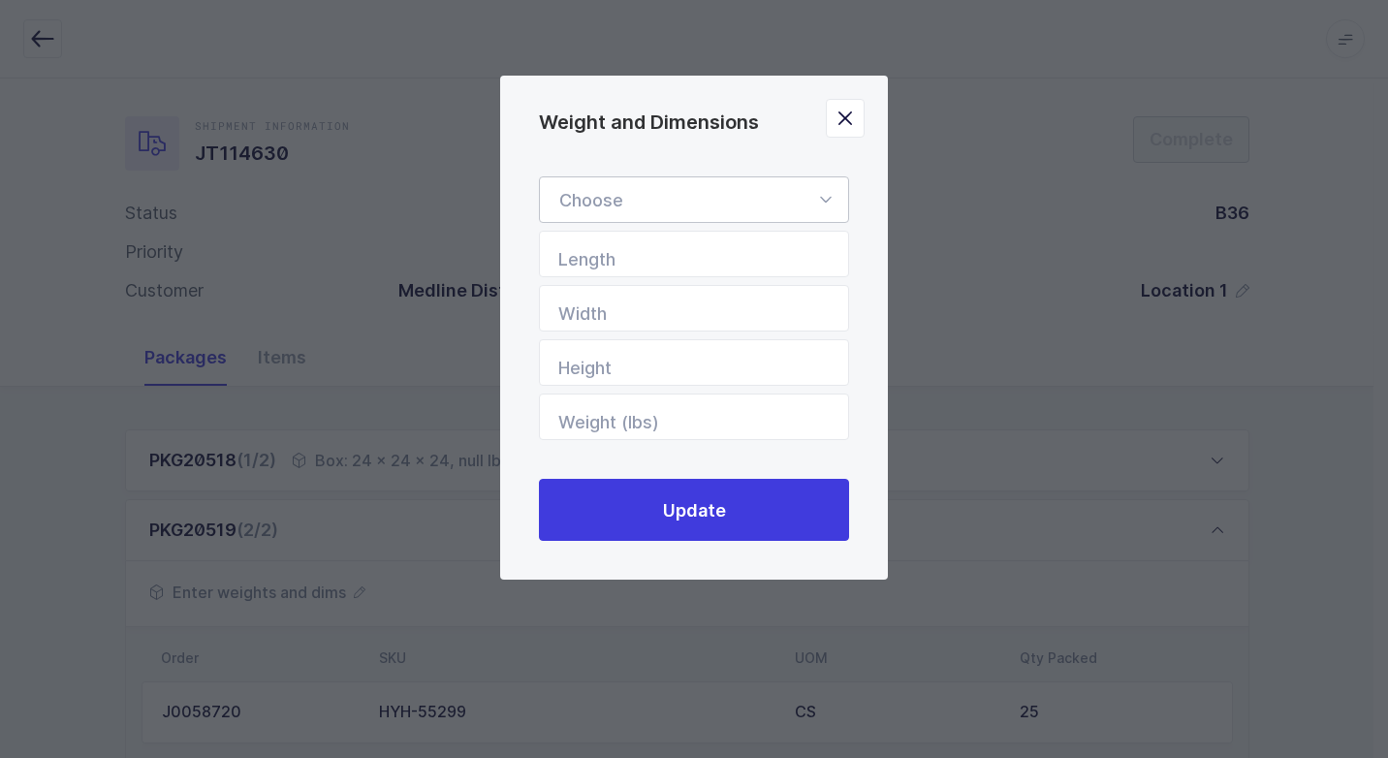
click at [819, 201] on icon "Weight and Dimensions" at bounding box center [825, 199] width 24 height 47
click at [710, 321] on li "Box" at bounding box center [701, 329] width 307 height 37
type input "Box"
click at [741, 267] on input "Length" at bounding box center [694, 254] width 310 height 47
type input "24"
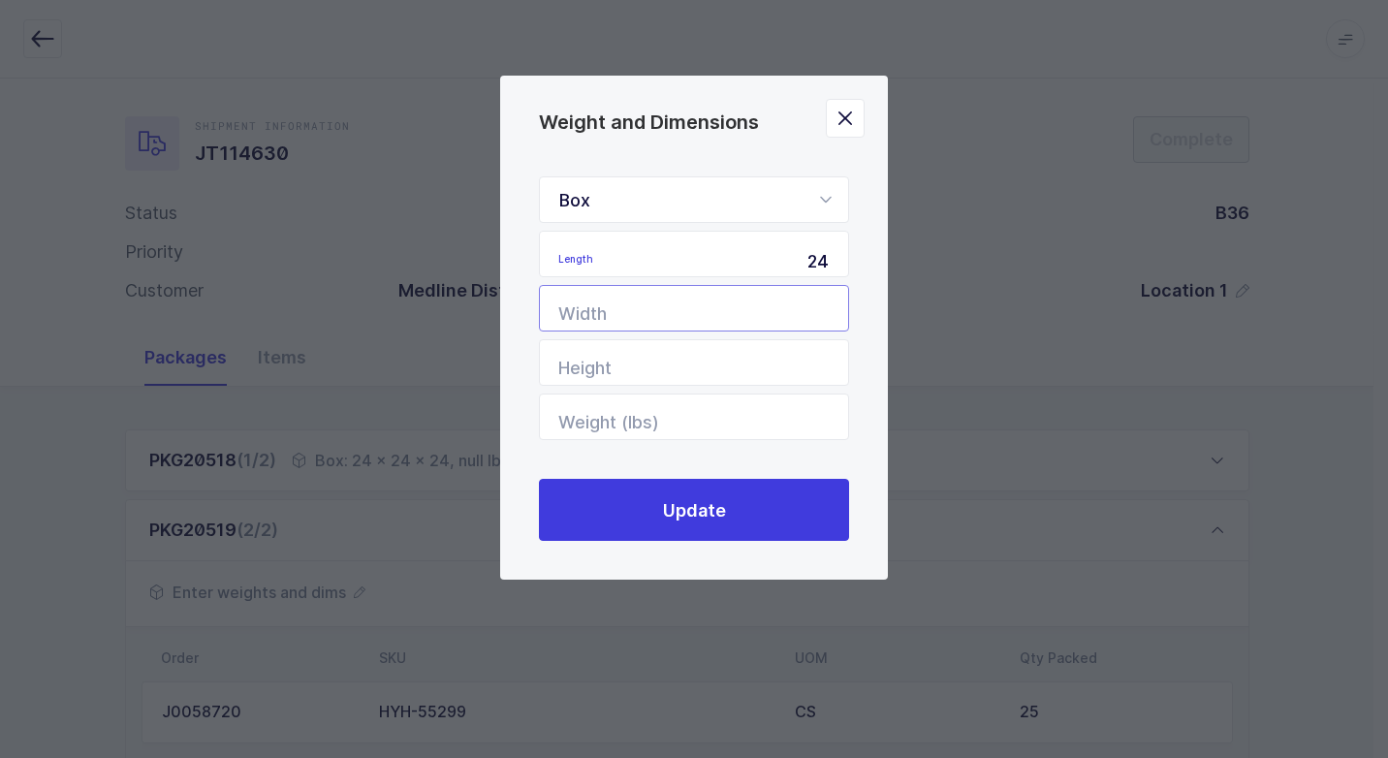
click at [744, 319] on input "Width" at bounding box center [694, 308] width 310 height 47
type input "24"
drag, startPoint x: 744, startPoint y: 354, endPoint x: 761, endPoint y: 362, distance: 18.2
click at [749, 358] on input "Height" at bounding box center [694, 362] width 310 height 47
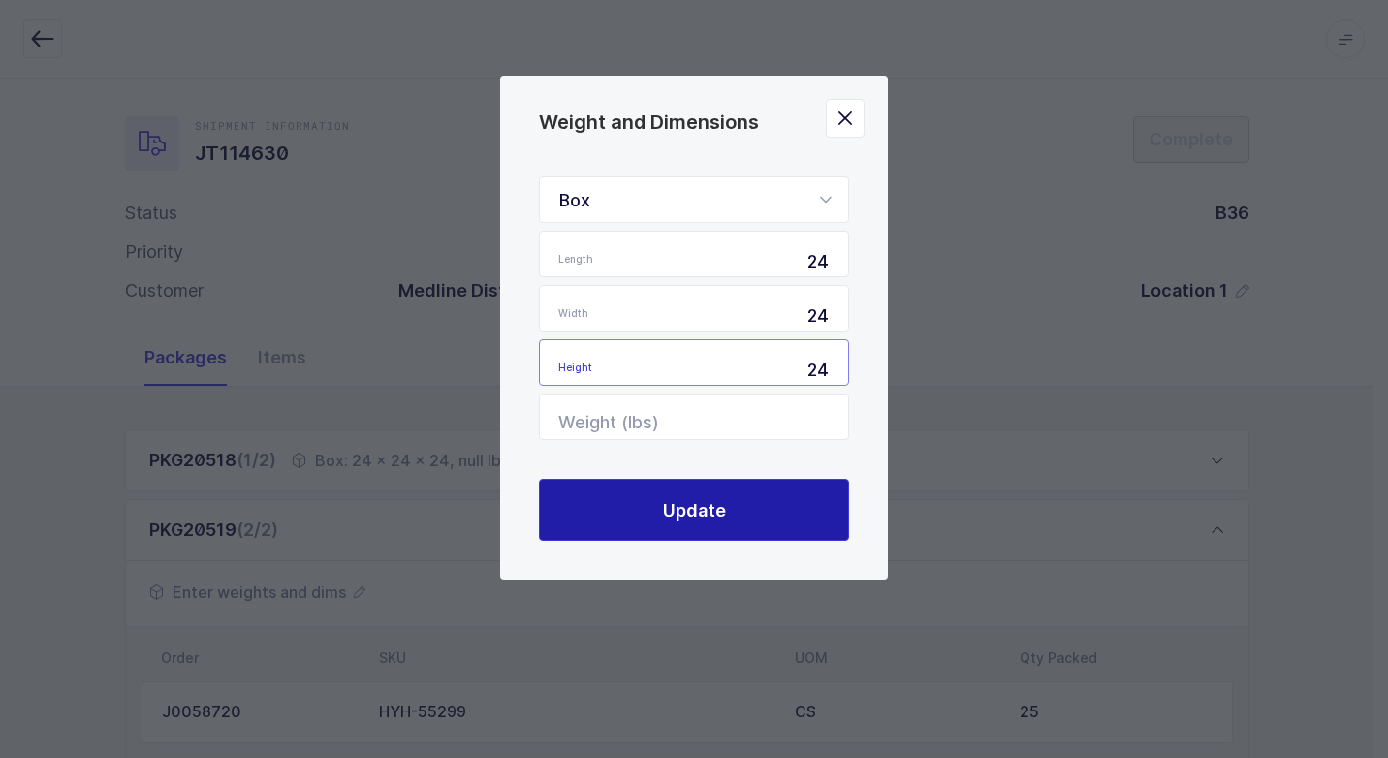
type input "24"
click at [773, 511] on button "Update" at bounding box center [694, 510] width 310 height 62
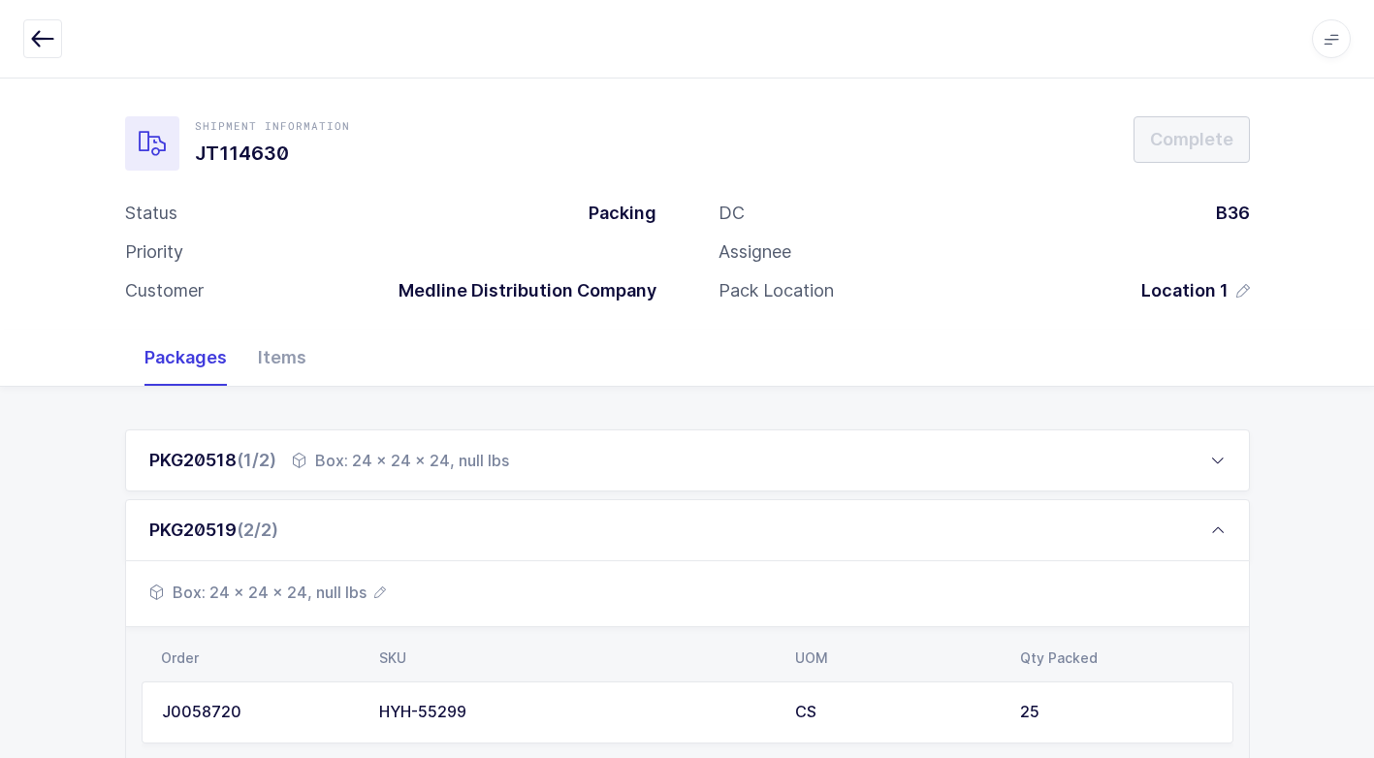
drag, startPoint x: 506, startPoint y: 469, endPoint x: 488, endPoint y: 470, distance: 18.4
click at [499, 470] on div "Box: 24 x 24 x 24, null lbs" at bounding box center [400, 460] width 217 height 23
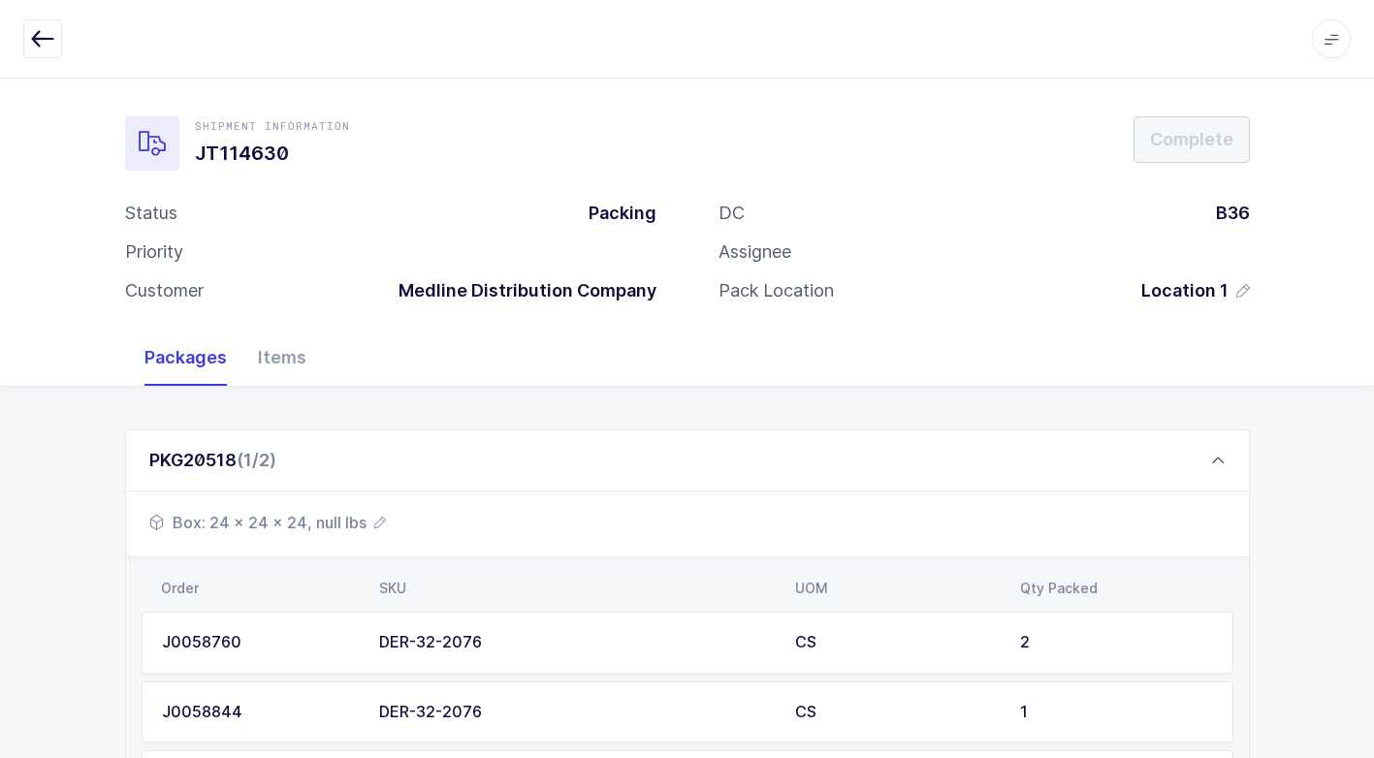
click at [327, 519] on span "Box: 24 x 24 x 24, null lbs" at bounding box center [267, 522] width 237 height 23
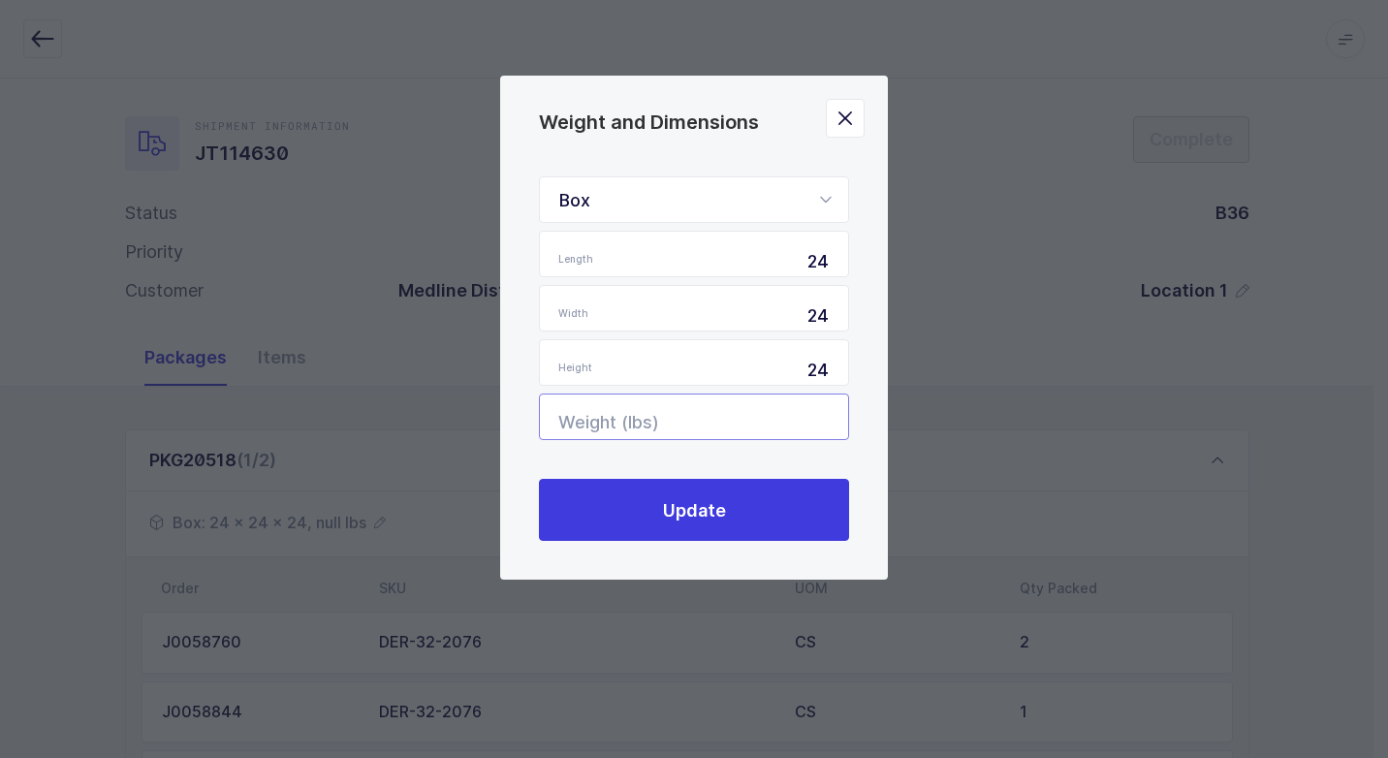
click at [762, 422] on input "Weight (lbs)" at bounding box center [694, 417] width 310 height 47
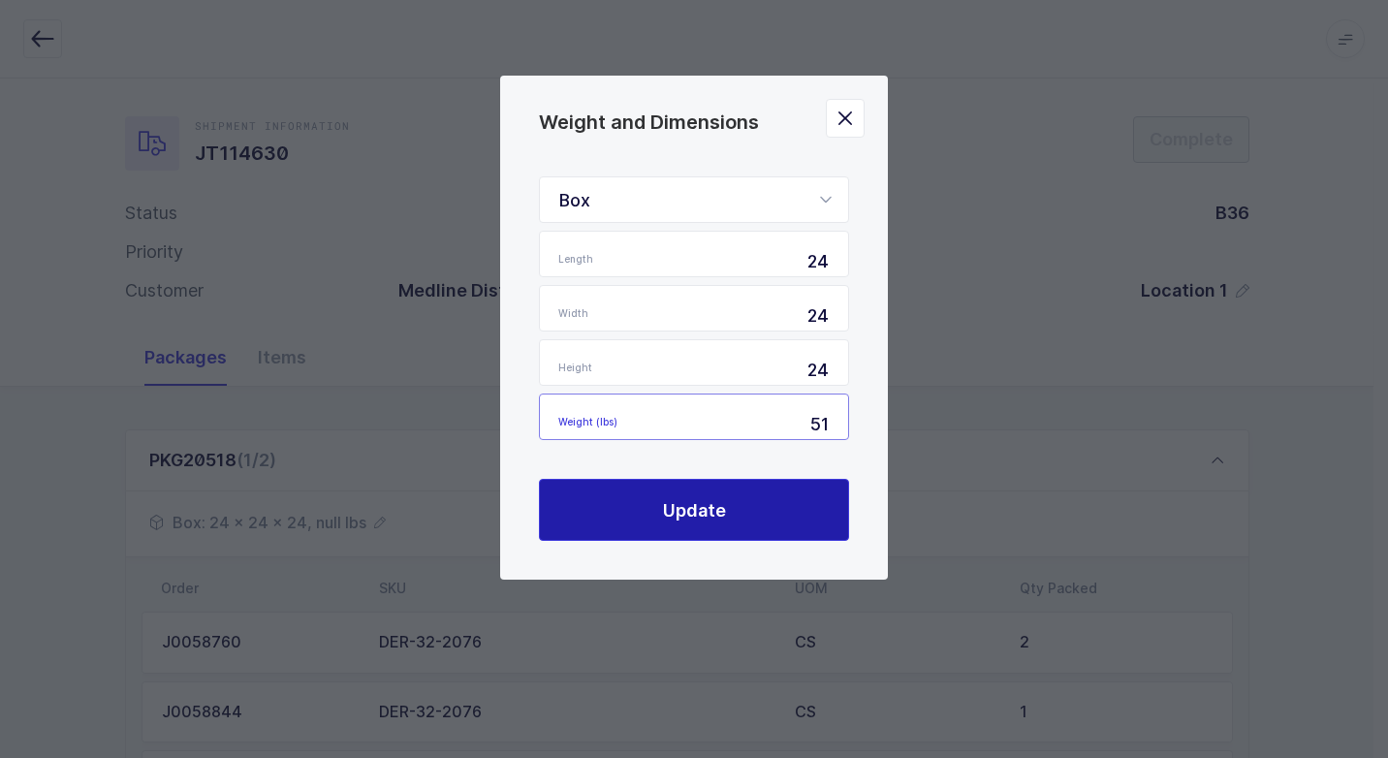
type input "51"
click at [717, 530] on button "Update" at bounding box center [694, 510] width 310 height 62
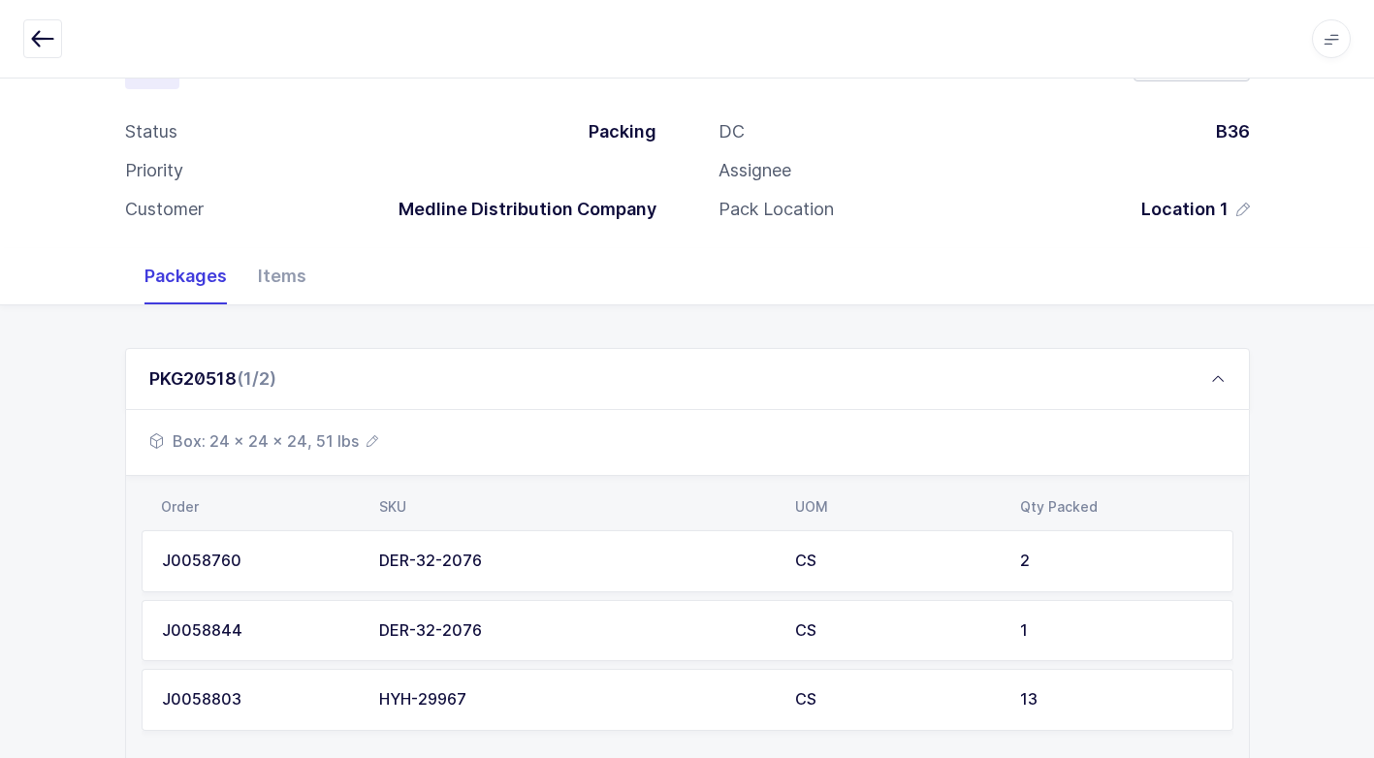
scroll to position [233, 0]
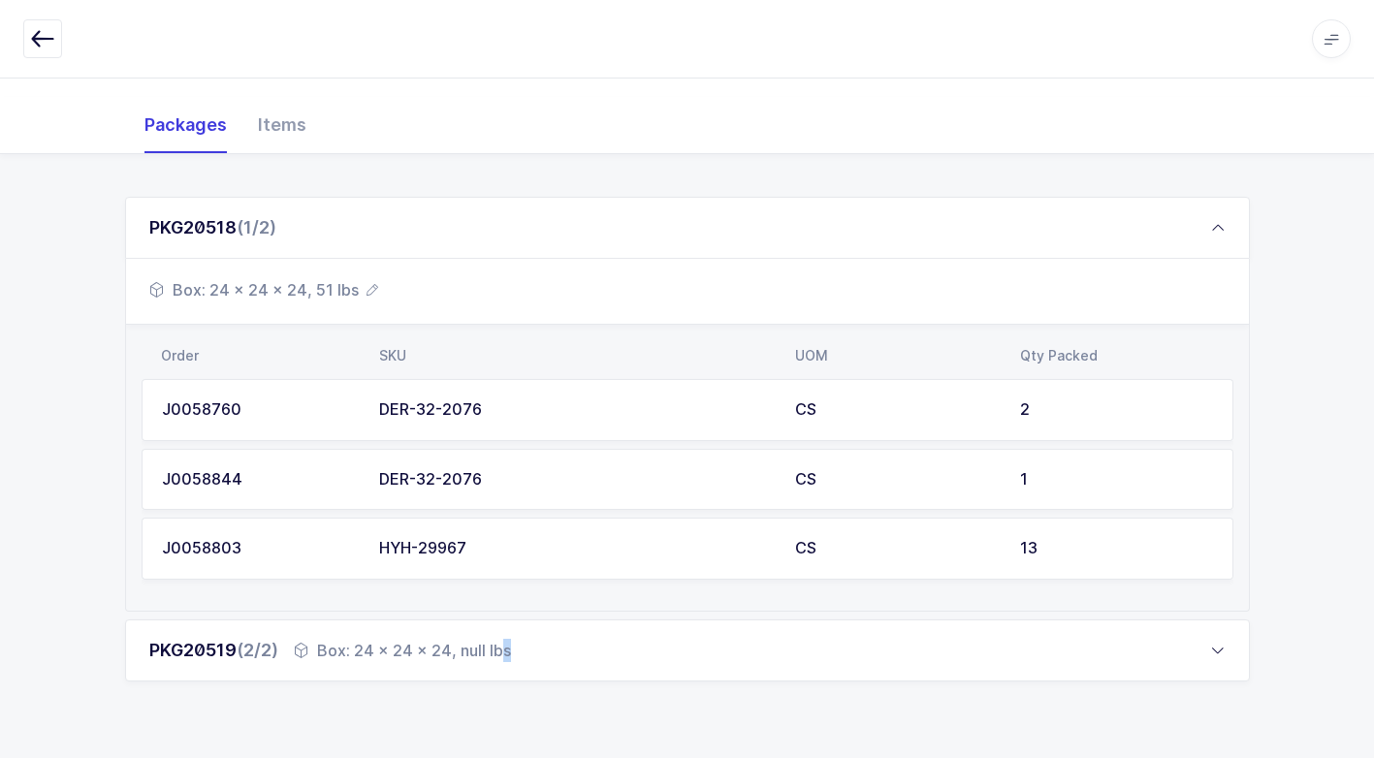
click at [426, 648] on div "Box: 24 x 24 x 24, null lbs" at bounding box center [402, 650] width 217 height 23
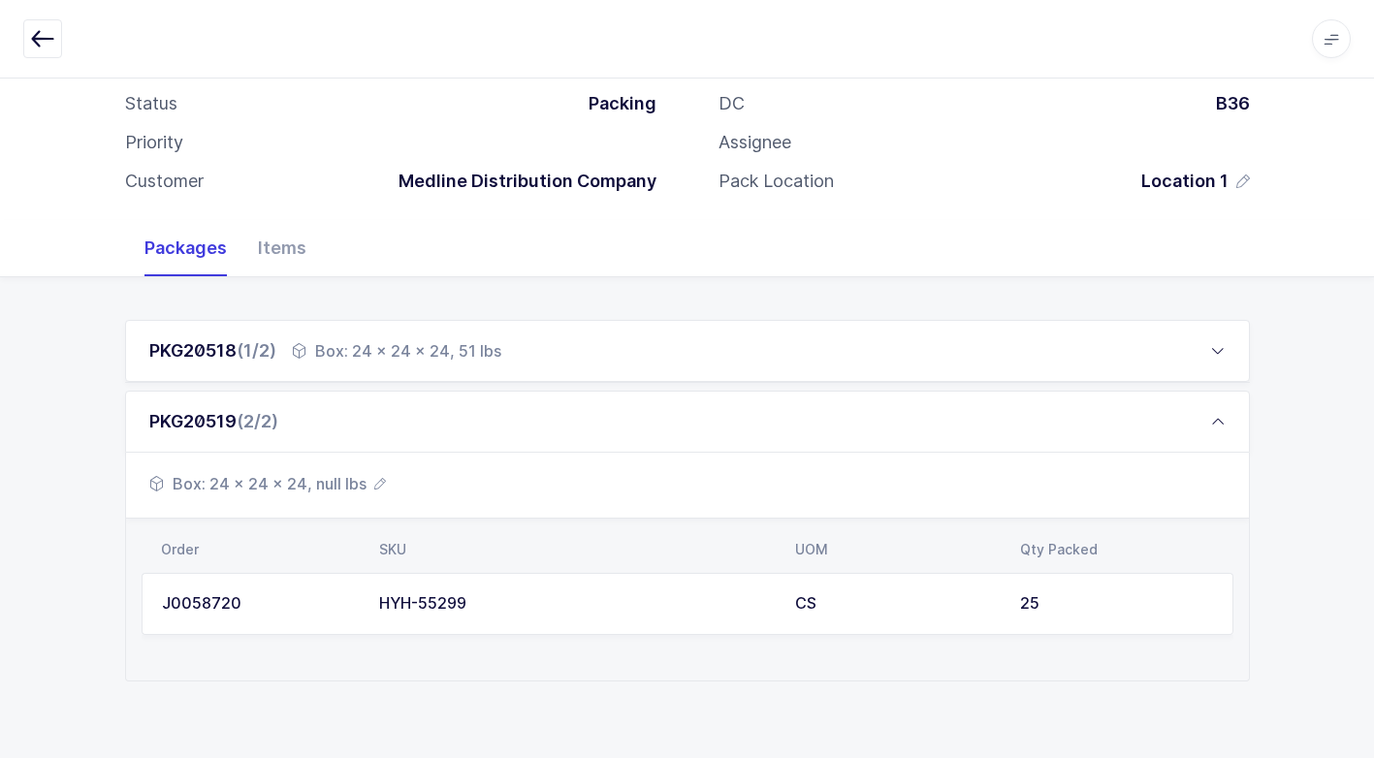
scroll to position [94, 0]
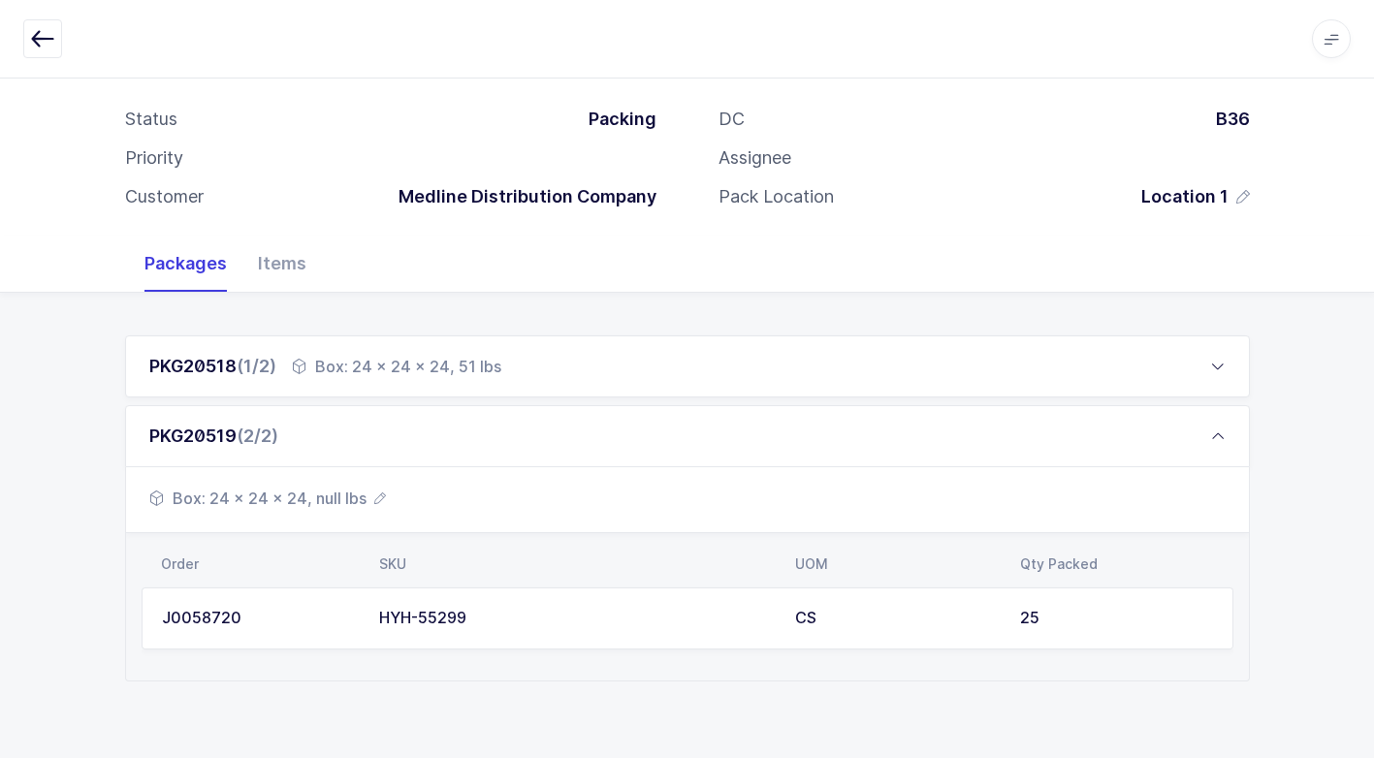
click at [338, 496] on span "Box: 24 x 24 x 24, null lbs" at bounding box center [267, 498] width 237 height 23
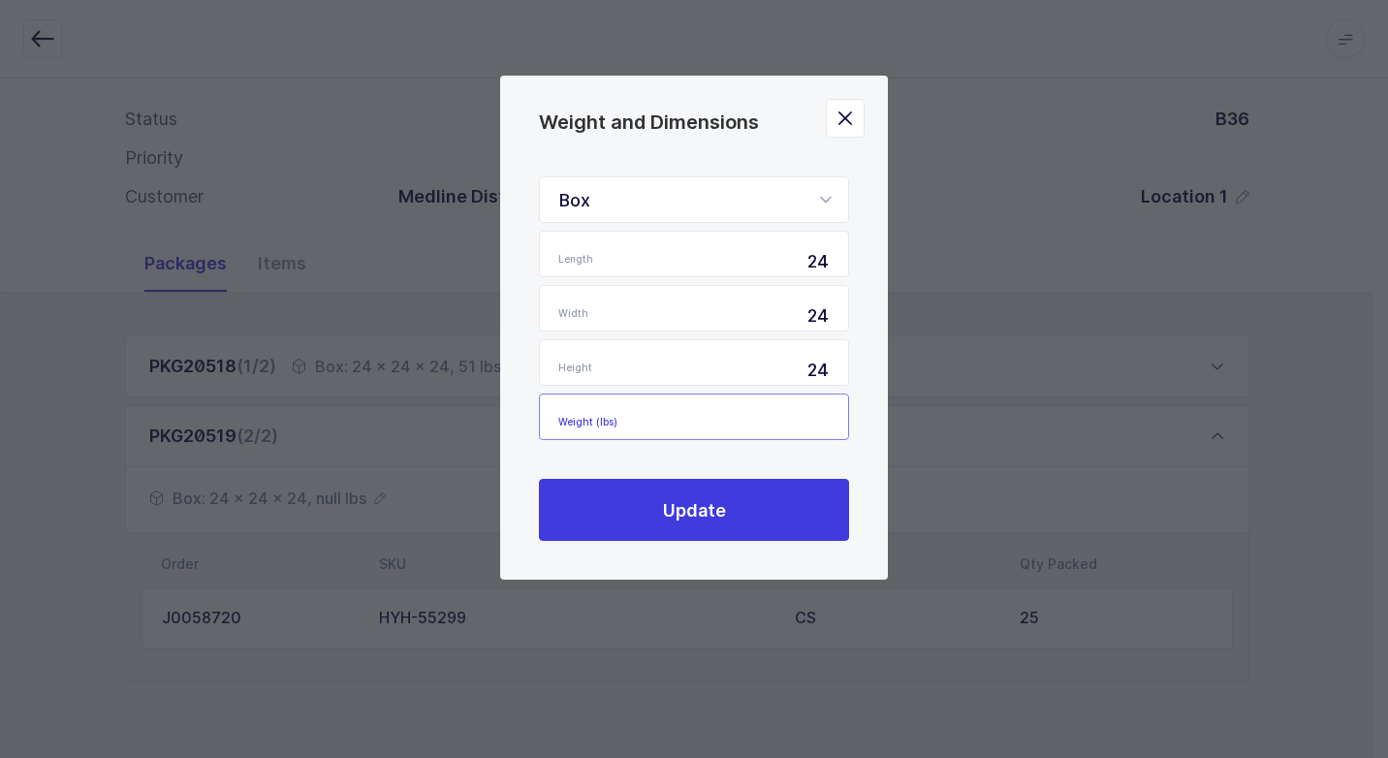
click at [786, 424] on input "Weight (lbs)" at bounding box center [694, 417] width 310 height 47
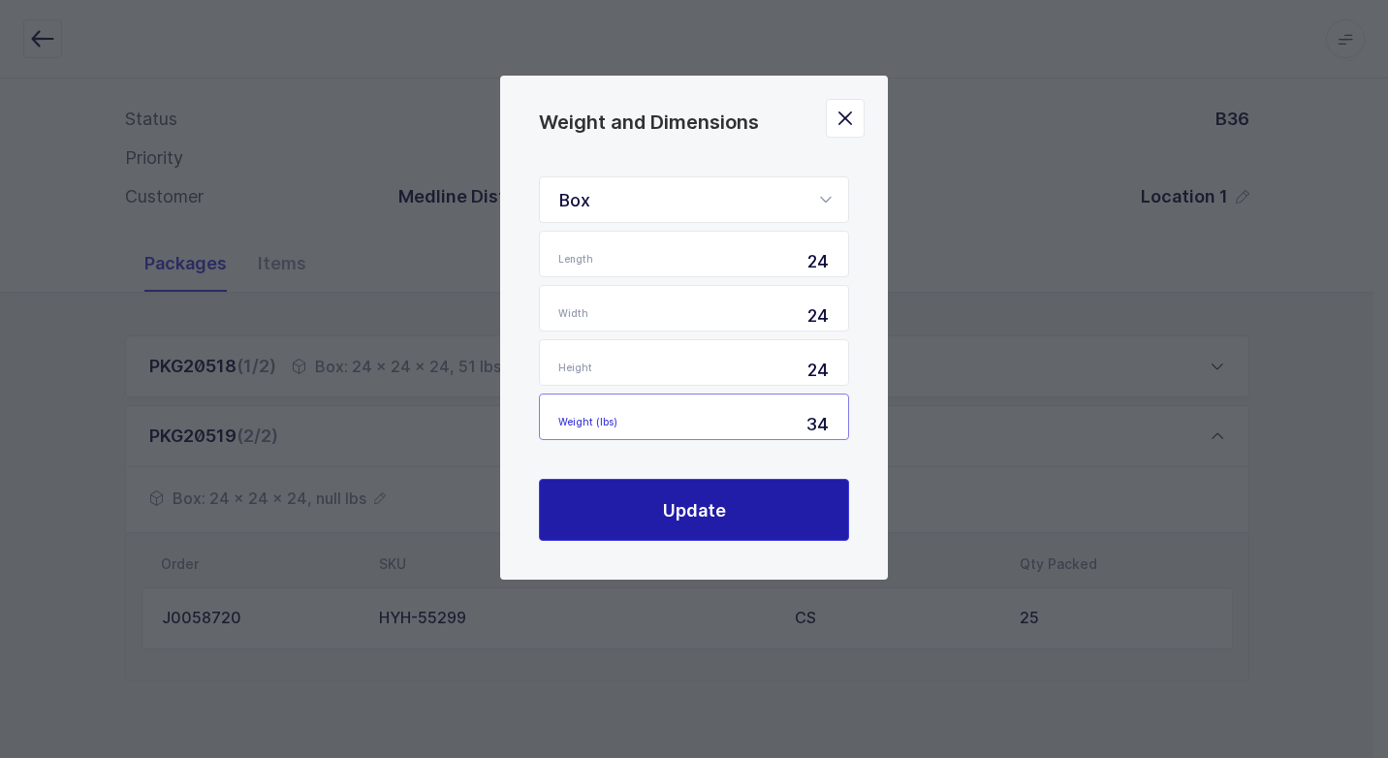
type input "34"
drag, startPoint x: 748, startPoint y: 506, endPoint x: 717, endPoint y: 504, distance: 31.1
click at [744, 505] on button "Update" at bounding box center [694, 510] width 310 height 62
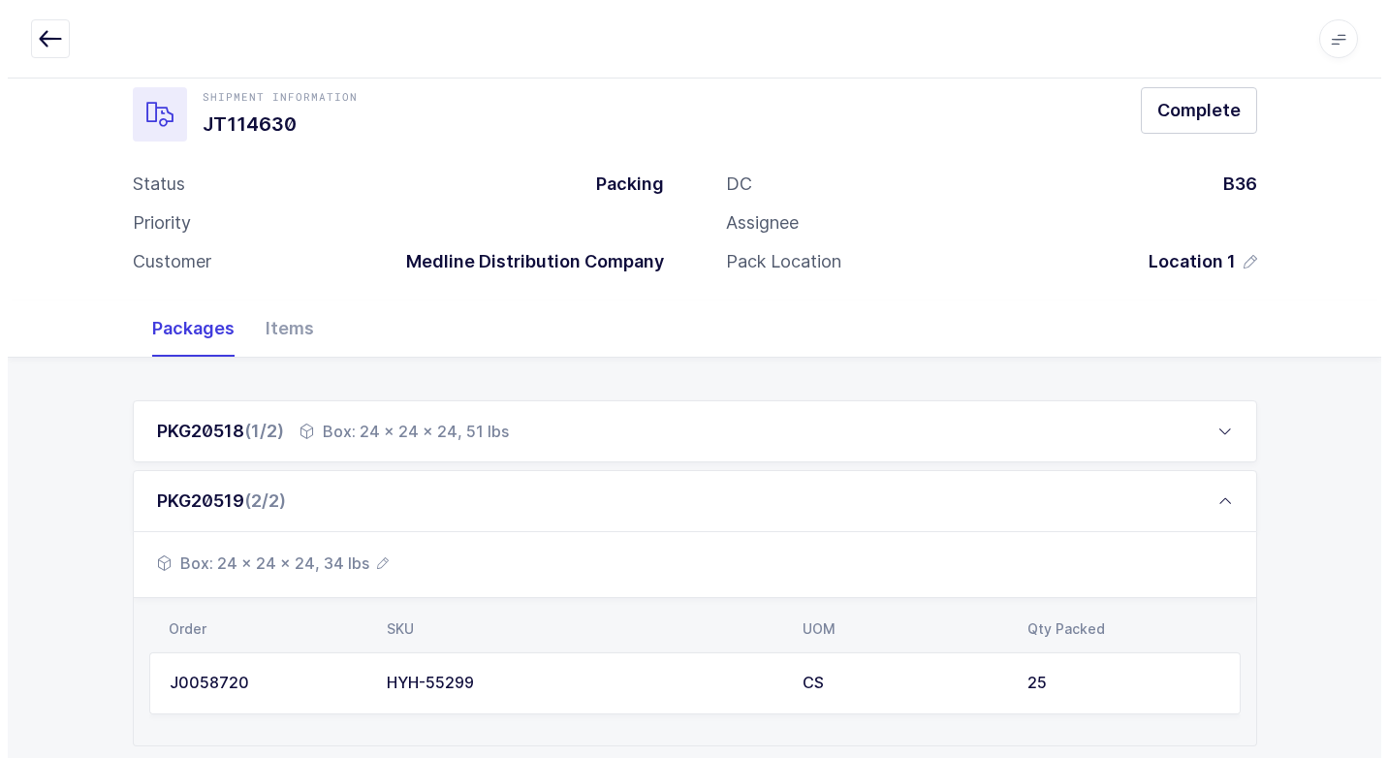
scroll to position [0, 0]
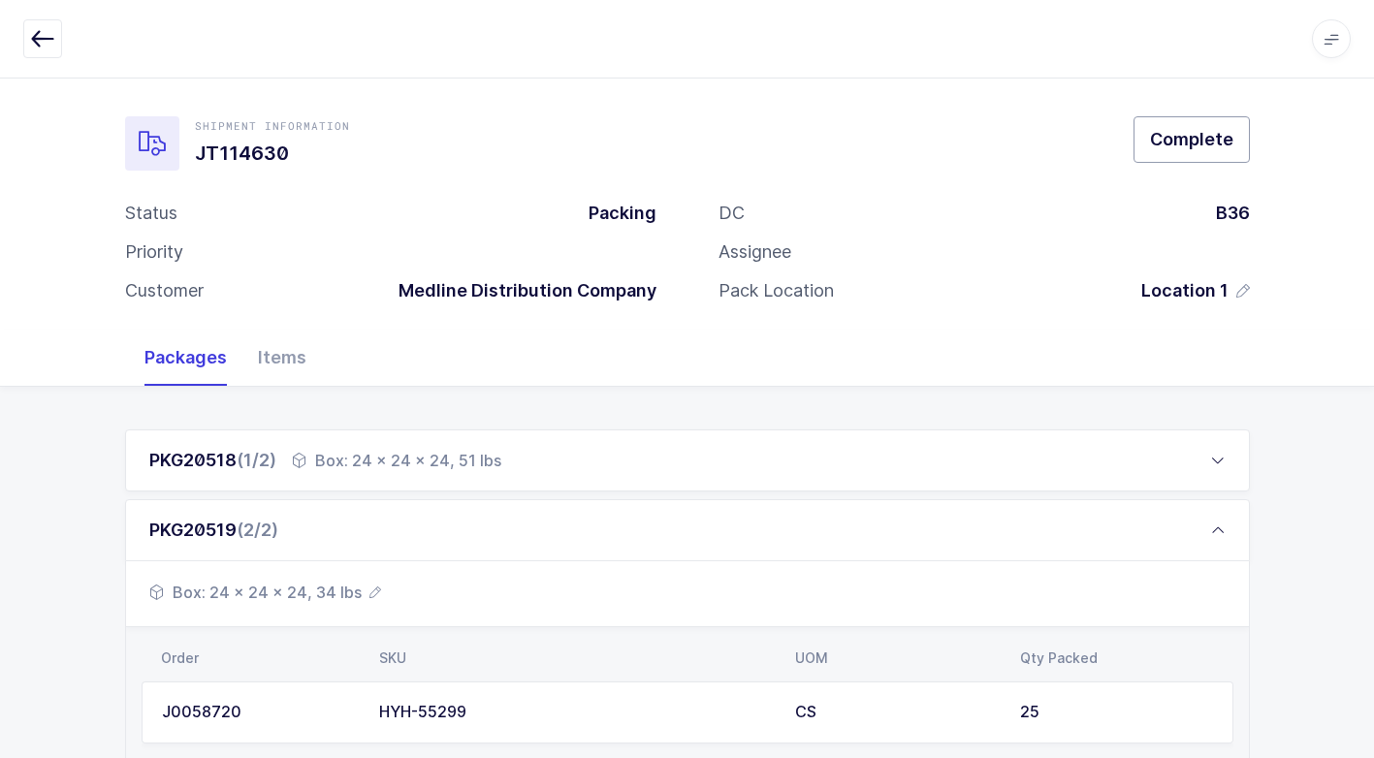
click at [1169, 146] on span "Complete" at bounding box center [1191, 139] width 83 height 24
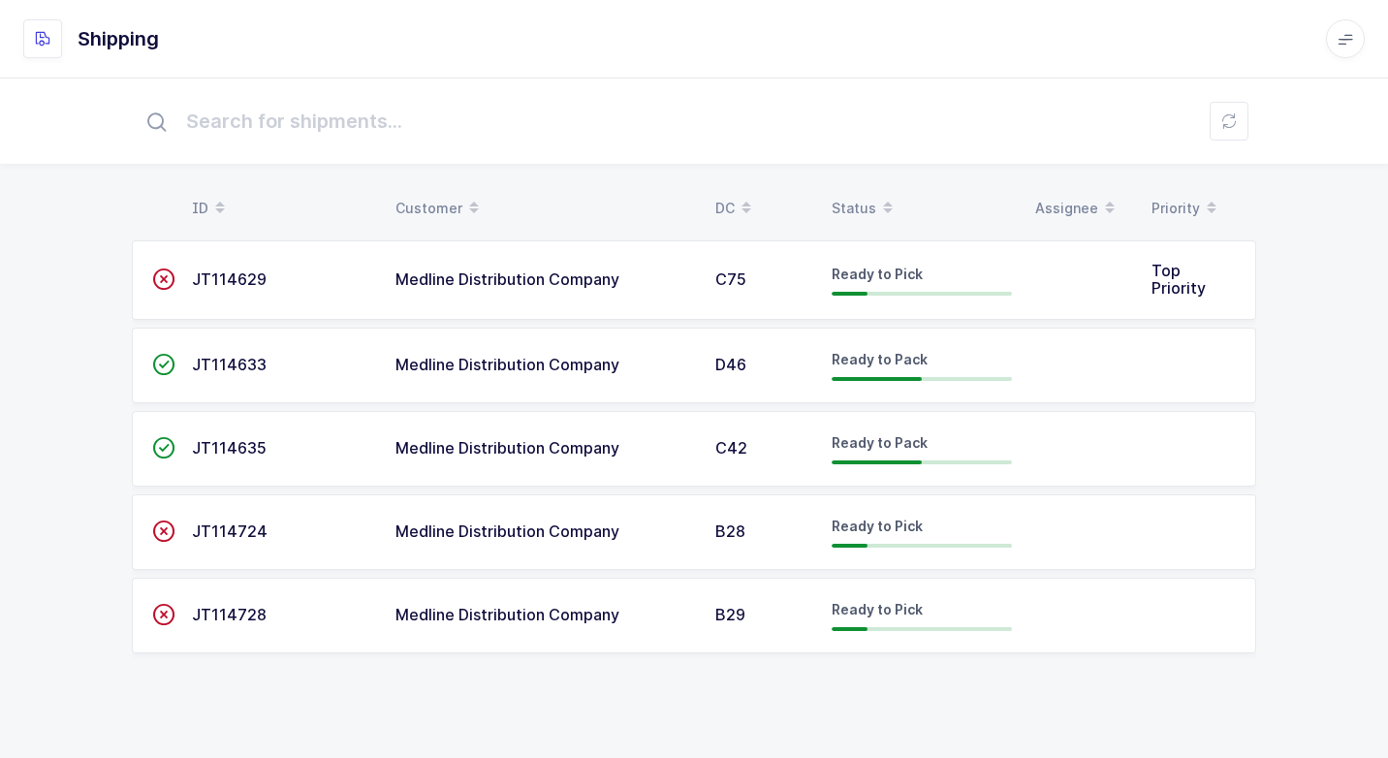
click at [536, 456] on td "Medline Distribution Company" at bounding box center [544, 449] width 320 height 76
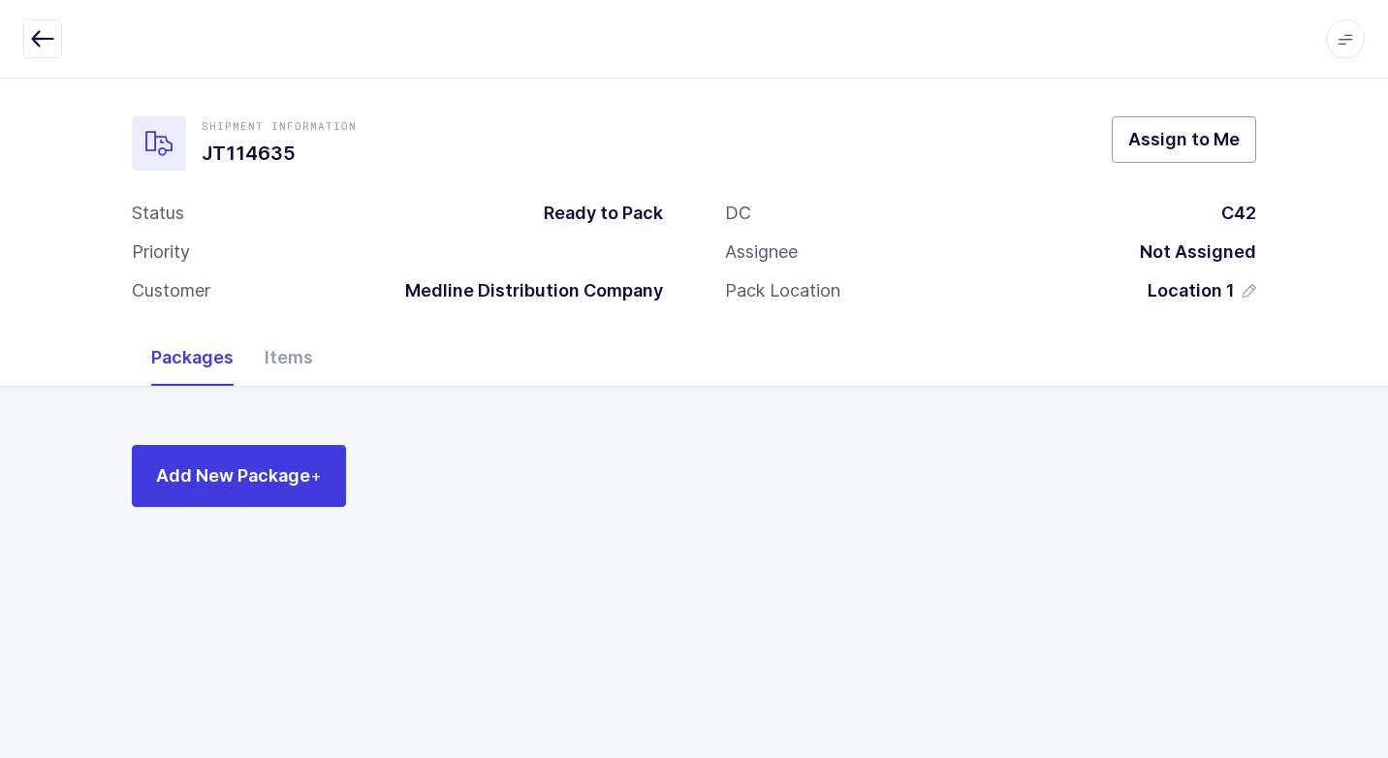
drag, startPoint x: 1180, startPoint y: 126, endPoint x: 1151, endPoint y: 145, distance: 34.9
click at [1165, 135] on button "Assign to Me" at bounding box center [1184, 139] width 144 height 47
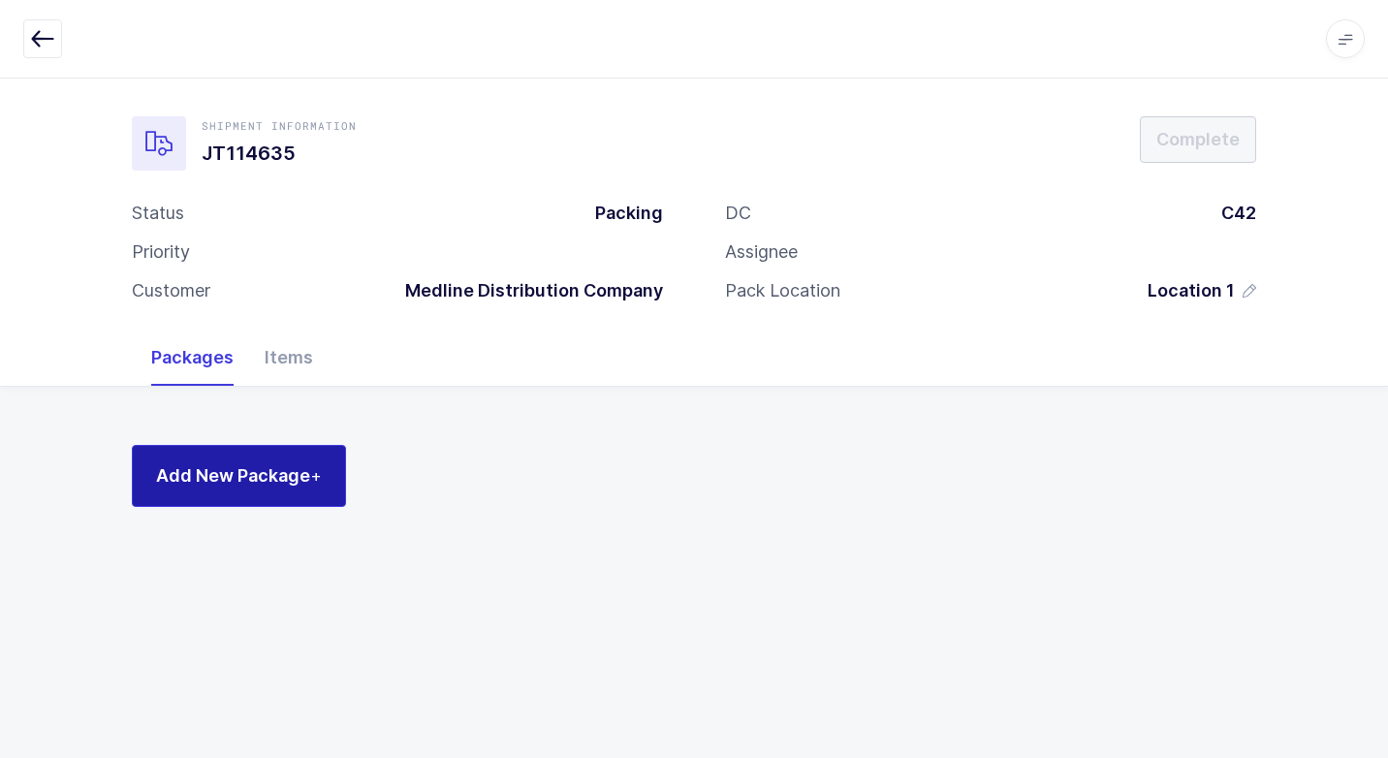
click at [297, 468] on span "Add New Package +" at bounding box center [239, 475] width 166 height 24
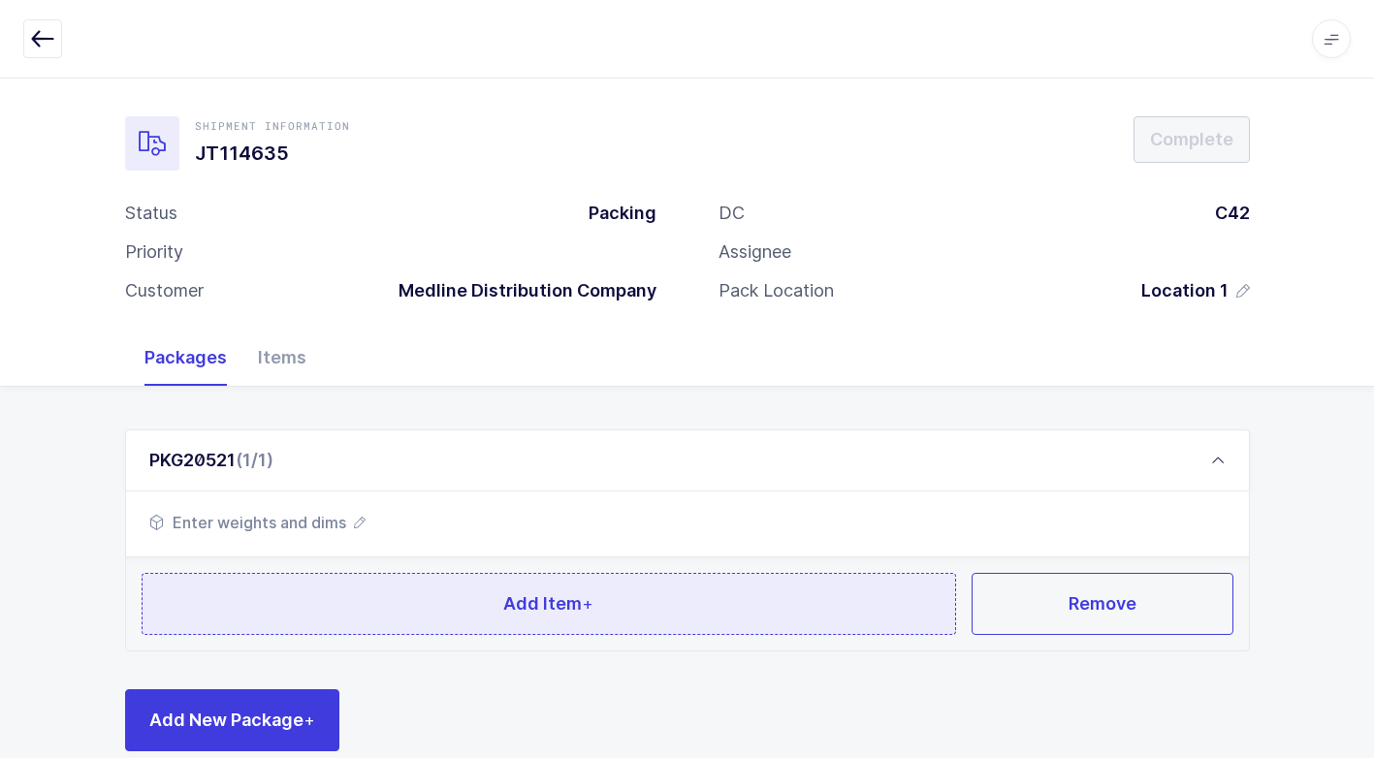
click at [394, 604] on button "Add Item +" at bounding box center [549, 604] width 815 height 62
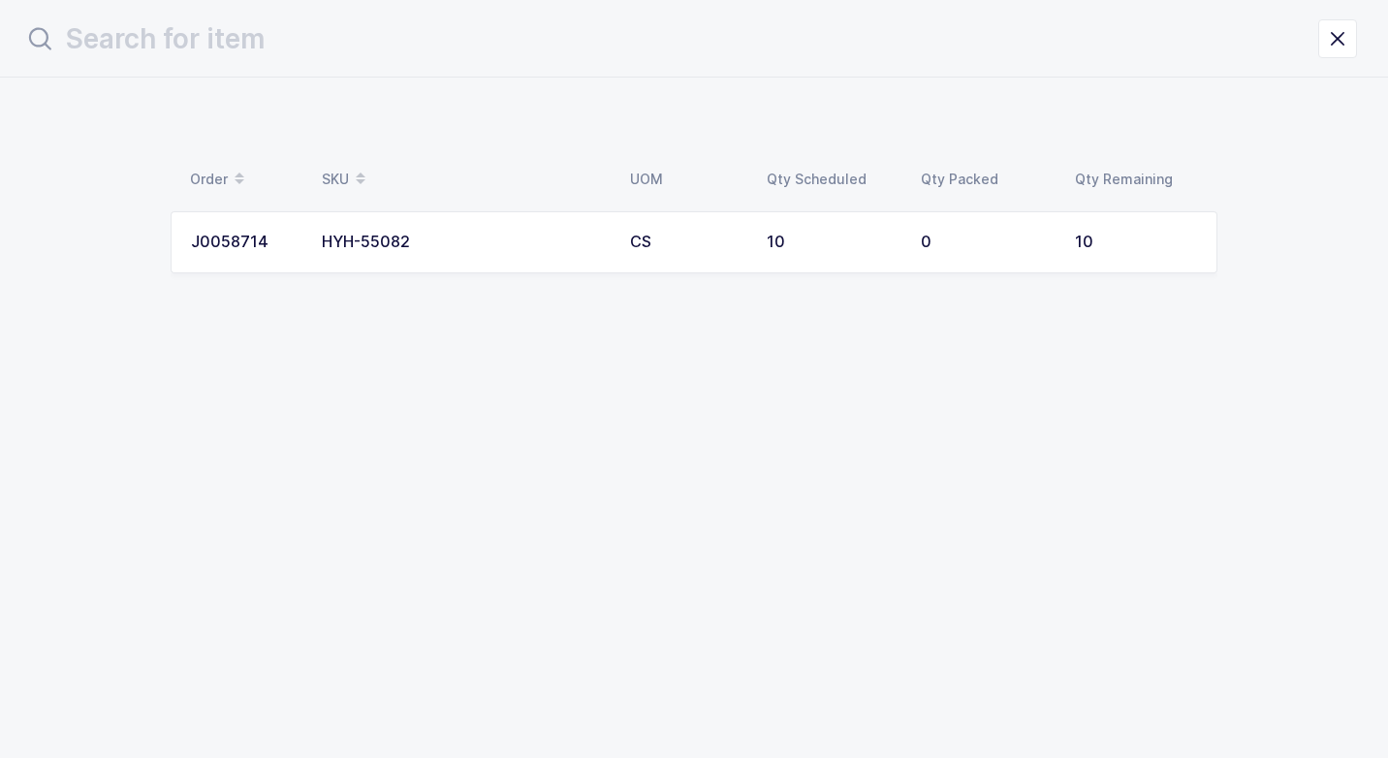
click at [483, 235] on td "HYH-55082" at bounding box center [464, 242] width 308 height 62
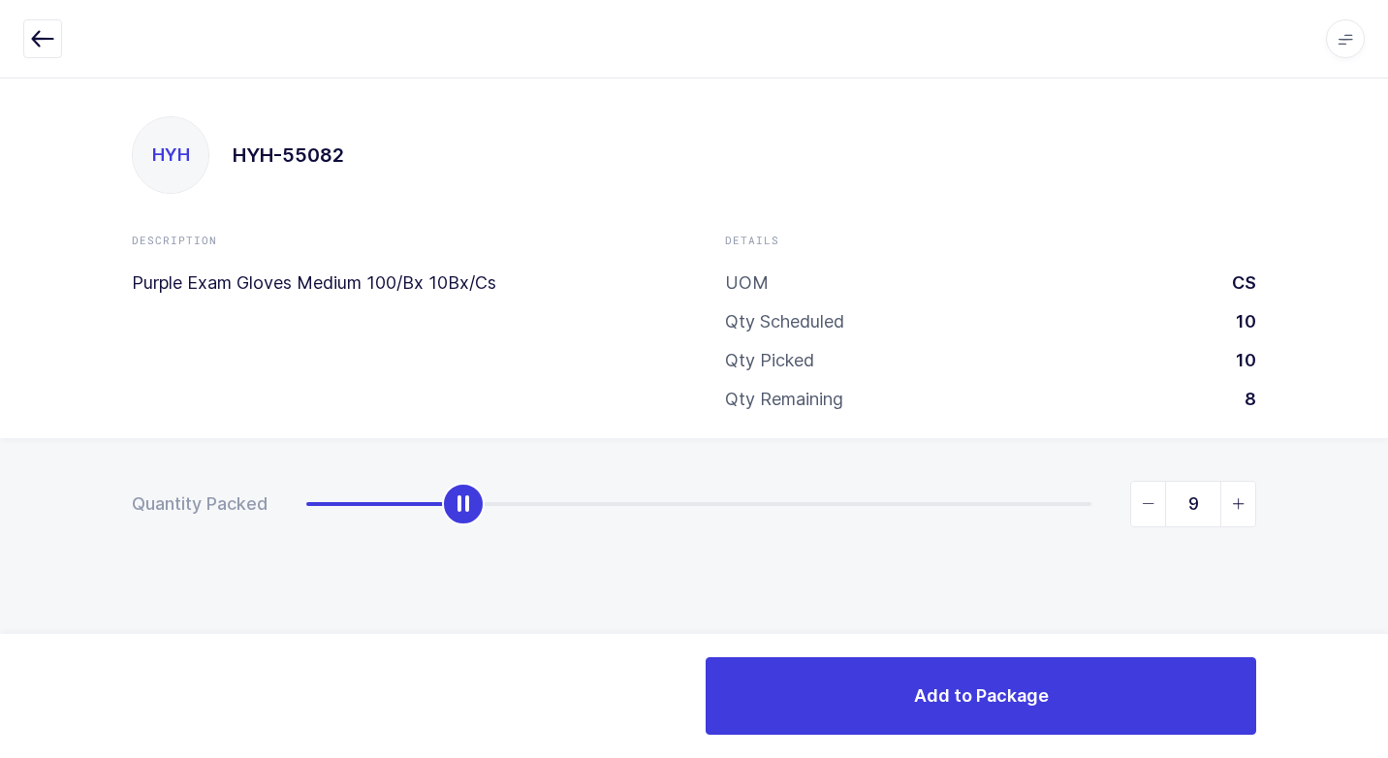
type input "10"
drag, startPoint x: 305, startPoint y: 502, endPoint x: 1305, endPoint y: 757, distance: 1031.4
click at [1387, 727] on html "Apps Core [GEOGRAPHIC_DATA] Admin Mission Control Purchasing [PERSON_NAME] Logo…" at bounding box center [694, 379] width 1388 height 758
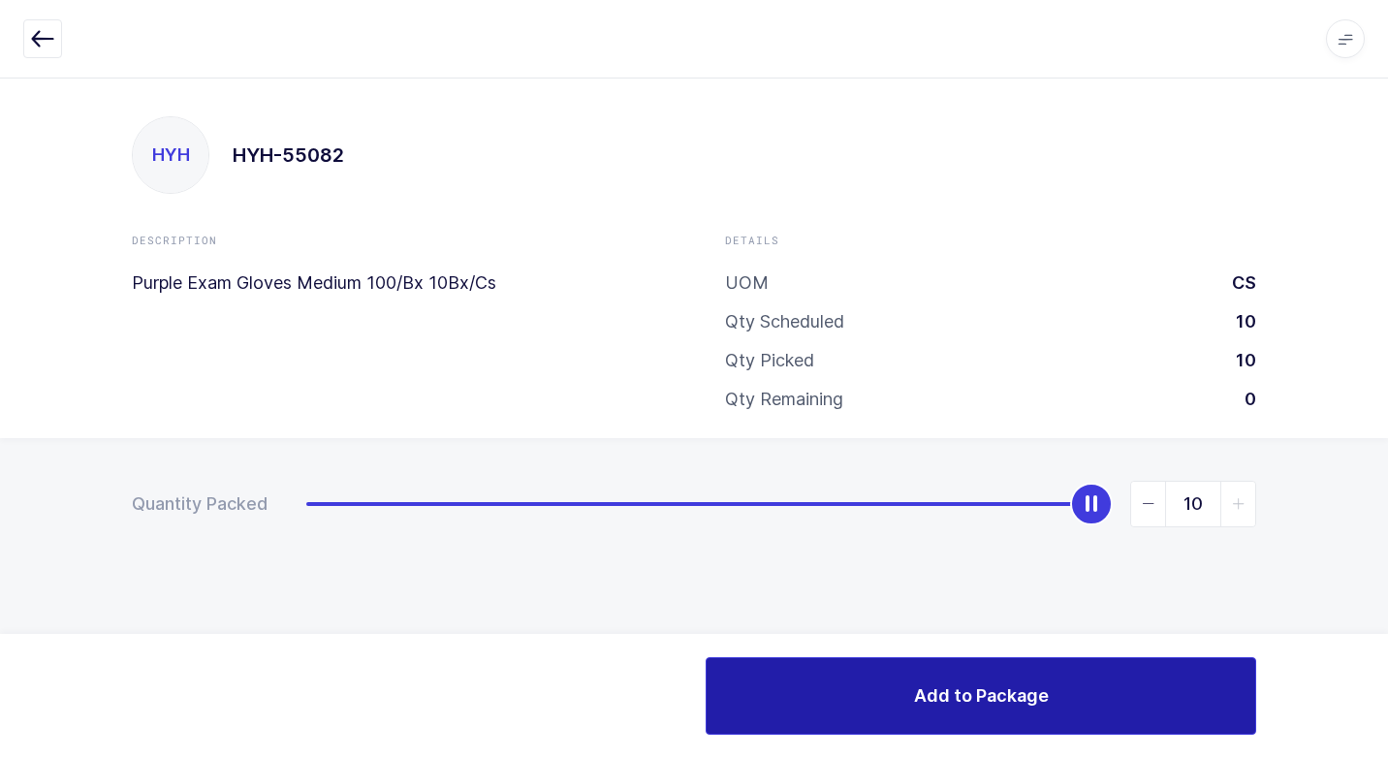
click at [829, 715] on button "Add to Package" at bounding box center [981, 696] width 551 height 78
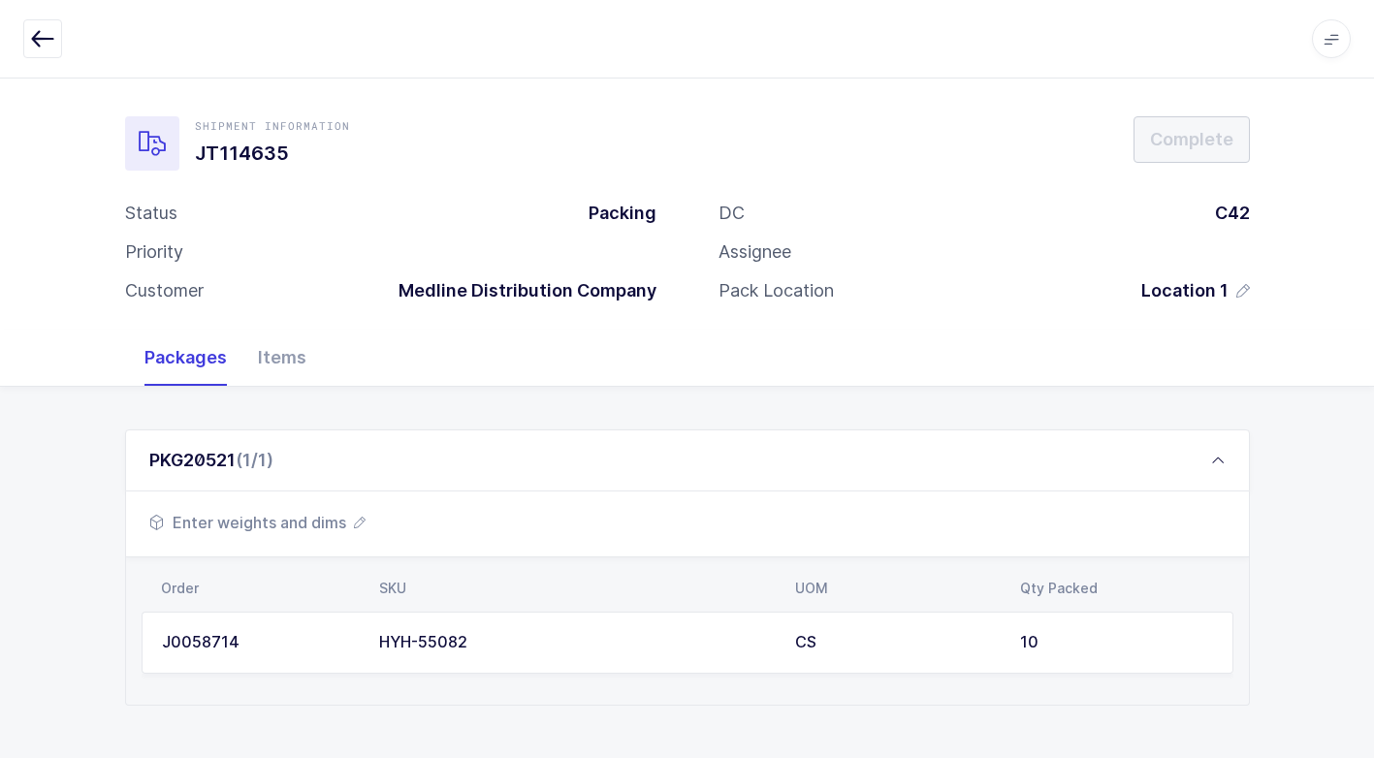
drag, startPoint x: 284, startPoint y: 516, endPoint x: 303, endPoint y: 516, distance: 19.4
click at [303, 516] on span "Enter weights and dims" at bounding box center [257, 522] width 216 height 23
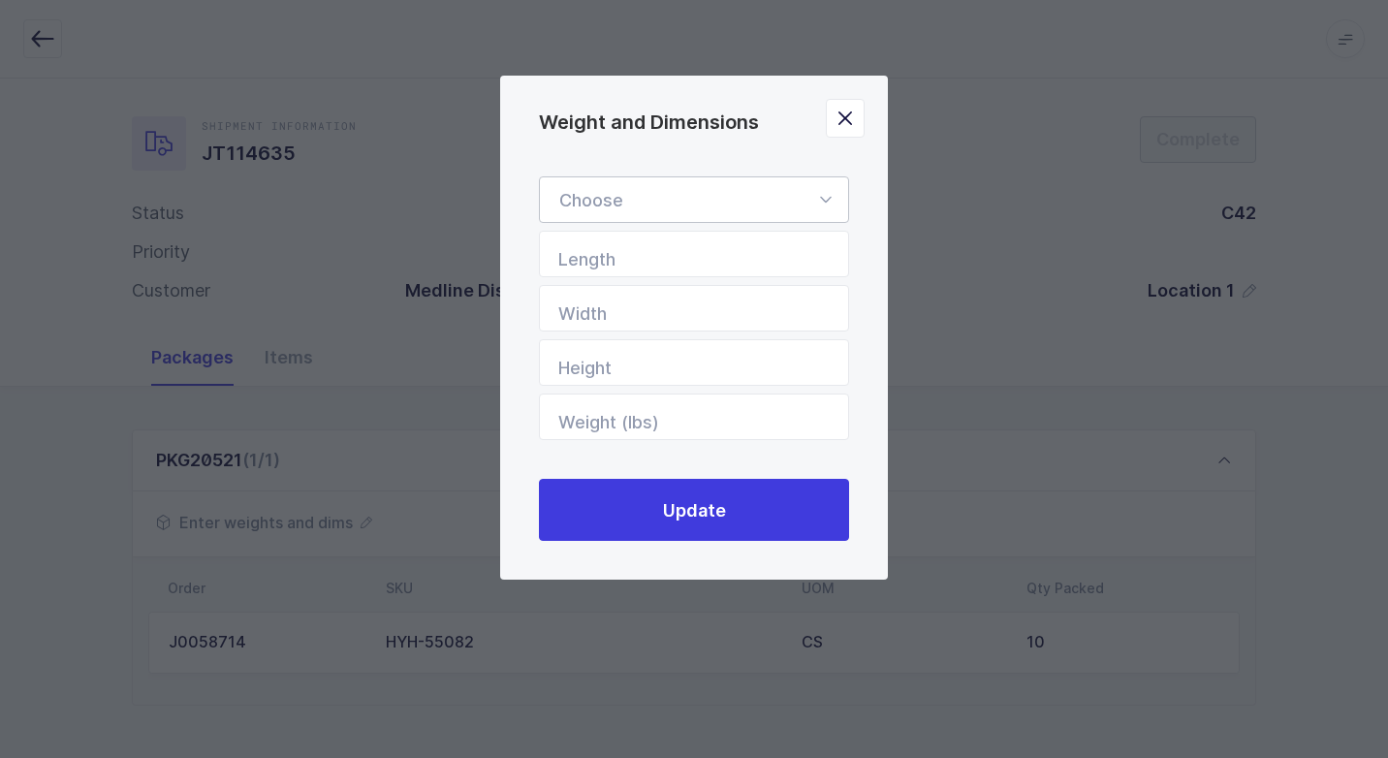
click at [825, 201] on icon "Weight and Dimensions" at bounding box center [825, 199] width 24 height 47
drag, startPoint x: 652, startPoint y: 295, endPoint x: 709, endPoint y: 315, distance: 59.8
click at [655, 297] on li "Euro Pallet" at bounding box center [701, 292] width 307 height 37
type input "Euro Pallet"
type input "48"
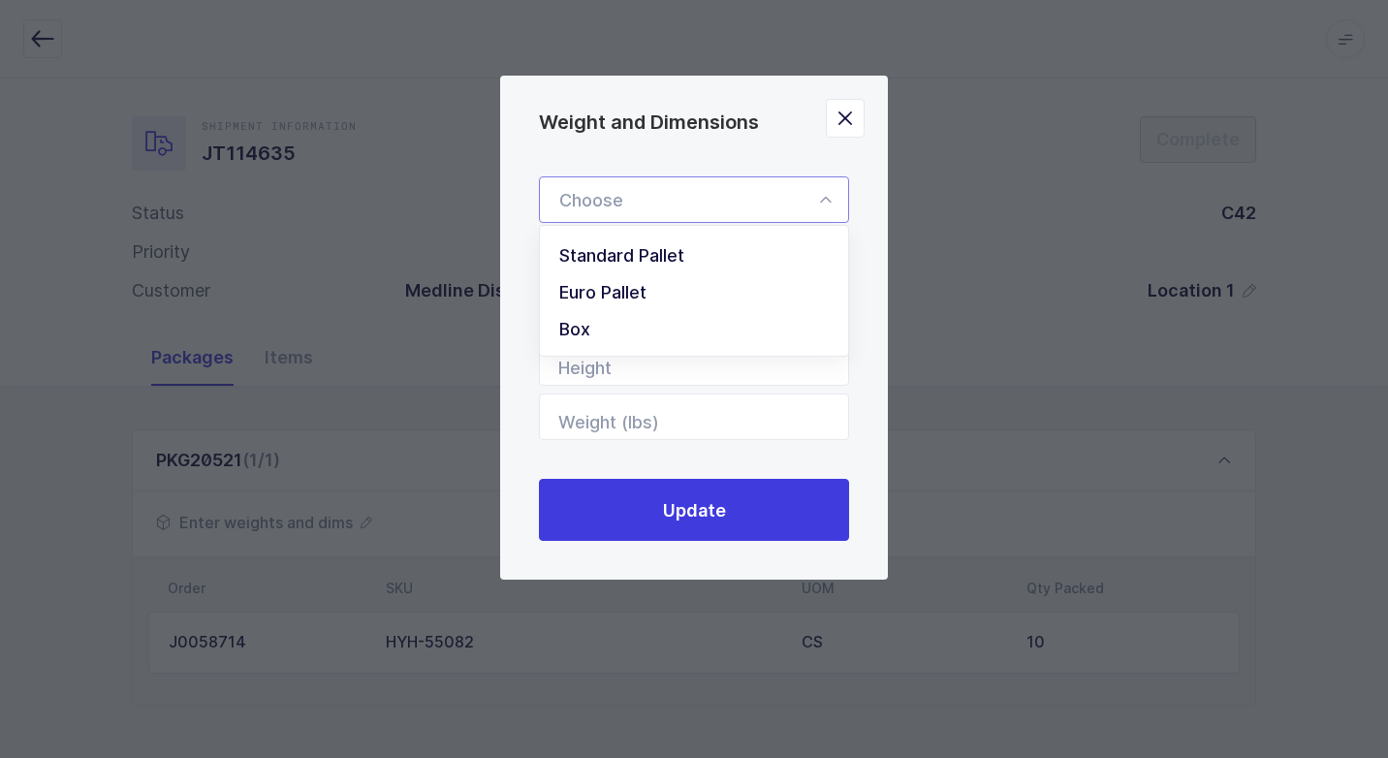
type input "31"
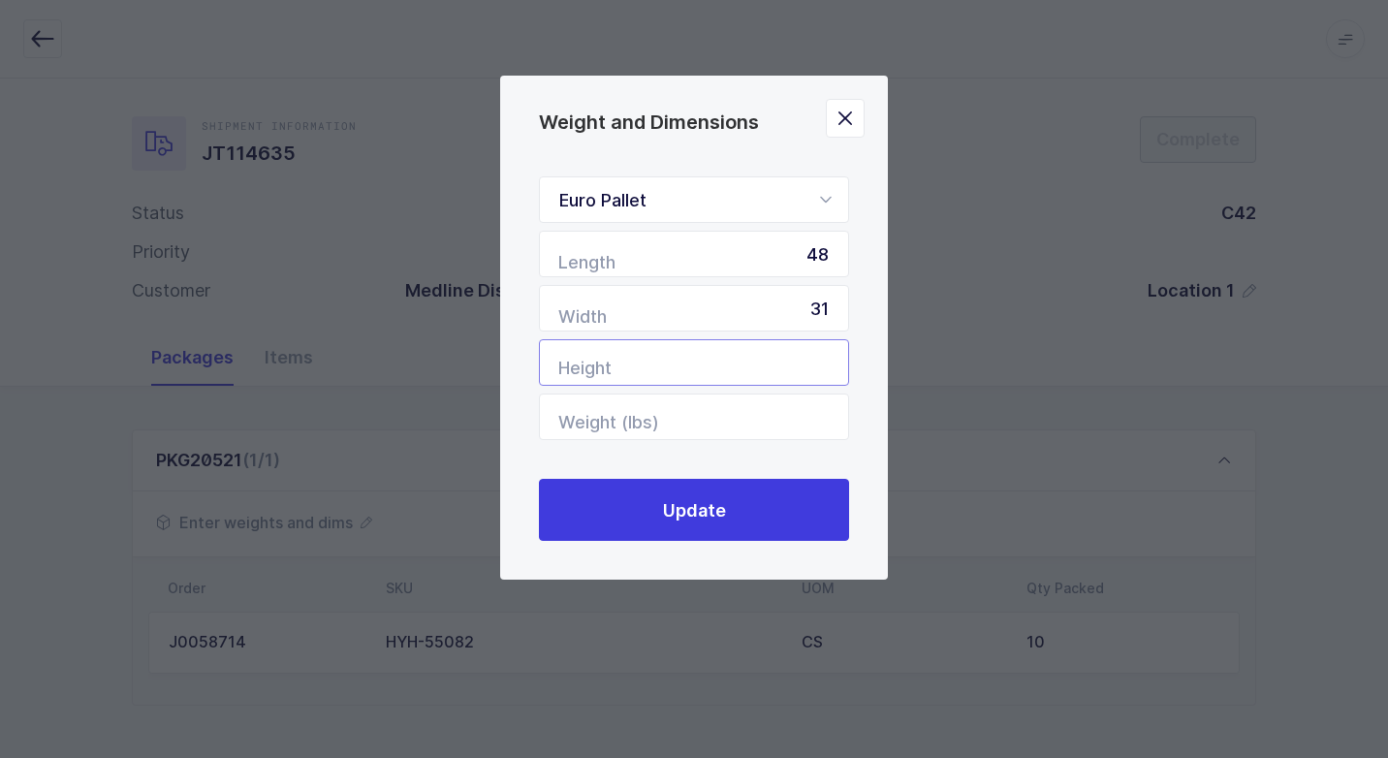
click at [806, 360] on input "Height" at bounding box center [694, 362] width 310 height 47
type input "26"
click at [761, 424] on input "Weight (lbs)" at bounding box center [694, 417] width 310 height 47
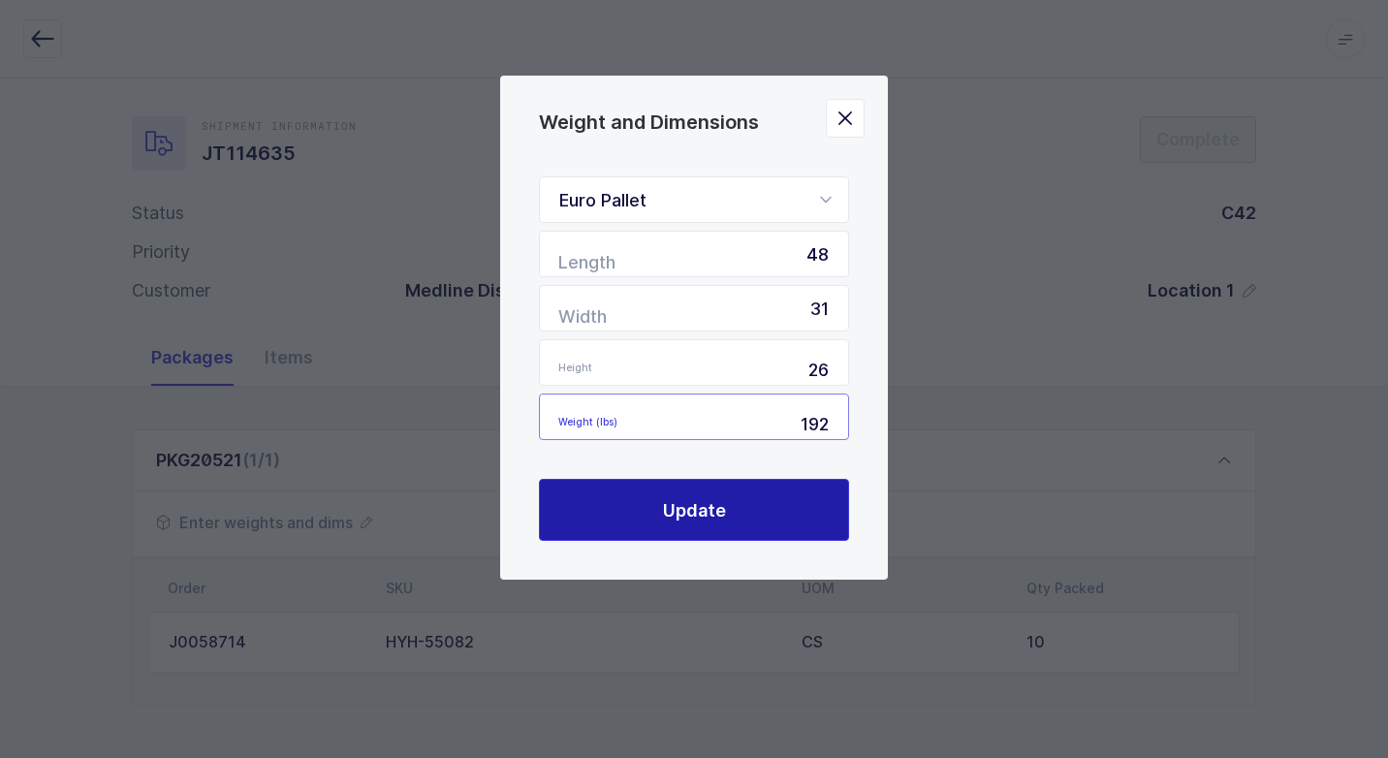
type input "192"
click at [714, 502] on span "Update" at bounding box center [694, 510] width 63 height 24
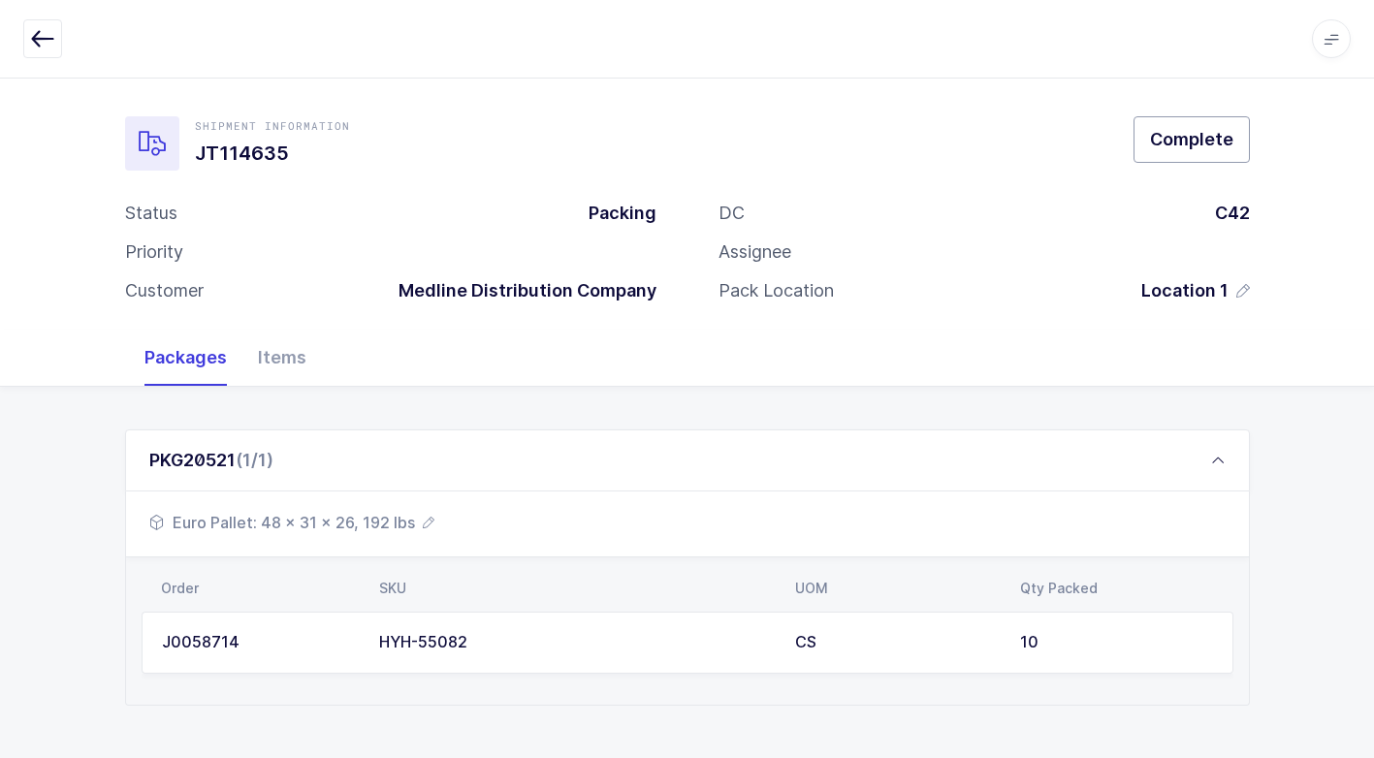
click at [1163, 134] on span "Complete" at bounding box center [1191, 139] width 83 height 24
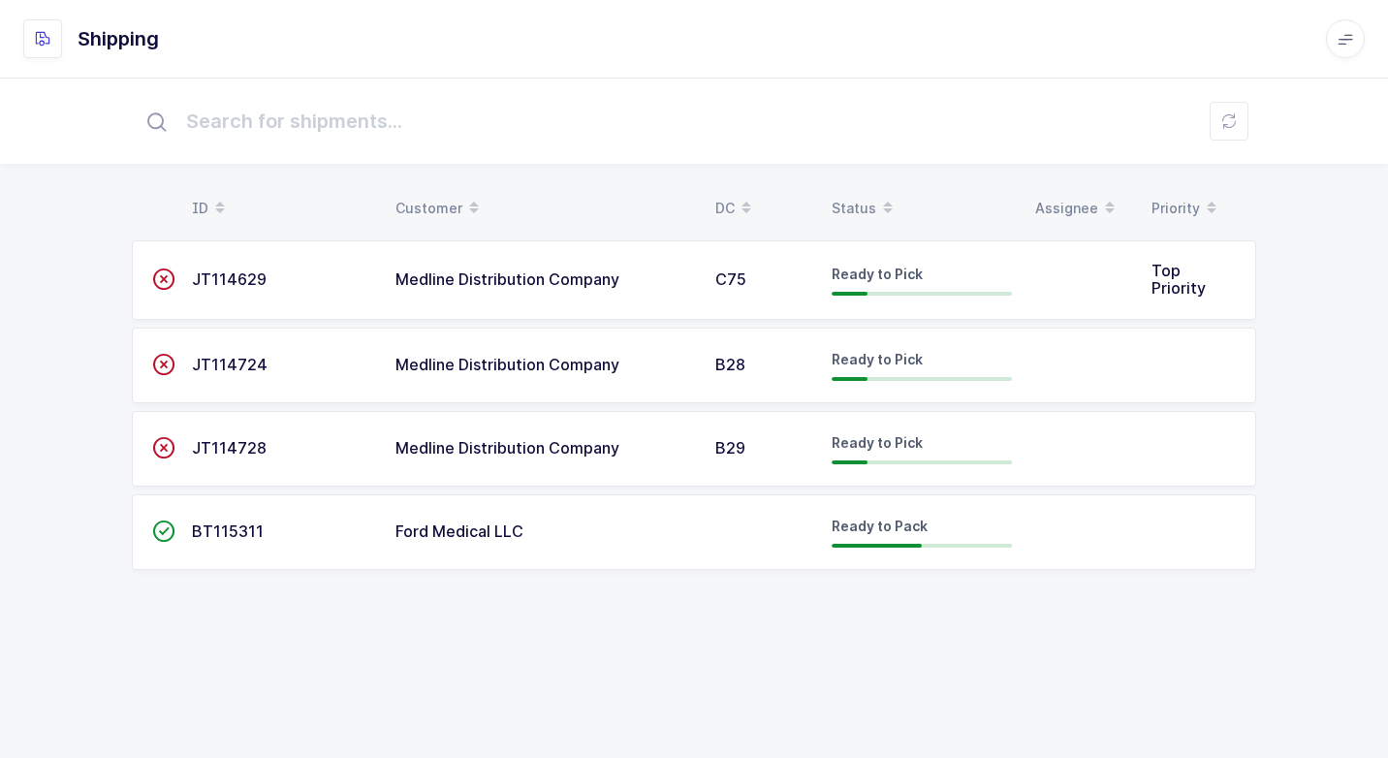
click at [637, 529] on div "Ford Medical LLC" at bounding box center [543, 531] width 297 height 17
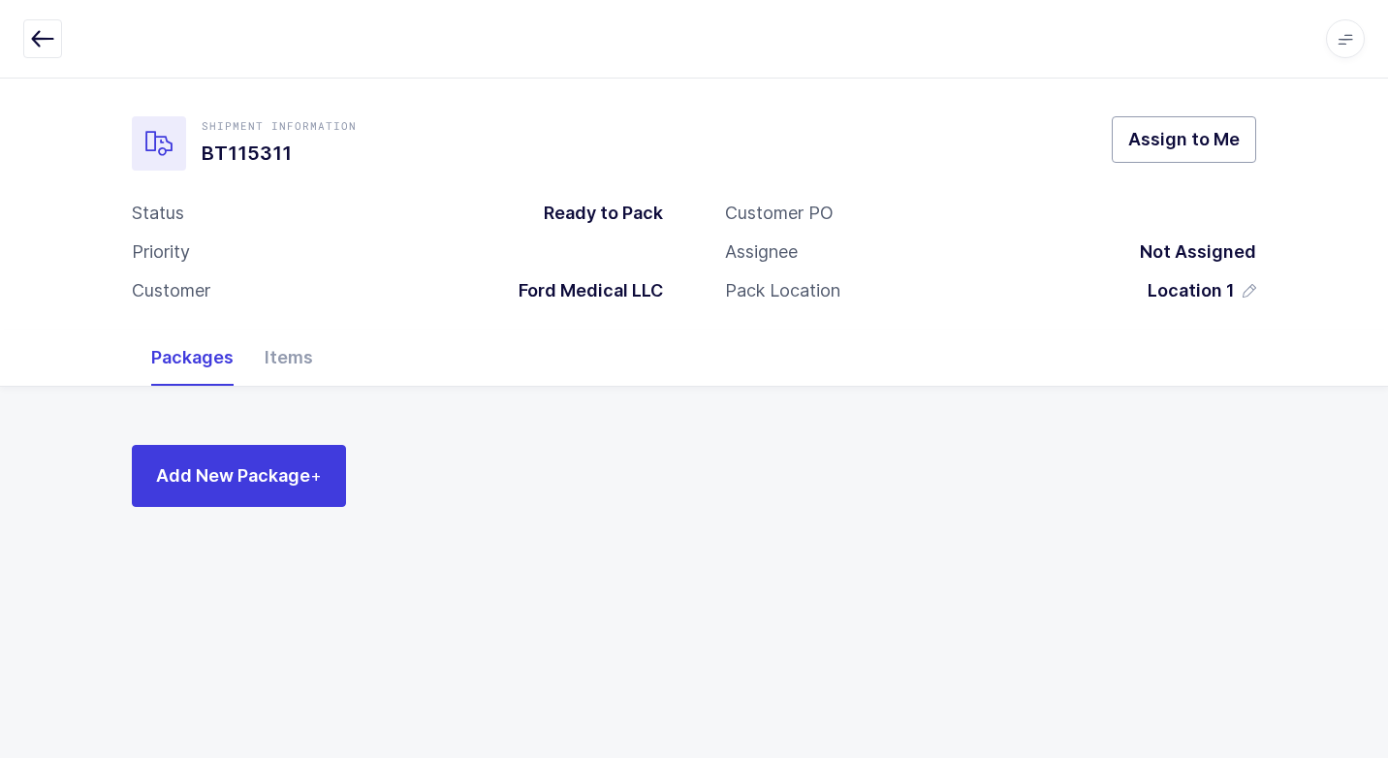
click at [1155, 142] on span "Assign to Me" at bounding box center [1183, 139] width 111 height 24
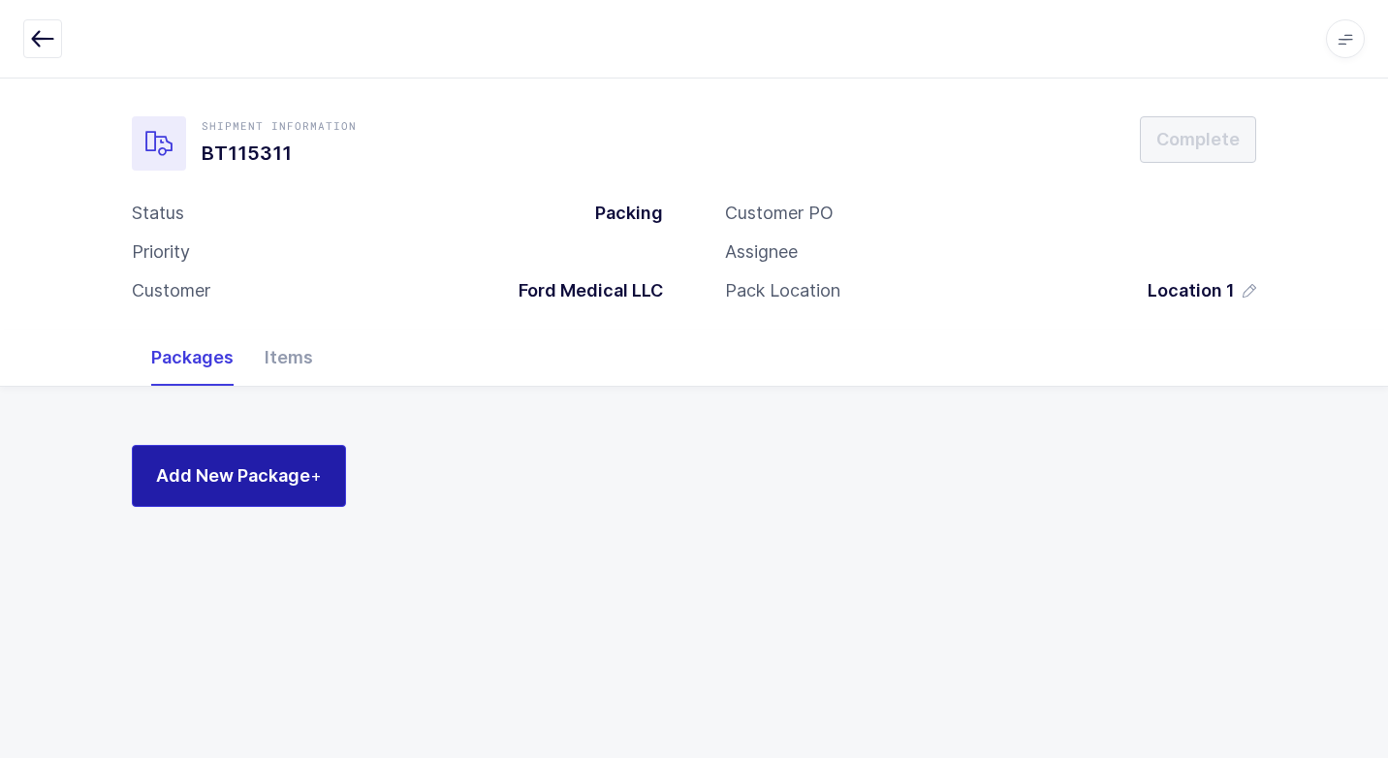
click at [299, 476] on span "Add New Package +" at bounding box center [239, 475] width 166 height 24
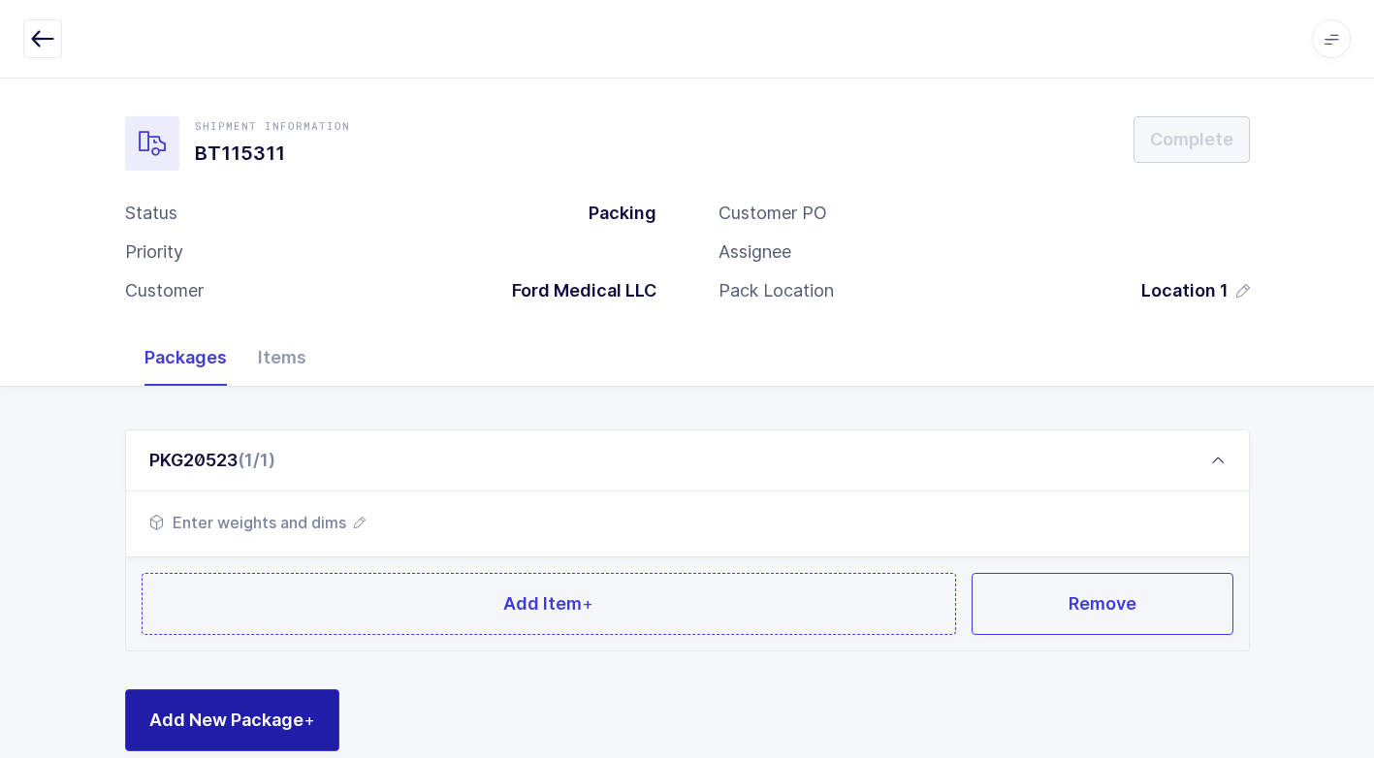
click at [256, 714] on span "Add New Package +" at bounding box center [232, 720] width 166 height 24
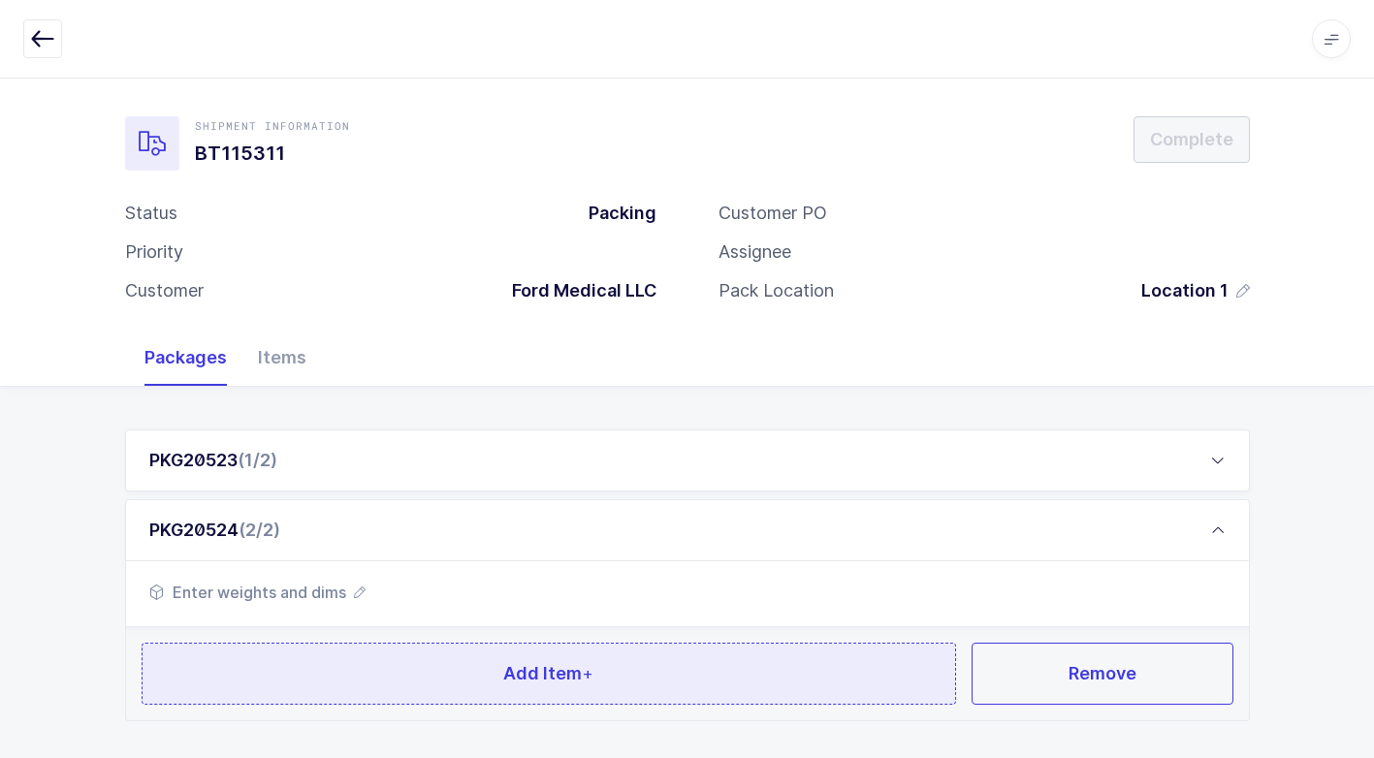
drag, startPoint x: 316, startPoint y: 672, endPoint x: 316, endPoint y: 693, distance: 21.3
click at [316, 693] on button "Add Item +" at bounding box center [549, 674] width 815 height 62
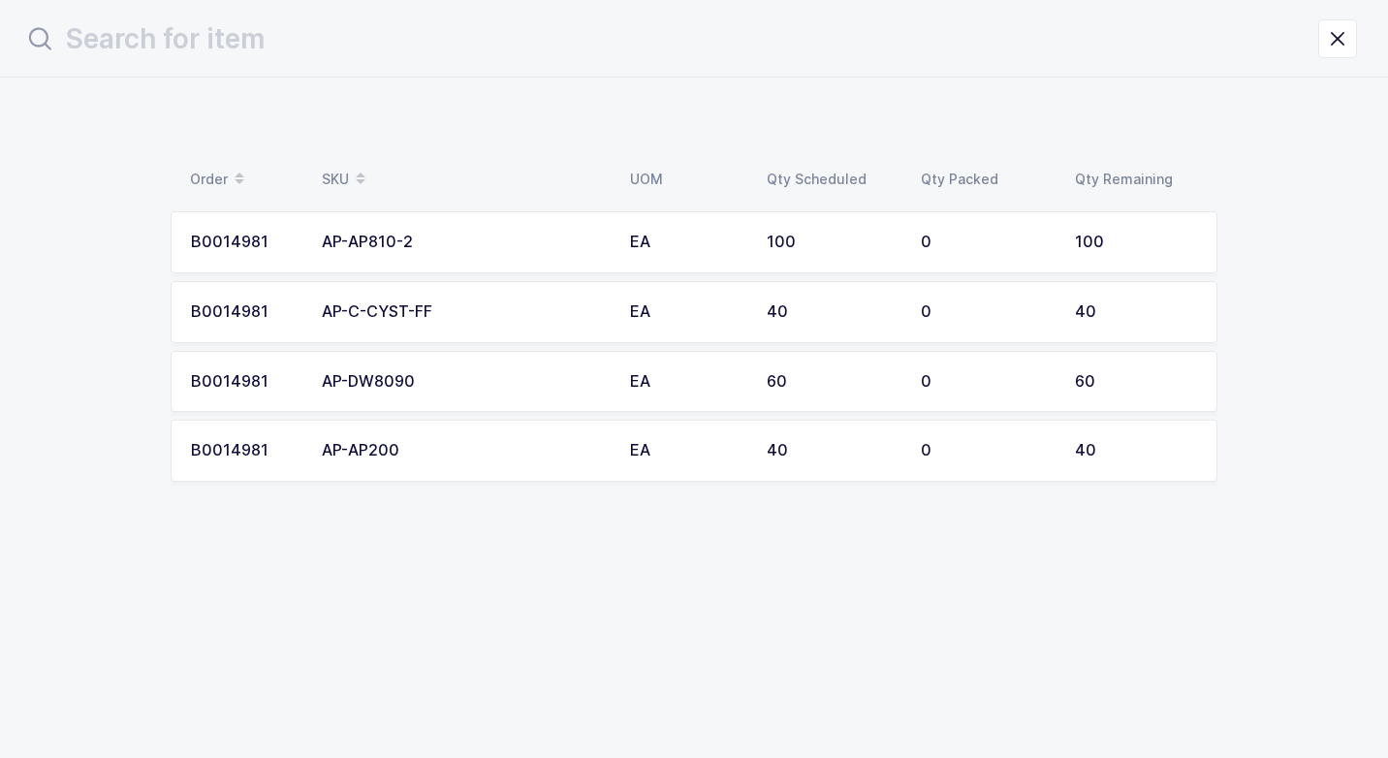
click at [486, 390] on div "AP-DW8090" at bounding box center [464, 381] width 285 height 17
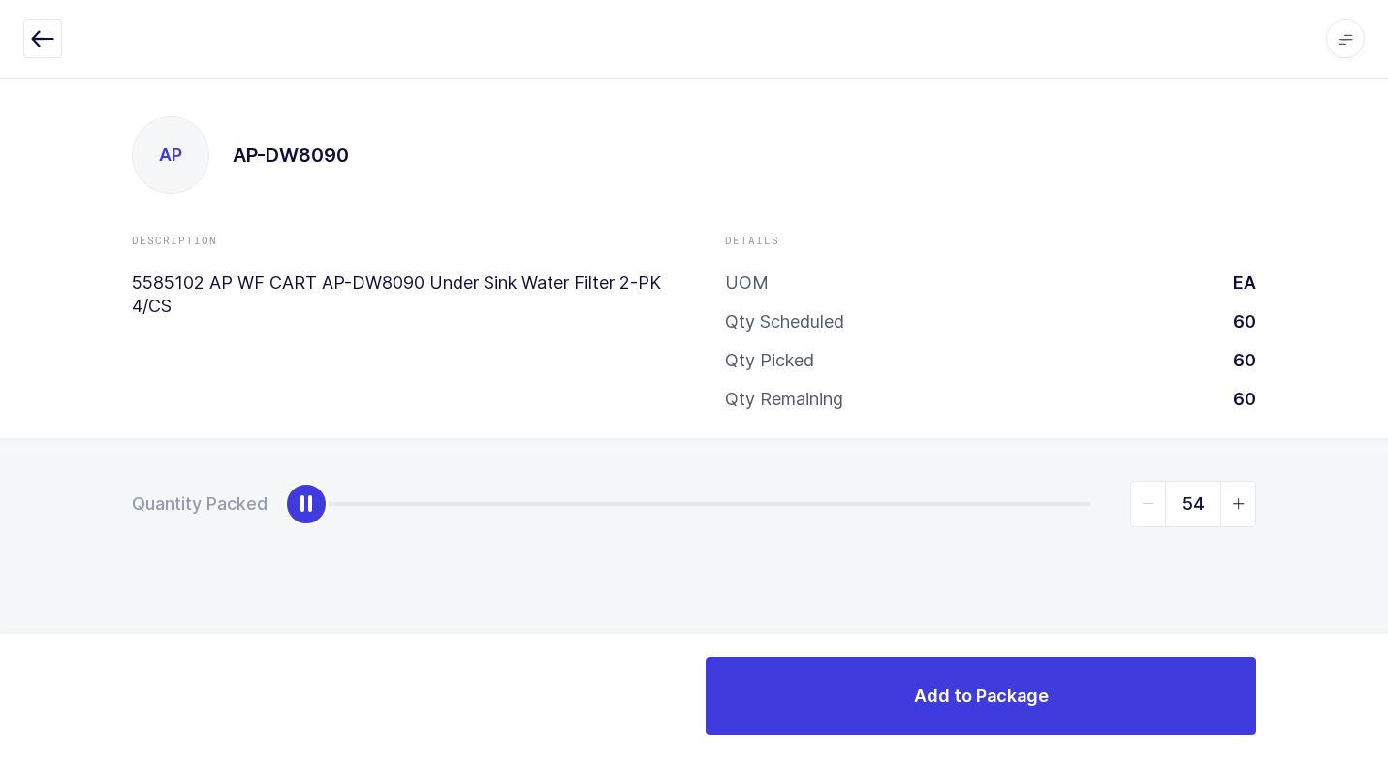
type input "60"
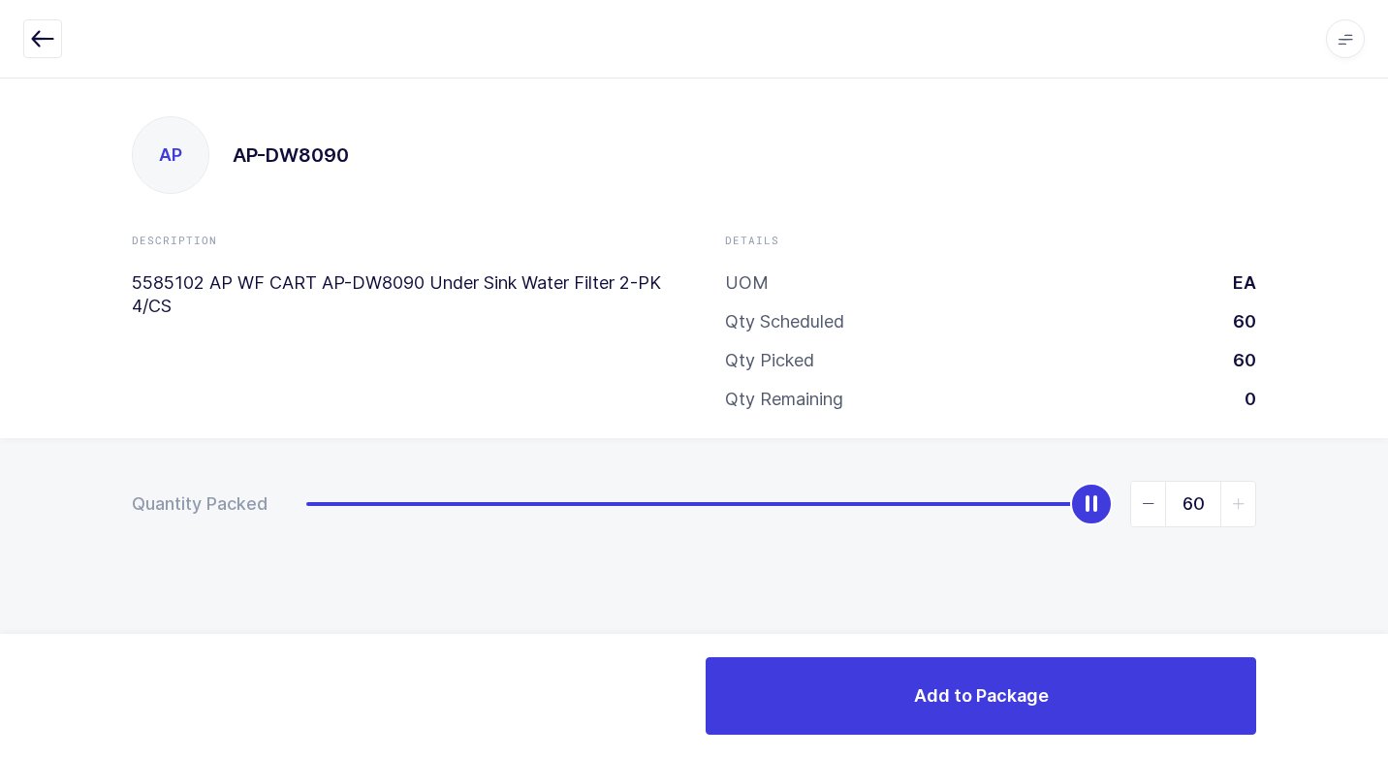
drag, startPoint x: 315, startPoint y: 511, endPoint x: 1391, endPoint y: 475, distance: 1076.5
click at [1387, 475] on html "Apps Core Warehouse Admin Mission Control Purchasing Juan W. Logout Account Jua…" at bounding box center [694, 379] width 1388 height 758
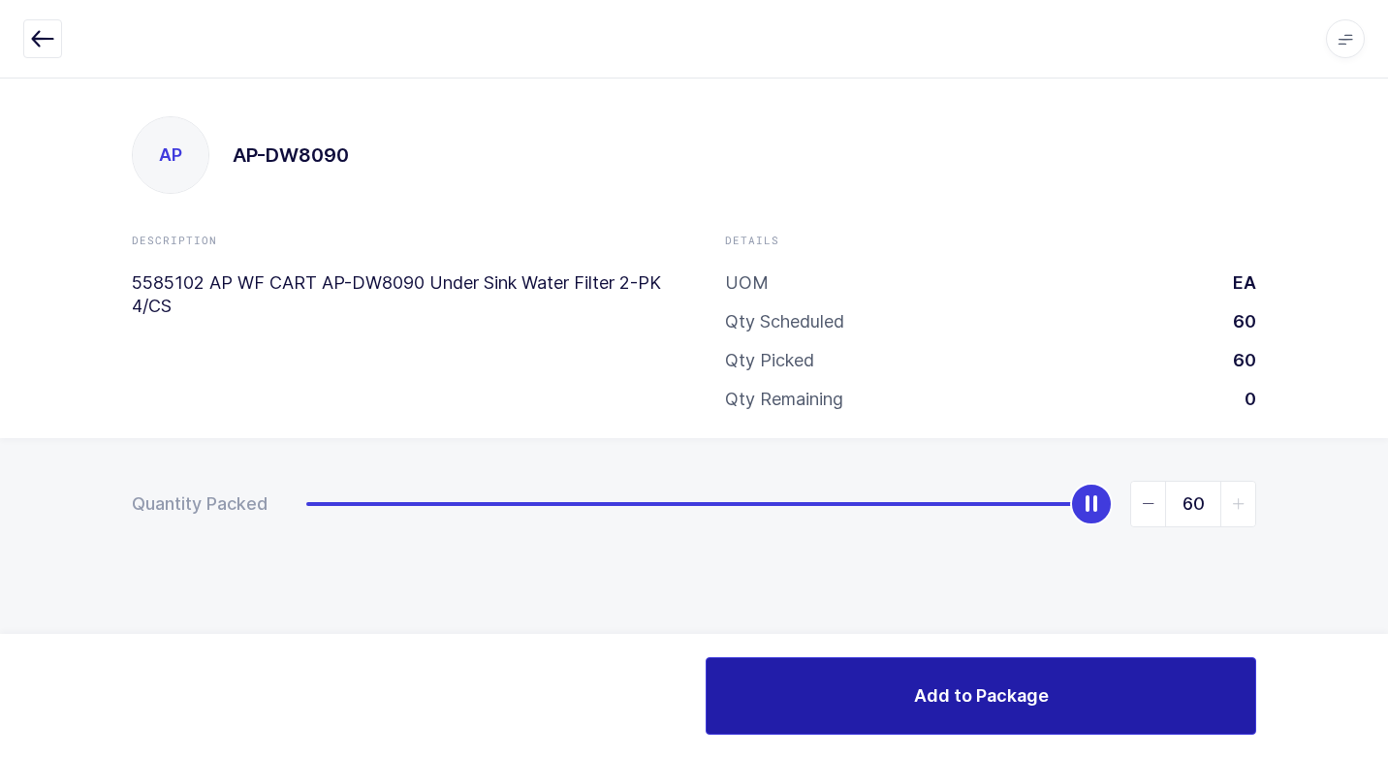
click at [837, 701] on button "Add to Package" at bounding box center [981, 696] width 551 height 78
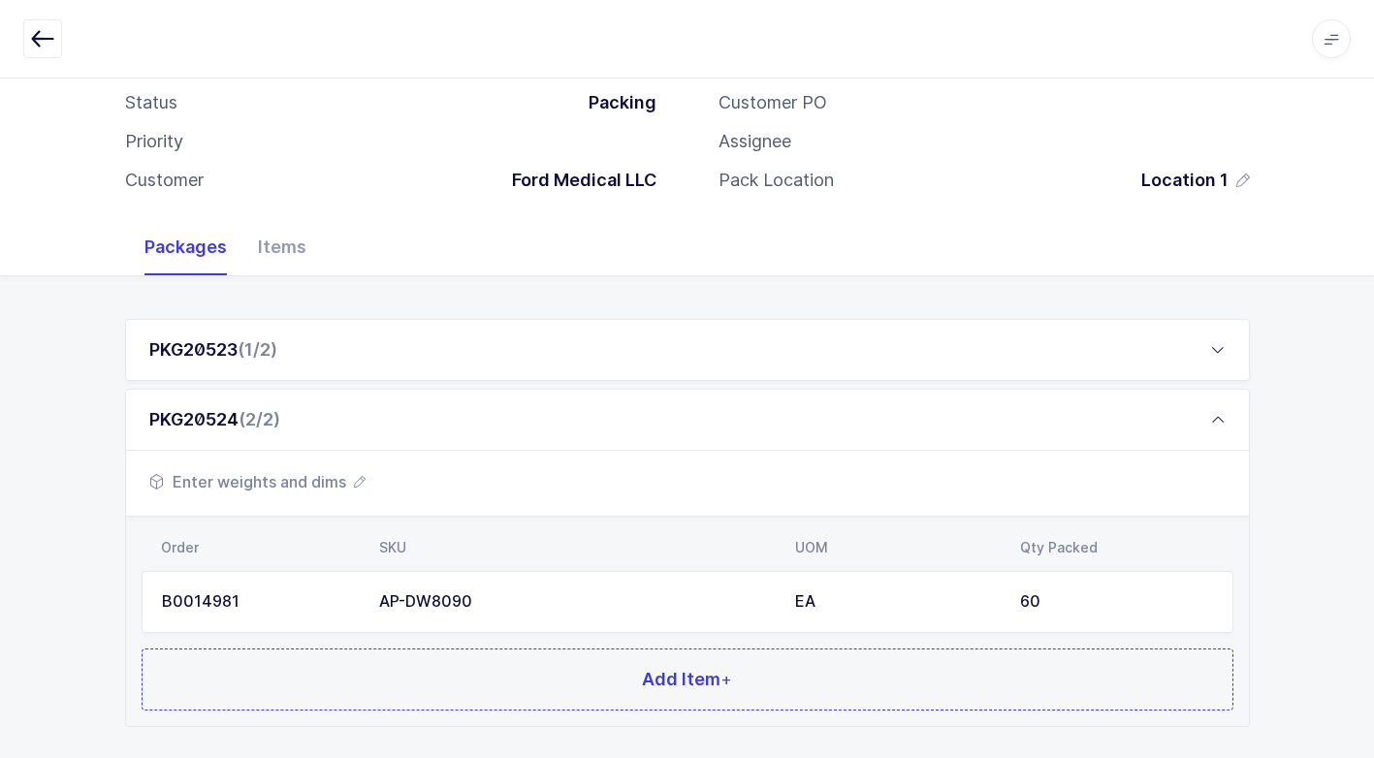
scroll to position [218, 0]
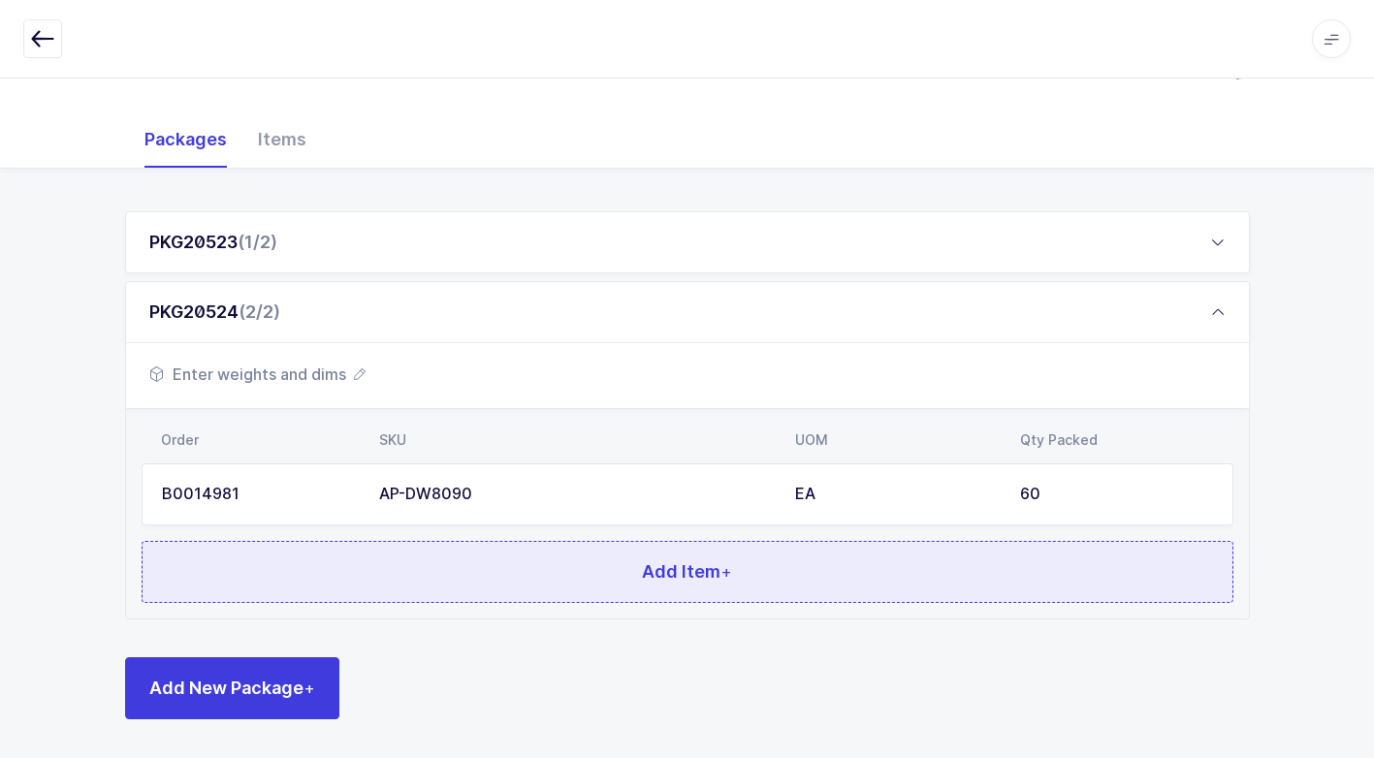
click at [546, 587] on button "Add Item +" at bounding box center [687, 572] width 1091 height 62
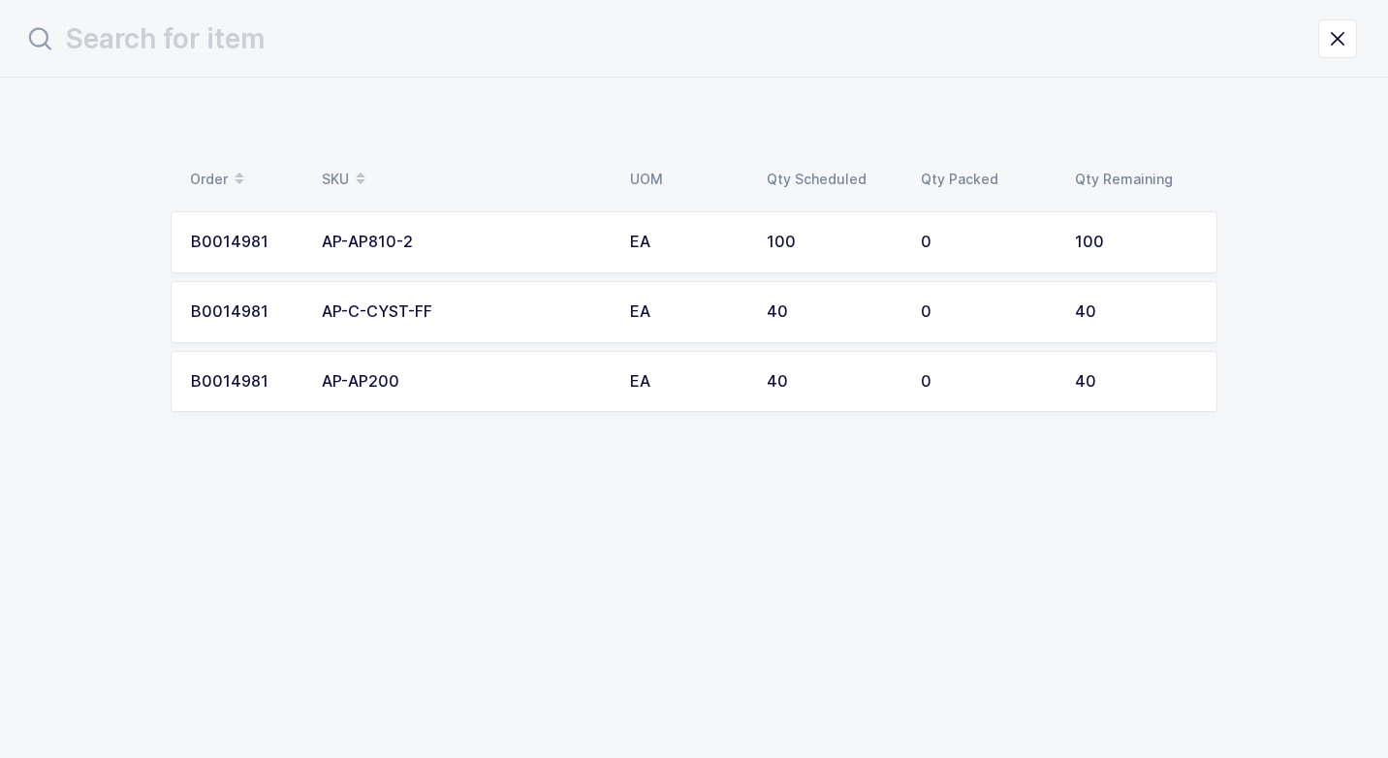
click at [542, 377] on div "AP-AP200" at bounding box center [464, 381] width 285 height 17
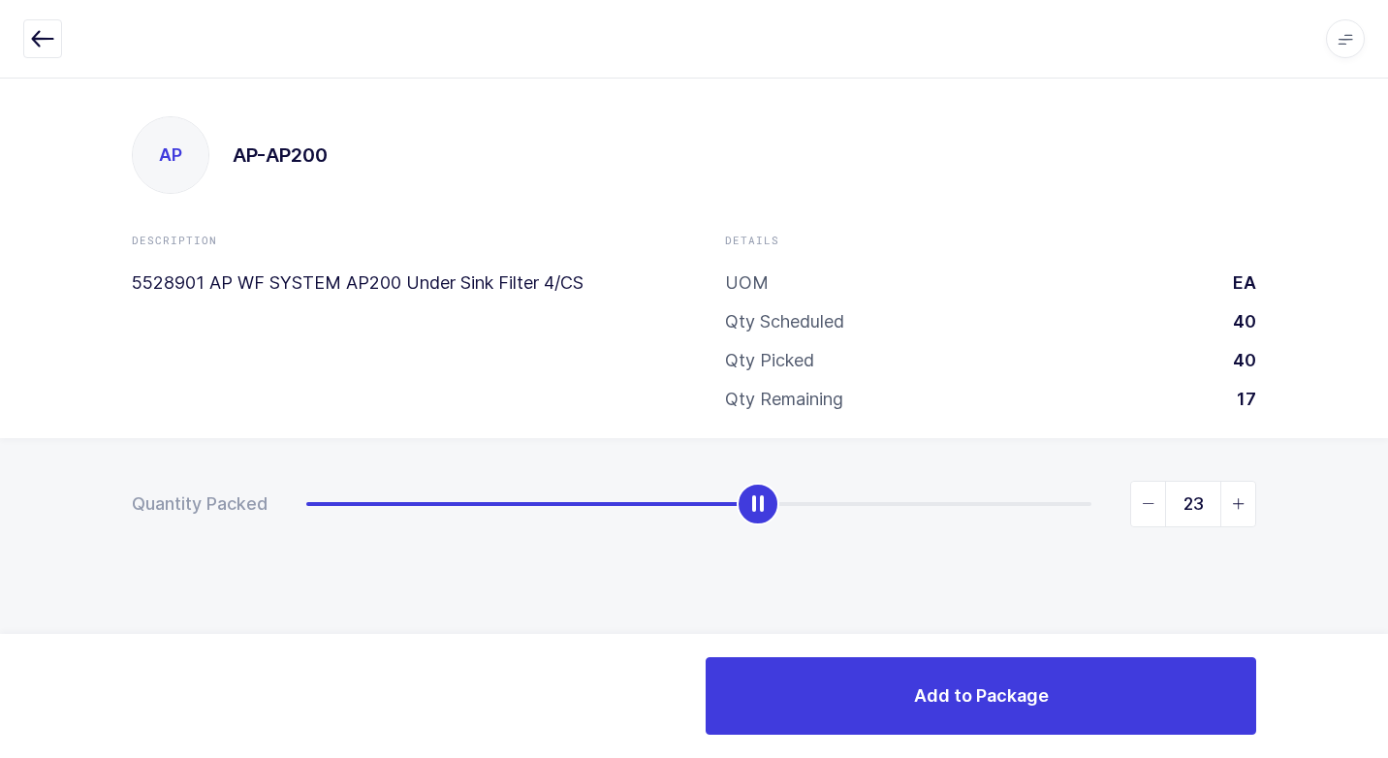
type input "24"
drag, startPoint x: 305, startPoint y: 506, endPoint x: 766, endPoint y: 576, distance: 465.7
click at [766, 576] on div "Quantity Packed 24" at bounding box center [694, 572] width 1388 height 268
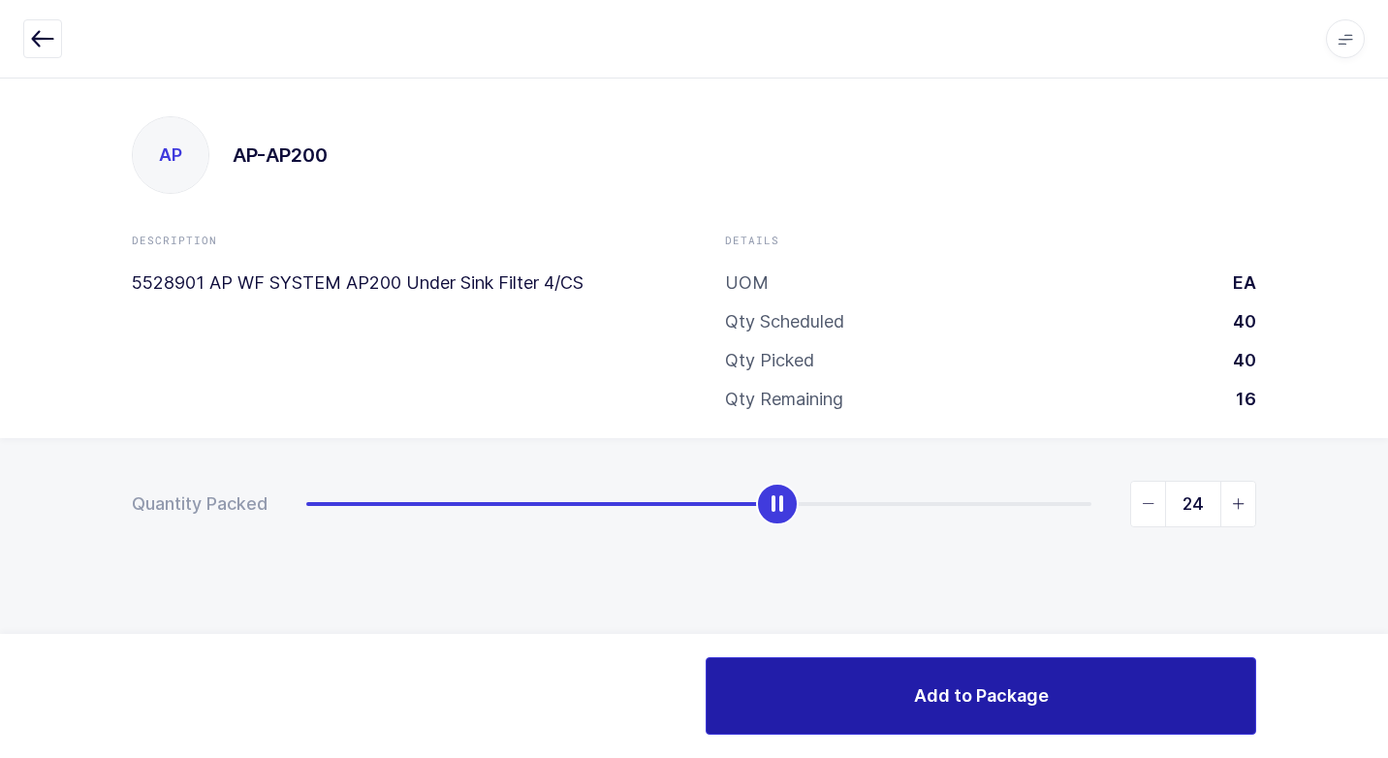
click at [922, 696] on span "Add to Package" at bounding box center [981, 695] width 135 height 24
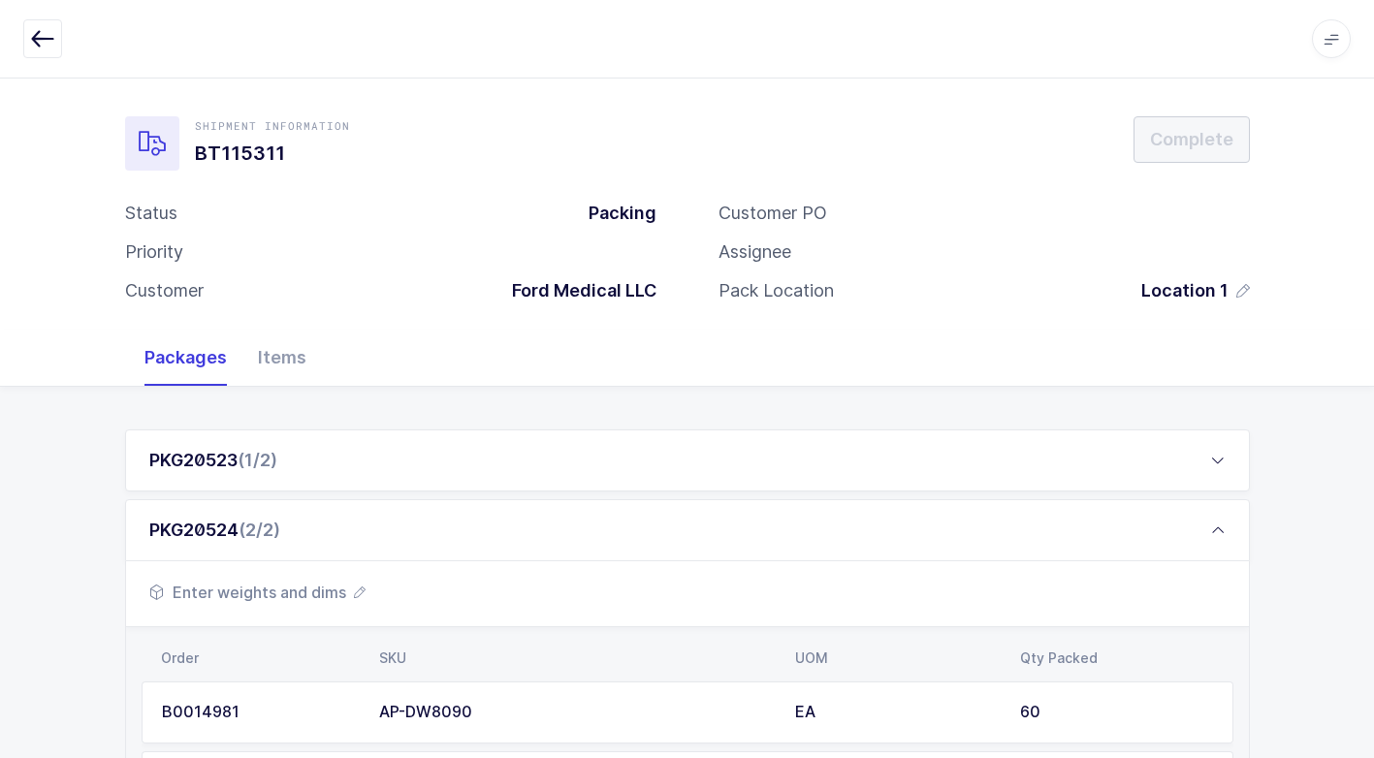
click at [323, 462] on div "PKG20523 (1/2)" at bounding box center [687, 460] width 1124 height 62
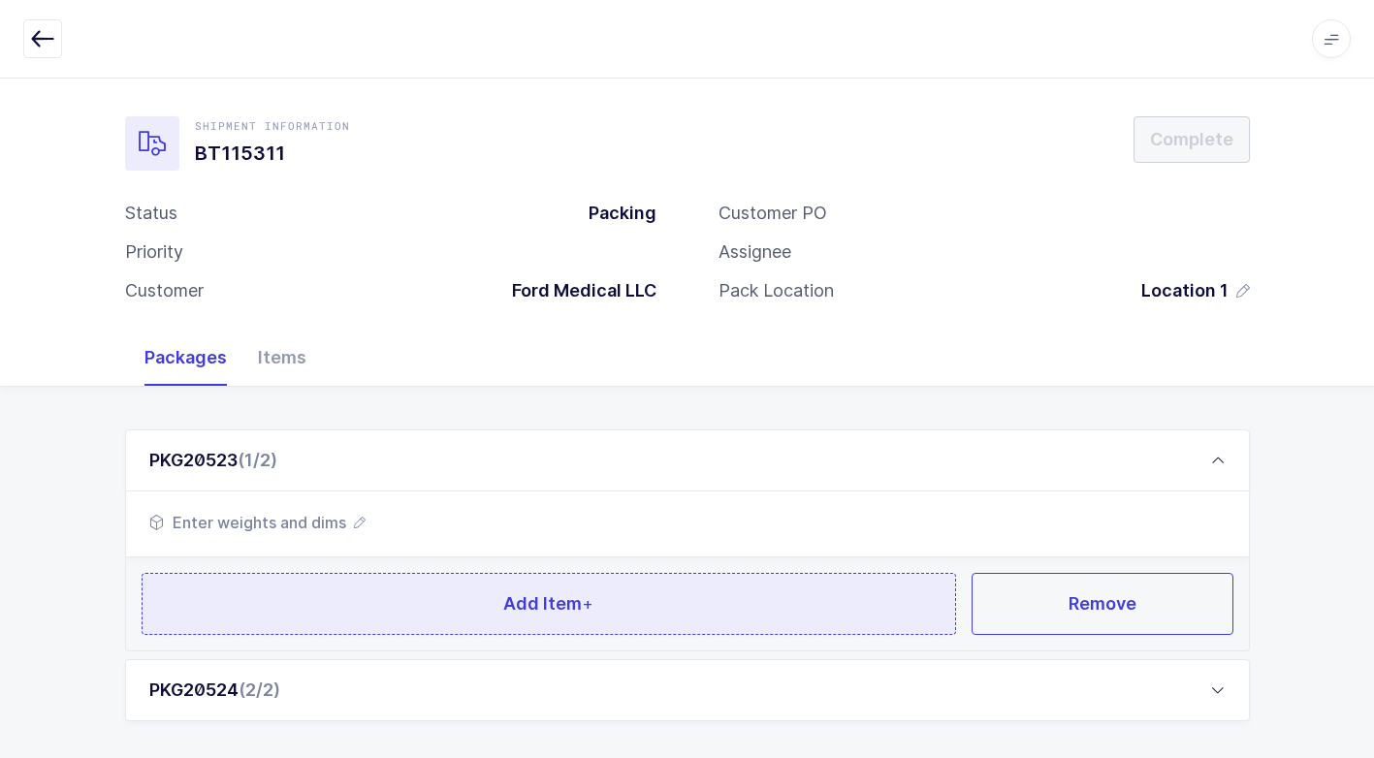
click at [412, 622] on button "Add Item +" at bounding box center [549, 604] width 815 height 62
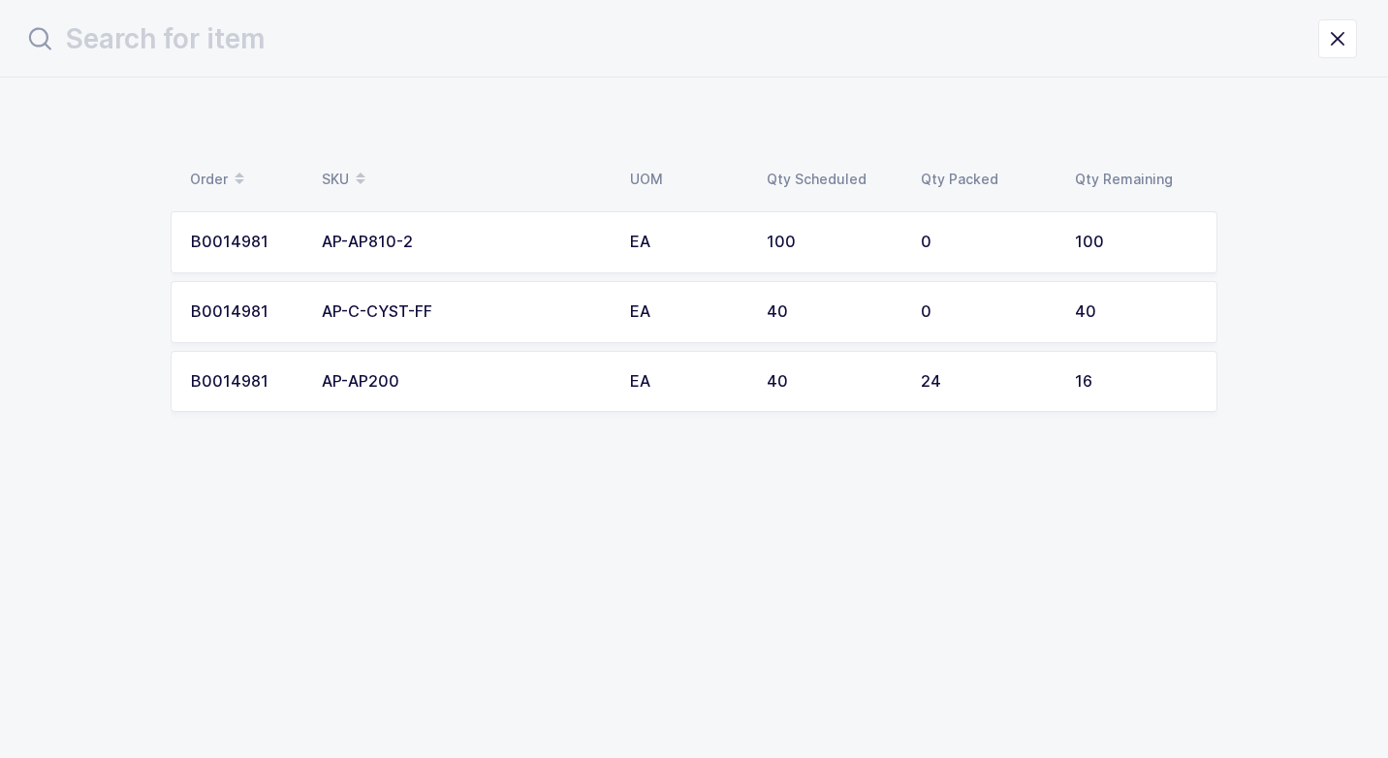
click at [426, 246] on div "AP-AP810-2" at bounding box center [464, 242] width 285 height 17
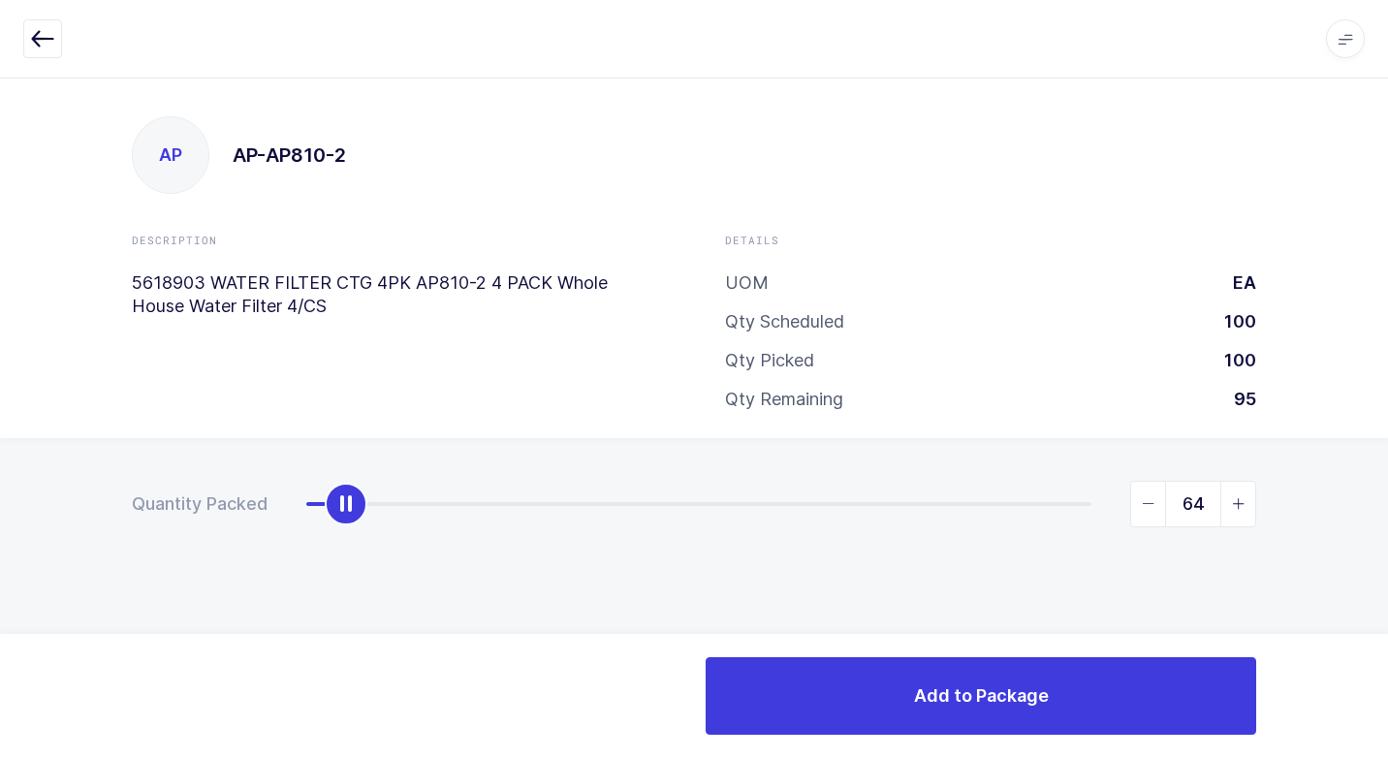
type input "100"
drag, startPoint x: 350, startPoint y: 509, endPoint x: 1169, endPoint y: 563, distance: 820.9
click at [1387, 518] on html "Apps Core Warehouse Admin Mission Control Purchasing Juan W. Logout Account Jua…" at bounding box center [694, 379] width 1388 height 758
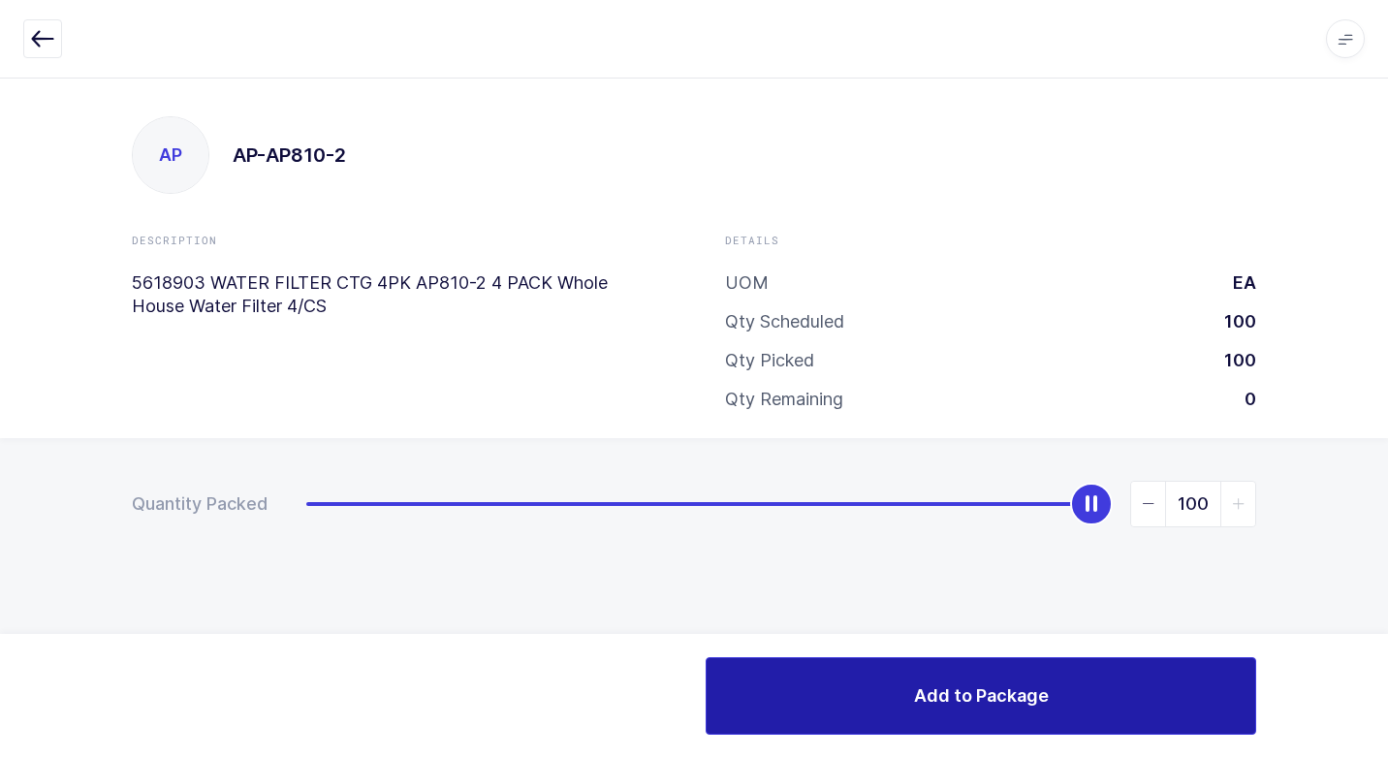
drag, startPoint x: 863, startPoint y: 684, endPoint x: 849, endPoint y: 683, distance: 13.6
click at [857, 684] on button "Add to Package" at bounding box center [981, 696] width 551 height 78
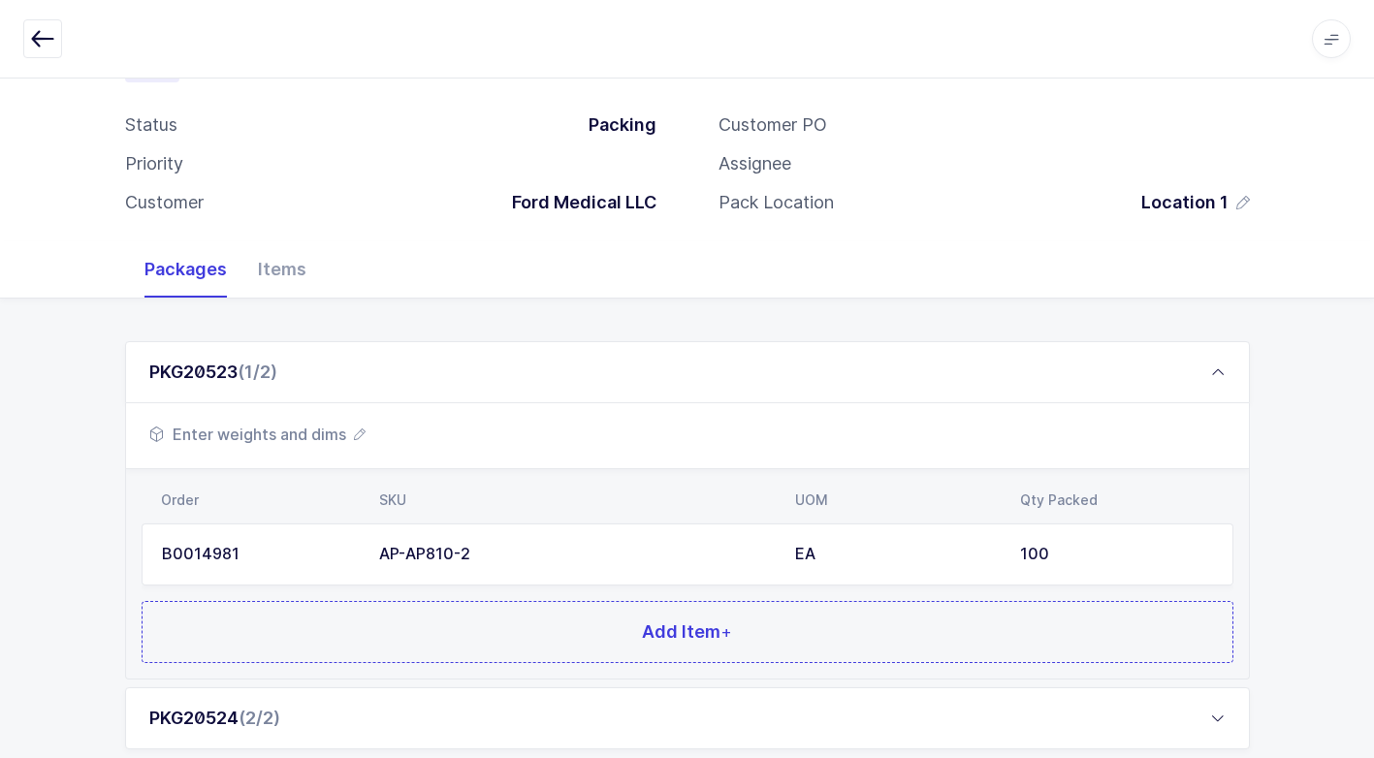
scroll to position [218, 0]
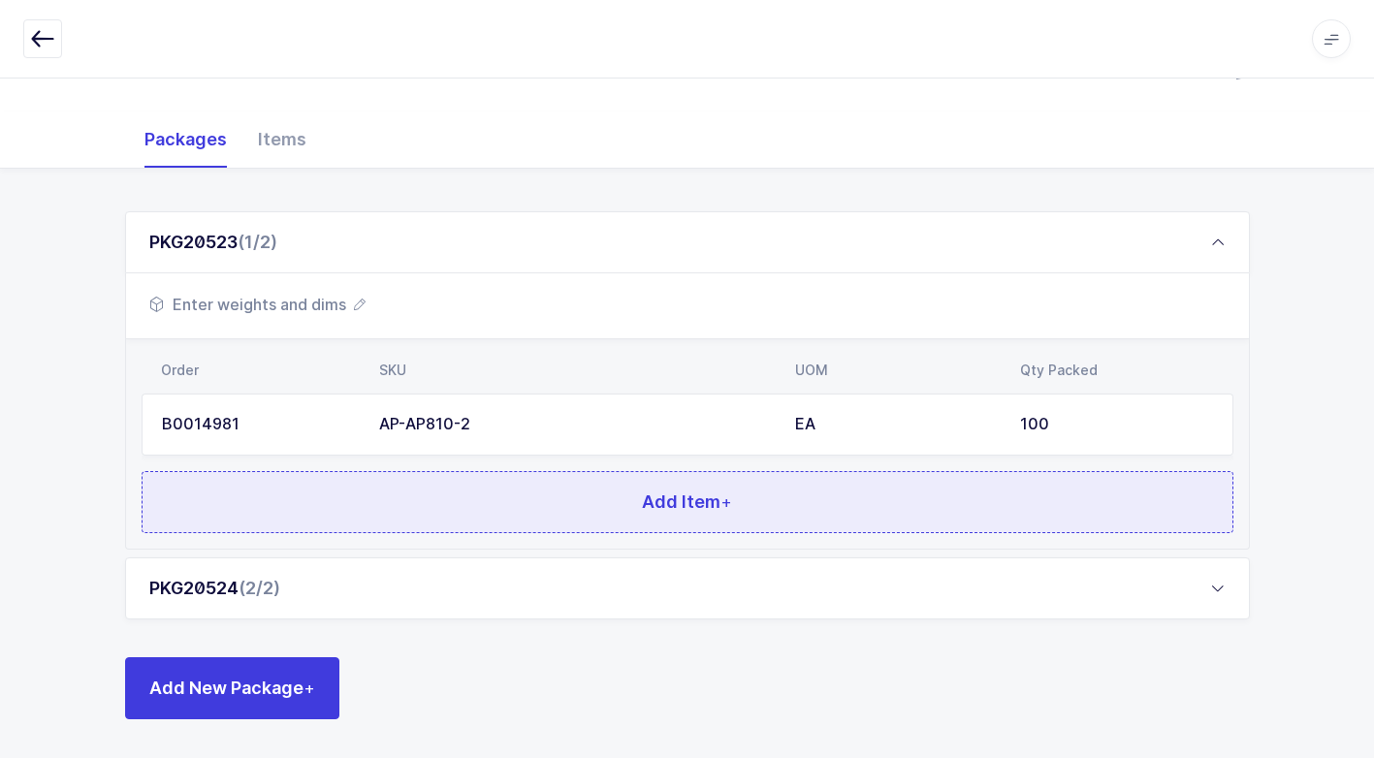
click at [461, 516] on button "Add Item +" at bounding box center [687, 502] width 1091 height 62
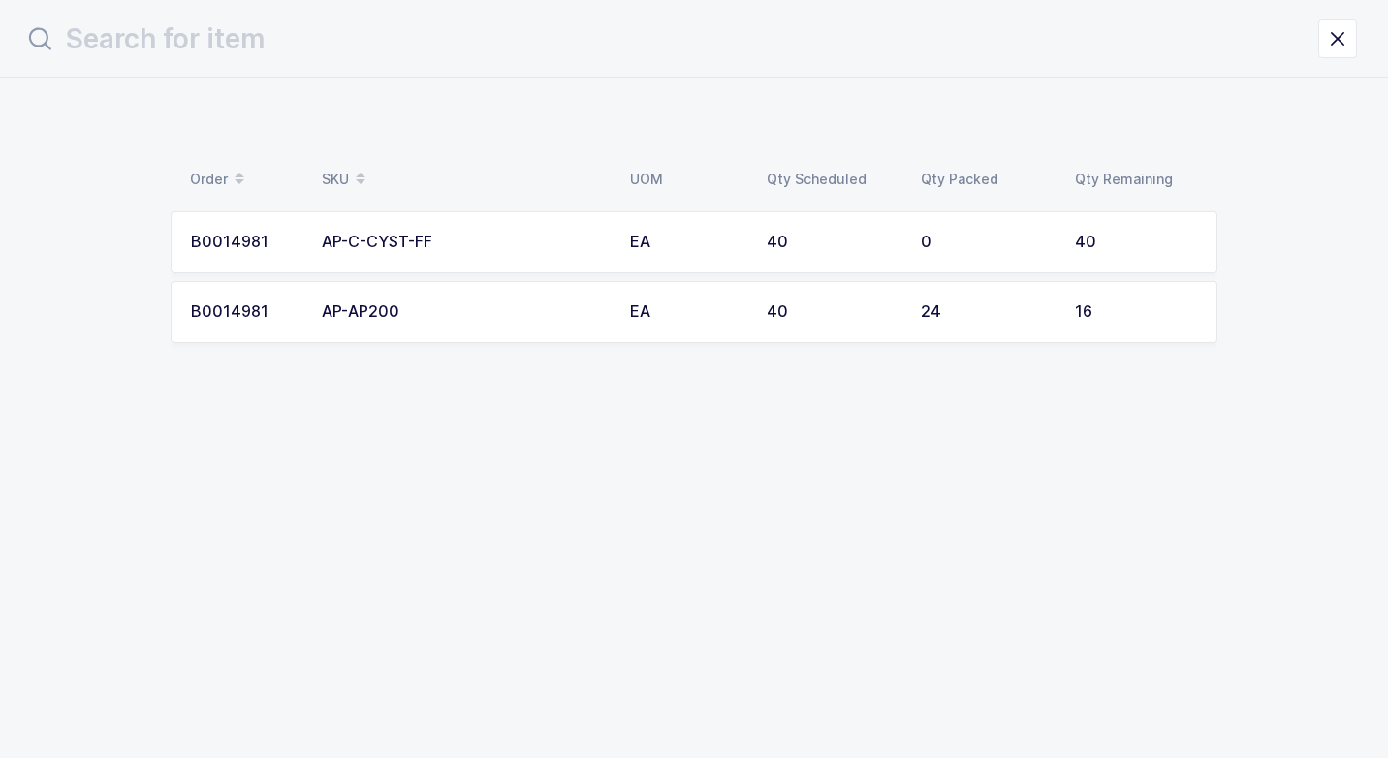
click at [460, 234] on div "AP-C-CYST-FF" at bounding box center [464, 242] width 285 height 17
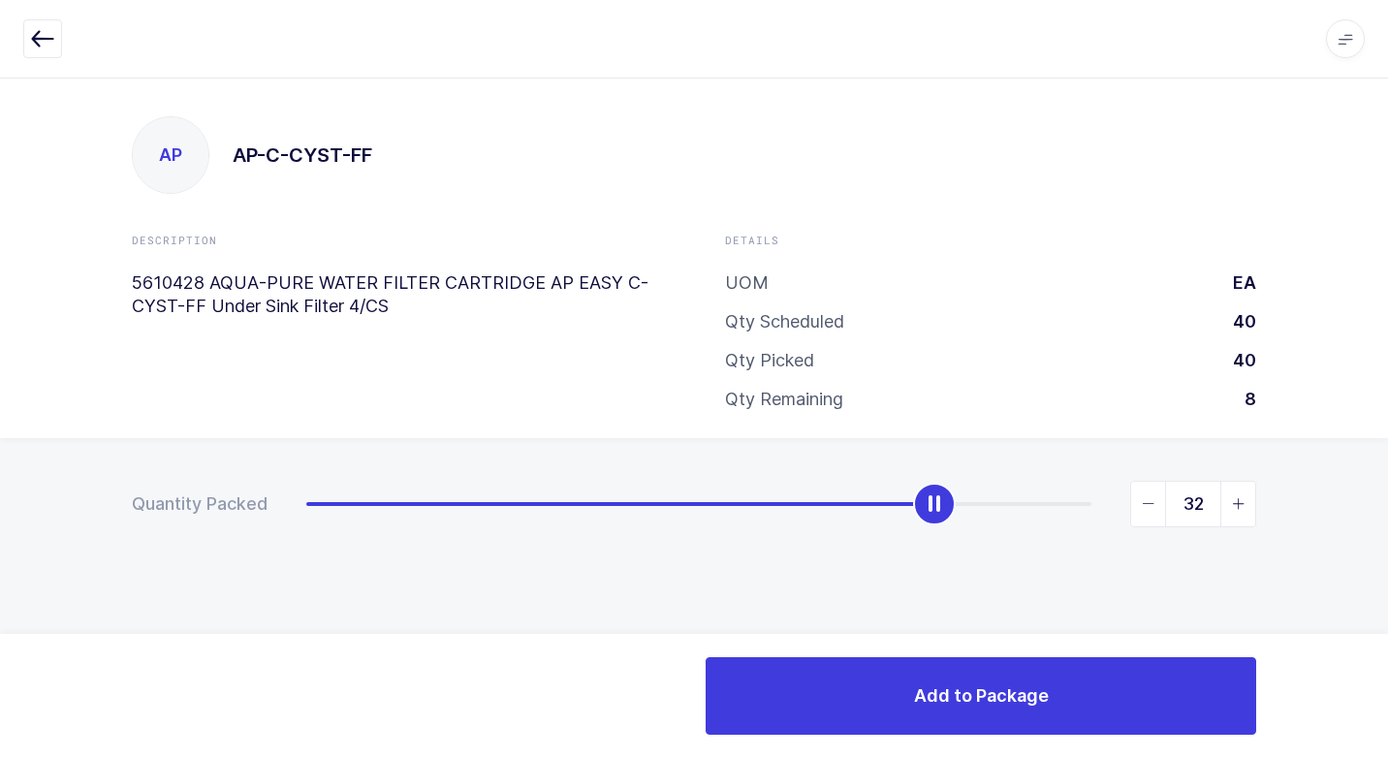
type input "40"
drag, startPoint x: 311, startPoint y: 515, endPoint x: 1387, endPoint y: 522, distance: 1076.0
click at [1387, 522] on html "Apps Core Warehouse Admin Mission Control Purchasing Juan W. Logout Account Jua…" at bounding box center [694, 379] width 1388 height 758
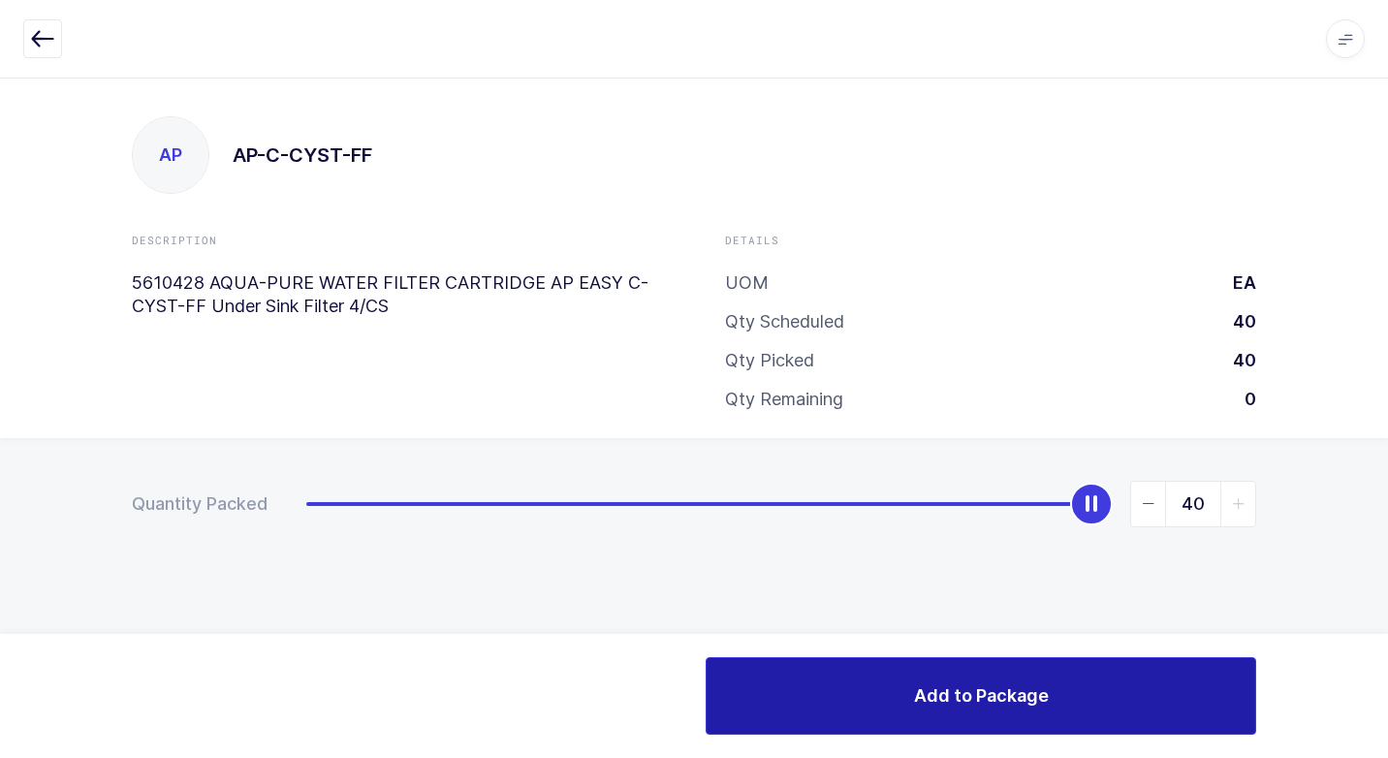
click at [847, 683] on button "Add to Package" at bounding box center [981, 696] width 551 height 78
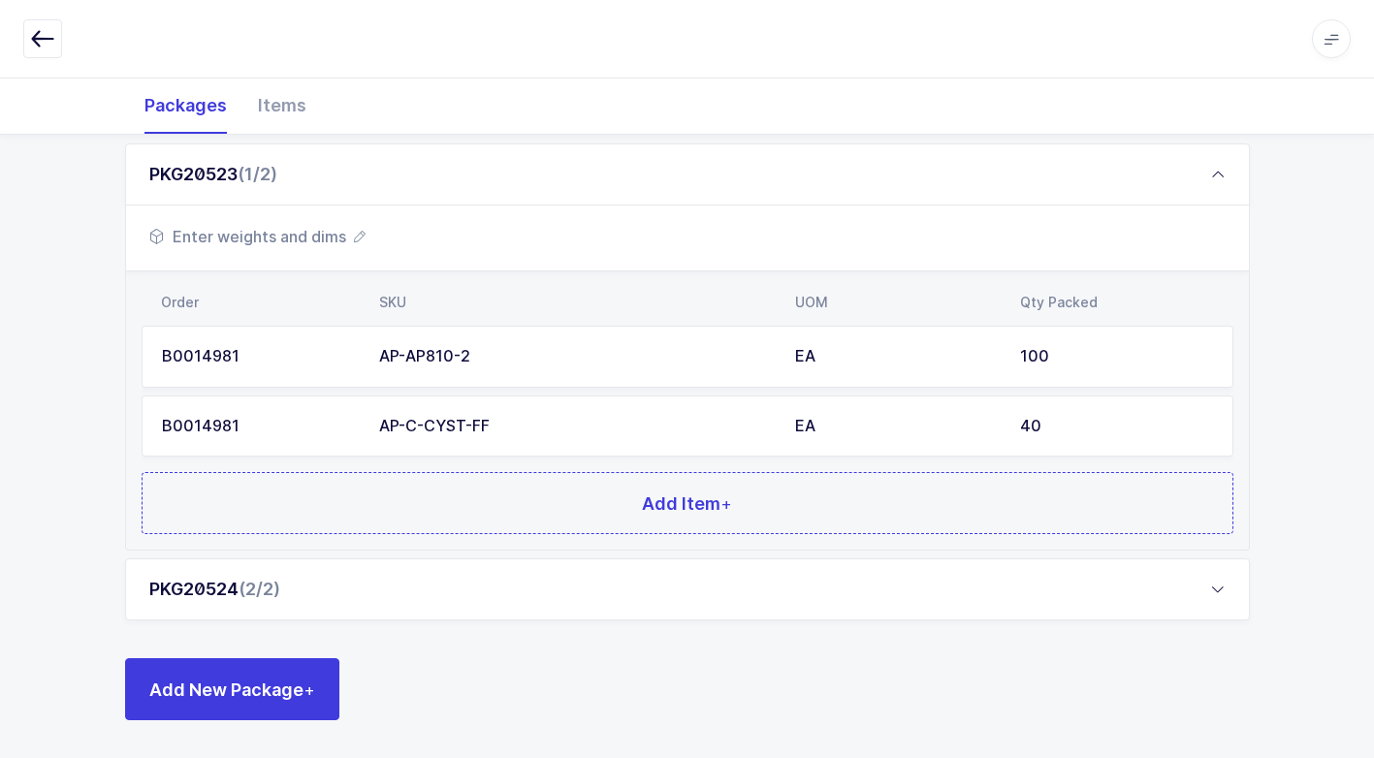
scroll to position [287, 0]
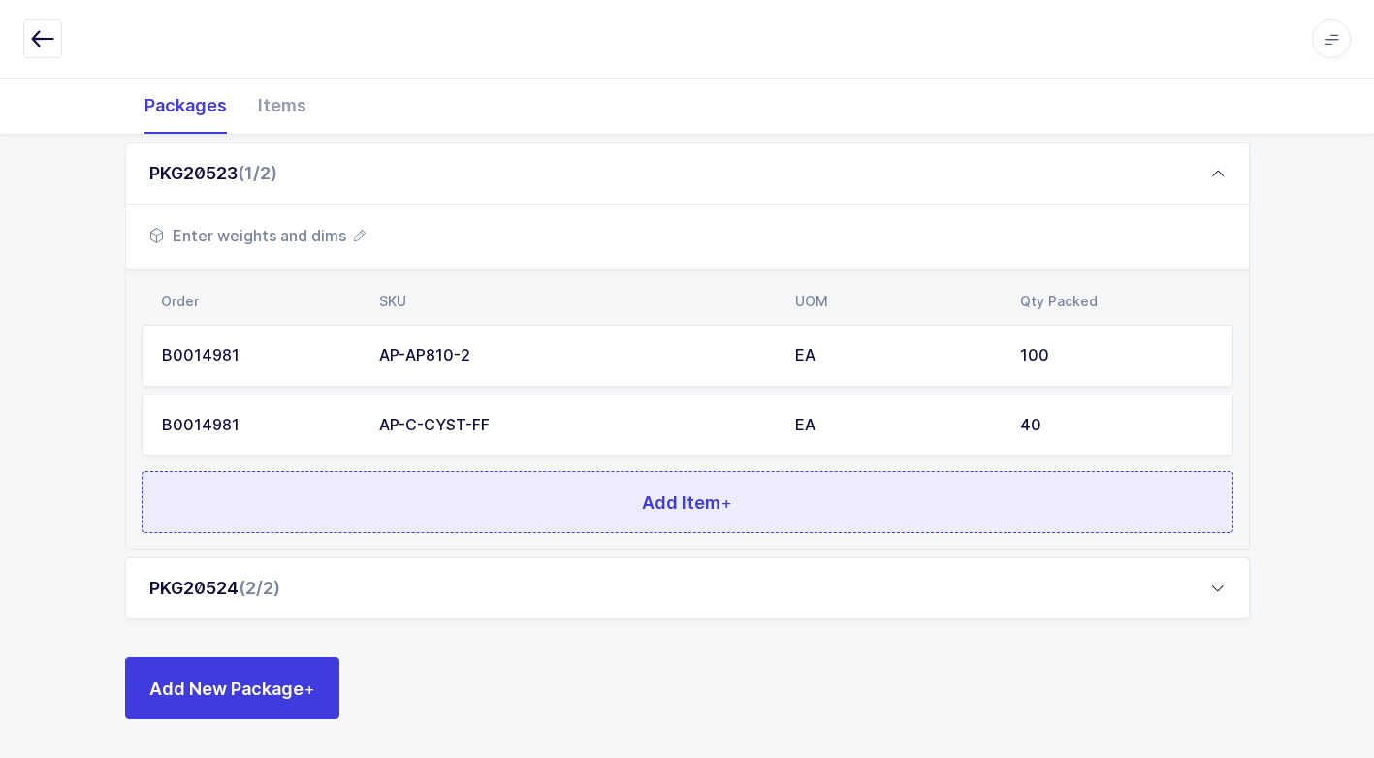
click at [513, 508] on button "Add Item +" at bounding box center [687, 502] width 1091 height 62
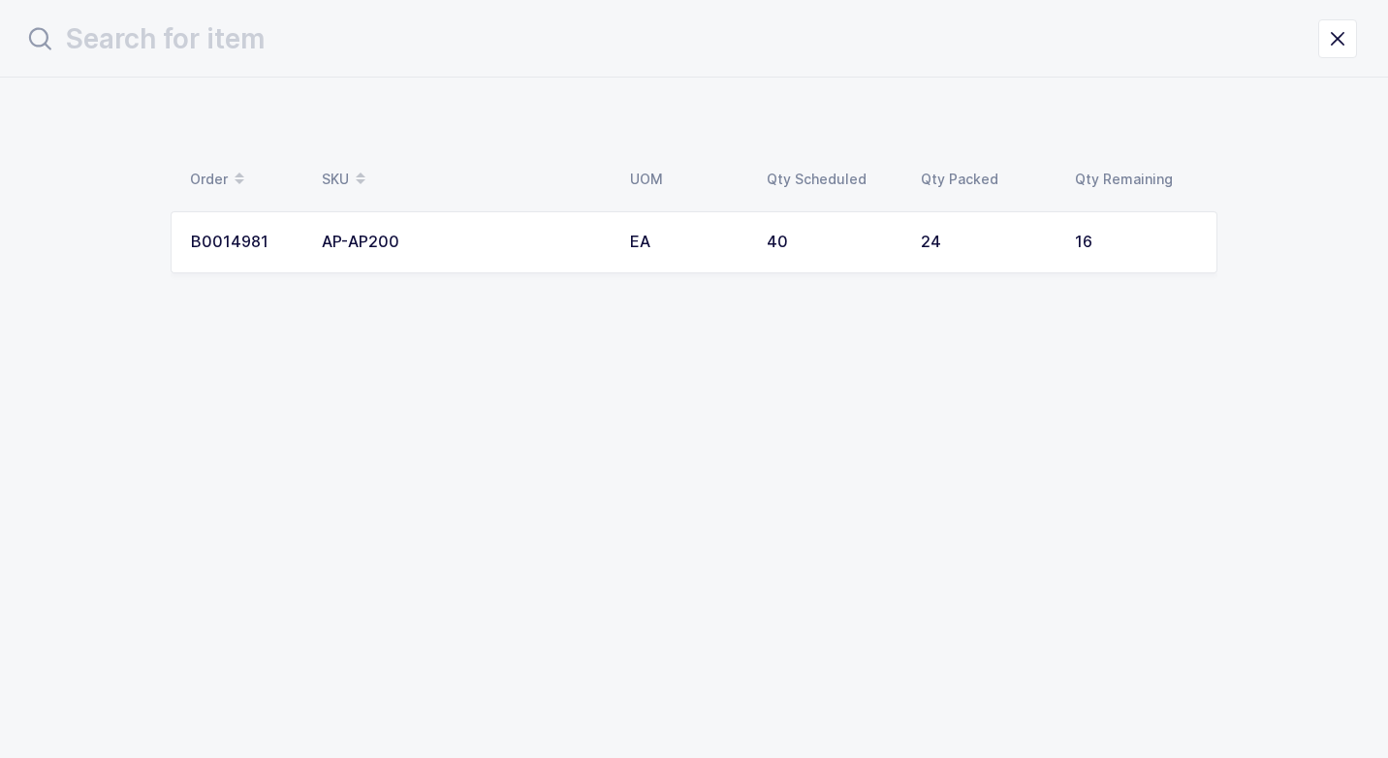
click at [423, 243] on div "AP-AP200" at bounding box center [464, 242] width 285 height 17
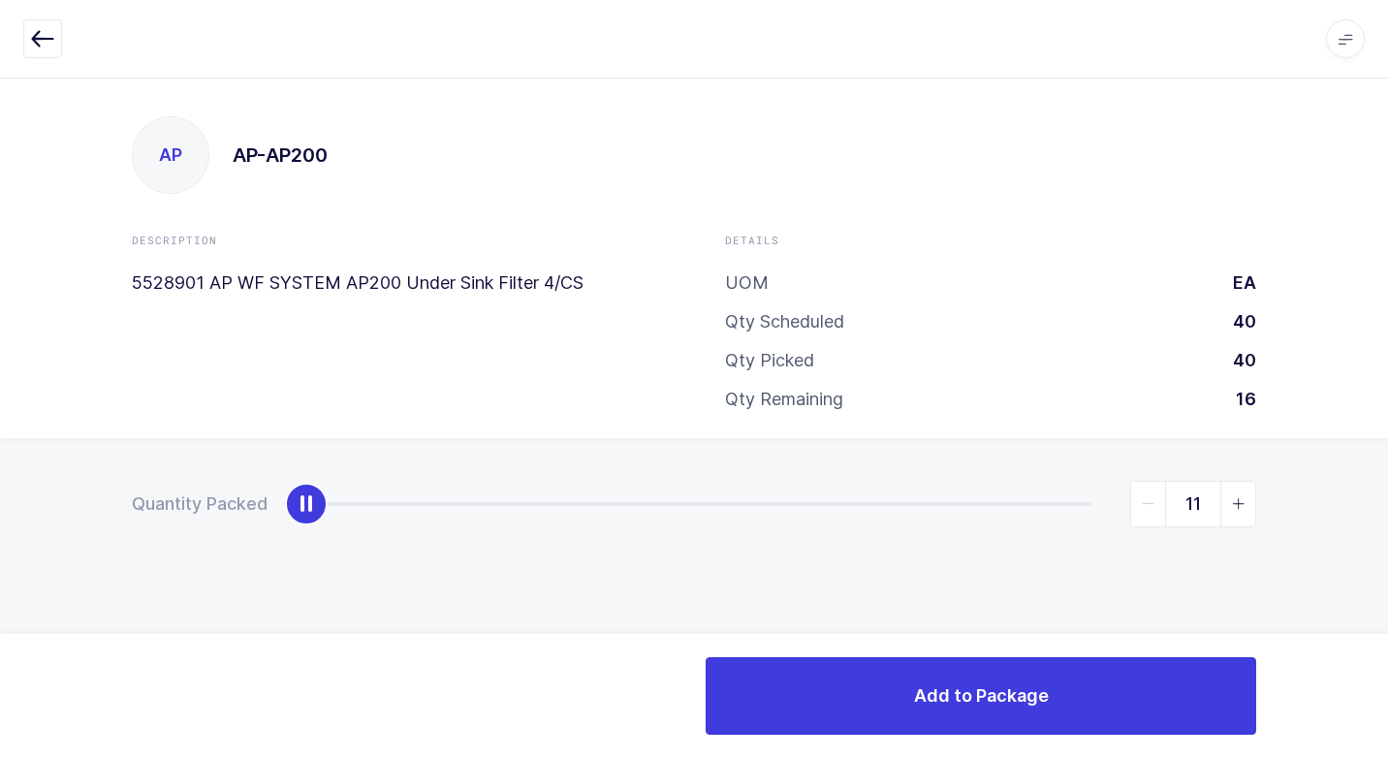
type input "16"
drag, startPoint x: 302, startPoint y: 506, endPoint x: 1266, endPoint y: 469, distance: 964.2
click at [1387, 426] on html "Apps Core Warehouse Admin Mission Control Purchasing Juan W. Logout Account Jua…" at bounding box center [694, 379] width 1388 height 758
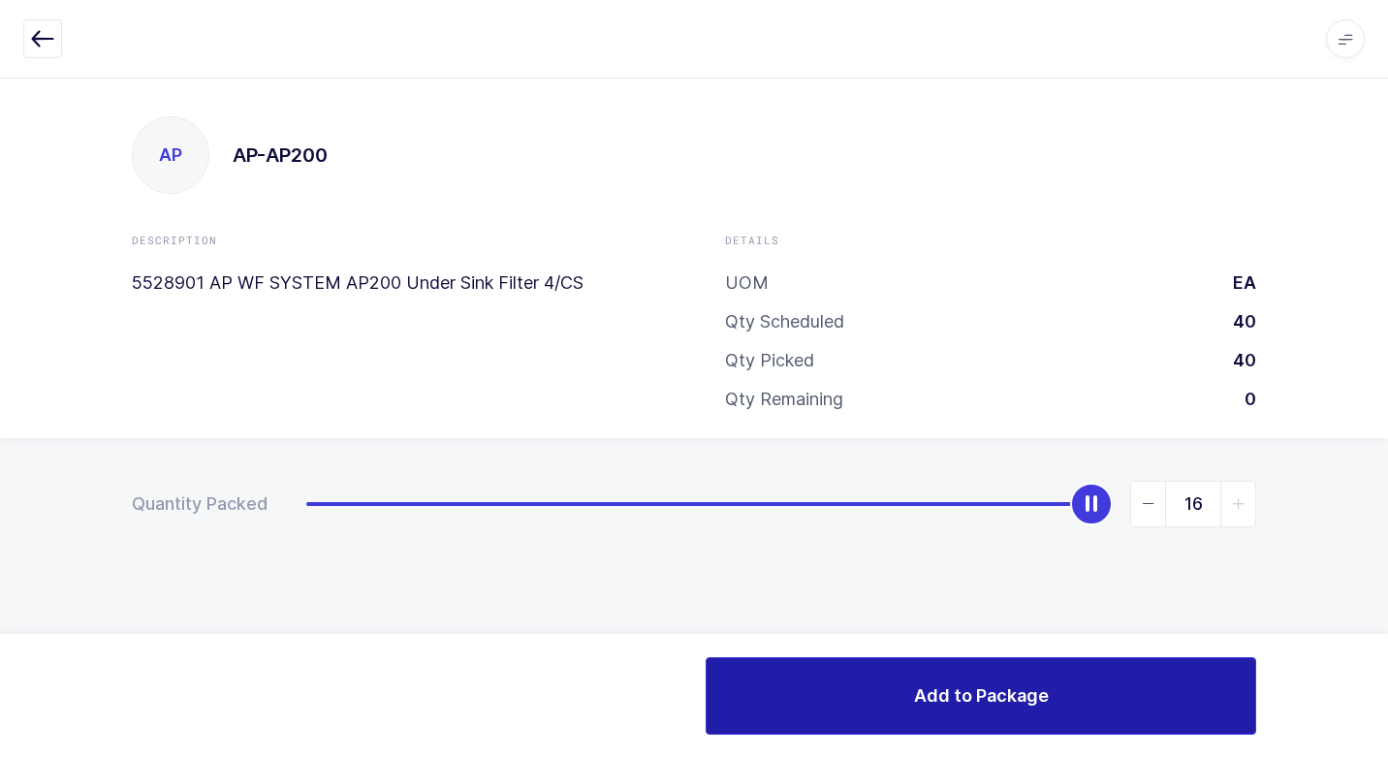
click at [846, 694] on button "Add to Package" at bounding box center [981, 696] width 551 height 78
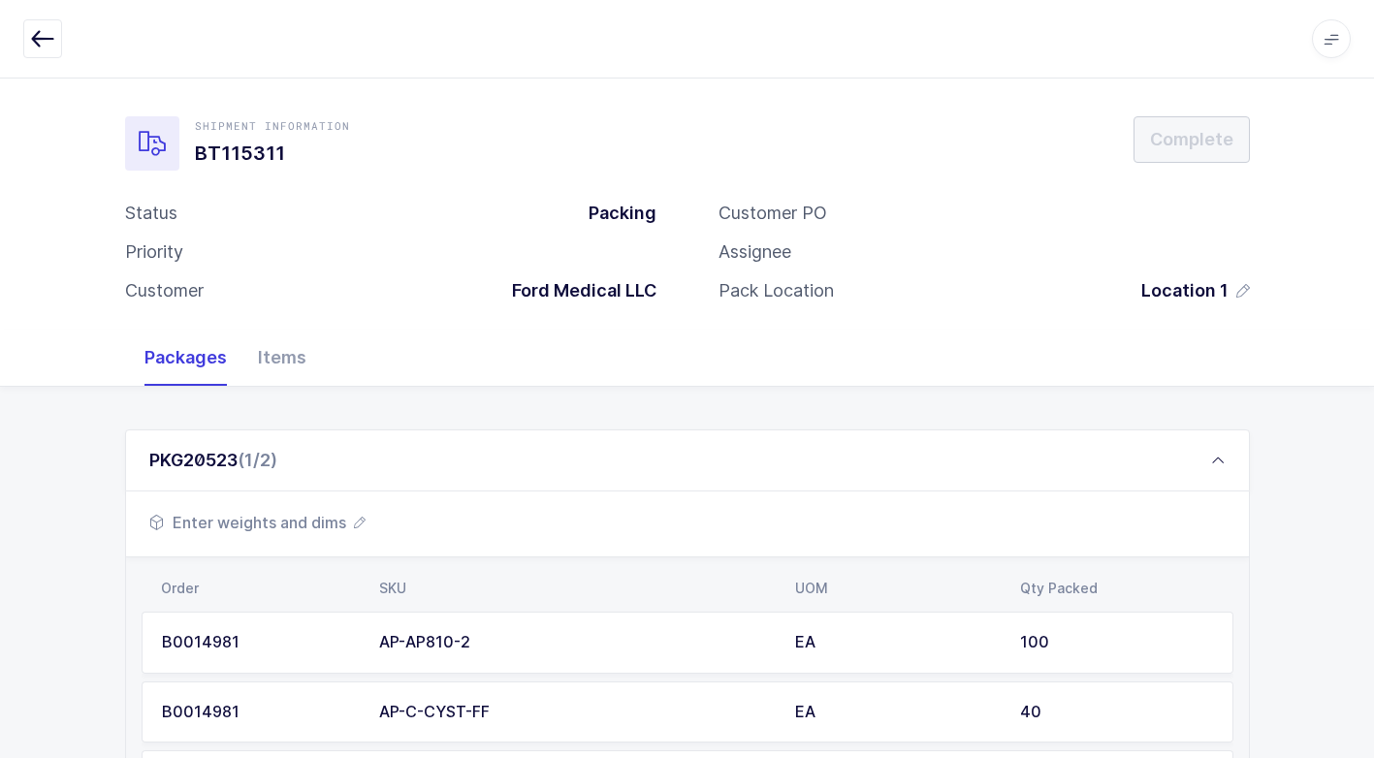
click at [343, 511] on span "Enter weights and dims" at bounding box center [257, 522] width 216 height 23
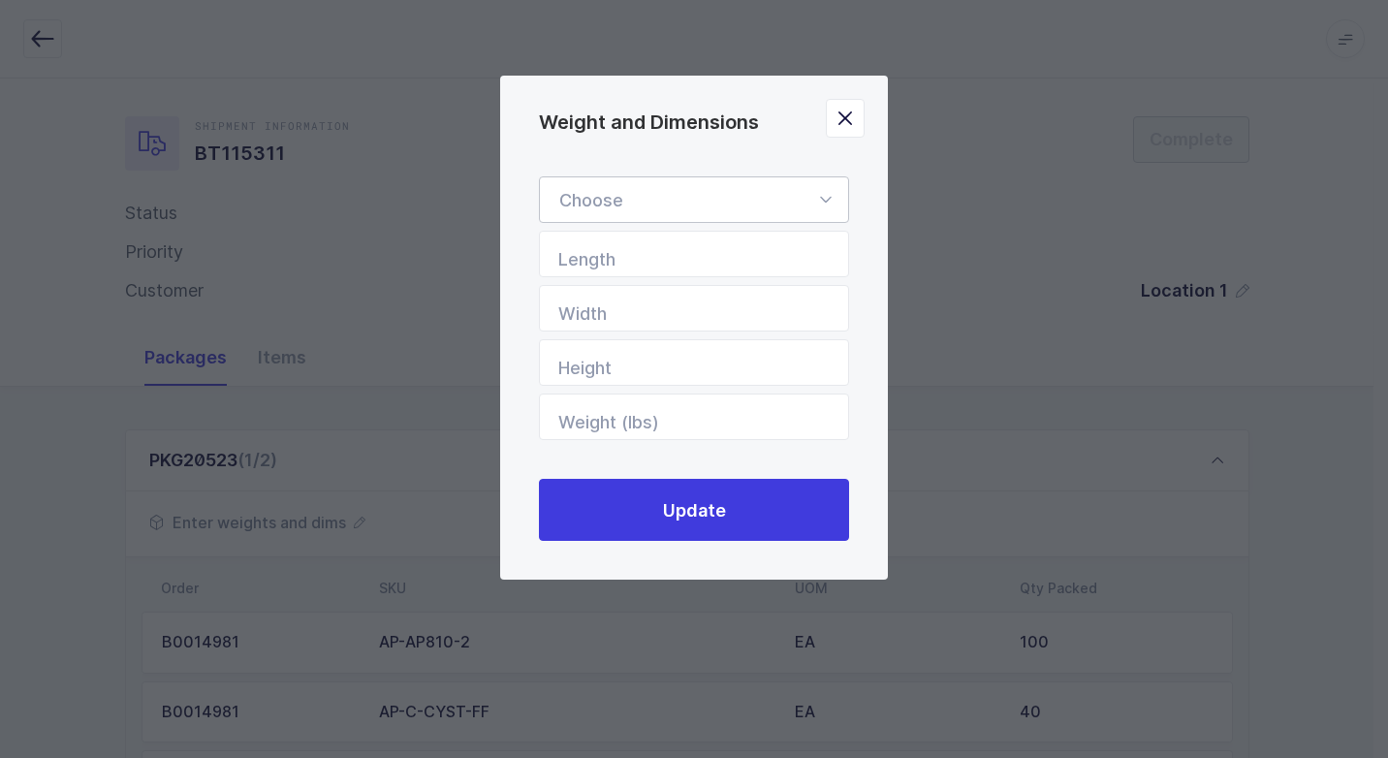
click at [827, 194] on icon "Weight and Dimensions" at bounding box center [825, 199] width 24 height 47
drag, startPoint x: 653, startPoint y: 256, endPoint x: 701, endPoint y: 242, distance: 49.4
click at [669, 241] on li "Standard Pallet" at bounding box center [701, 255] width 307 height 37
type input "Standard Pallet"
type input "48"
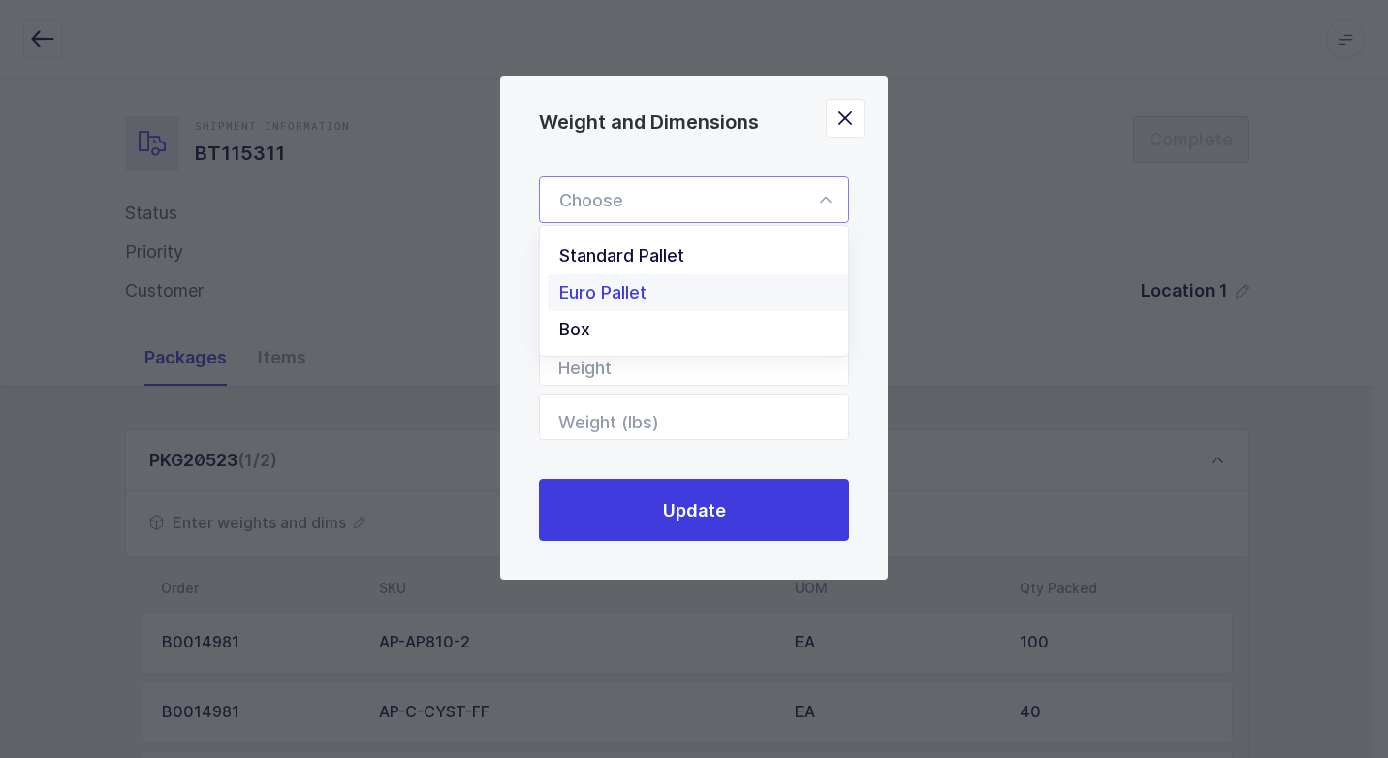
type input "40"
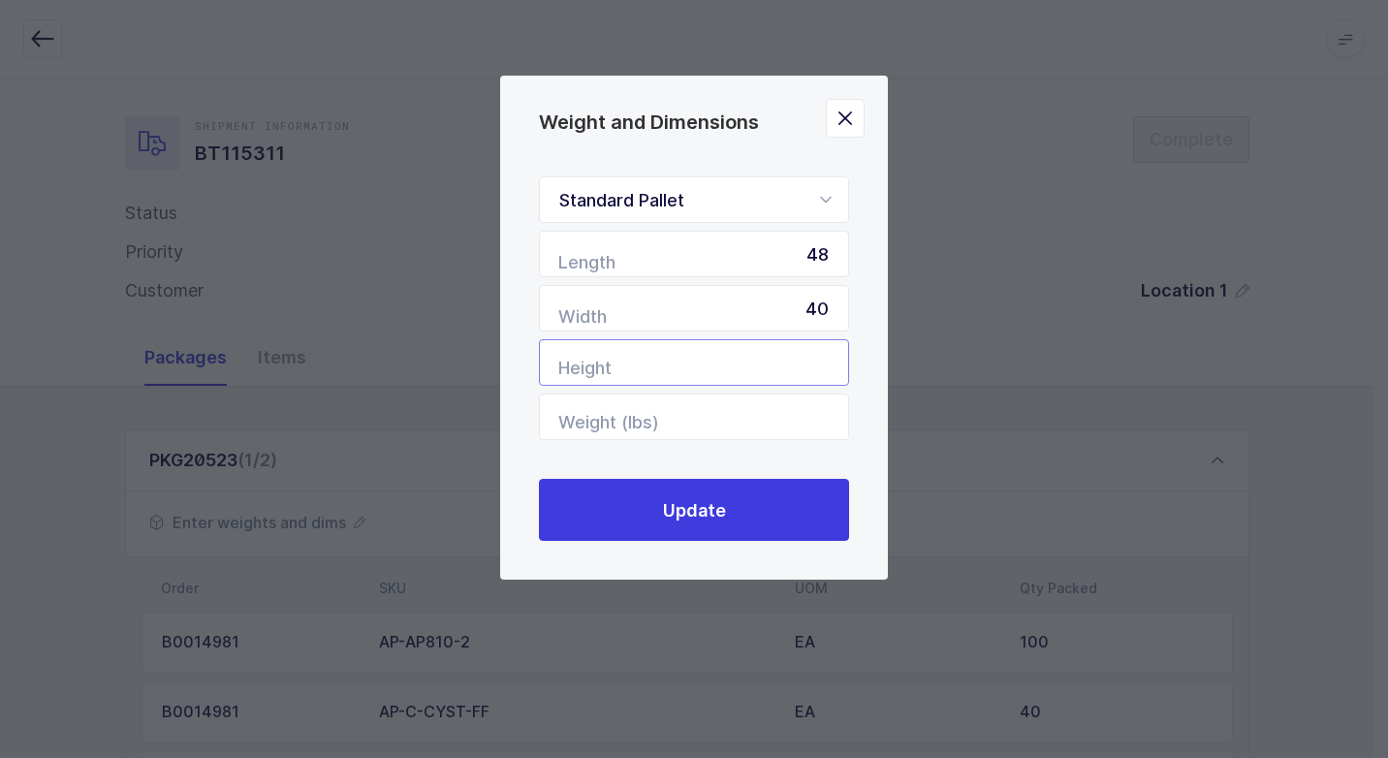
click at [738, 359] on input "Height" at bounding box center [694, 362] width 310 height 47
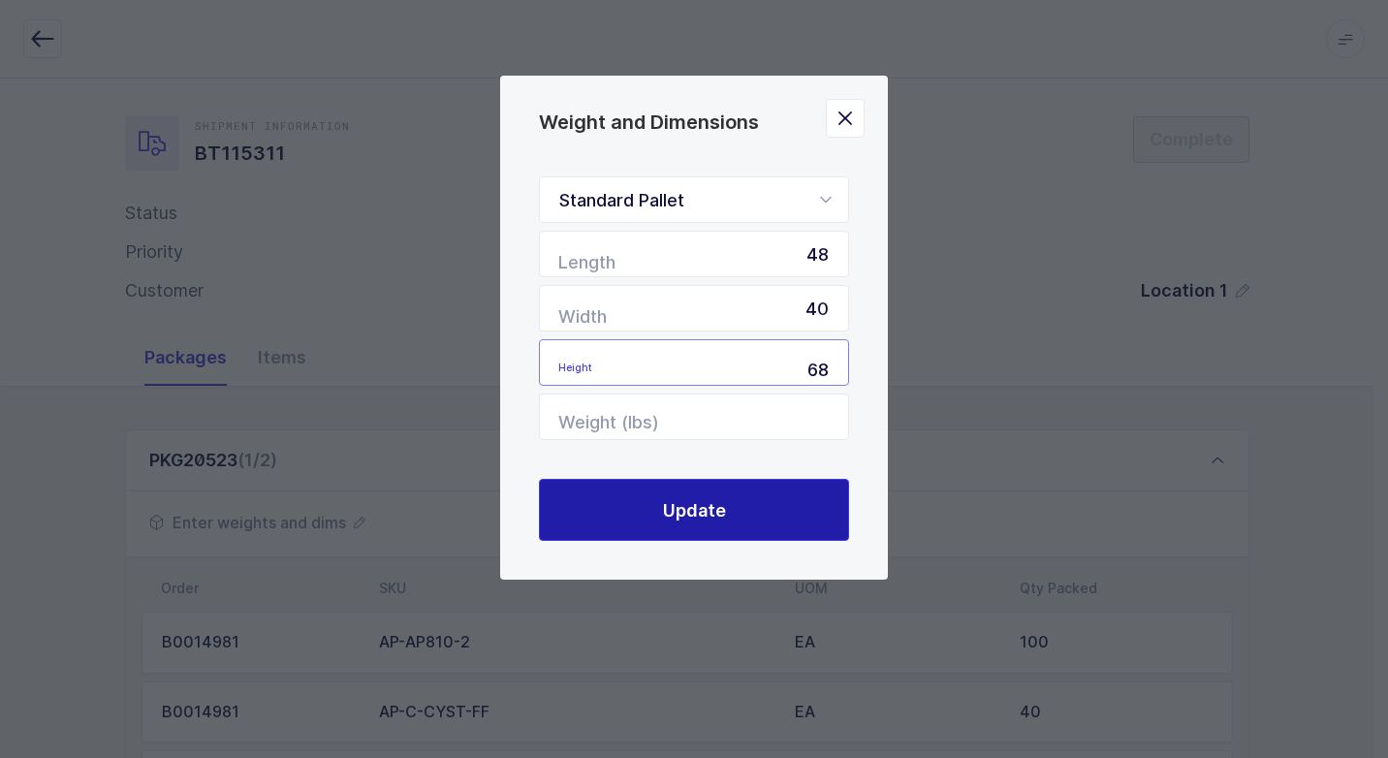
type input "68"
click at [674, 504] on span "Update" at bounding box center [694, 510] width 63 height 24
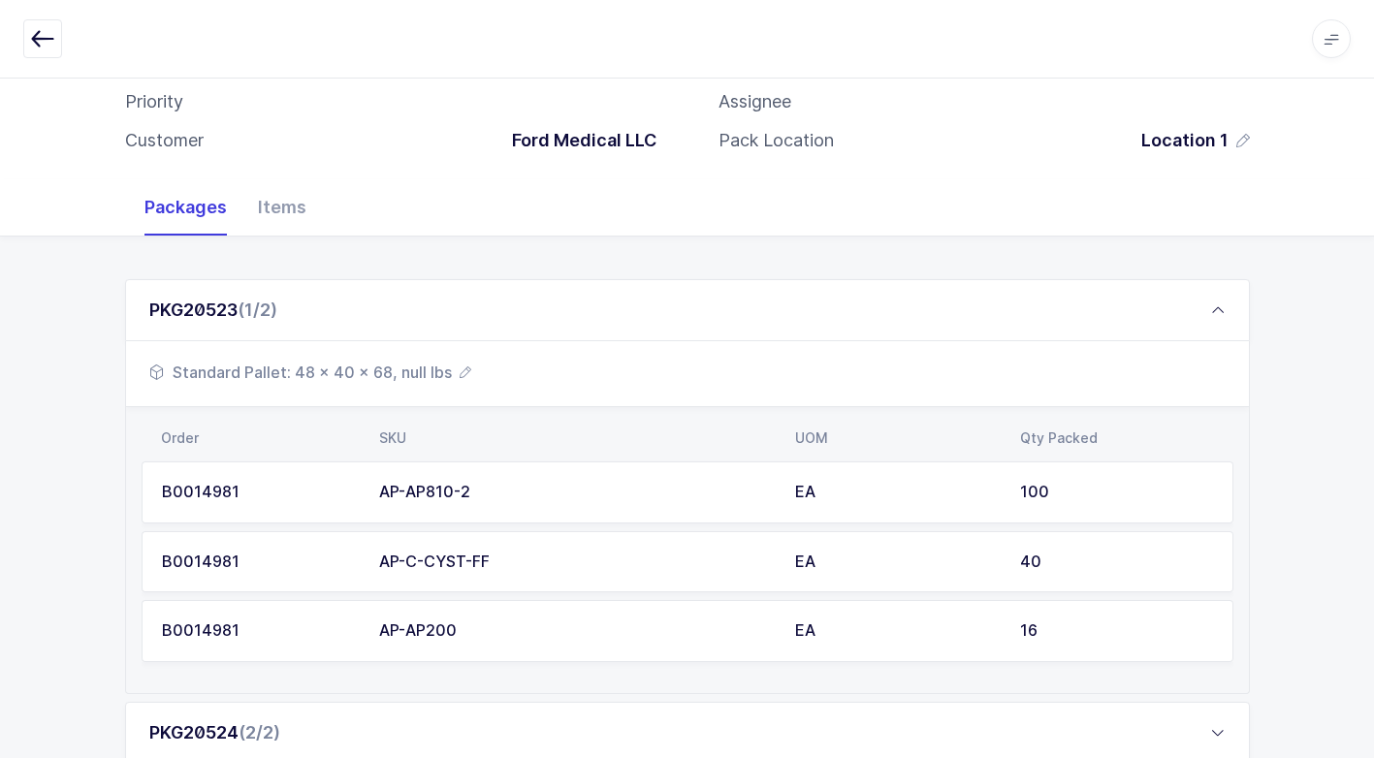
scroll to position [233, 0]
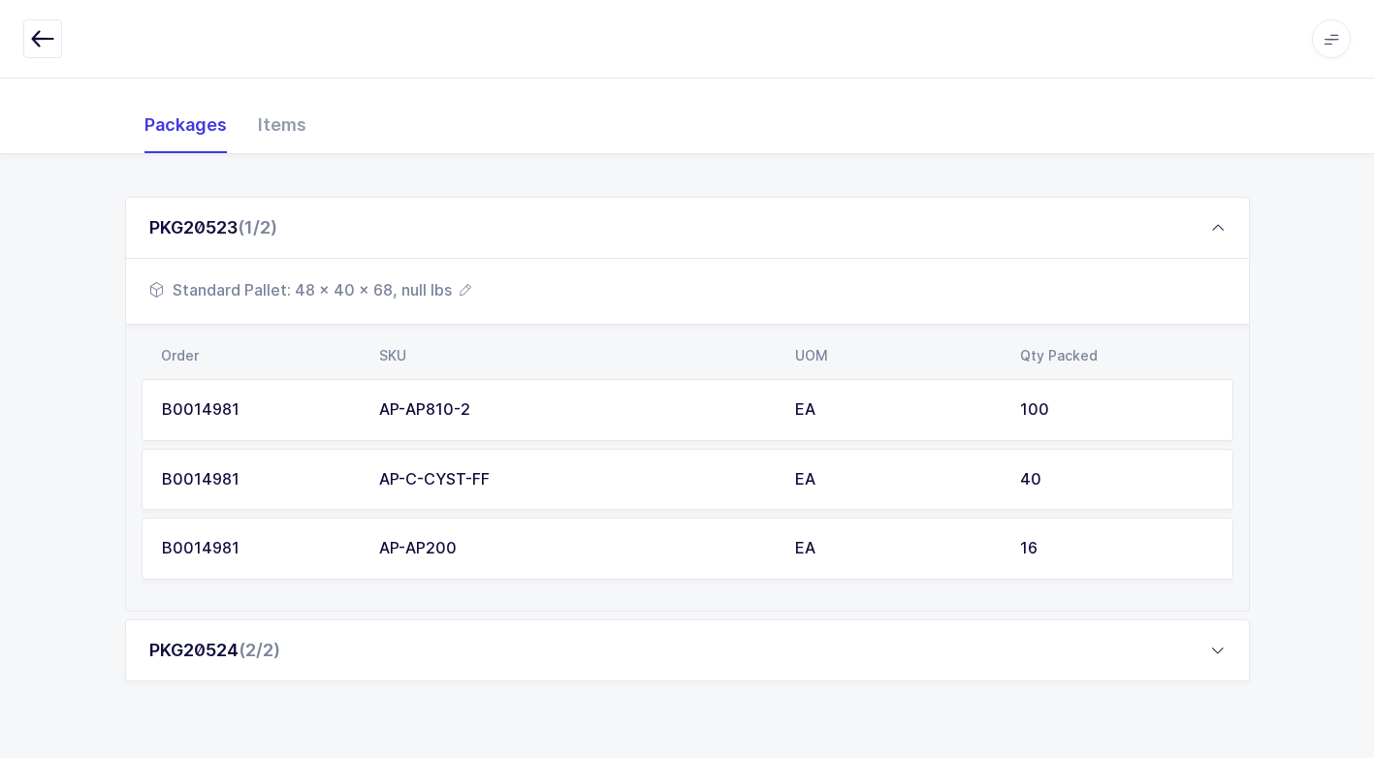
click at [280, 653] on span "(2/2)" at bounding box center [259, 650] width 42 height 20
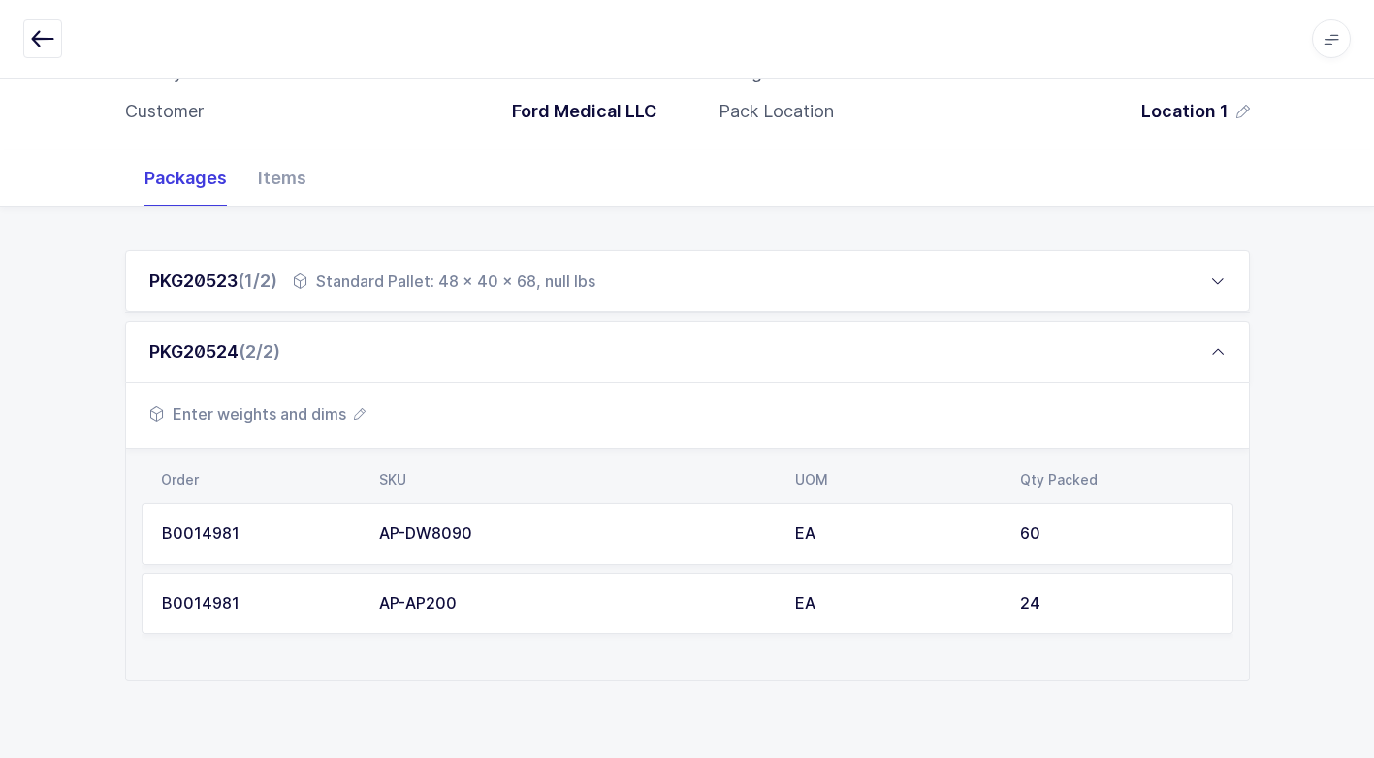
scroll to position [163, 0]
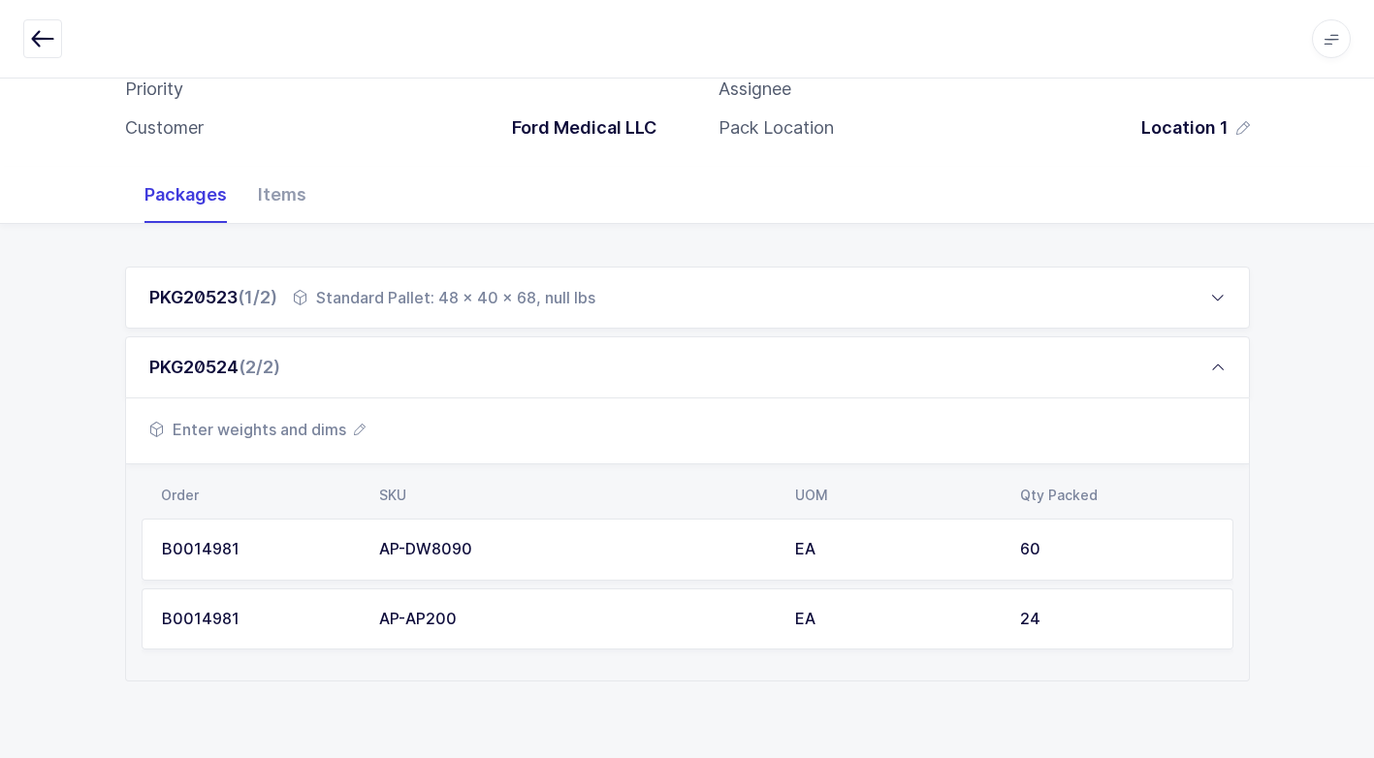
click at [291, 433] on span "Enter weights and dims" at bounding box center [257, 429] width 216 height 23
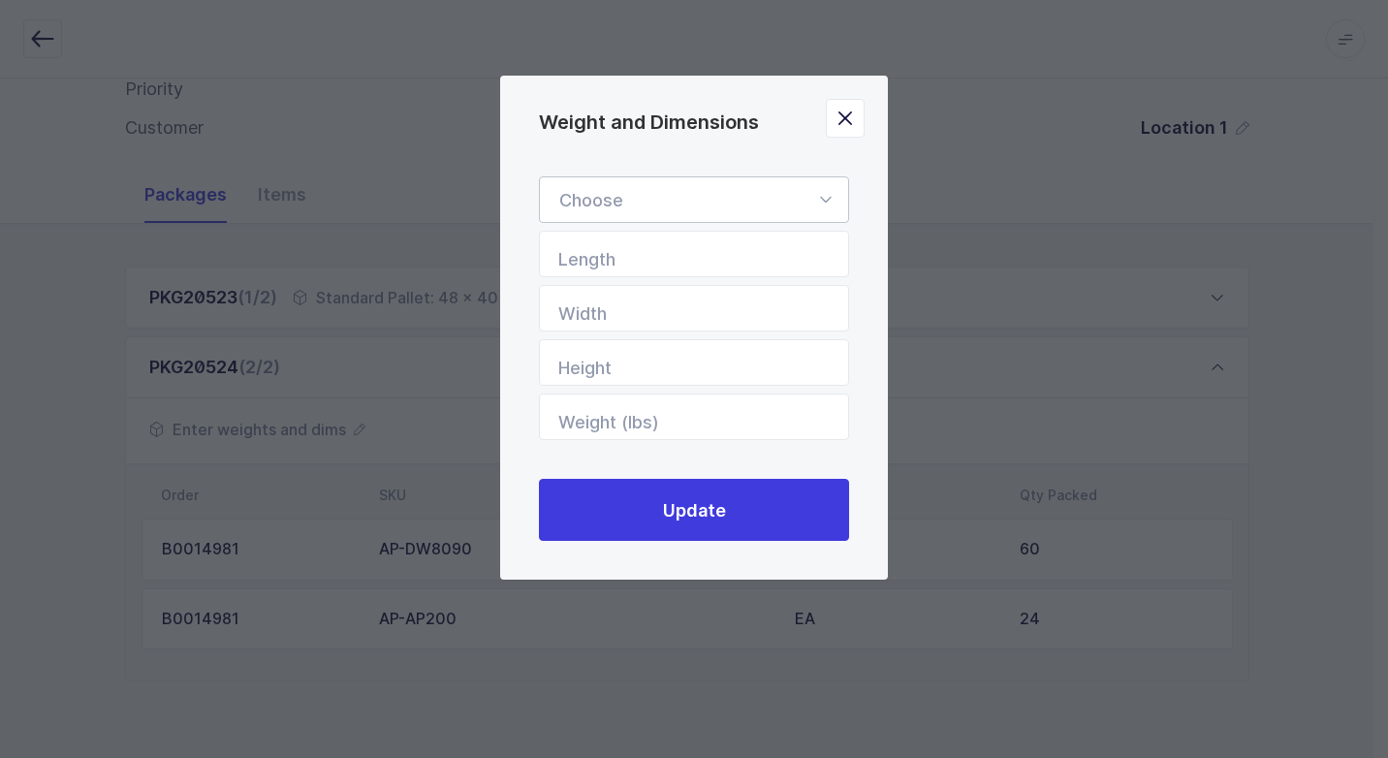
drag, startPoint x: 824, startPoint y: 197, endPoint x: 820, endPoint y: 208, distance: 12.3
click at [825, 196] on icon "Weight and Dimensions" at bounding box center [825, 199] width 24 height 47
click at [665, 247] on span "Standard Pallet" at bounding box center [621, 255] width 125 height 20
type input "Standard Pallet"
type input "48"
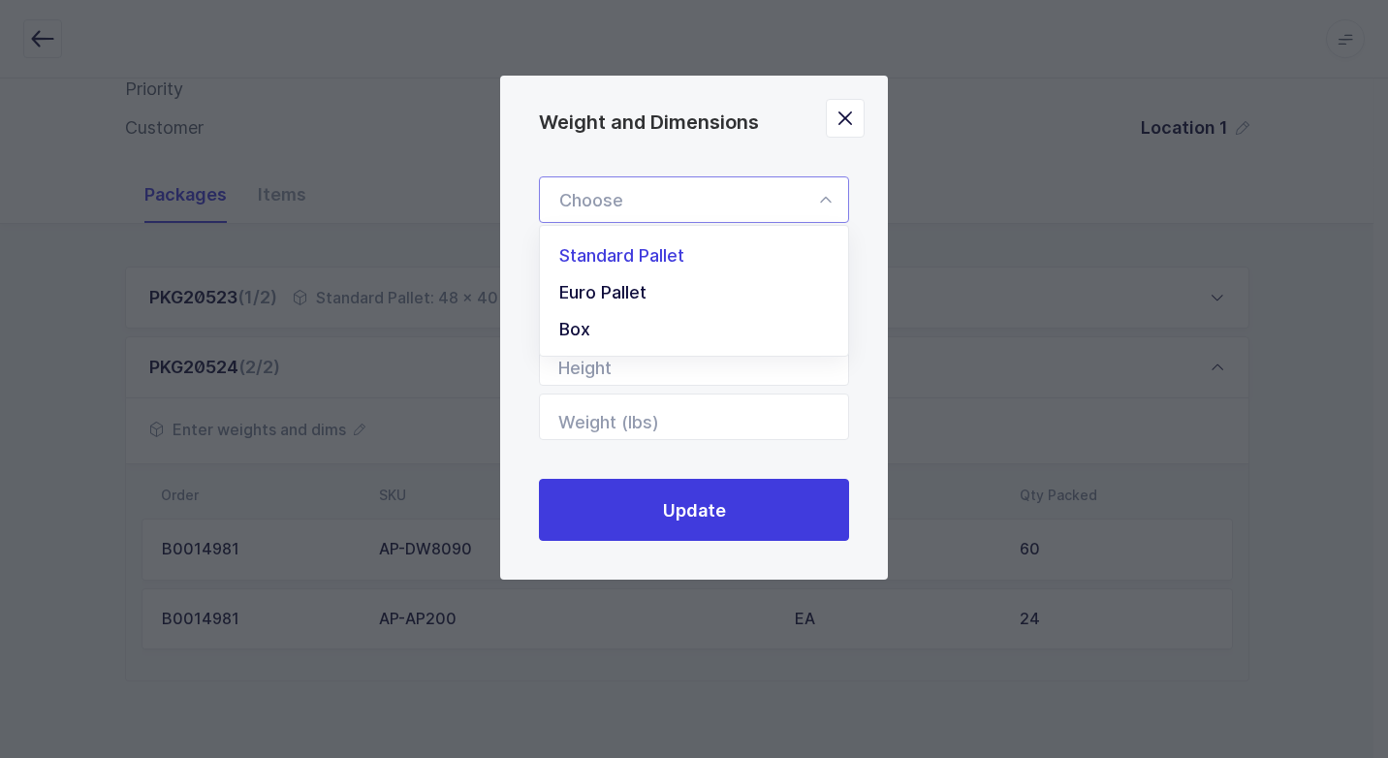
type input "40"
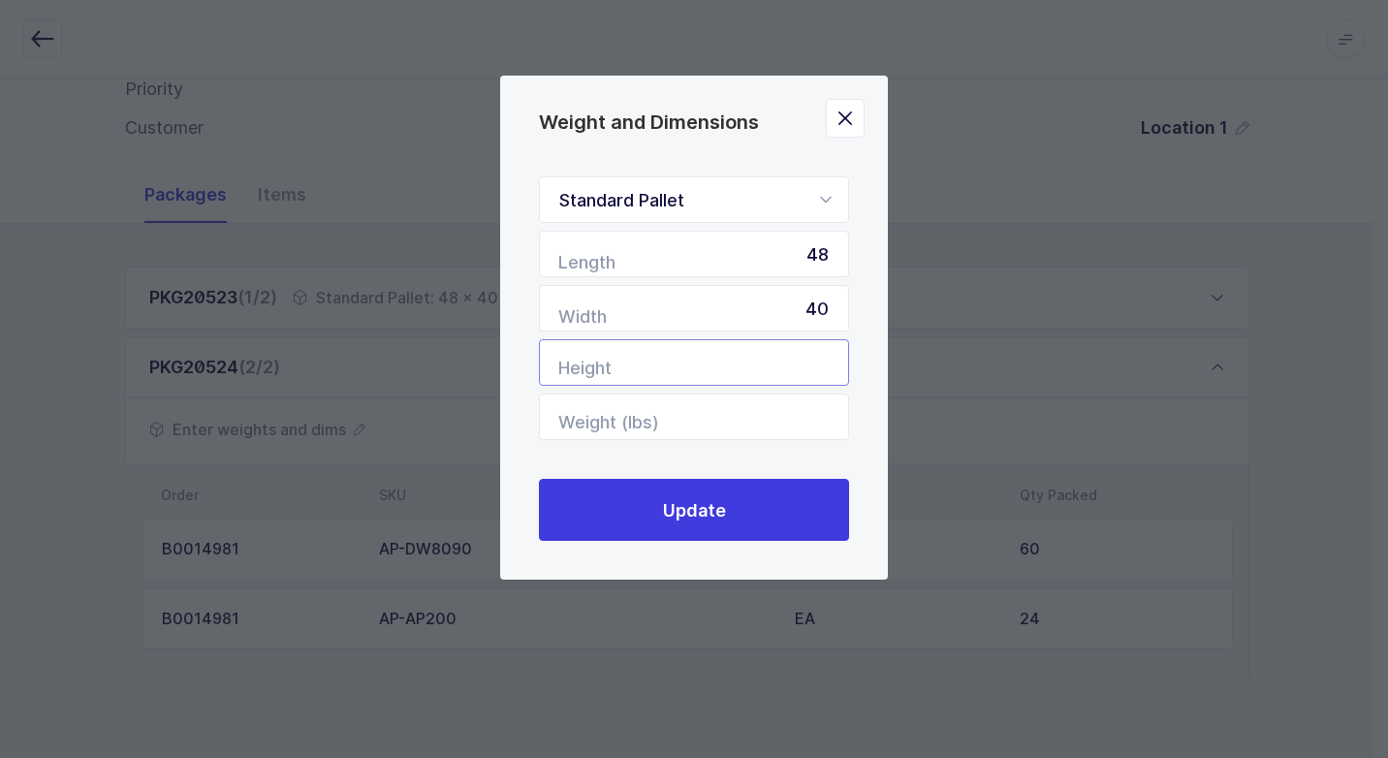
click at [734, 367] on input "Height" at bounding box center [694, 362] width 310 height 47
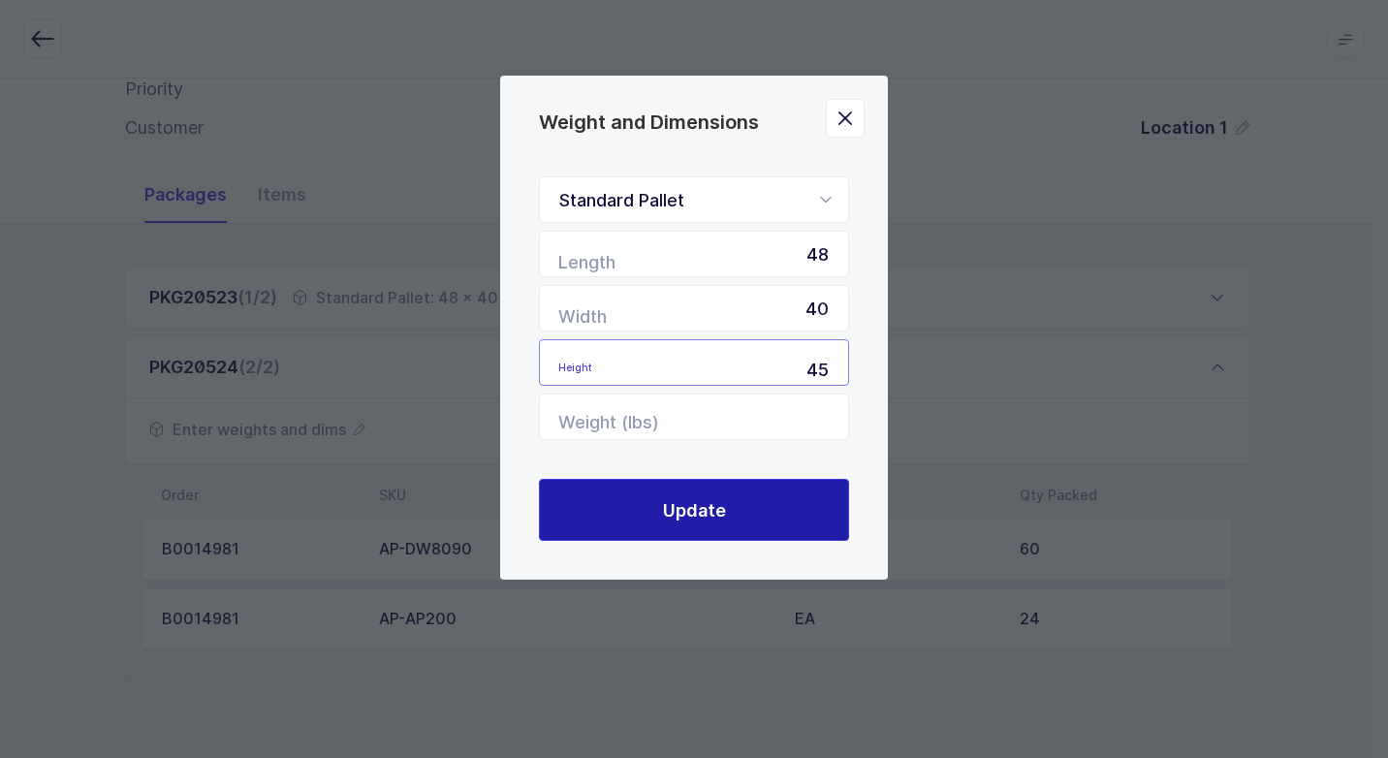
type input "45"
click at [801, 535] on button "Update" at bounding box center [694, 510] width 310 height 62
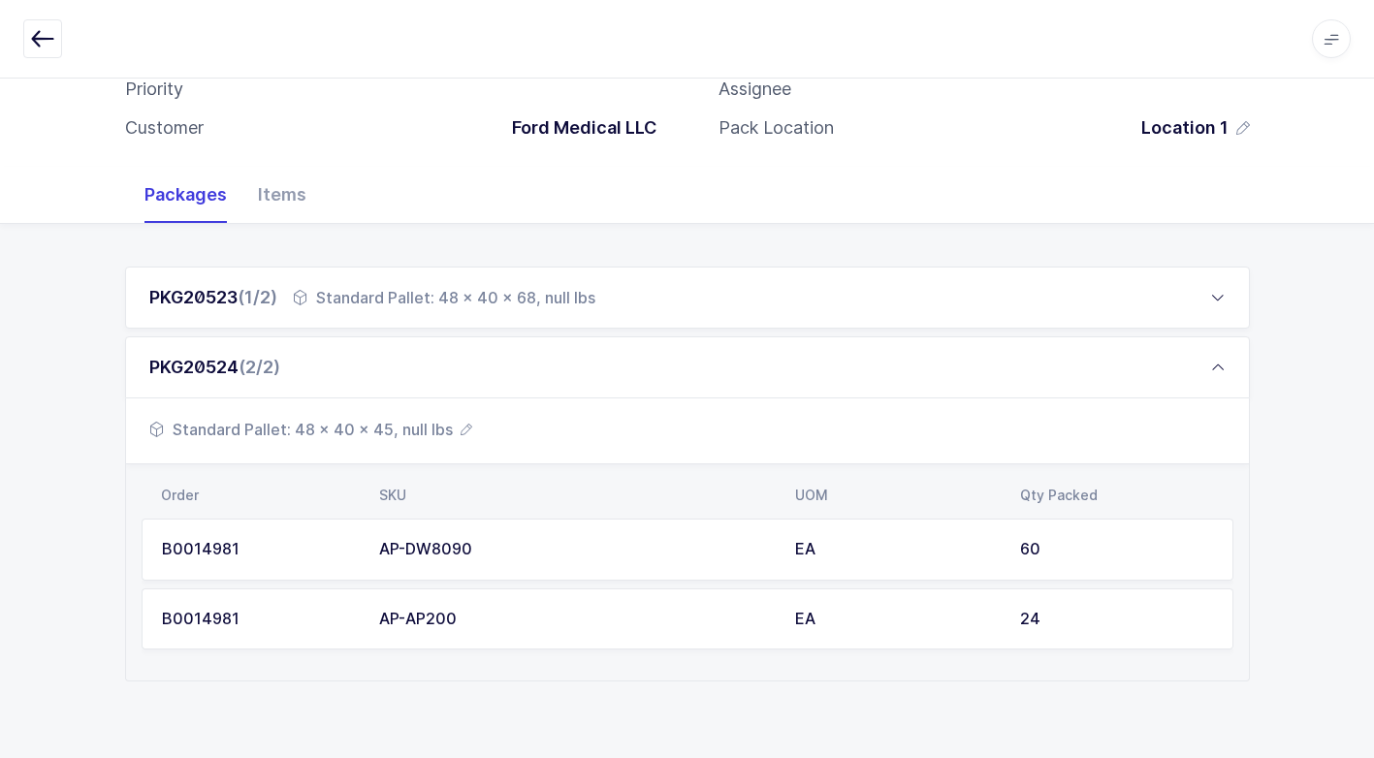
click at [411, 427] on span "Standard Pallet: 48 x 40 x 45, null lbs" at bounding box center [310, 429] width 323 height 23
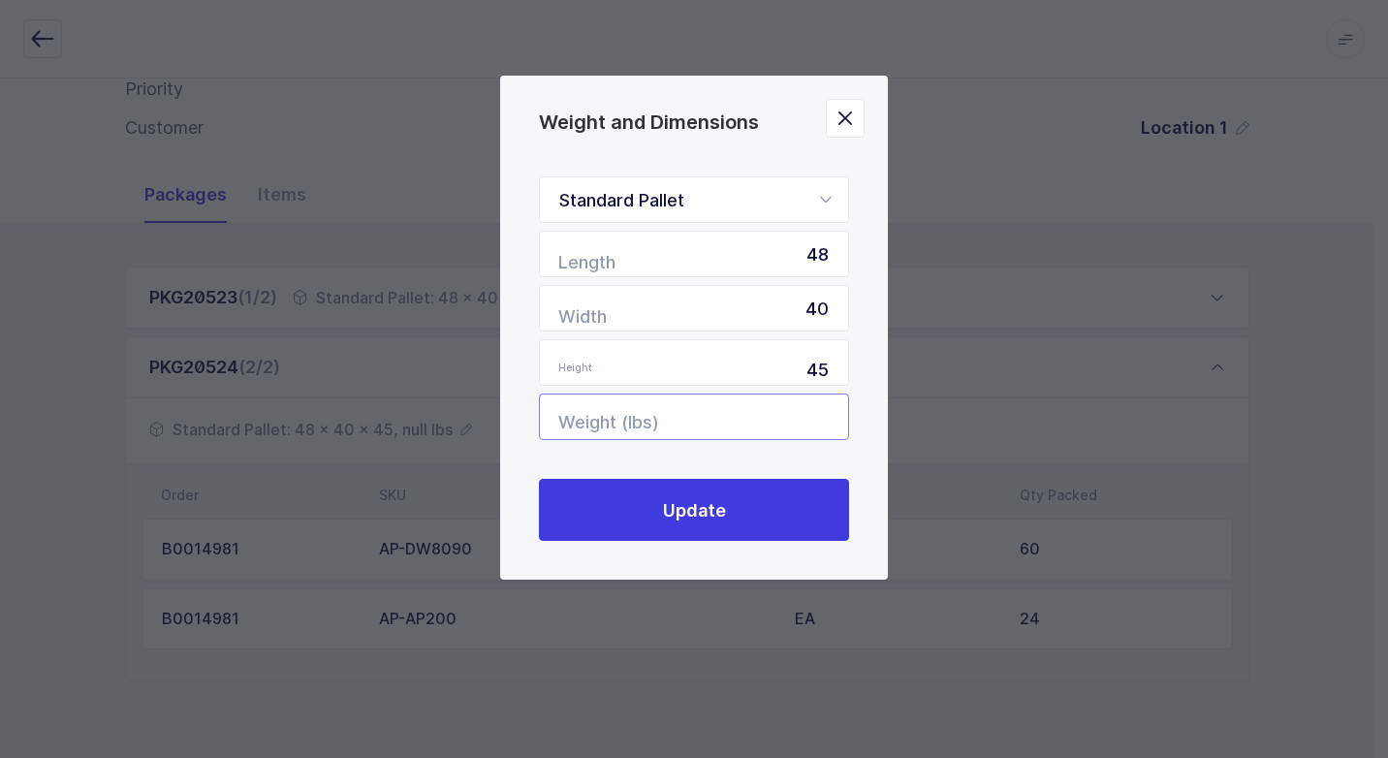
click at [810, 406] on input "Weight (lbs)" at bounding box center [694, 417] width 310 height 47
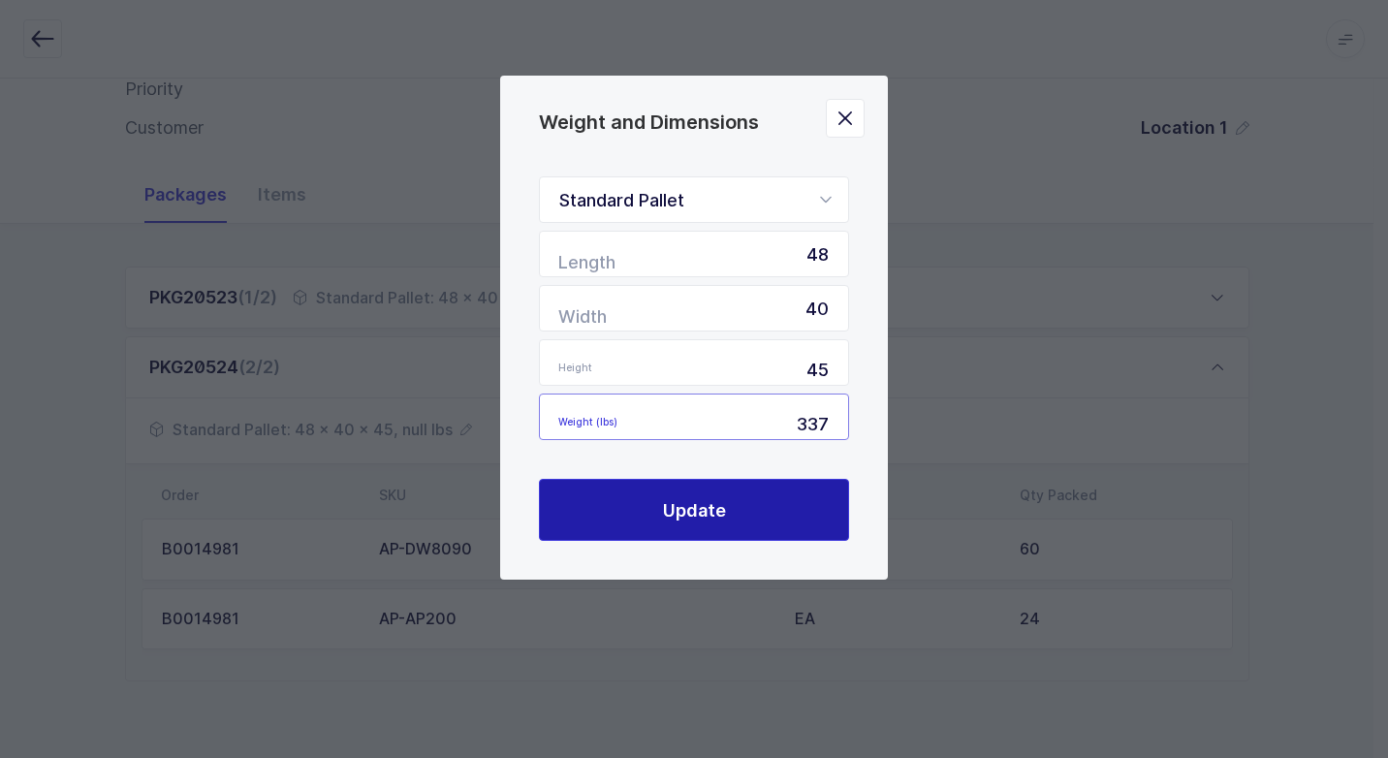
type input "337"
click at [728, 505] on button "Update" at bounding box center [694, 510] width 310 height 62
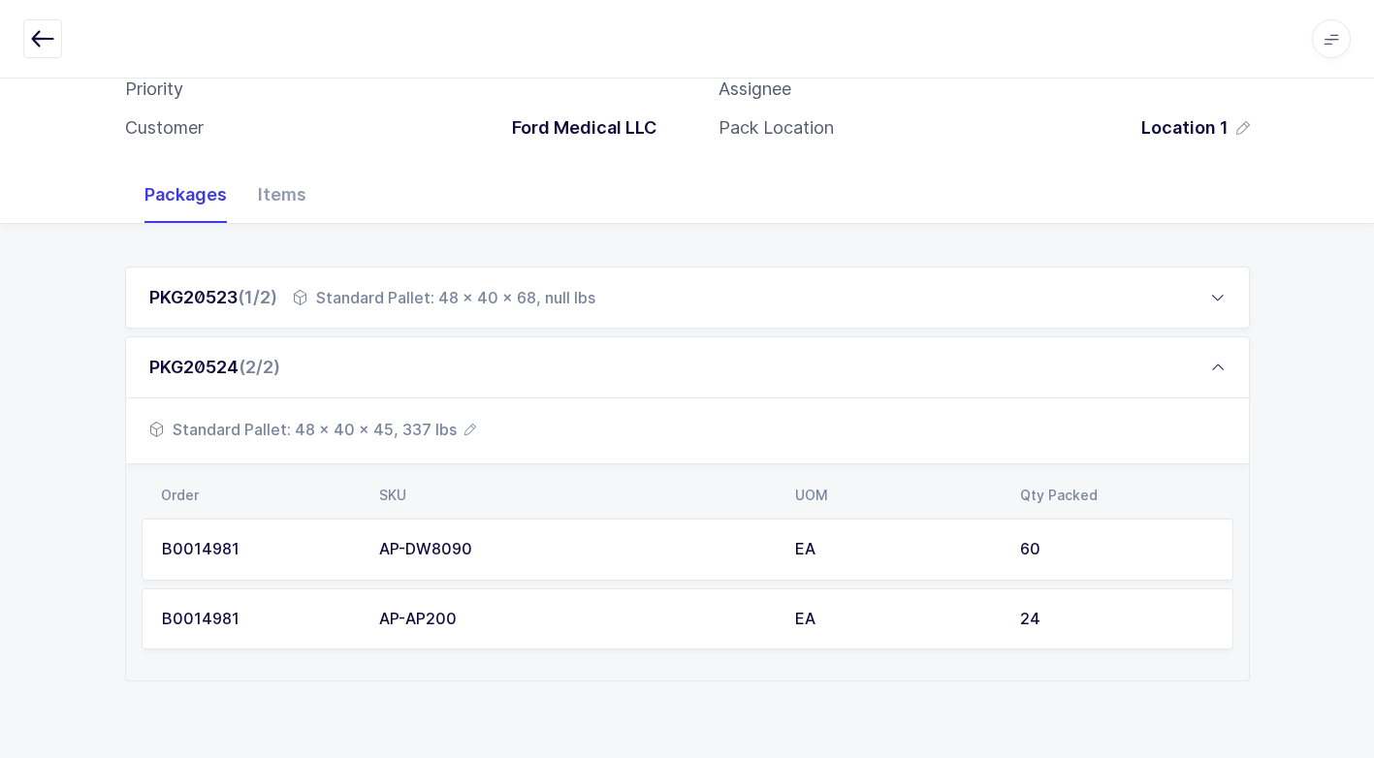
click at [517, 297] on div "Standard Pallet: 48 x 40 x 68, null lbs" at bounding box center [444, 297] width 302 height 23
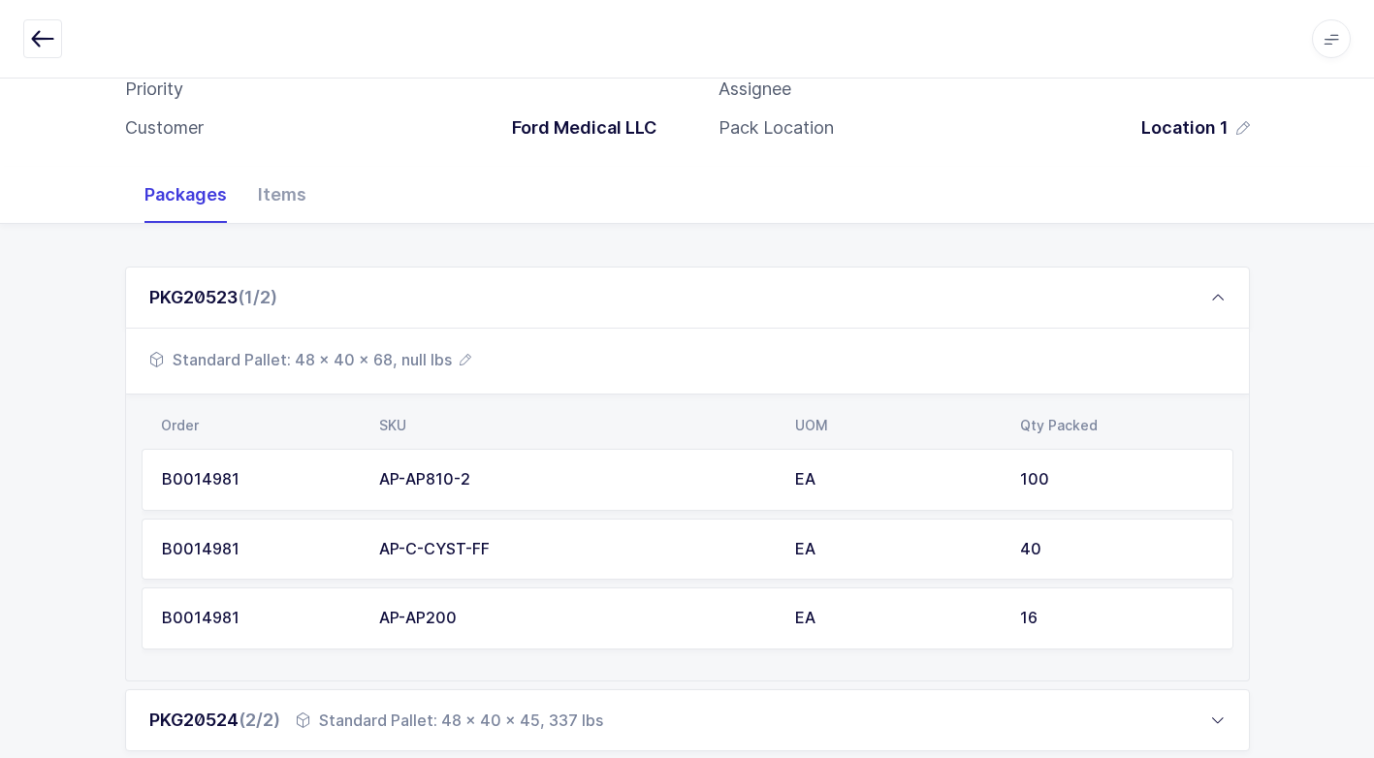
click at [390, 350] on span "Standard Pallet: 48 x 40 x 68, null lbs" at bounding box center [310, 359] width 322 height 23
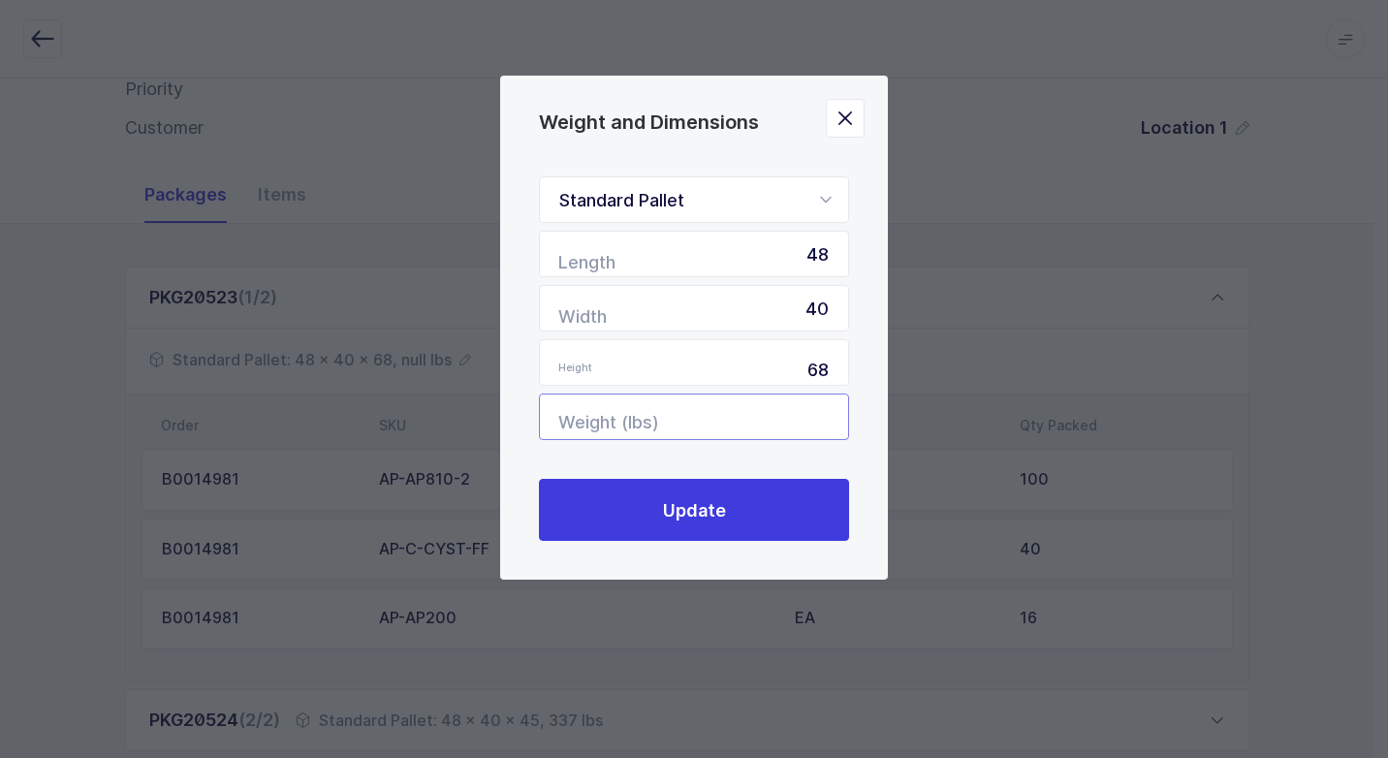
click at [799, 405] on input "Weight (lbs)" at bounding box center [694, 417] width 310 height 47
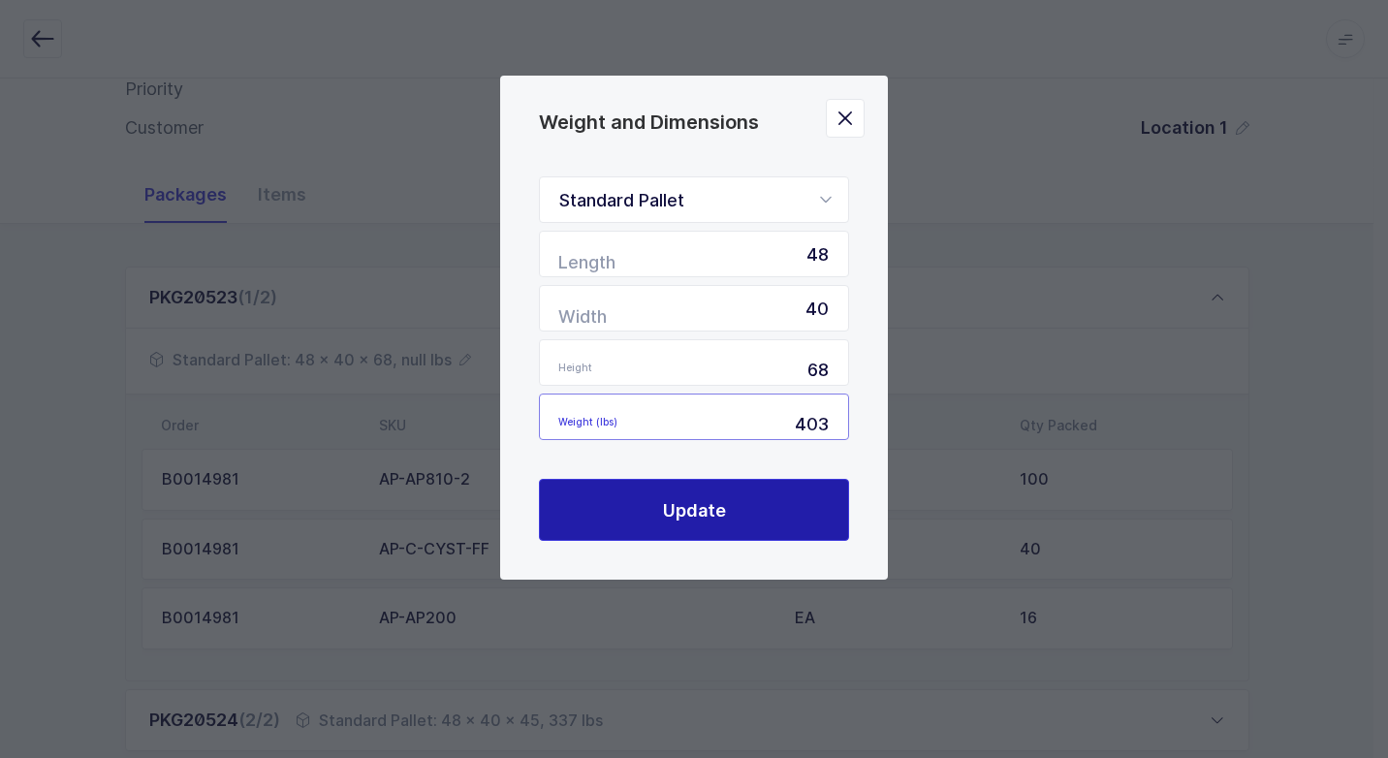
type input "403"
click at [692, 517] on span "Update" at bounding box center [694, 510] width 63 height 24
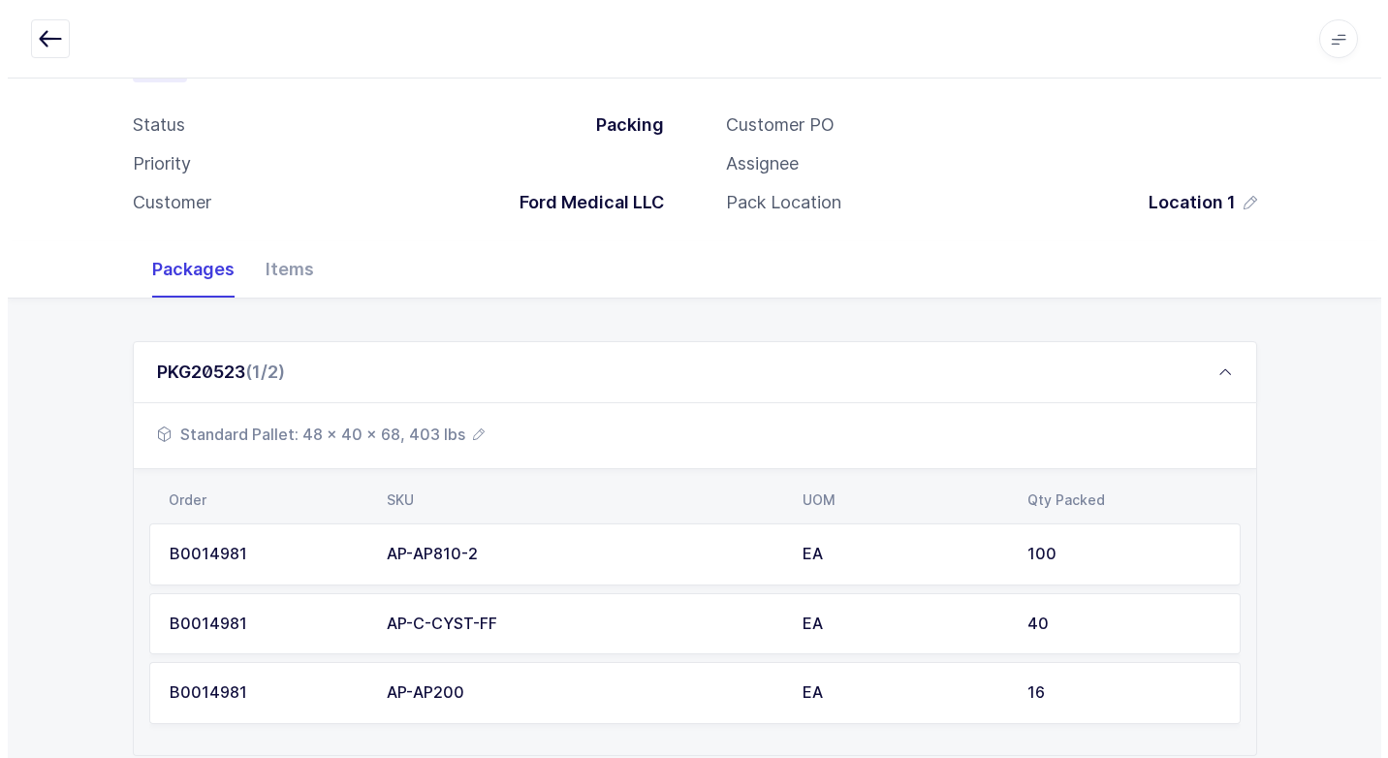
scroll to position [0, 0]
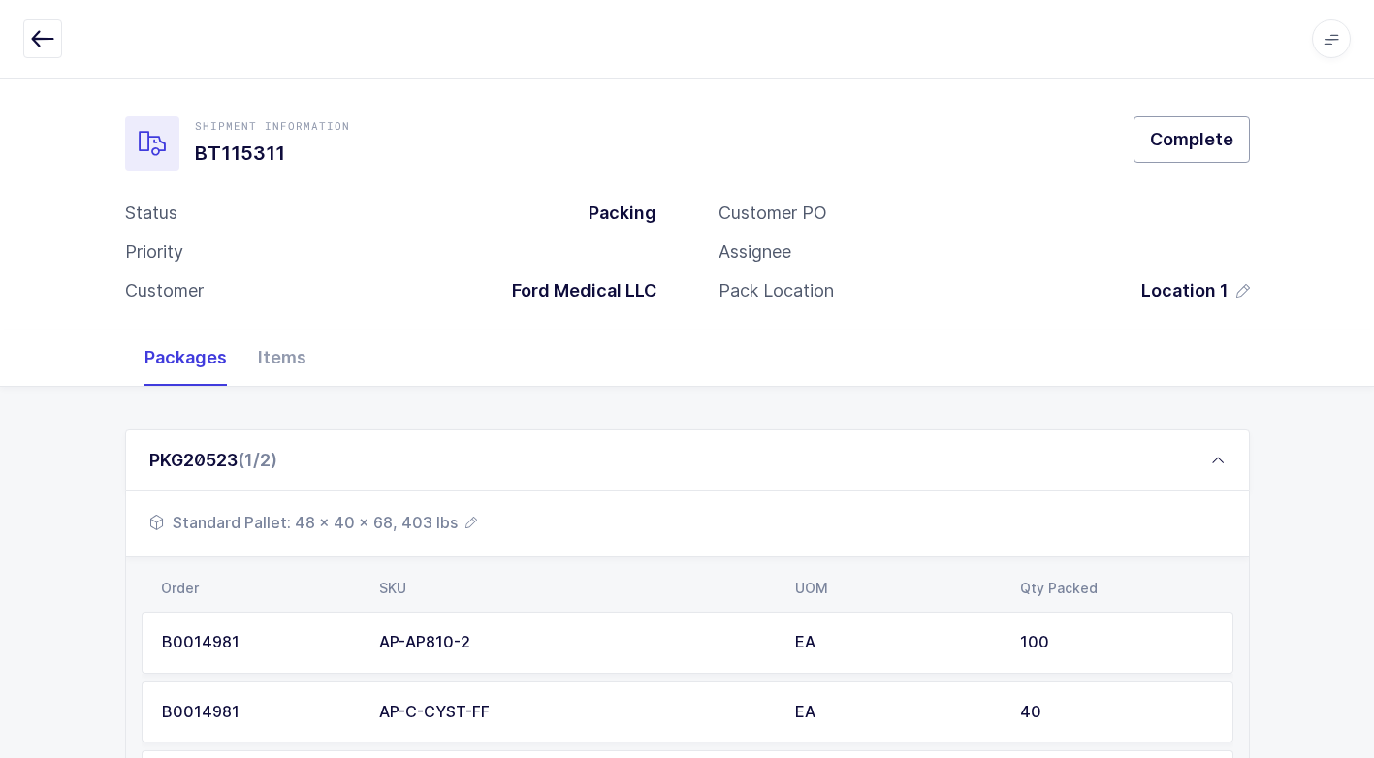
click at [1218, 152] on button "Complete" at bounding box center [1191, 139] width 116 height 47
